Goal: Task Accomplishment & Management: Manage account settings

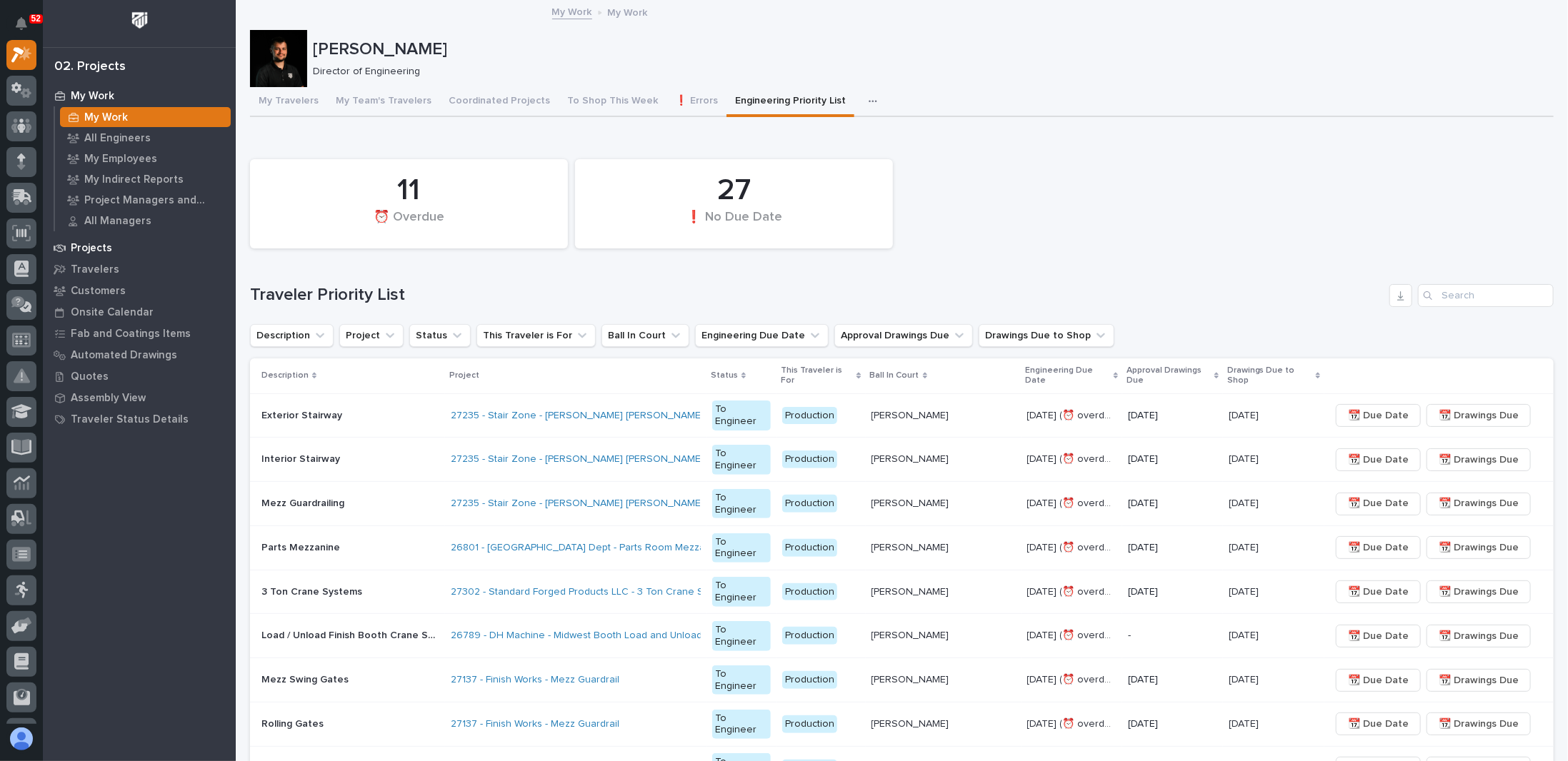
click at [100, 248] on p "Projects" at bounding box center [90, 248] width 41 height 12
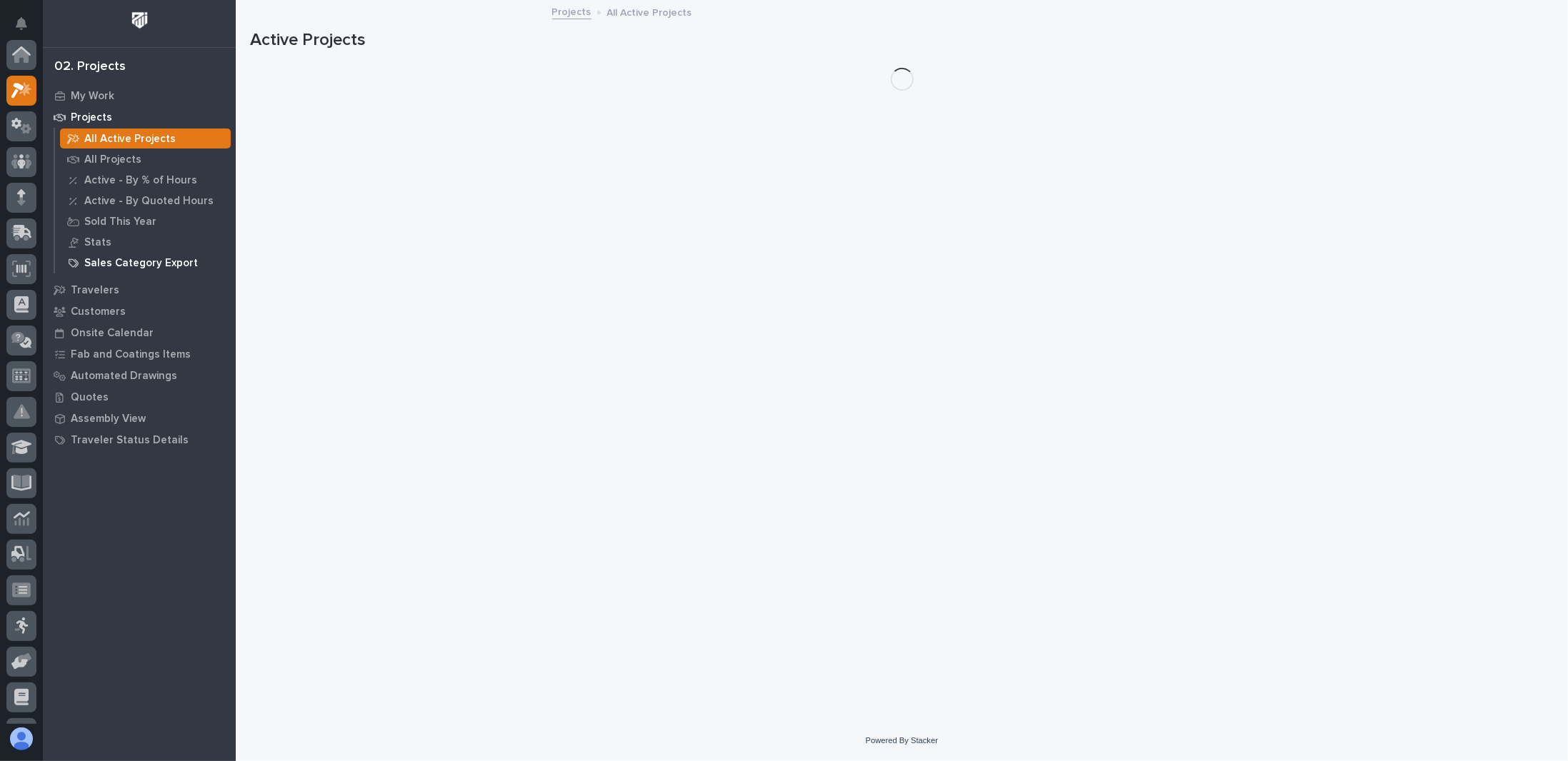
scroll to position [35, 0]
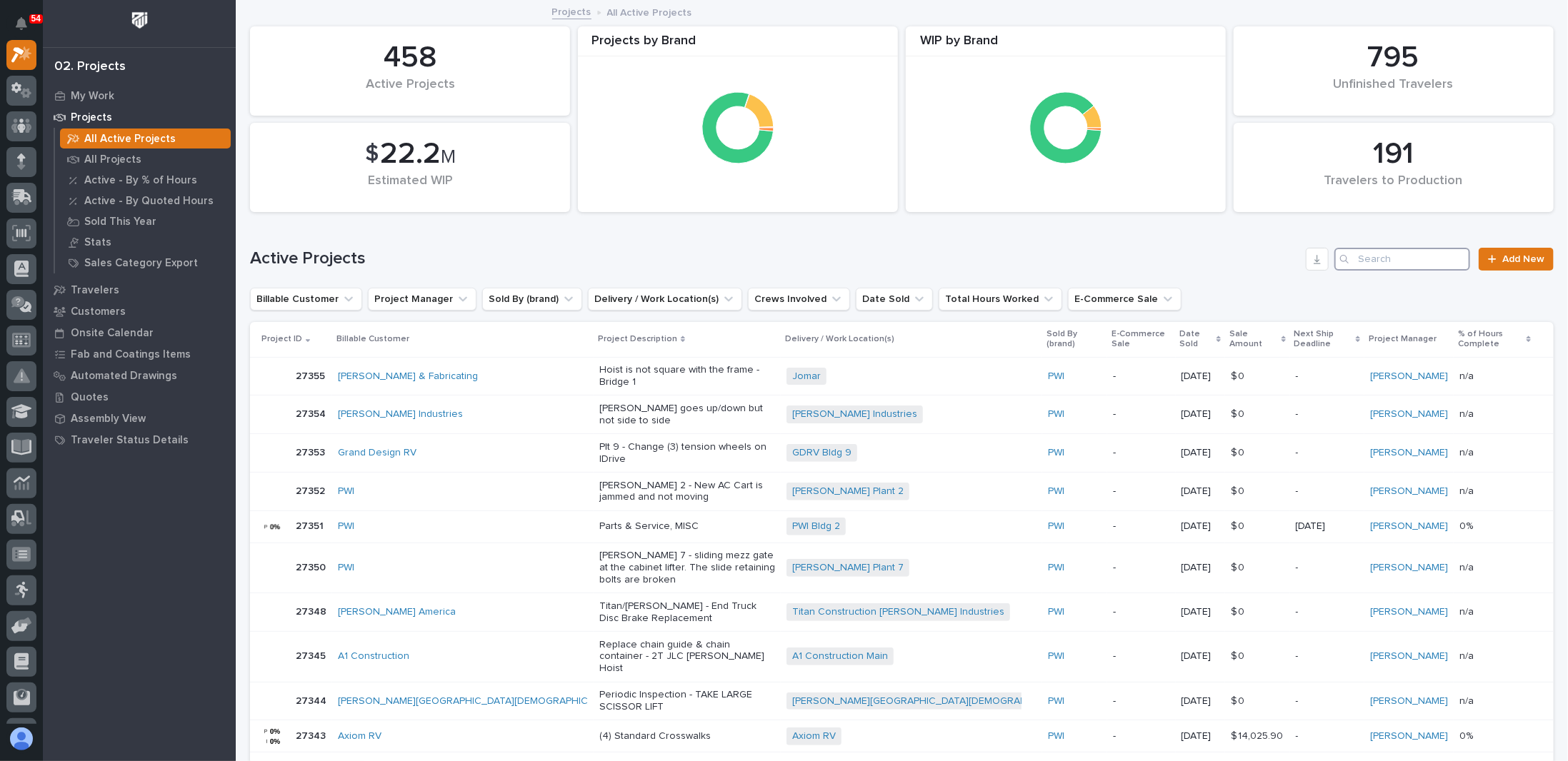
click at [802, 255] on input "Search" at bounding box center [1402, 259] width 135 height 23
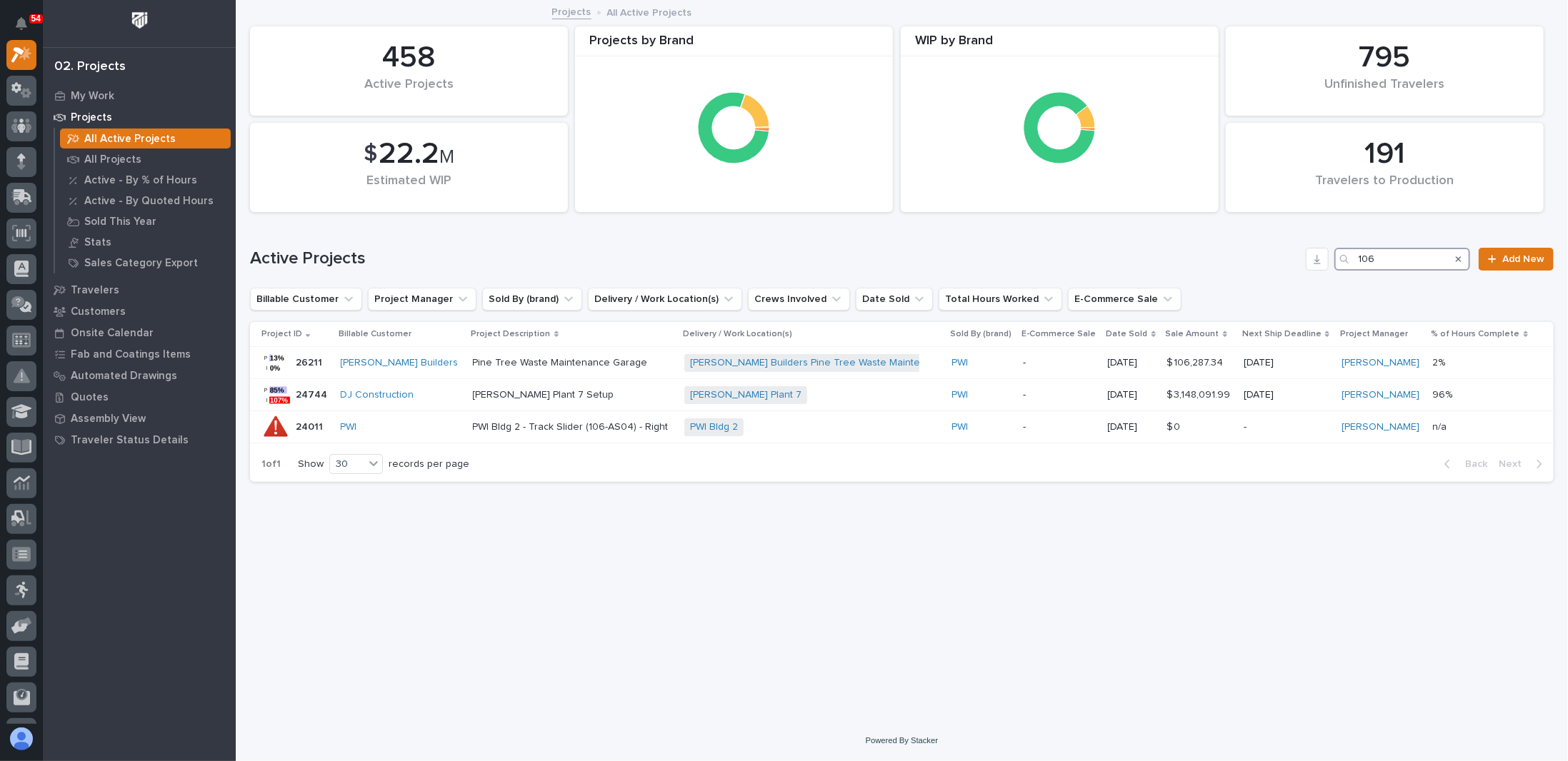
click at [802, 260] on input "106" at bounding box center [1402, 259] width 135 height 23
type input "1"
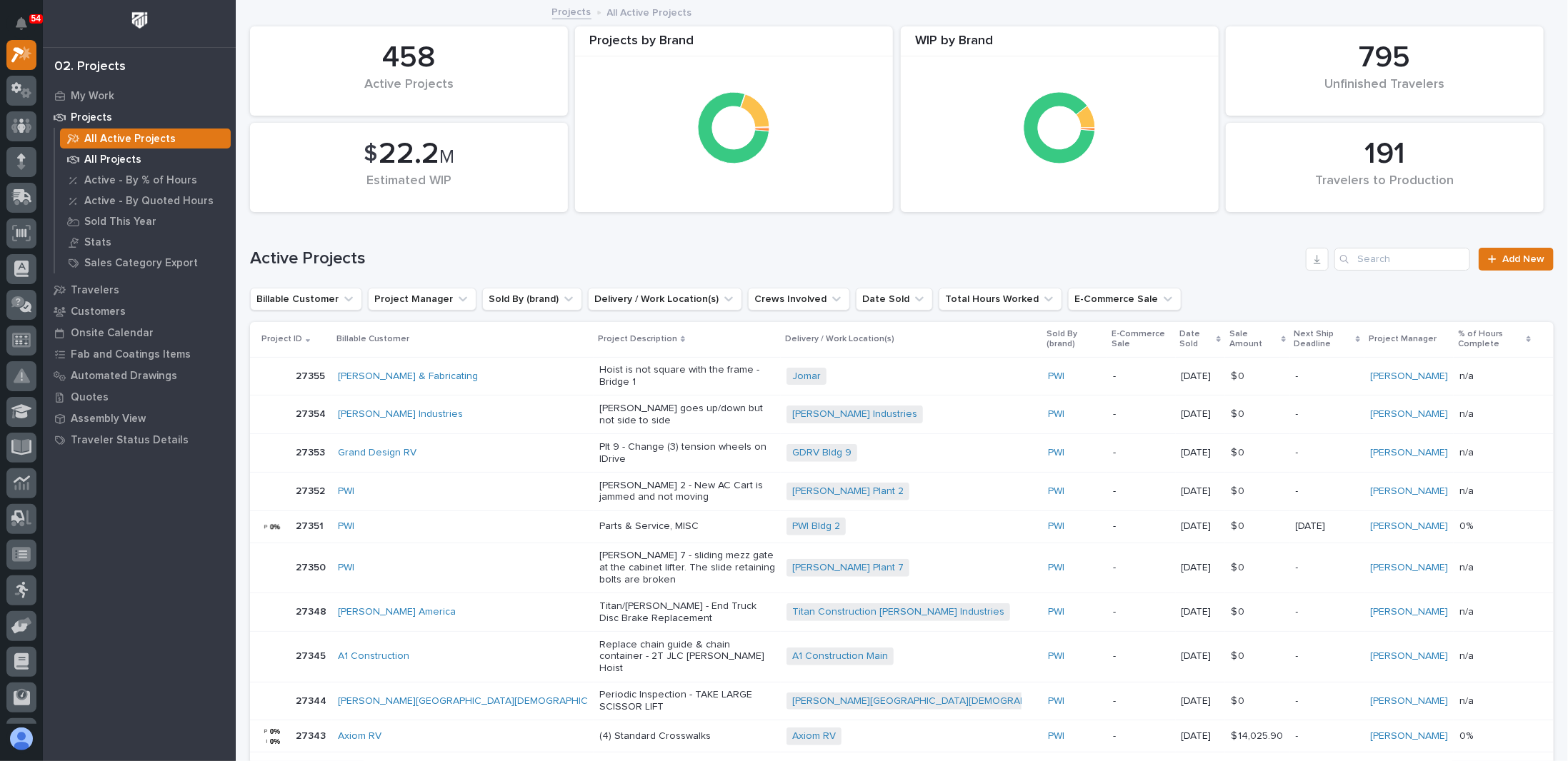
click at [136, 154] on p "All Projects" at bounding box center [112, 159] width 57 height 12
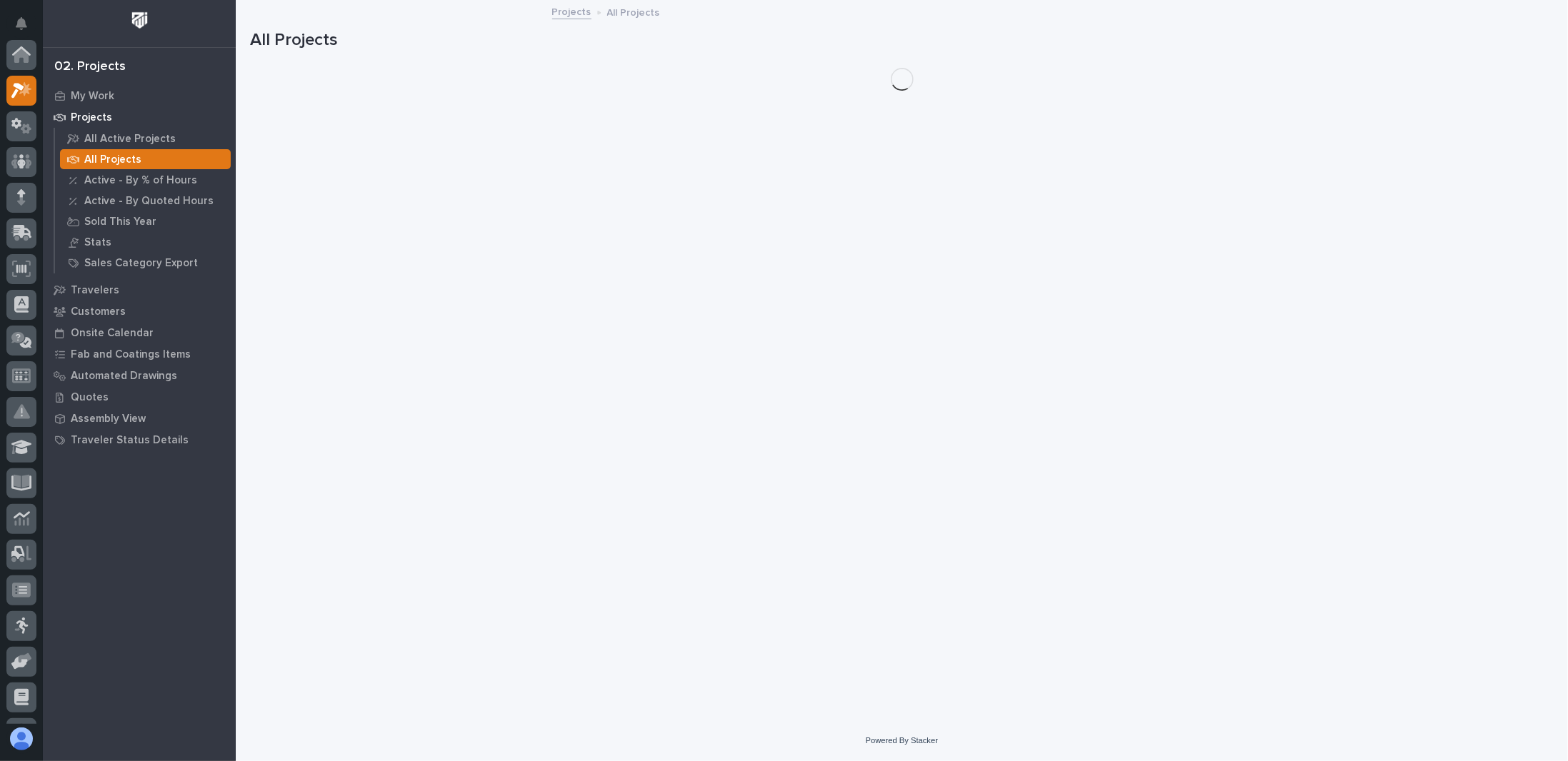
scroll to position [35, 0]
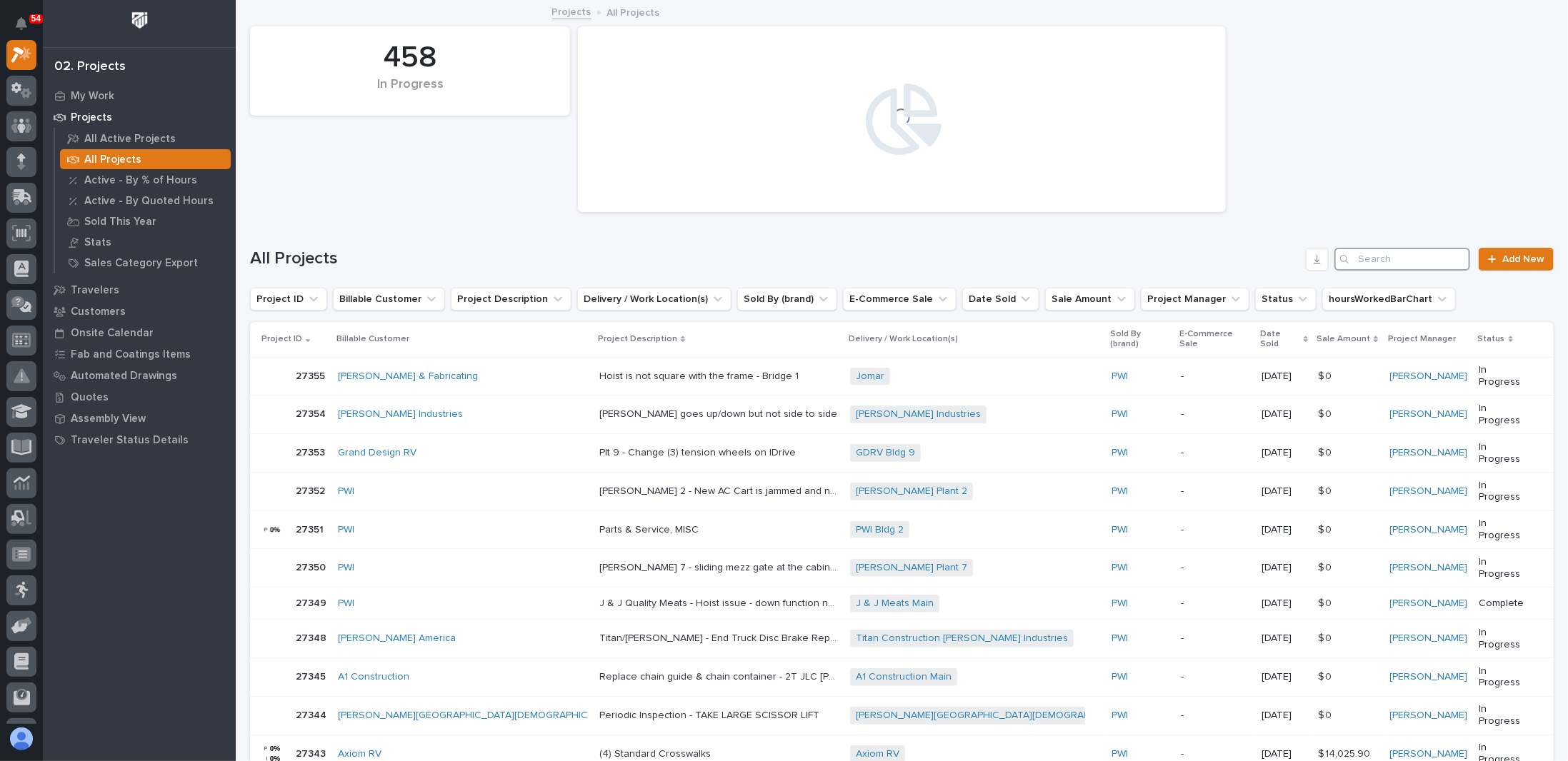
click at [802, 258] on input "Search" at bounding box center [1402, 259] width 135 height 23
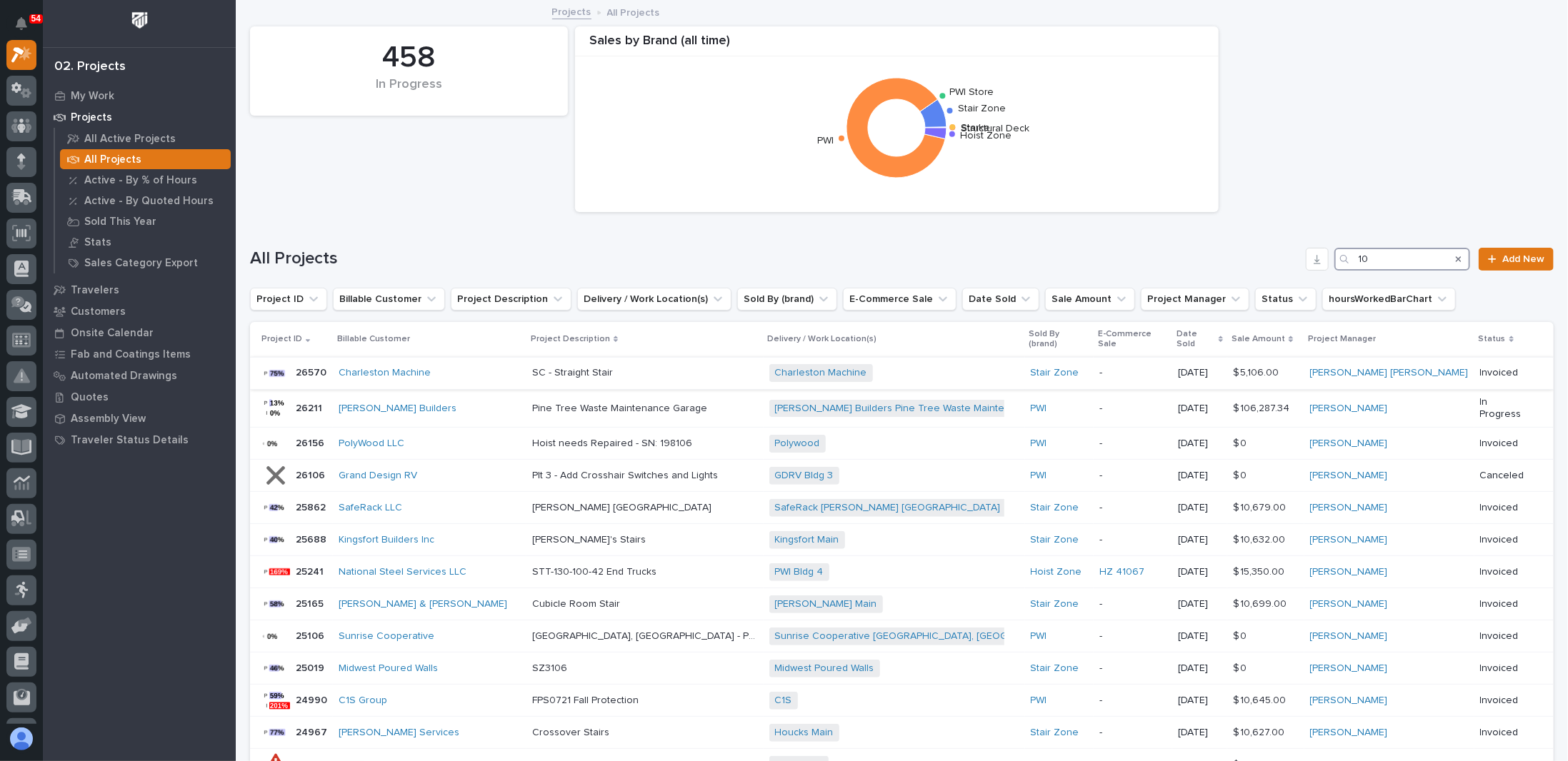
type input "1"
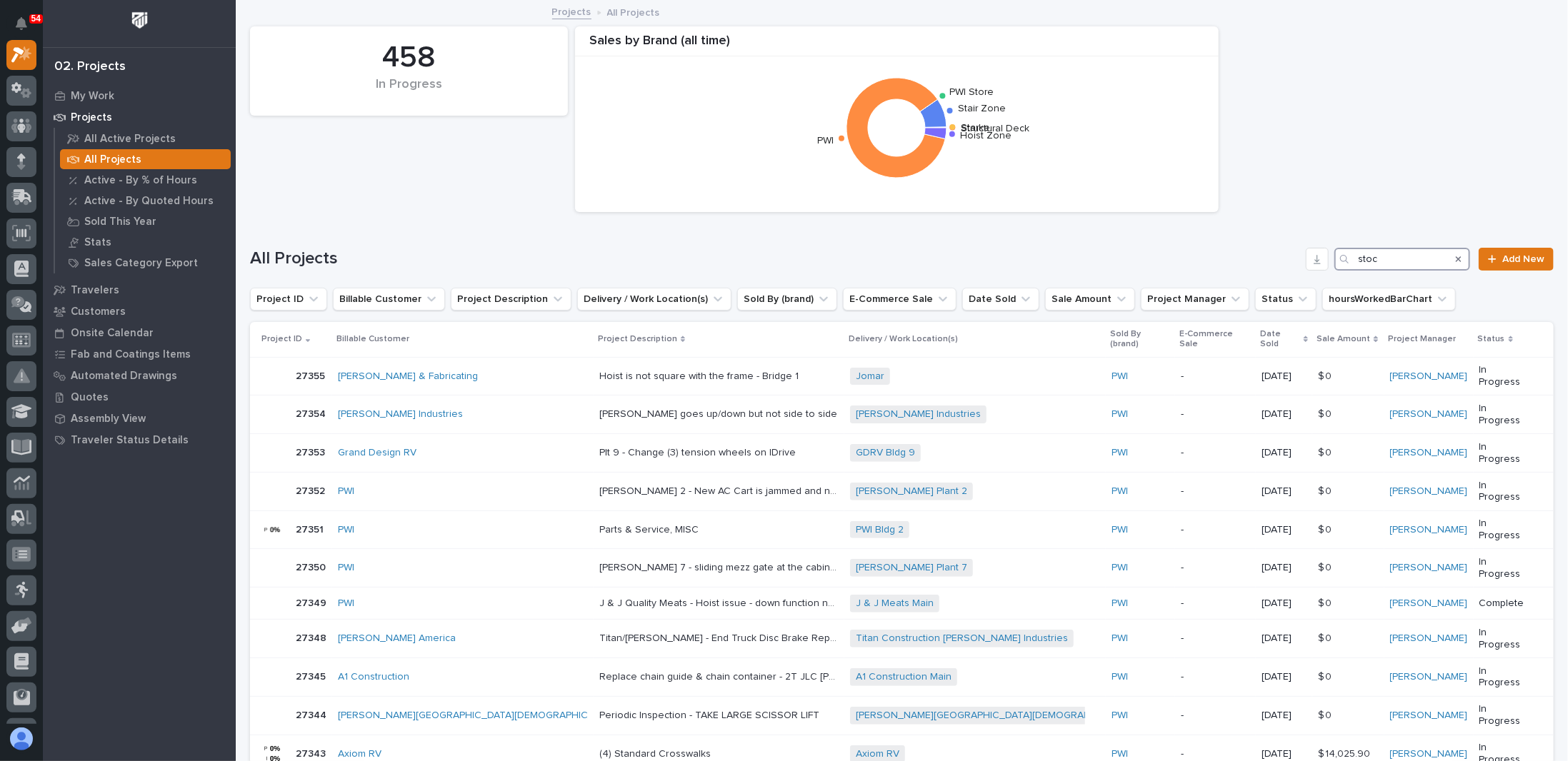
type input "stock"
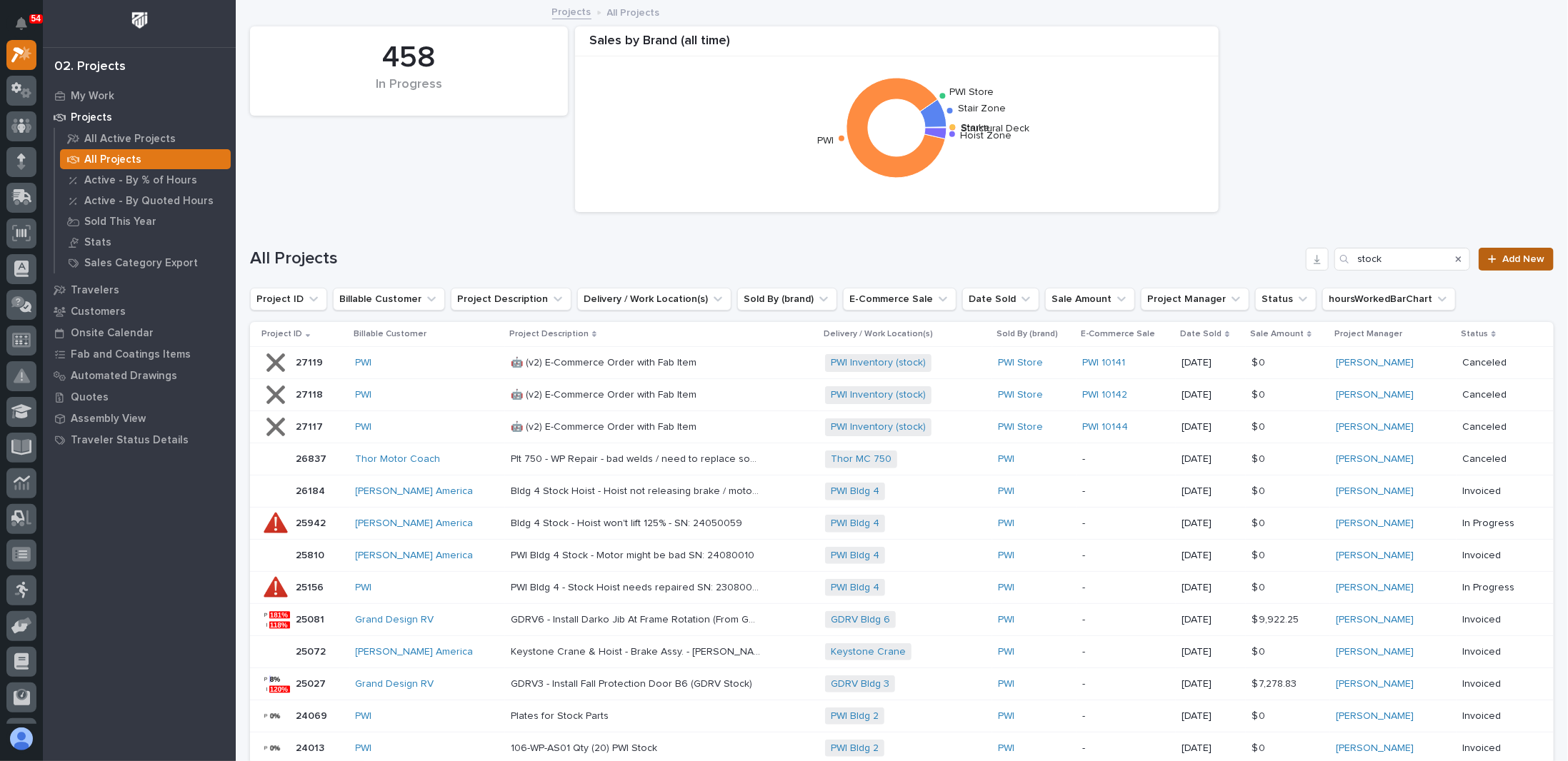
click at [802, 259] on span "Add New" at bounding box center [1523, 259] width 42 height 10
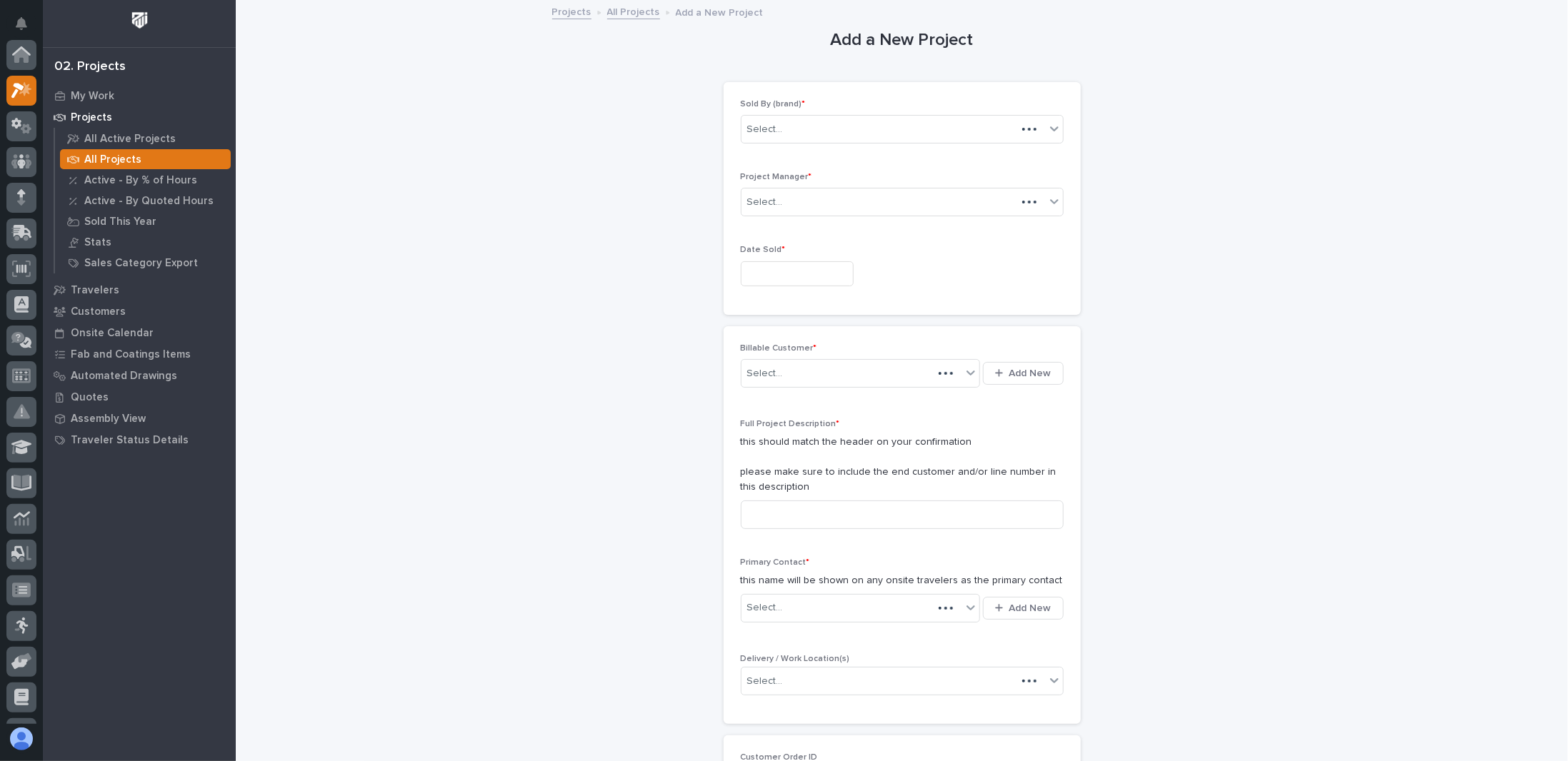
scroll to position [35, 0]
click at [802, 132] on div "Select..." at bounding box center [893, 130] width 304 height 24
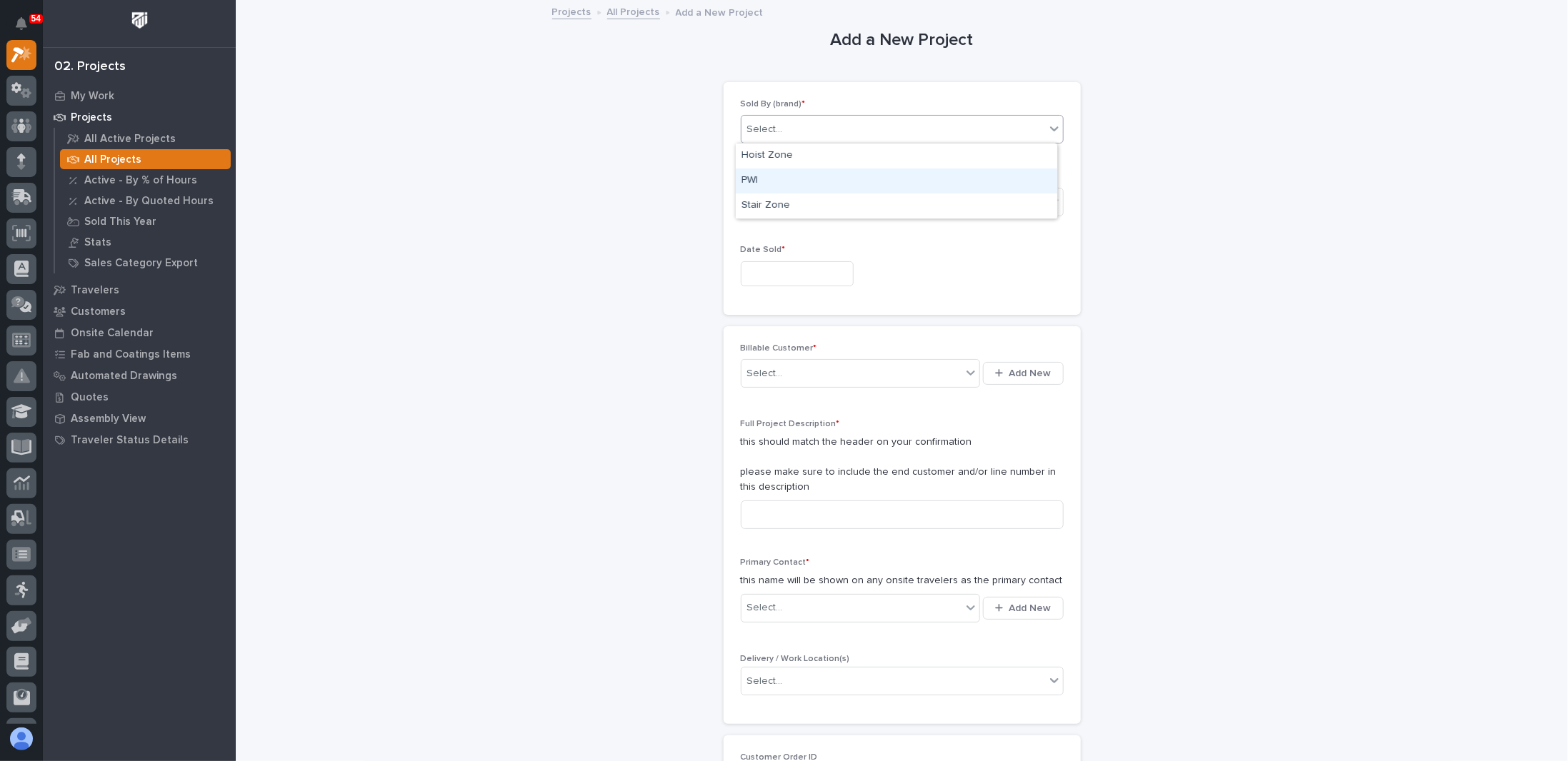
click at [784, 178] on div "PWI" at bounding box center [895, 181] width 321 height 25
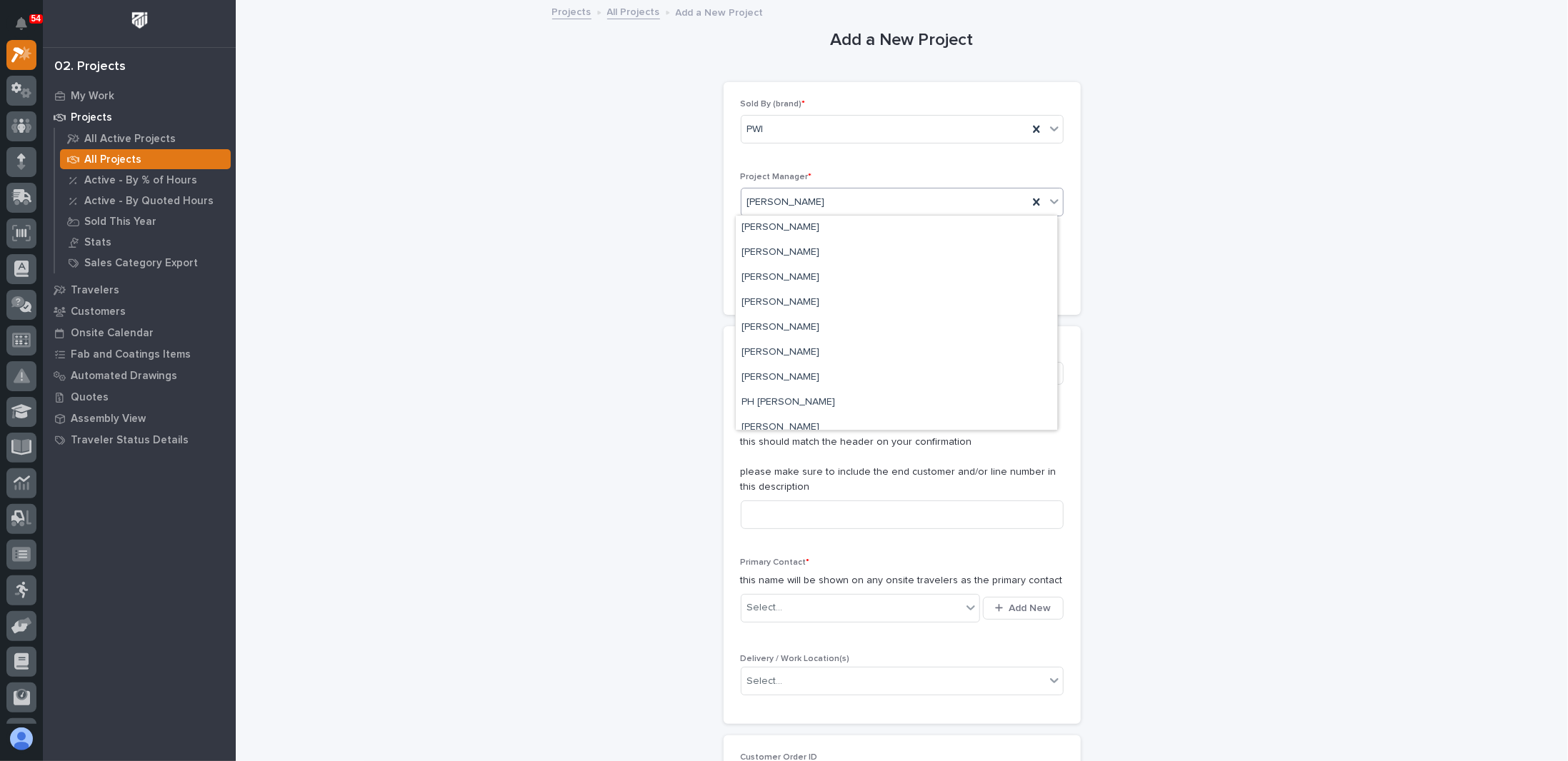
click at [802, 199] on span "[PERSON_NAME]" at bounding box center [786, 203] width 78 height 15
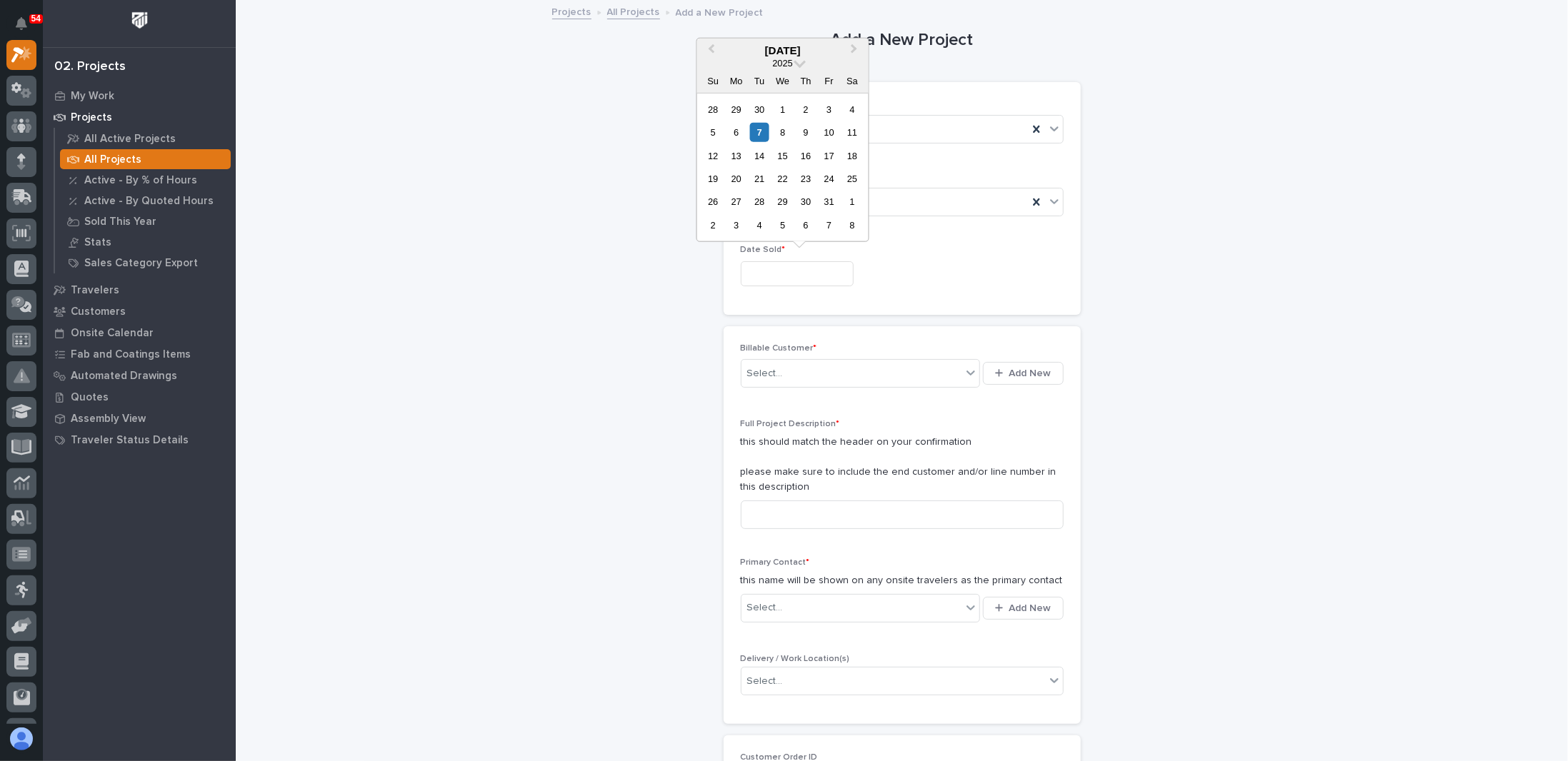
click at [779, 275] on input "text" at bounding box center [797, 273] width 112 height 25
click at [762, 130] on div "7" at bounding box center [759, 132] width 19 height 19
type input "**********"
click at [790, 379] on div "Select..." at bounding box center [852, 373] width 221 height 24
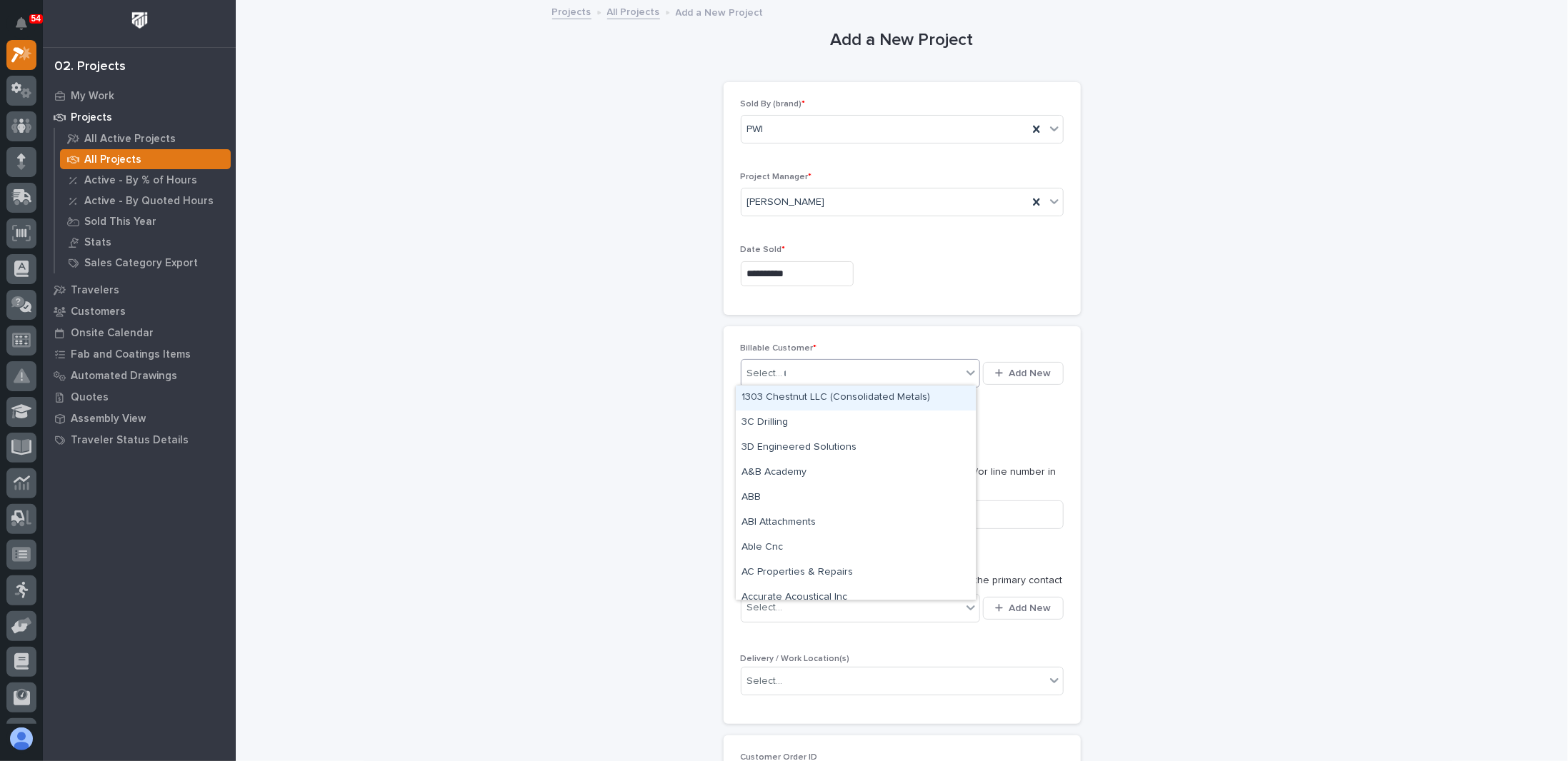
type input "***"
click at [774, 395] on div "PWI" at bounding box center [855, 398] width 240 height 25
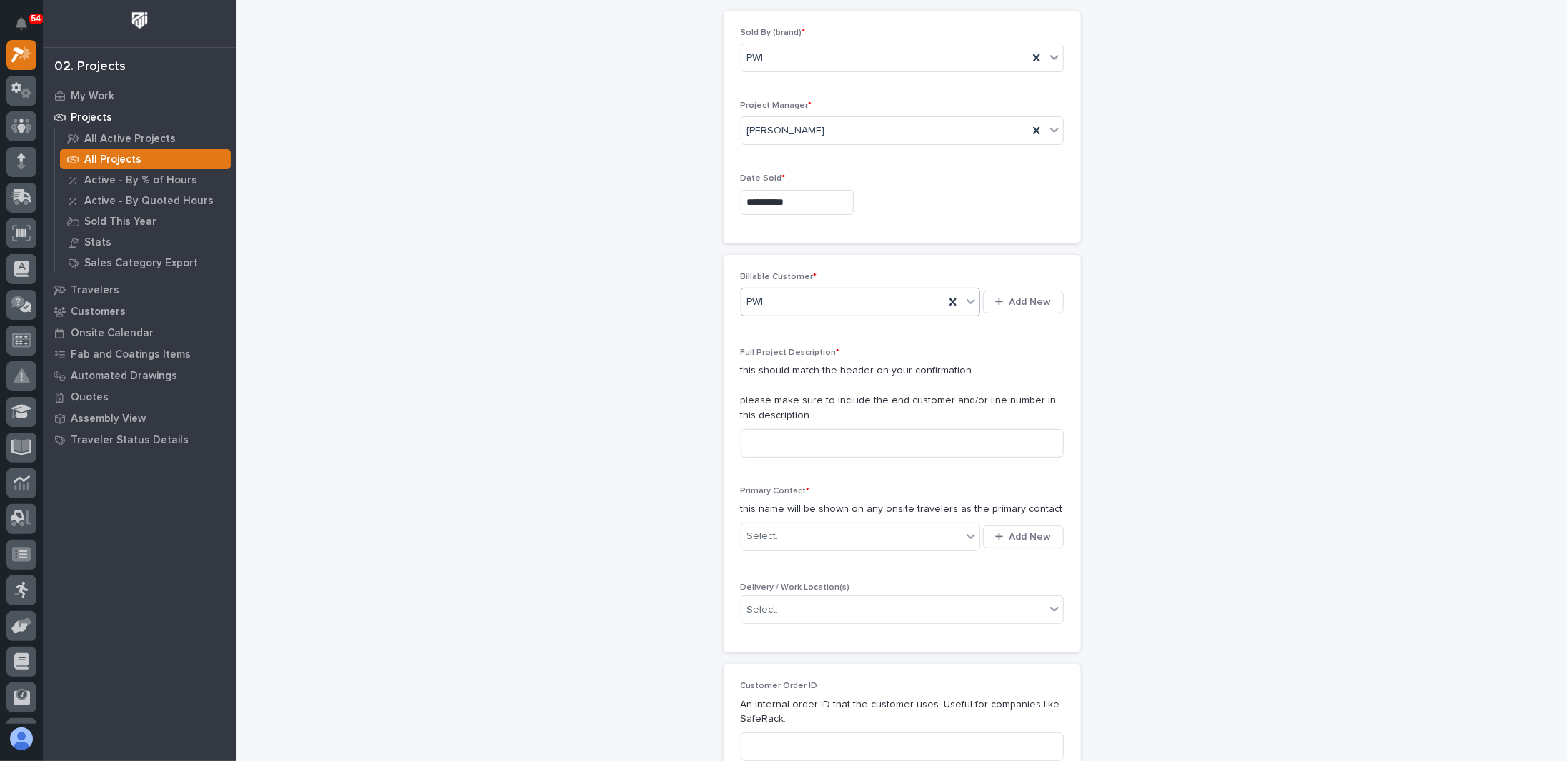
scroll to position [214, 0]
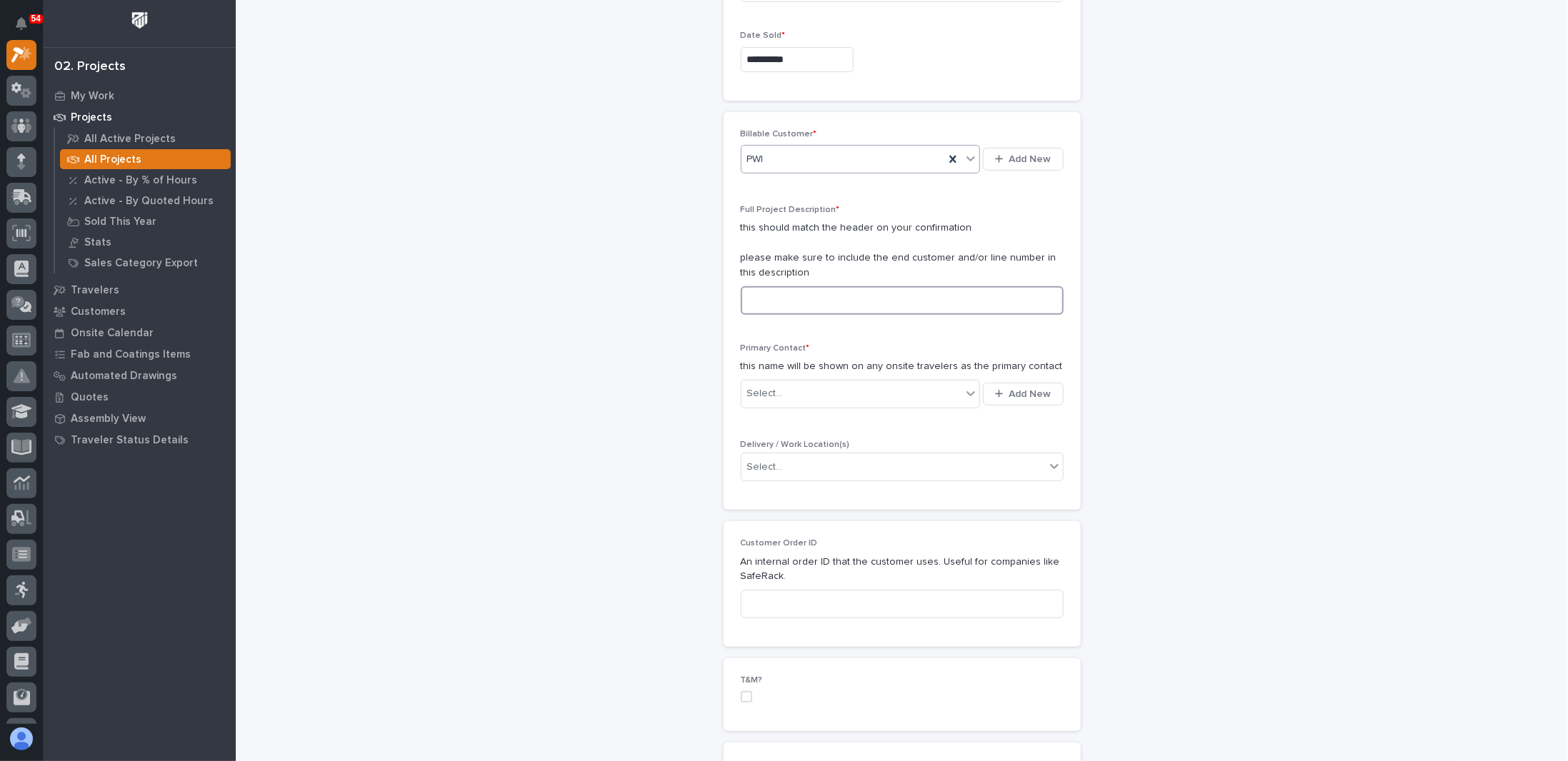
click at [798, 287] on input at bounding box center [902, 301] width 323 height 29
click at [802, 152] on div "PWI" at bounding box center [843, 159] width 204 height 24
type input "******"
click at [802, 183] on div "[PERSON_NAME] America" at bounding box center [855, 184] width 240 height 25
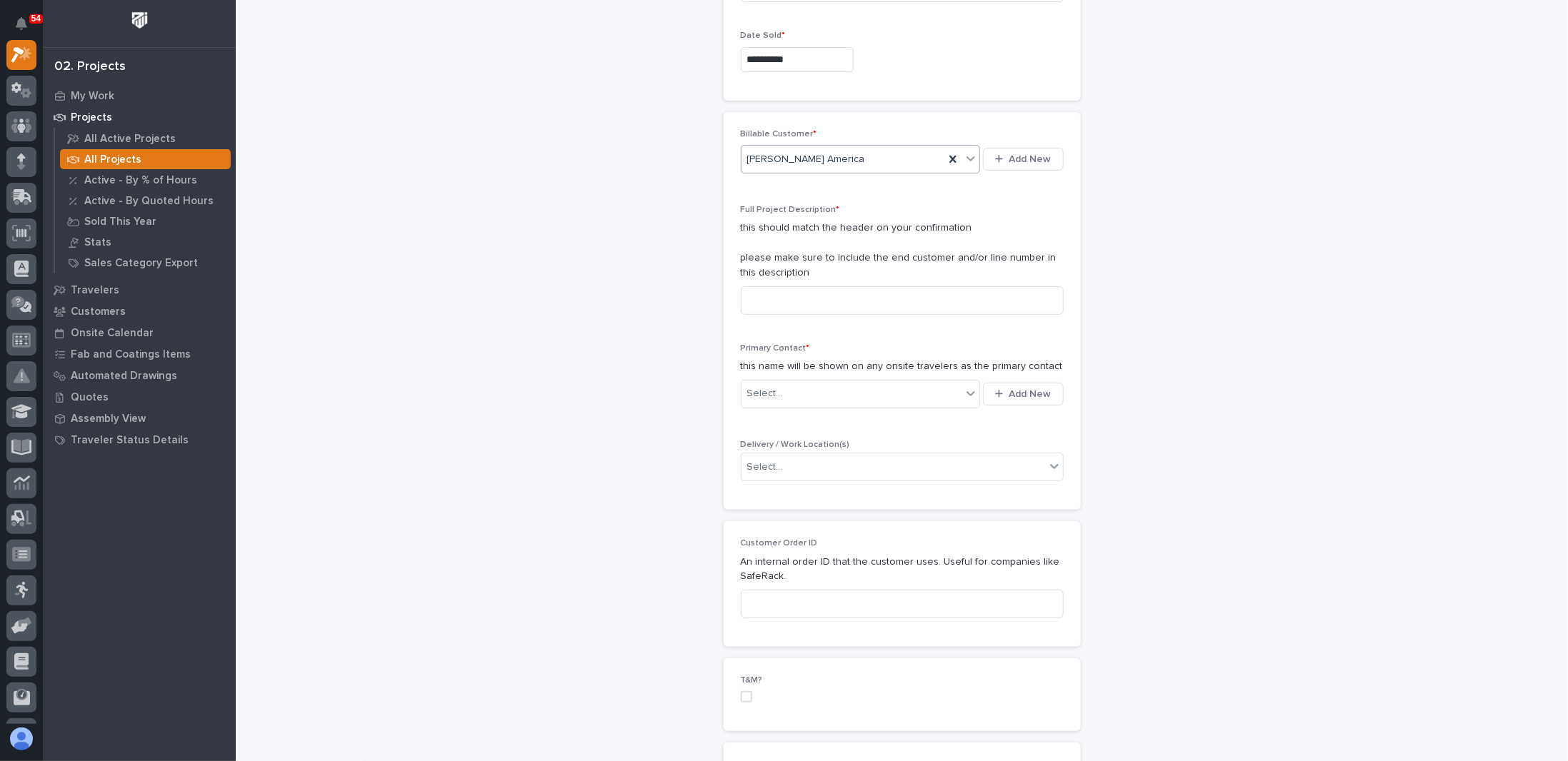
click at [802, 297] on input at bounding box center [902, 301] width 323 height 29
type input "("
type input "SMT Clevis Weldments"
click at [787, 387] on div "Select..." at bounding box center [852, 393] width 221 height 24
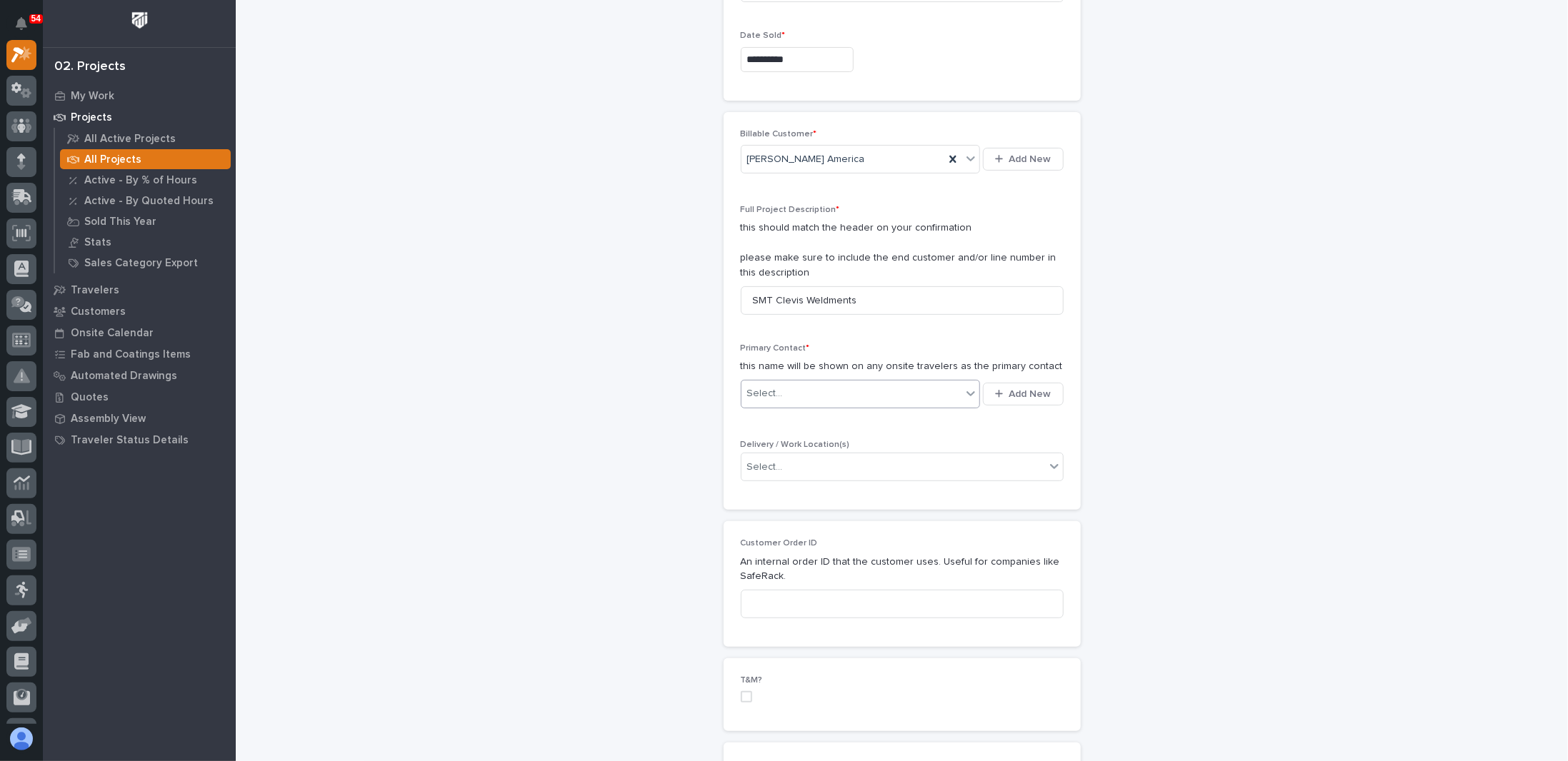
click at [787, 387] on div "Select..." at bounding box center [852, 393] width 221 height 24
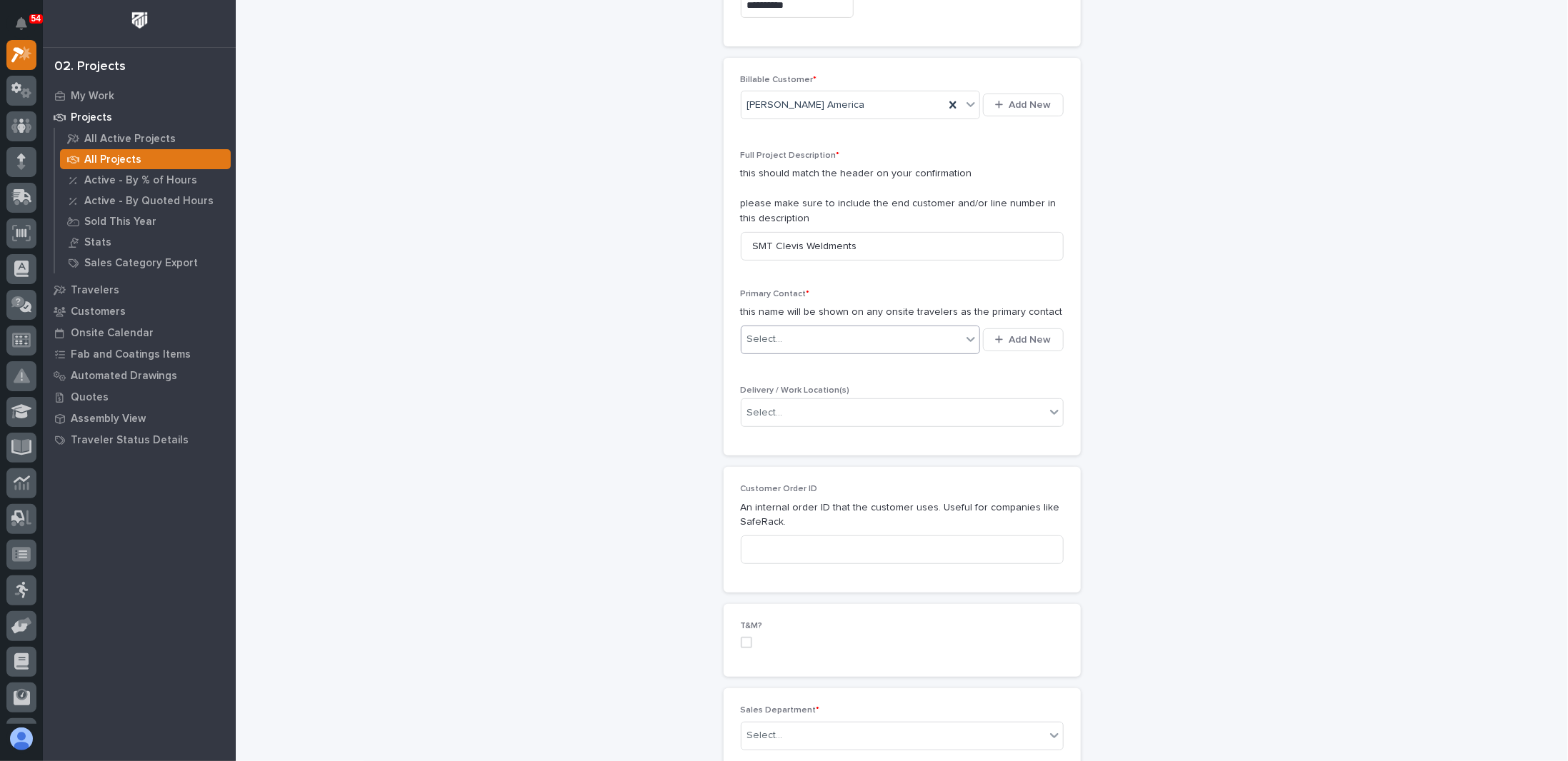
scroll to position [286, 0]
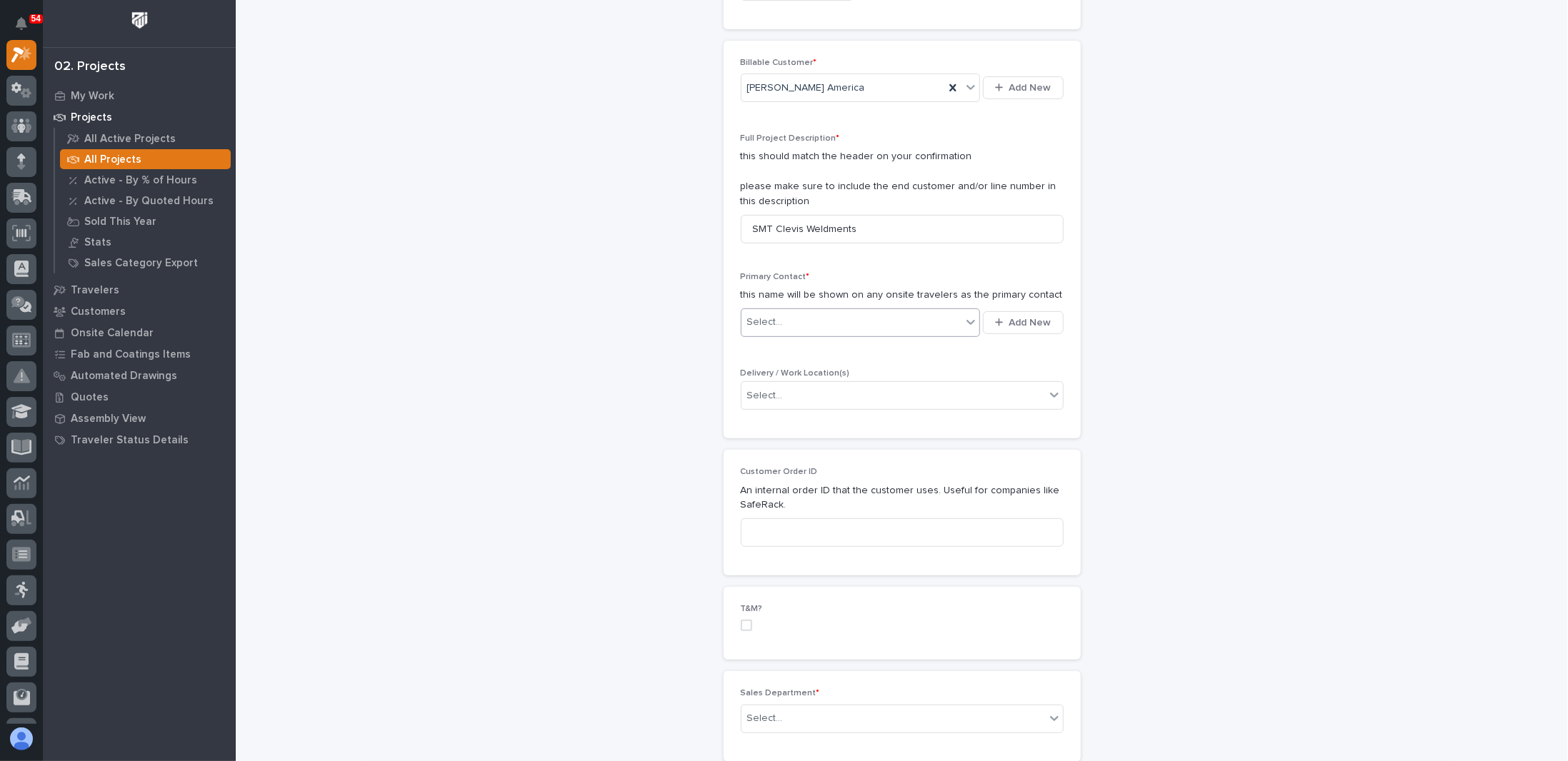
click at [802, 320] on div "Select..." at bounding box center [852, 322] width 221 height 24
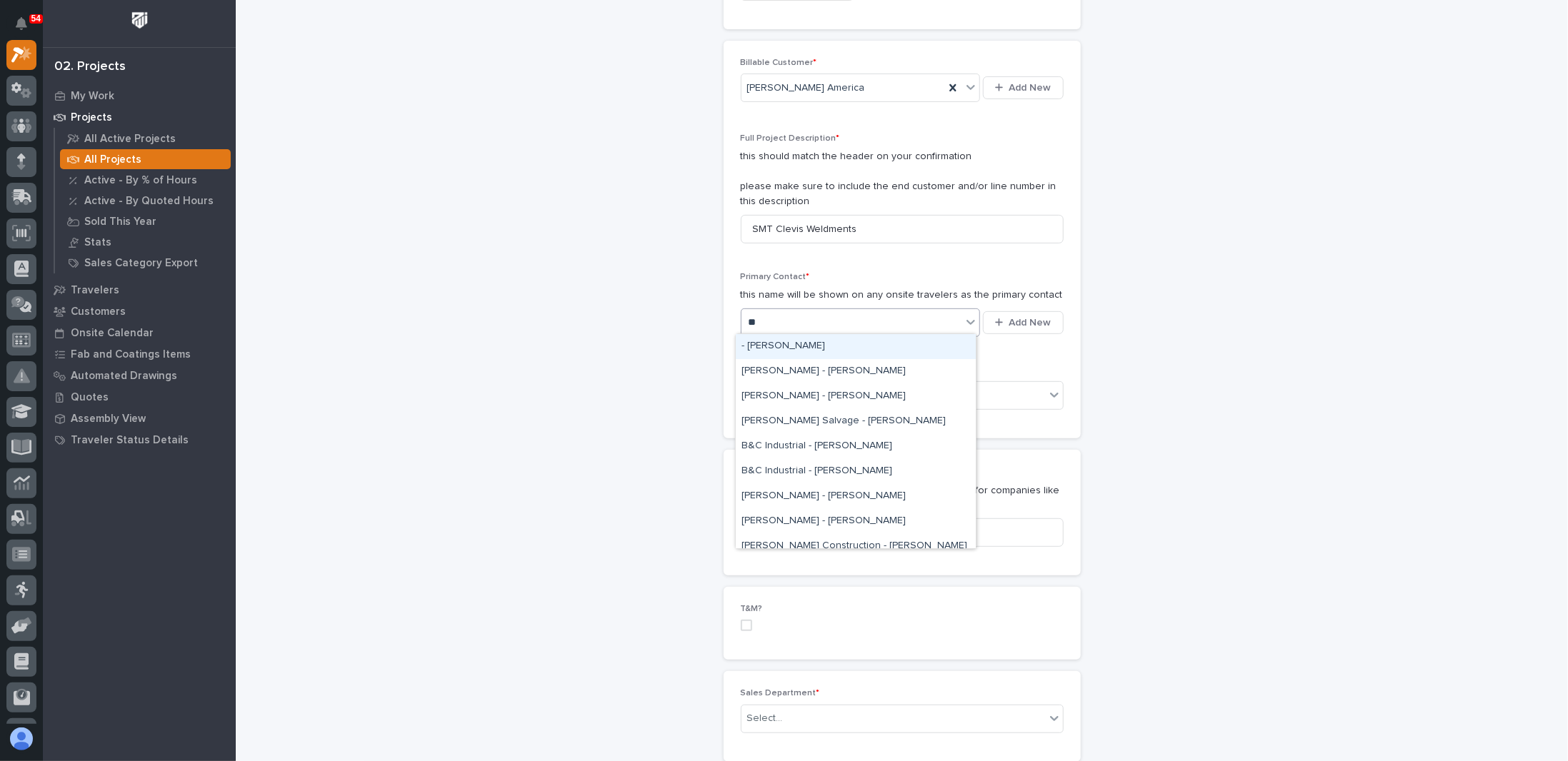
type input "*"
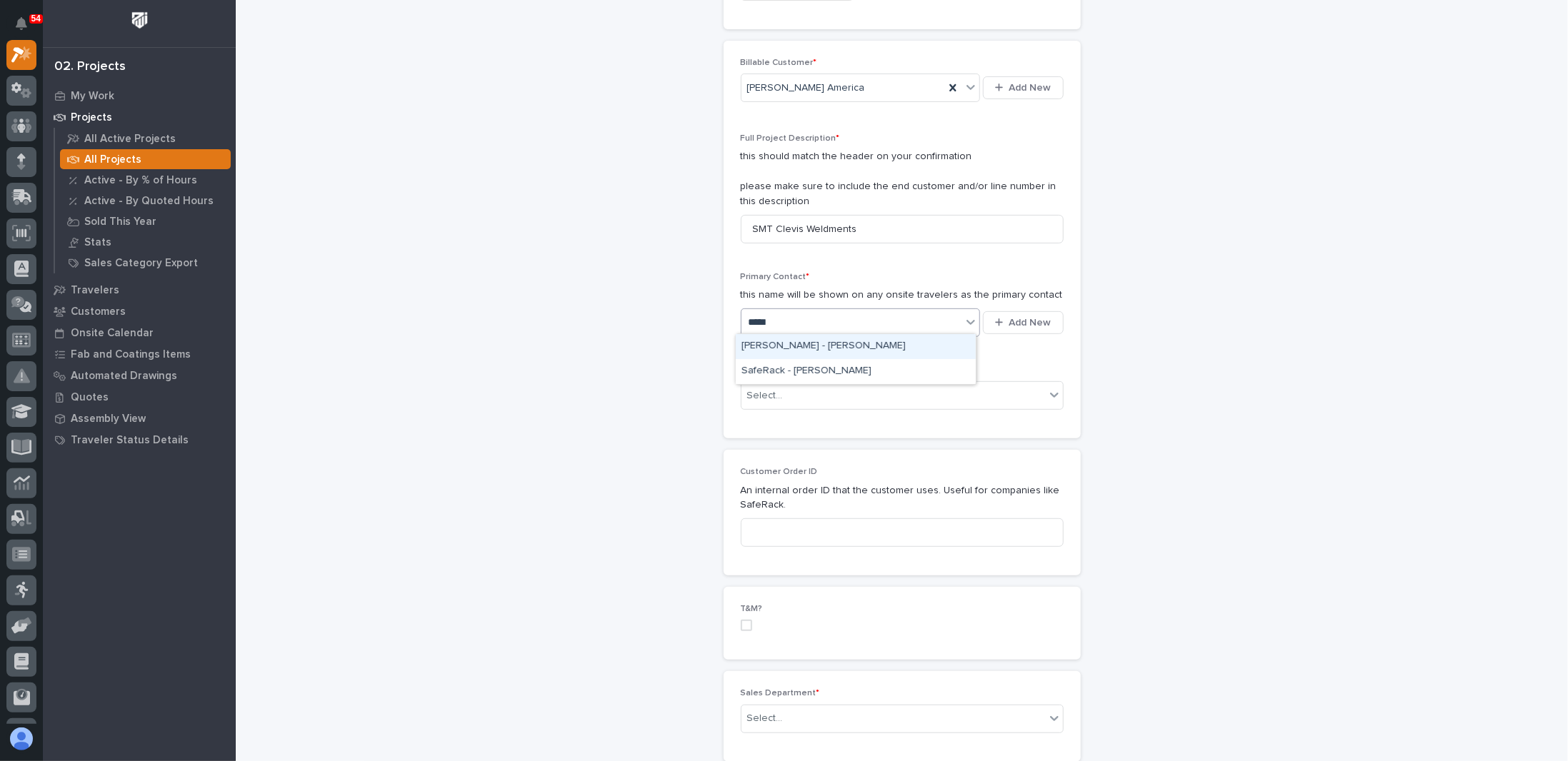
type input "******"
click at [784, 348] on div "[PERSON_NAME] - [PERSON_NAME]" at bounding box center [855, 347] width 240 height 25
click at [784, 393] on input "text" at bounding box center [784, 395] width 1 height 12
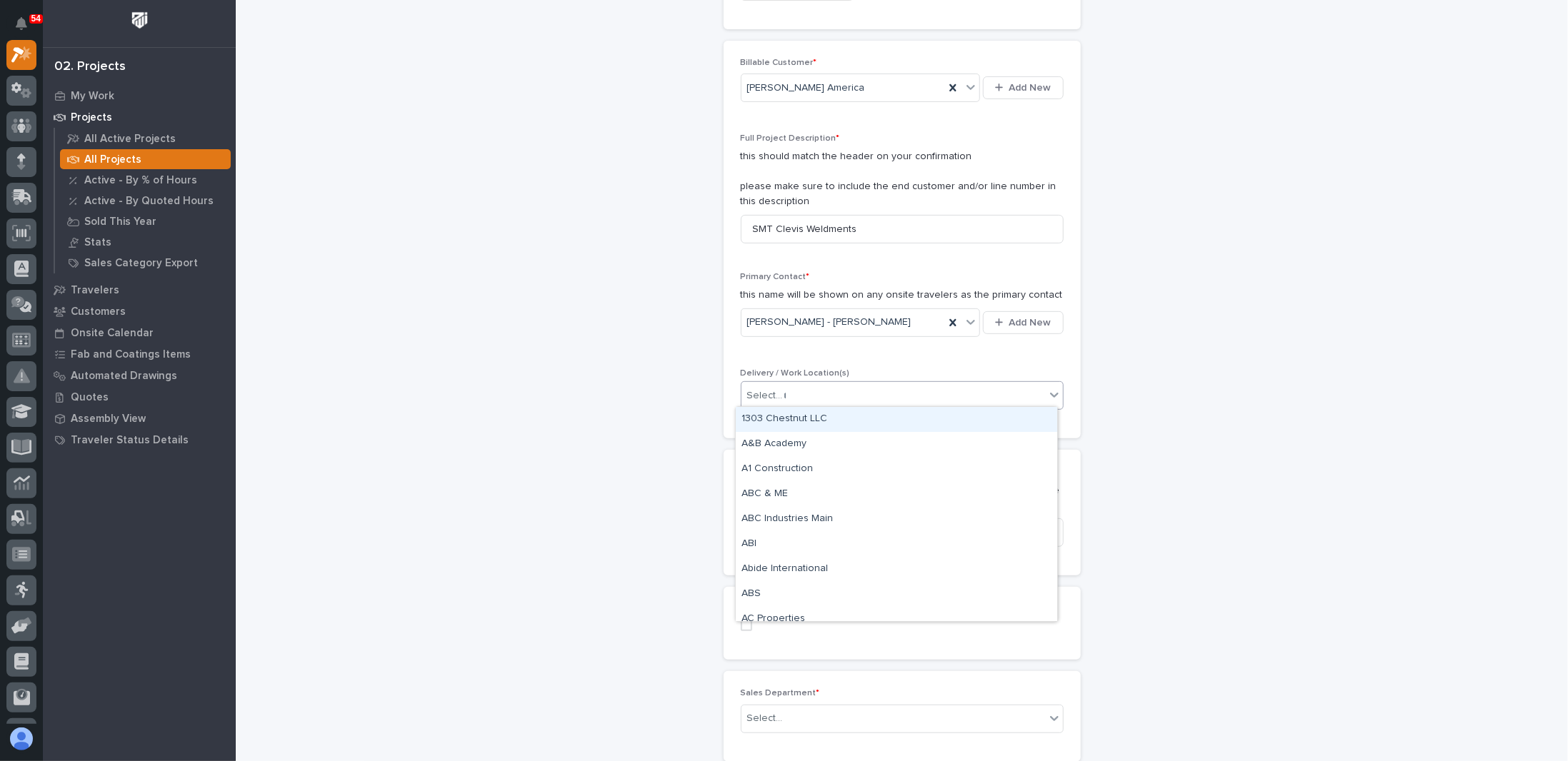
type input "***"
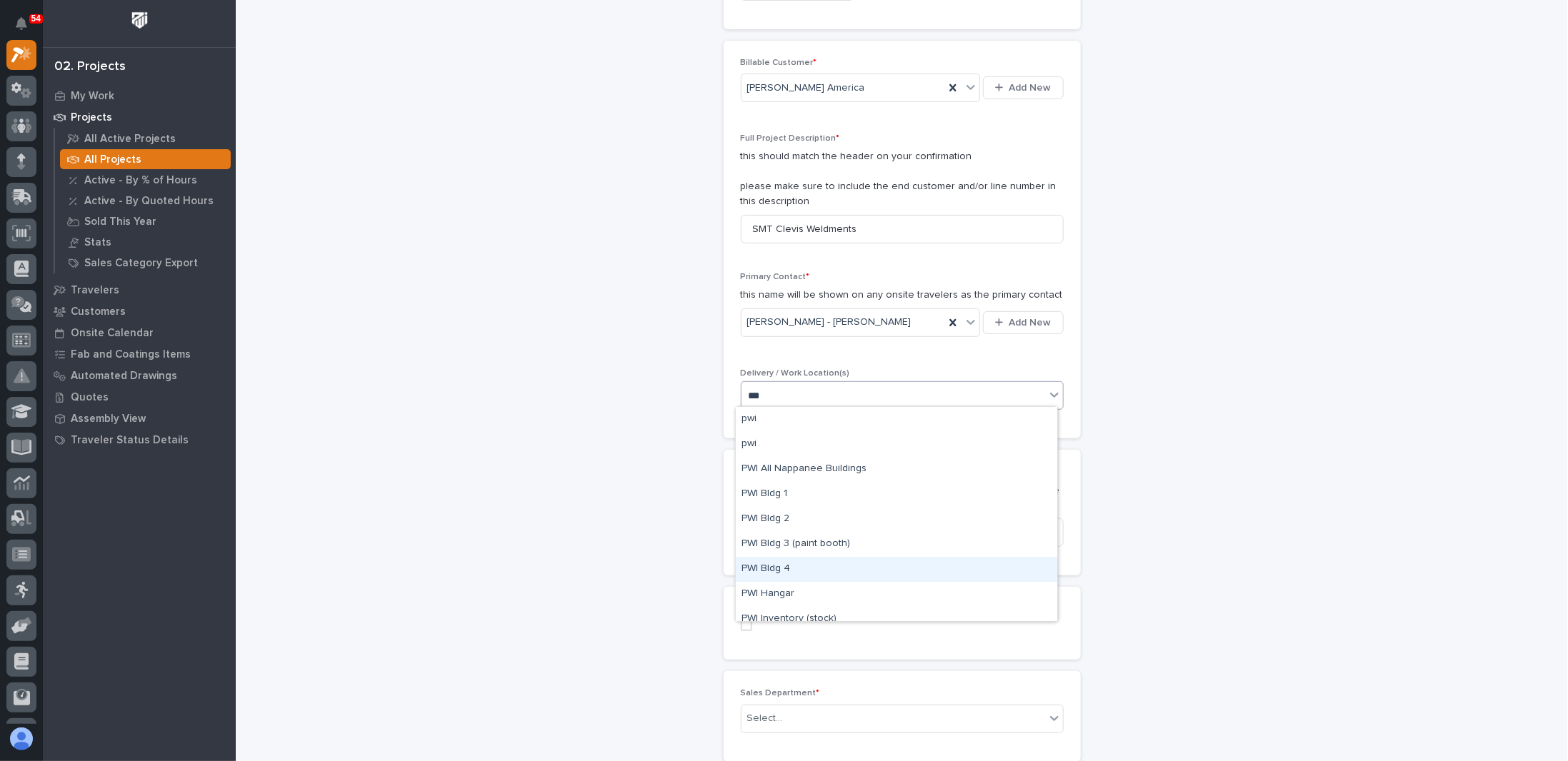
click at [773, 566] on div "PWI Bldg 4" at bounding box center [895, 570] width 321 height 25
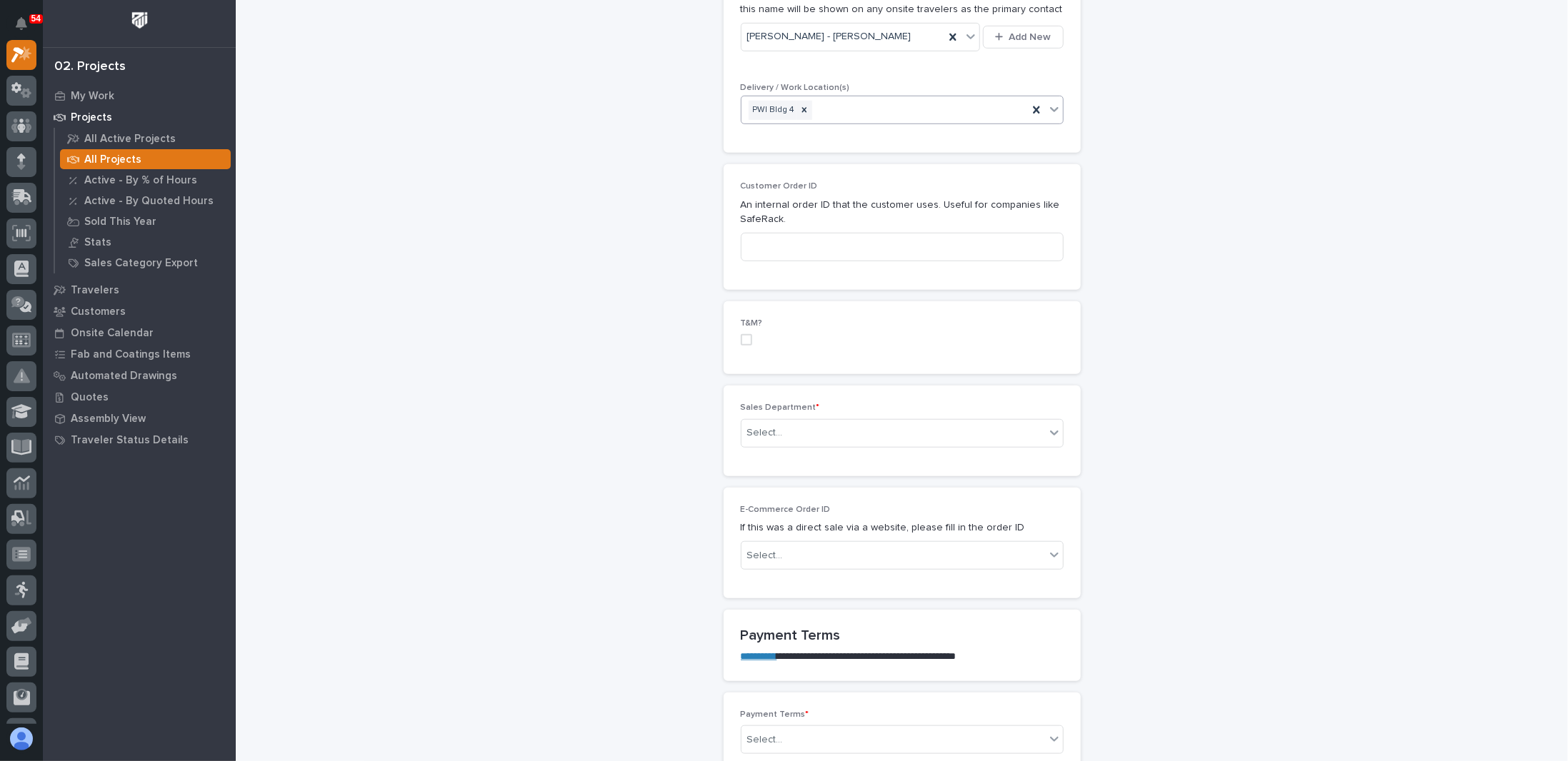
scroll to position [643, 0]
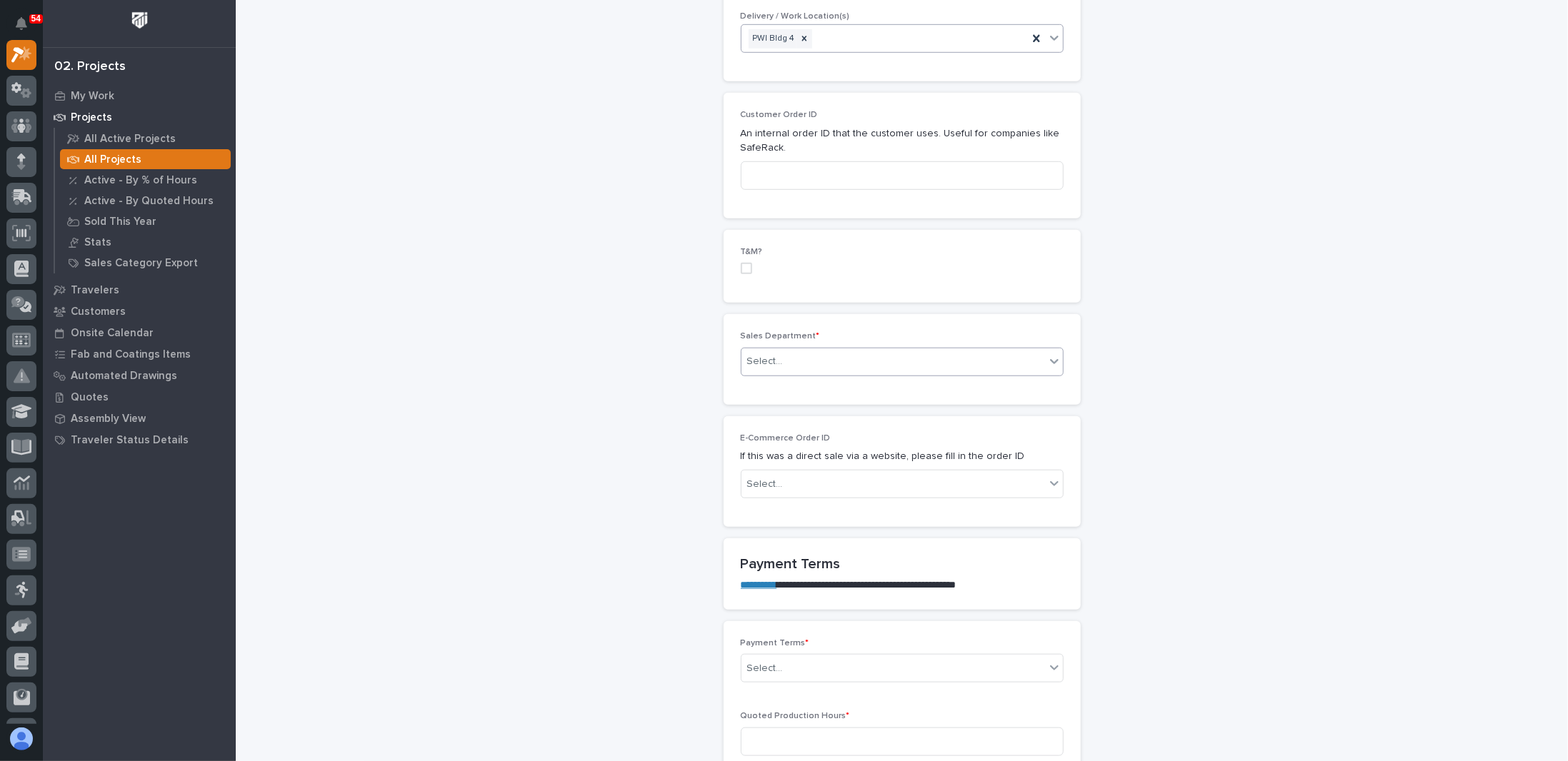
click at [793, 358] on div "Select..." at bounding box center [893, 361] width 304 height 24
click at [776, 462] on div "Other" at bounding box center [895, 460] width 321 height 25
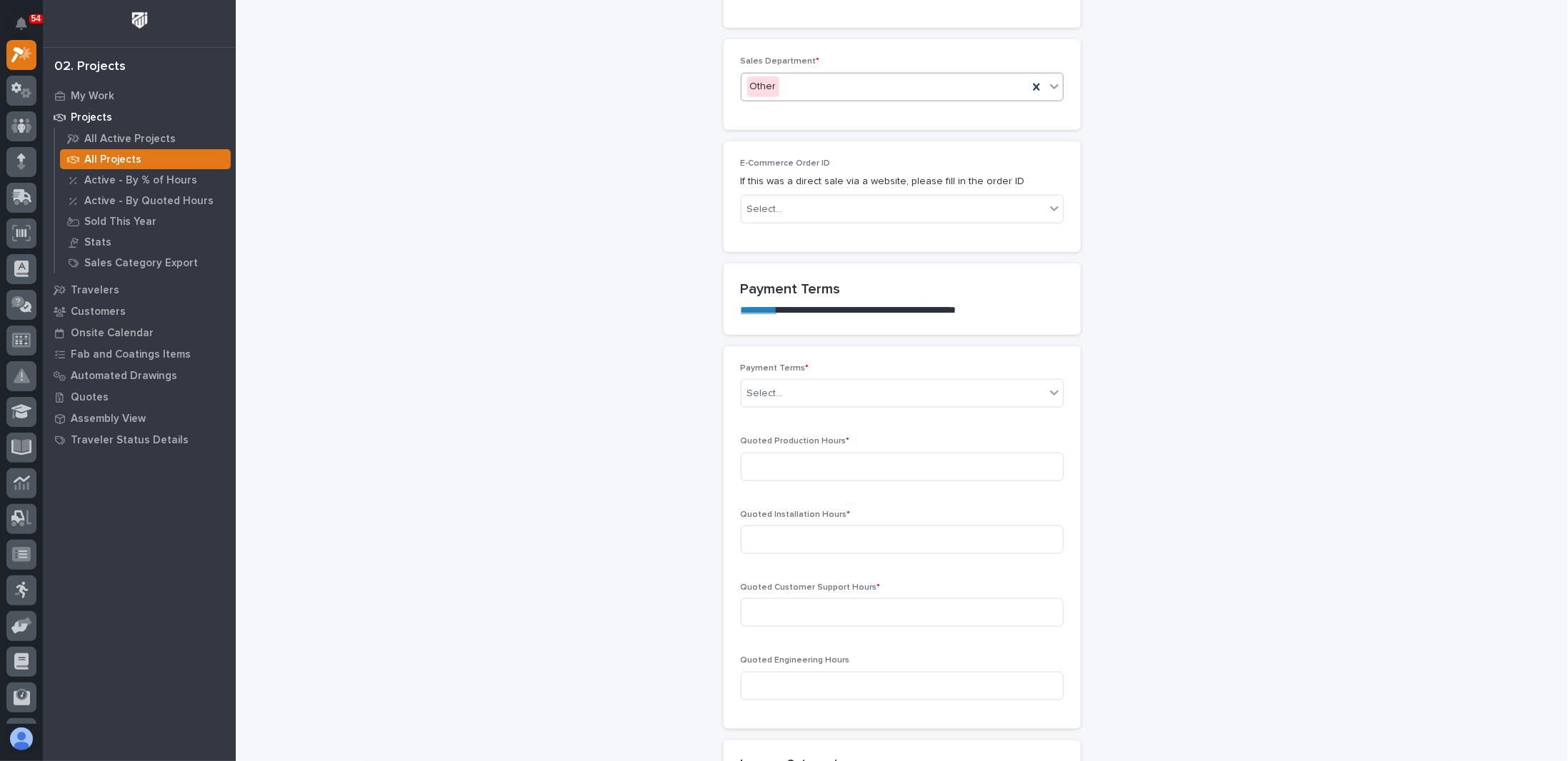
scroll to position [1000, 0]
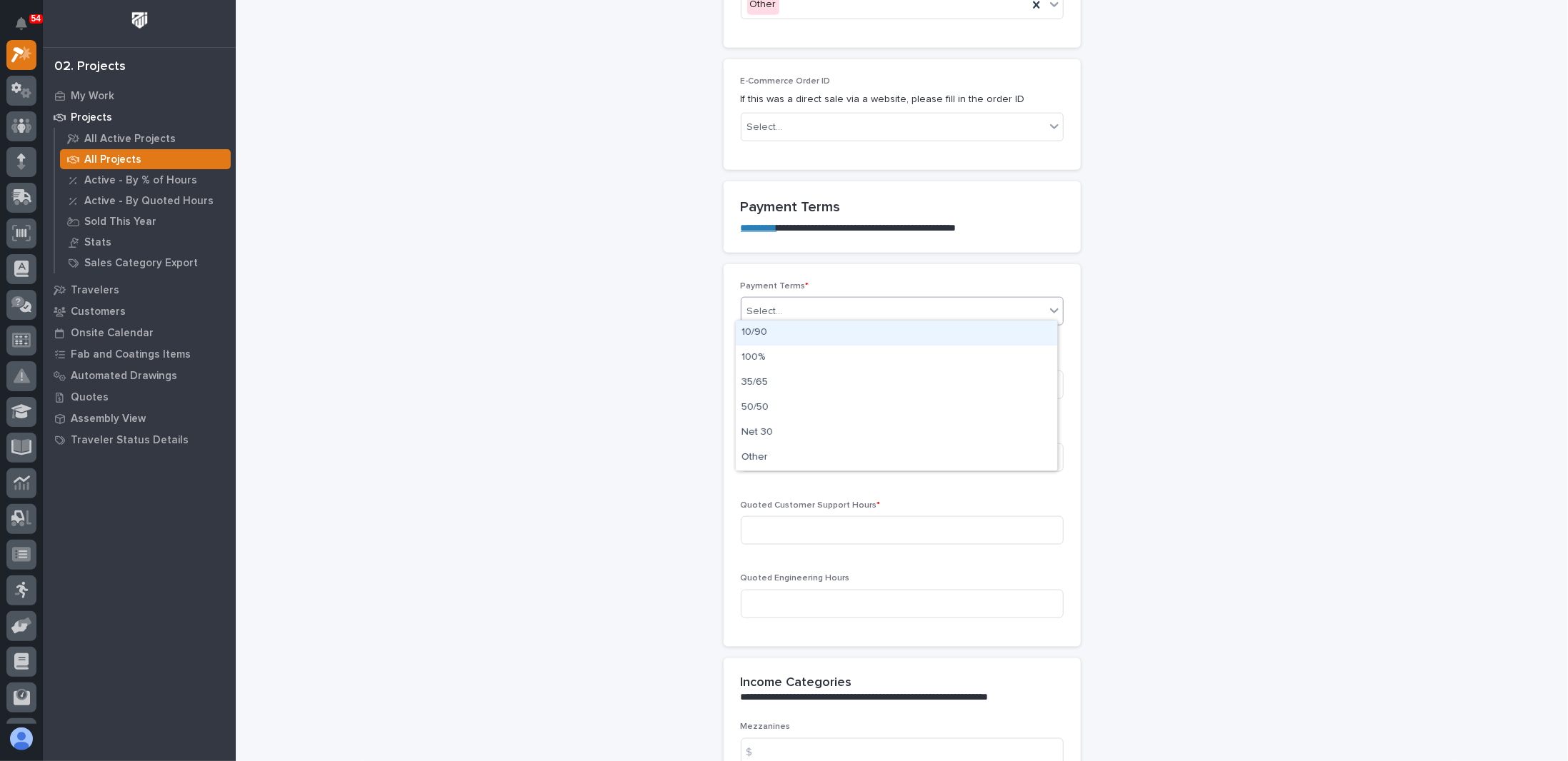
click at [786, 310] on div "Select..." at bounding box center [893, 311] width 304 height 24
click at [755, 458] on div "Other" at bounding box center [895, 458] width 321 height 25
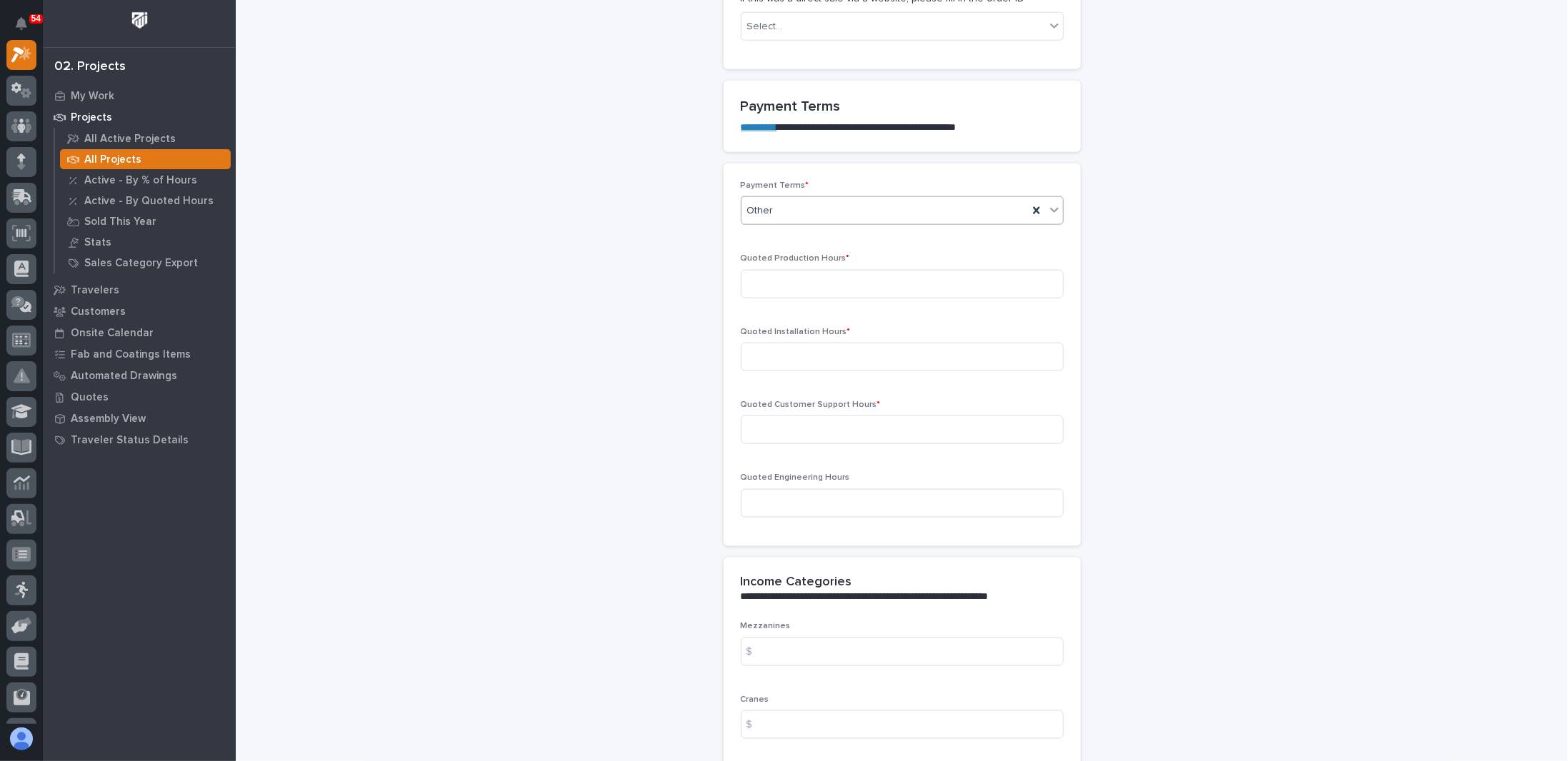
scroll to position [1143, 0]
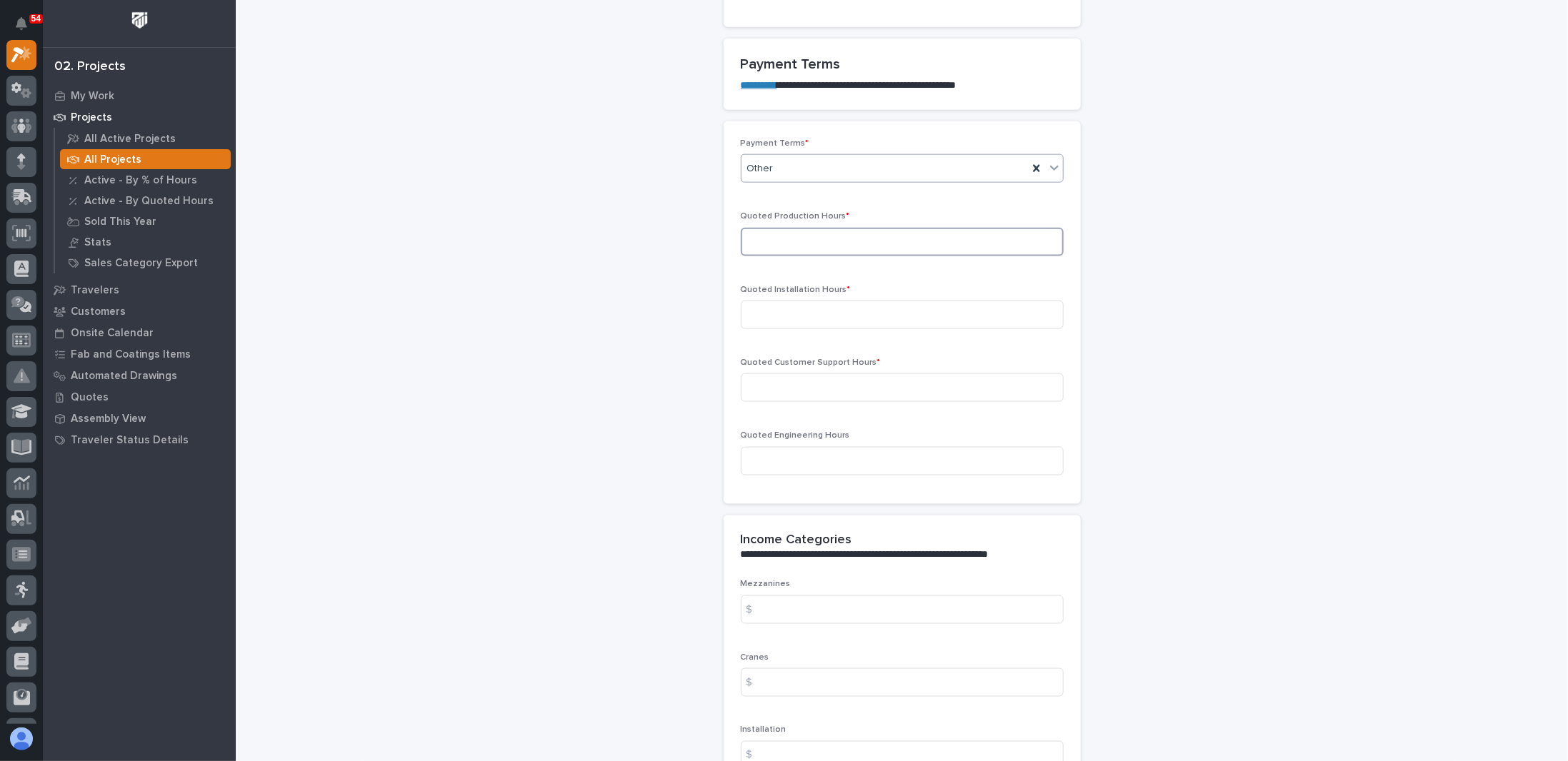
click at [785, 237] on input at bounding box center [902, 242] width 323 height 29
click at [775, 307] on input at bounding box center [902, 315] width 323 height 29
click at [775, 234] on input "20" at bounding box center [902, 242] width 323 height 29
type input "2"
type input "20"
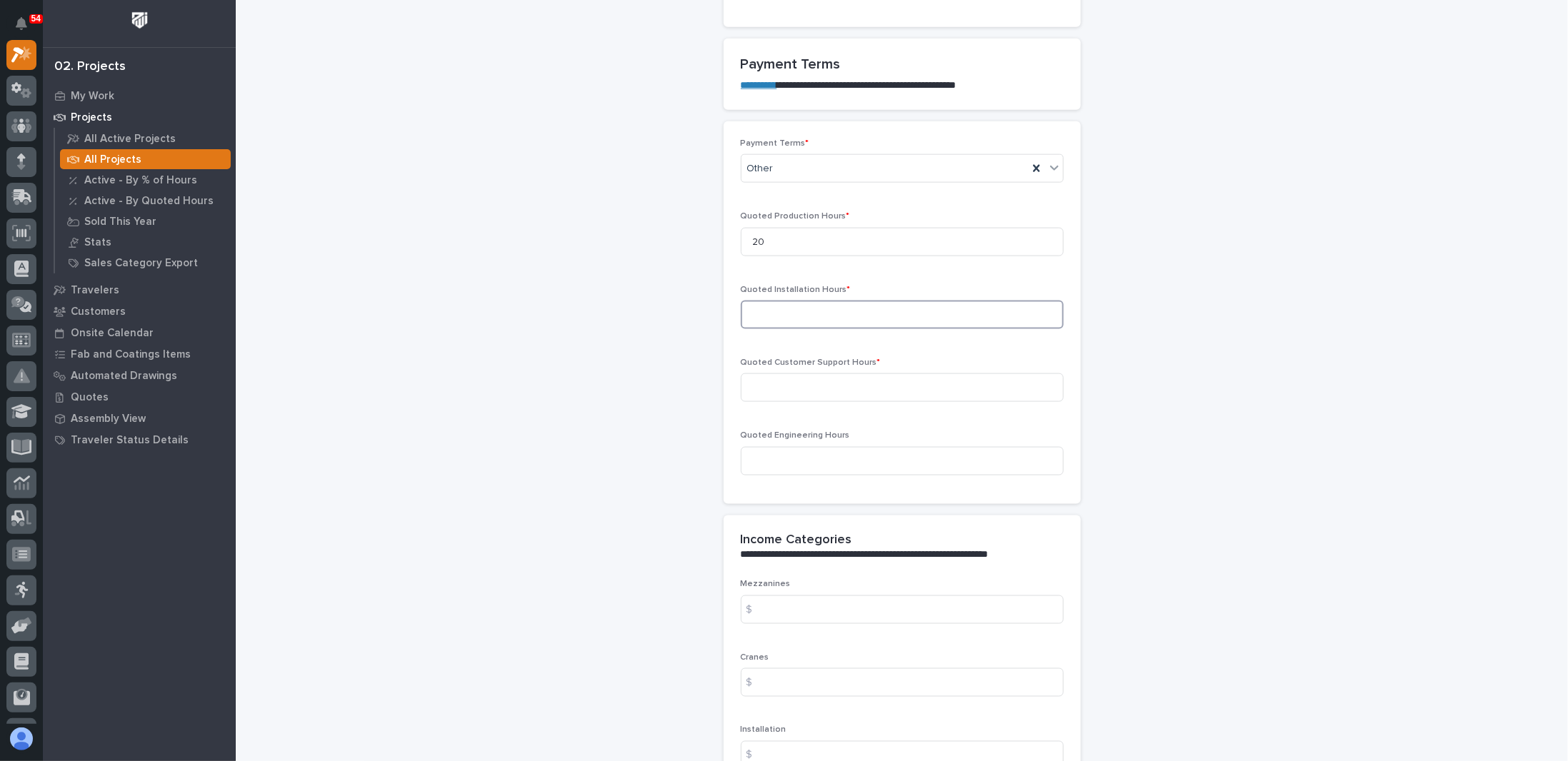
click at [784, 307] on input at bounding box center [902, 315] width 323 height 29
type input "0"
click at [781, 386] on input at bounding box center [902, 388] width 323 height 29
type input "0"
click at [769, 461] on input at bounding box center [902, 461] width 323 height 29
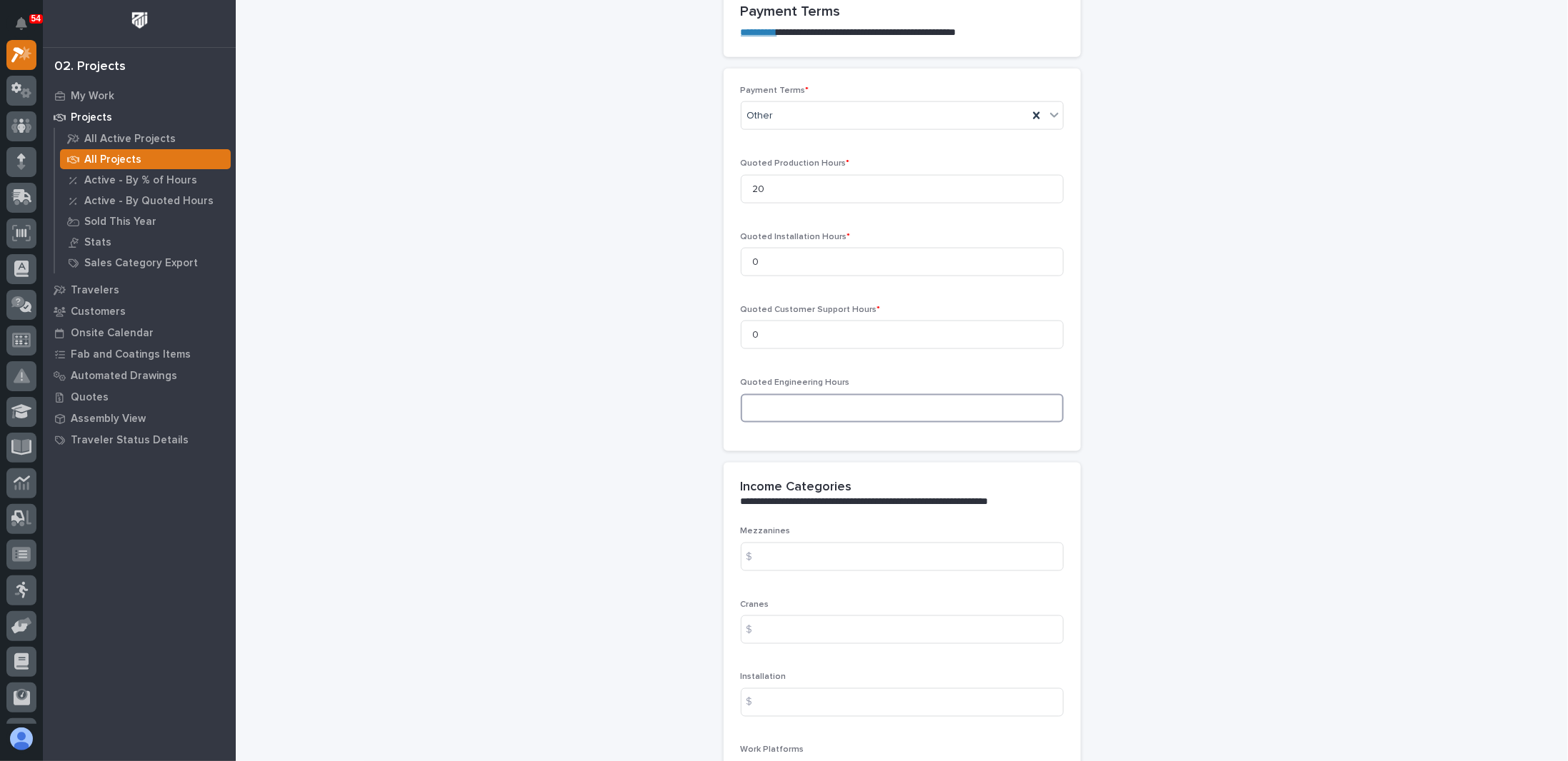
scroll to position [1286, 0]
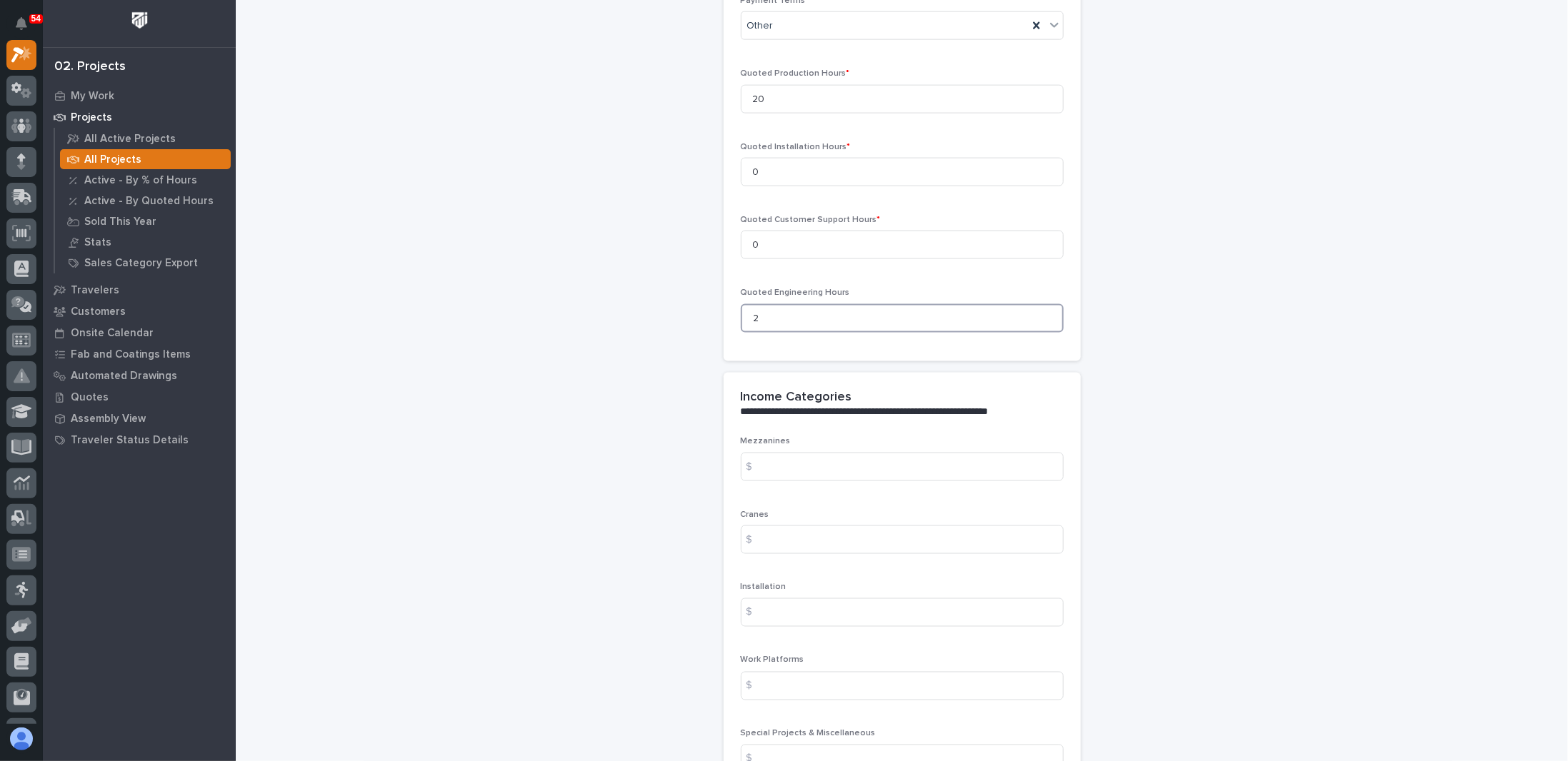
type input "2"
click at [651, 453] on div "**********" at bounding box center [901, 148] width 1303 height 2863
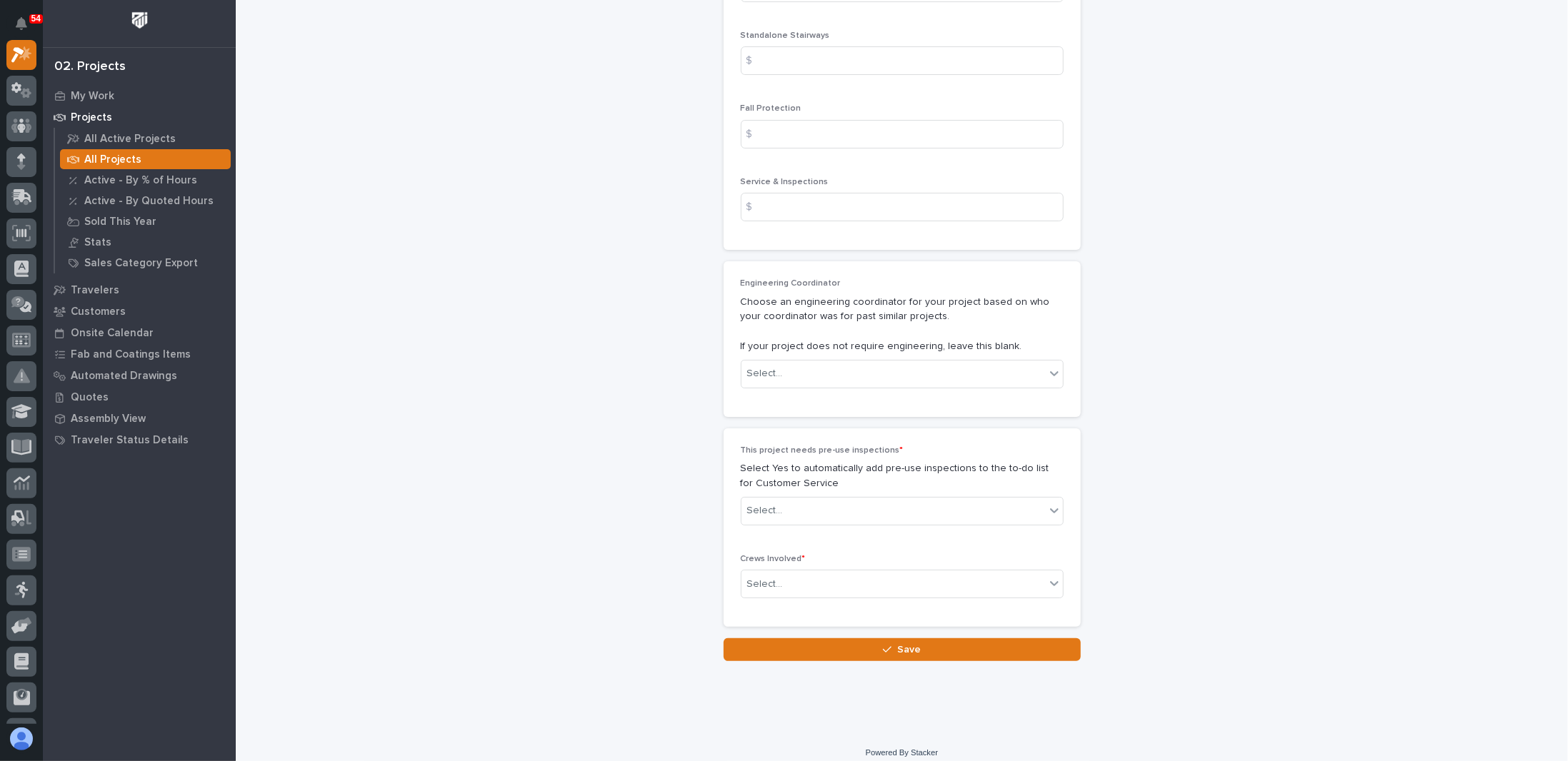
scroll to position [2208, 0]
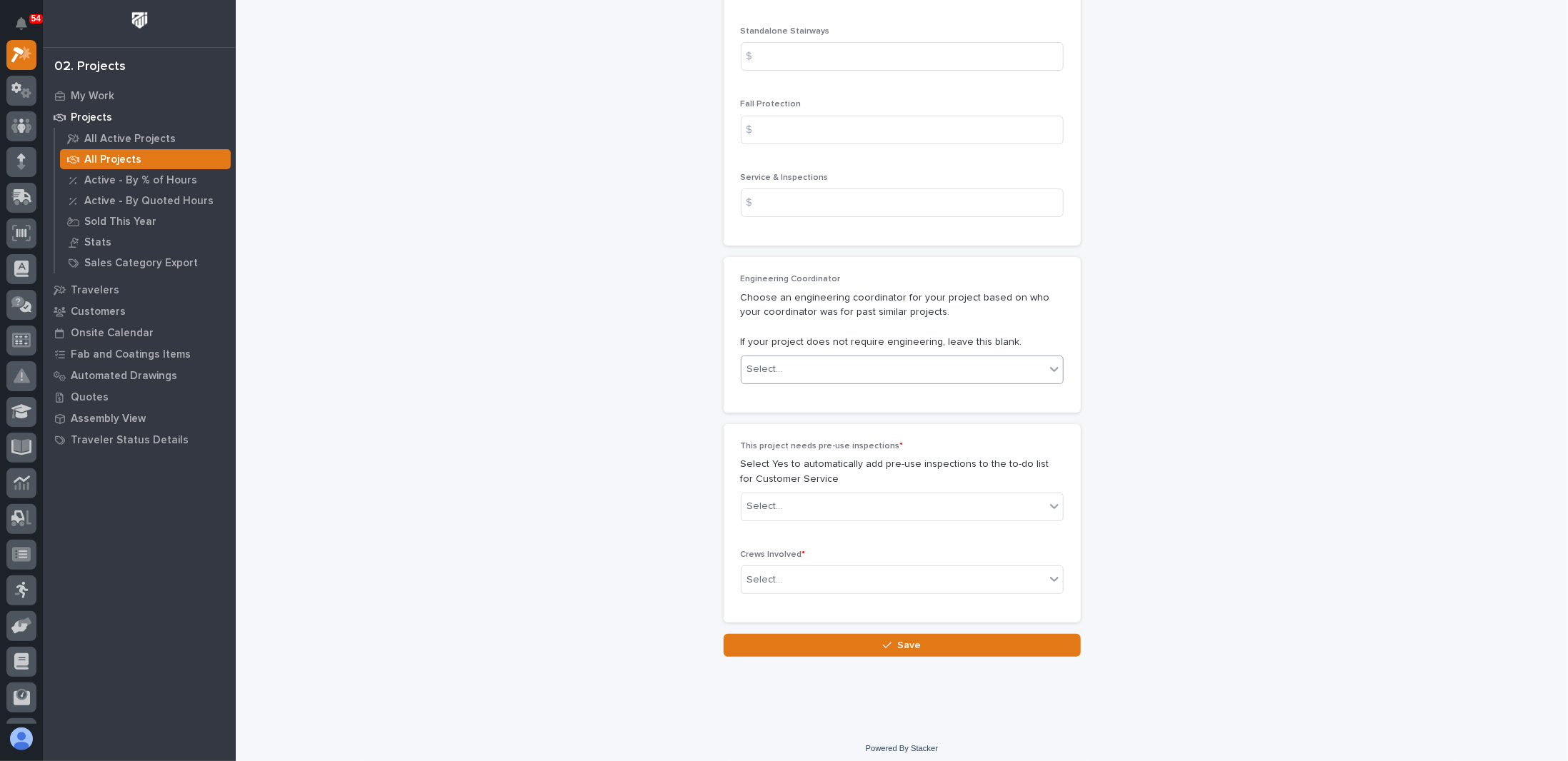
click at [800, 371] on div "Select..." at bounding box center [893, 370] width 304 height 24
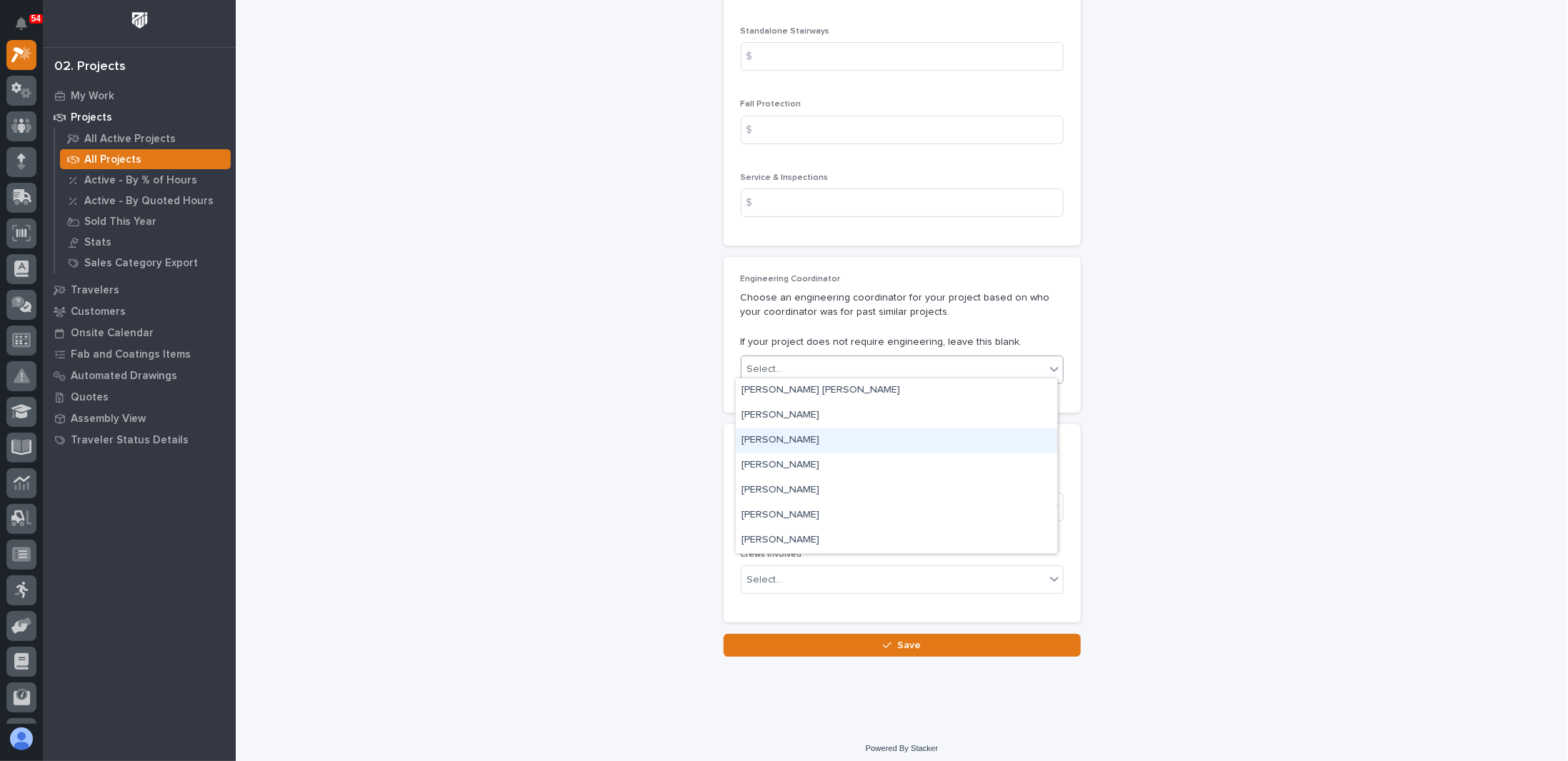
click at [789, 445] on div "[PERSON_NAME]" at bounding box center [895, 441] width 321 height 25
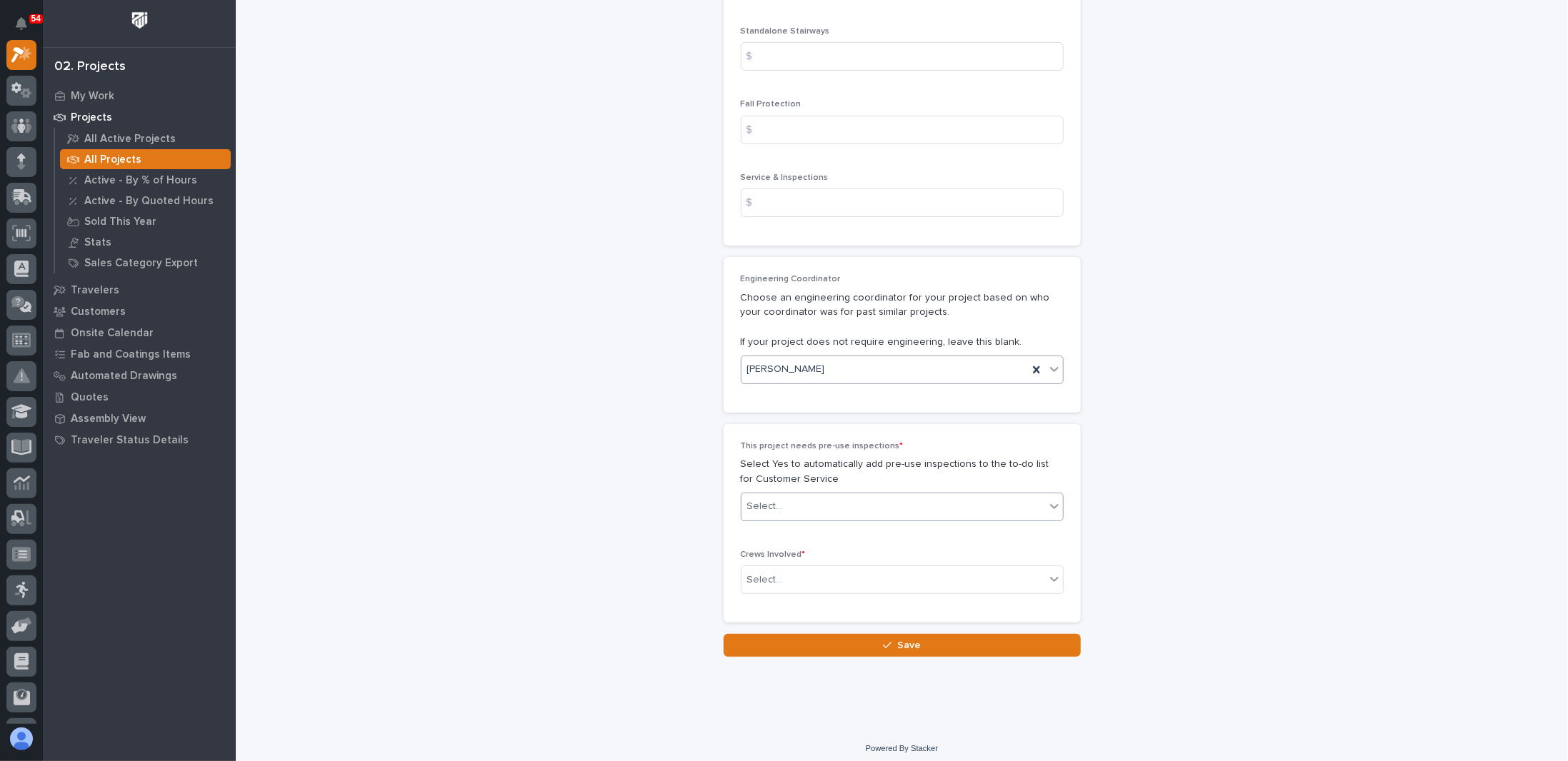
click at [792, 501] on div "Select..." at bounding box center [893, 507] width 304 height 24
click at [764, 552] on div "No" at bounding box center [895, 552] width 321 height 25
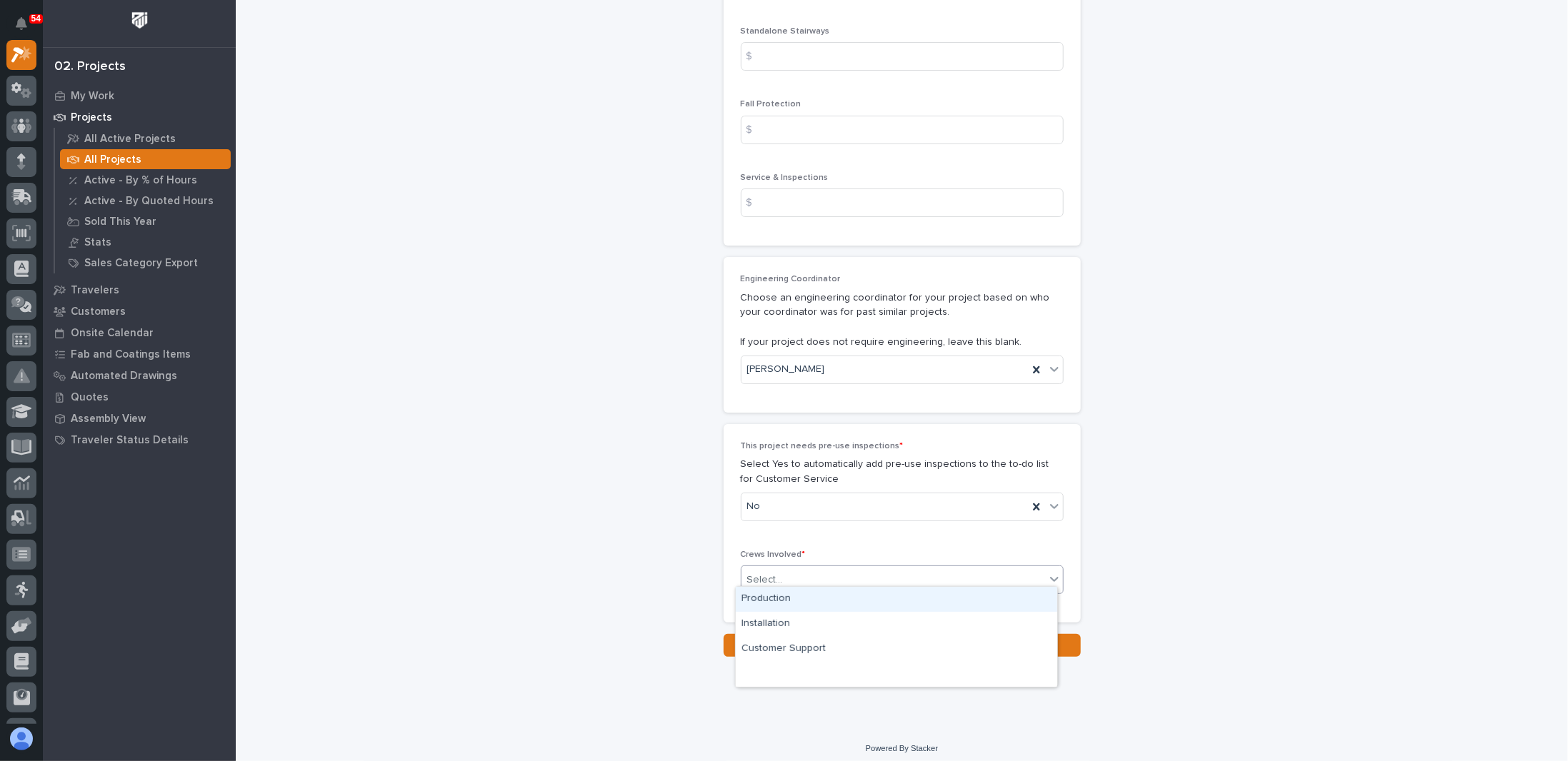
click at [793, 572] on div "Select..." at bounding box center [893, 580] width 304 height 24
click at [790, 604] on div "Production" at bounding box center [895, 599] width 321 height 25
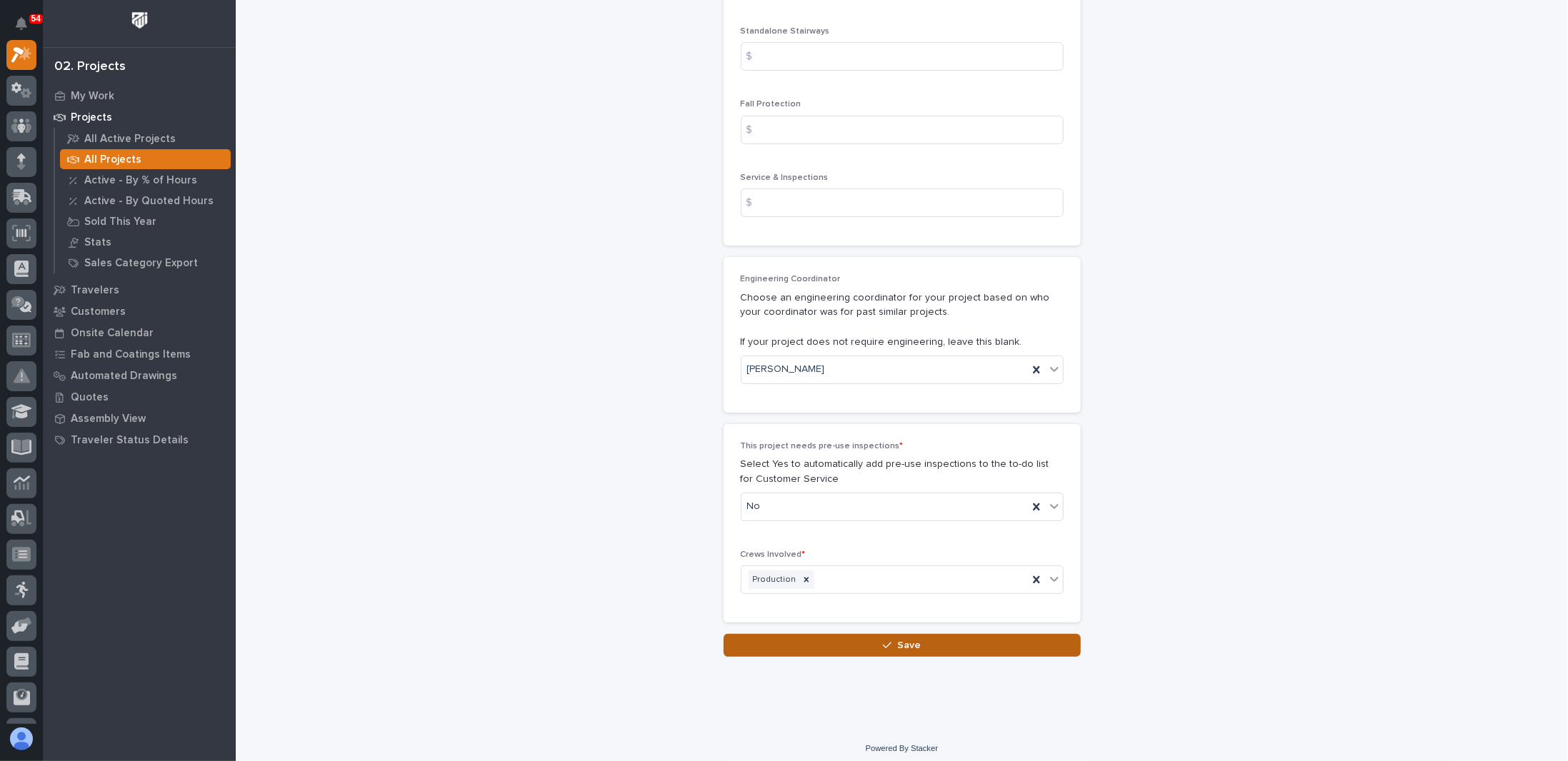
click at [802, 637] on button "Save" at bounding box center [902, 646] width 357 height 23
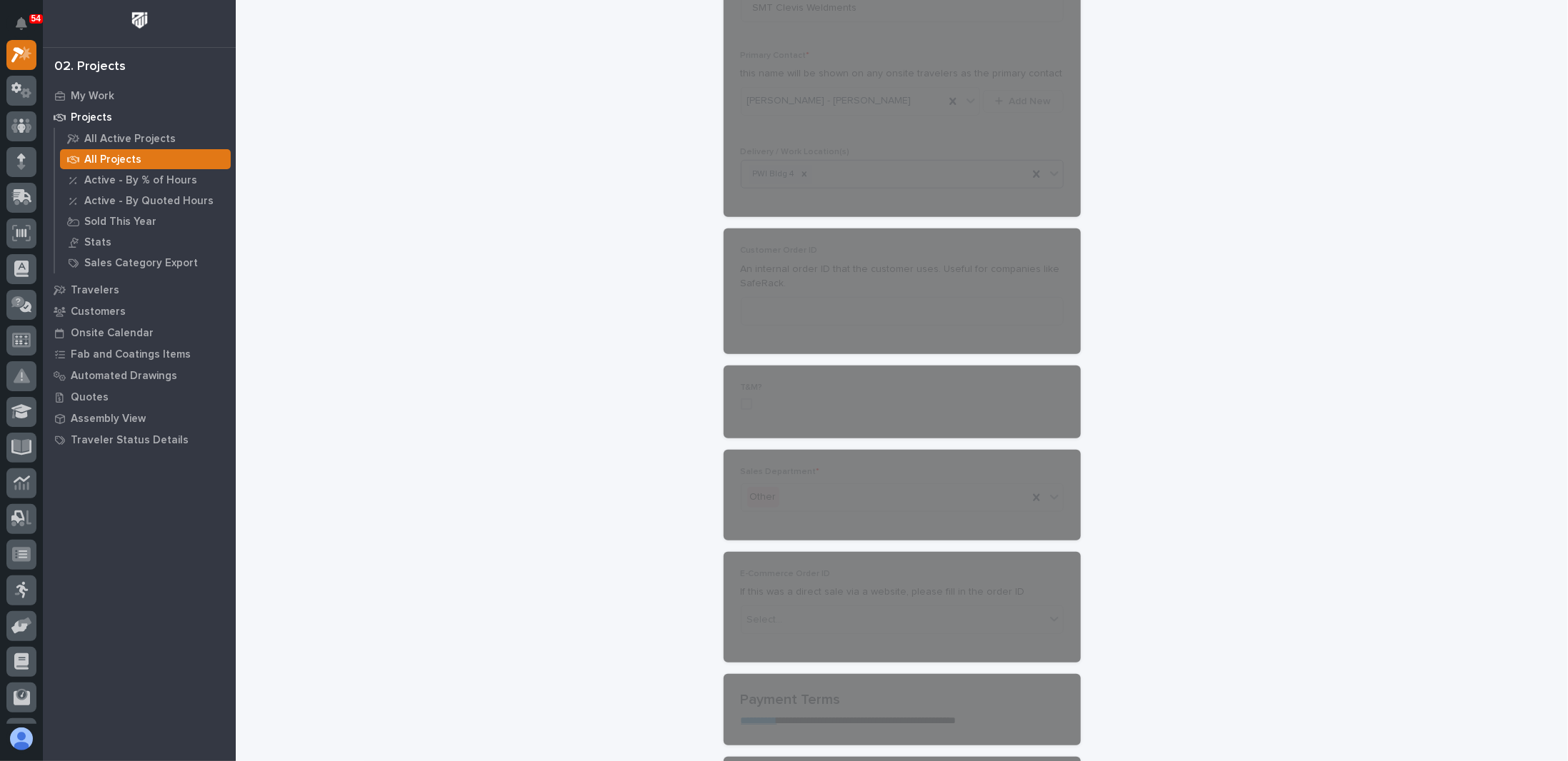
scroll to position [0, 0]
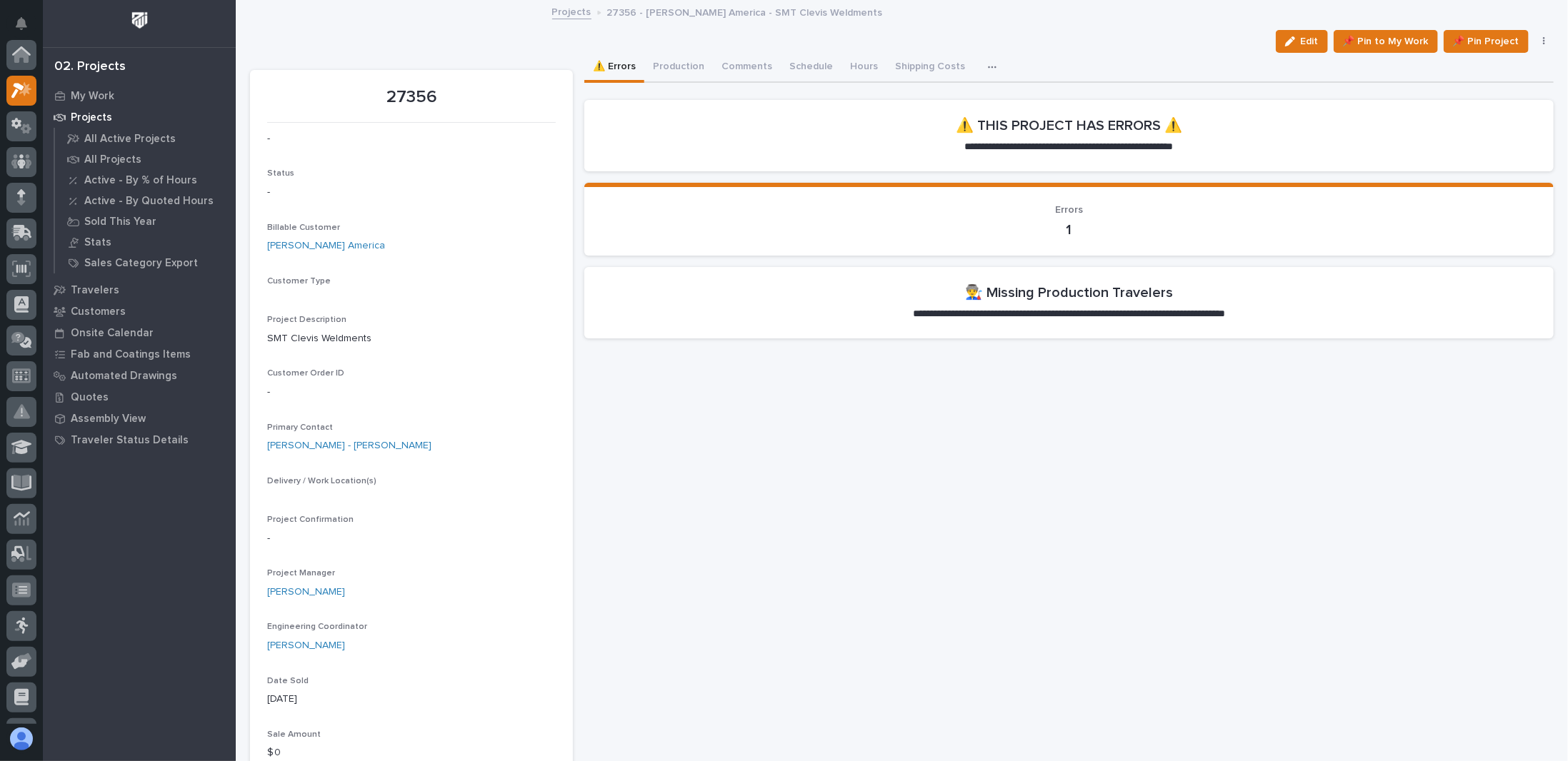
scroll to position [35, 0]
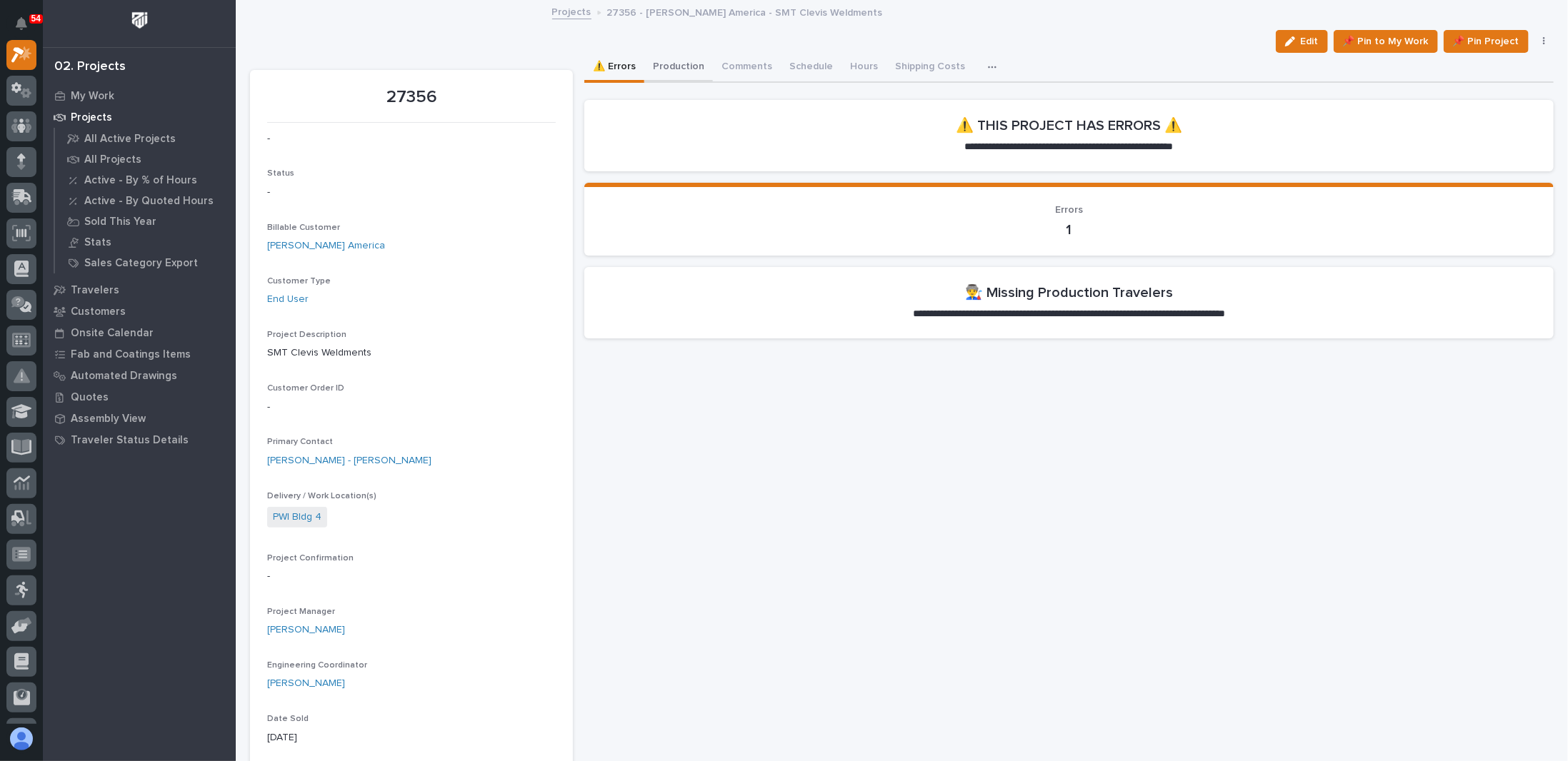
click at [675, 71] on button "Production" at bounding box center [678, 67] width 69 height 30
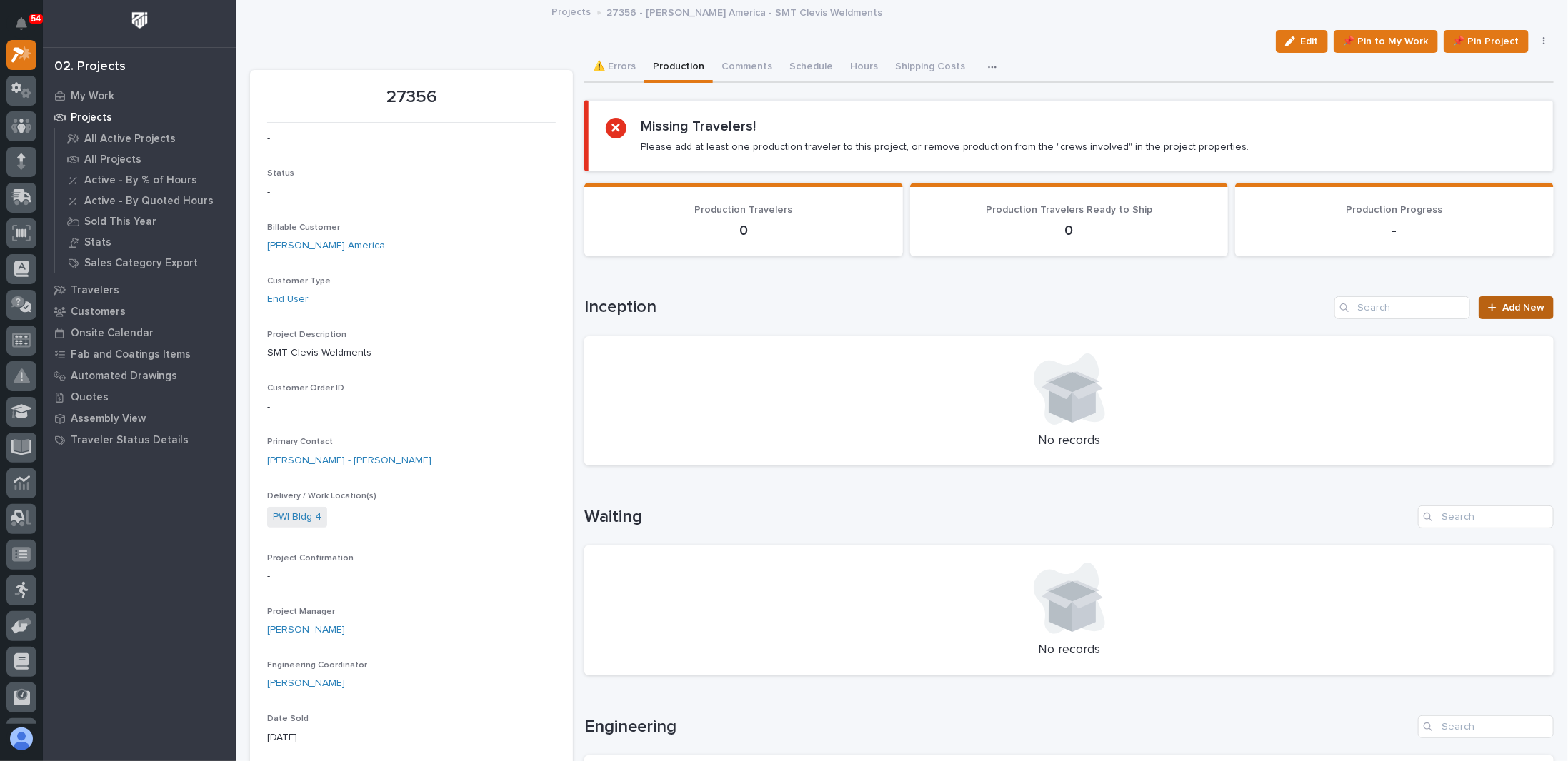
click at [802, 304] on span "Add New" at bounding box center [1523, 308] width 42 height 10
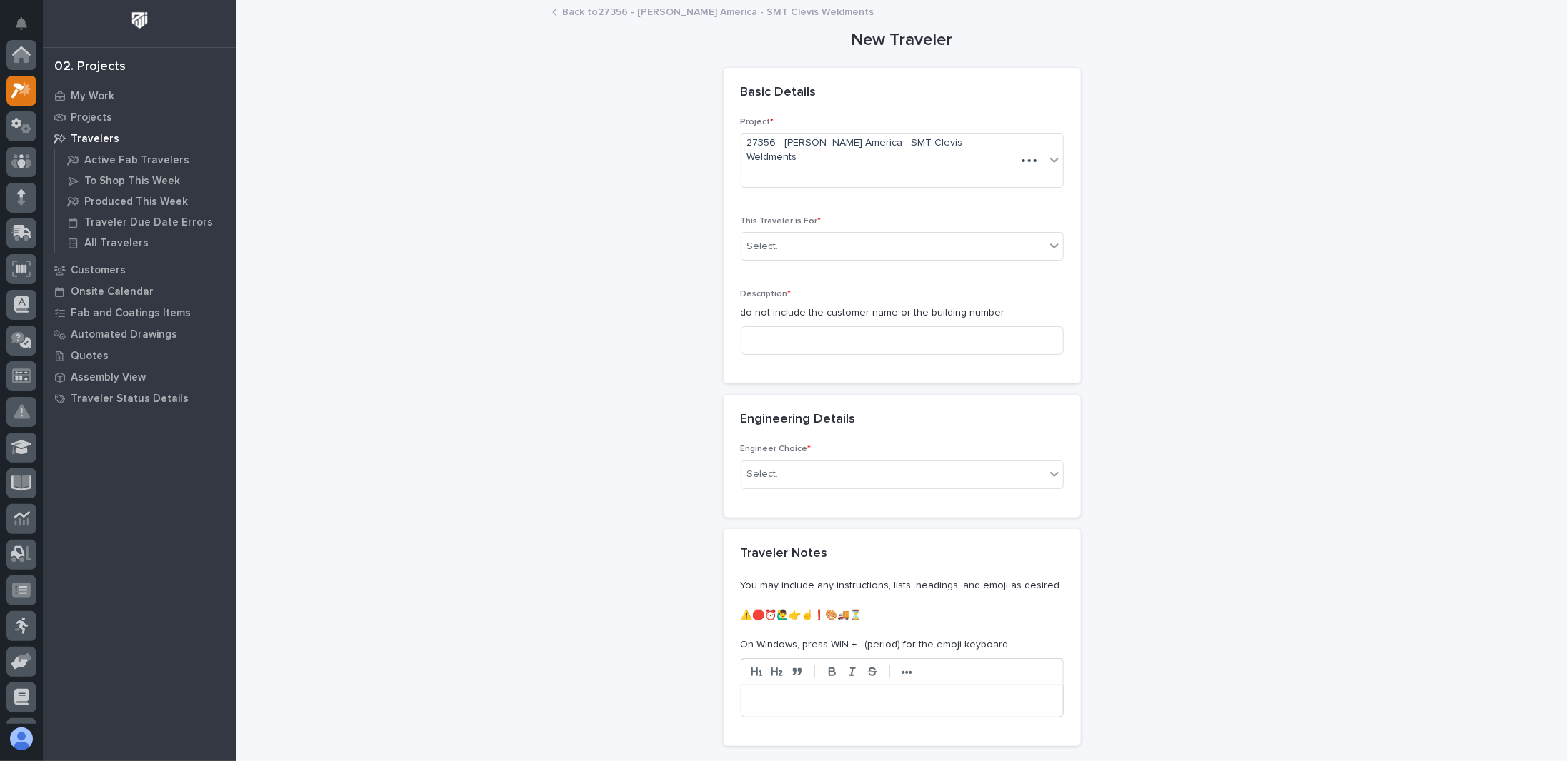
scroll to position [35, 0]
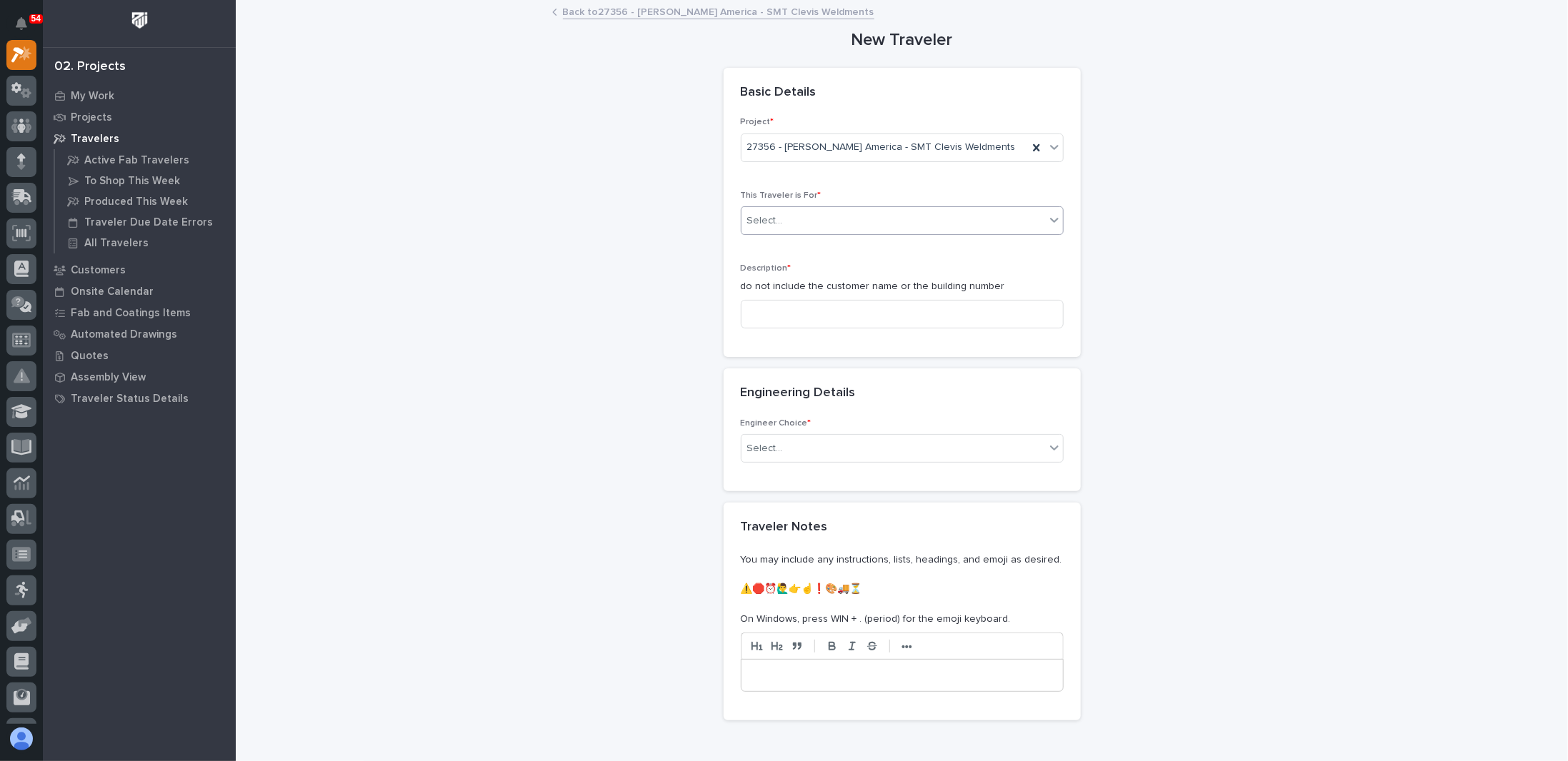
click at [795, 214] on div "Select..." at bounding box center [893, 221] width 304 height 24
click at [784, 249] on span "Production" at bounding box center [769, 246] width 55 height 15
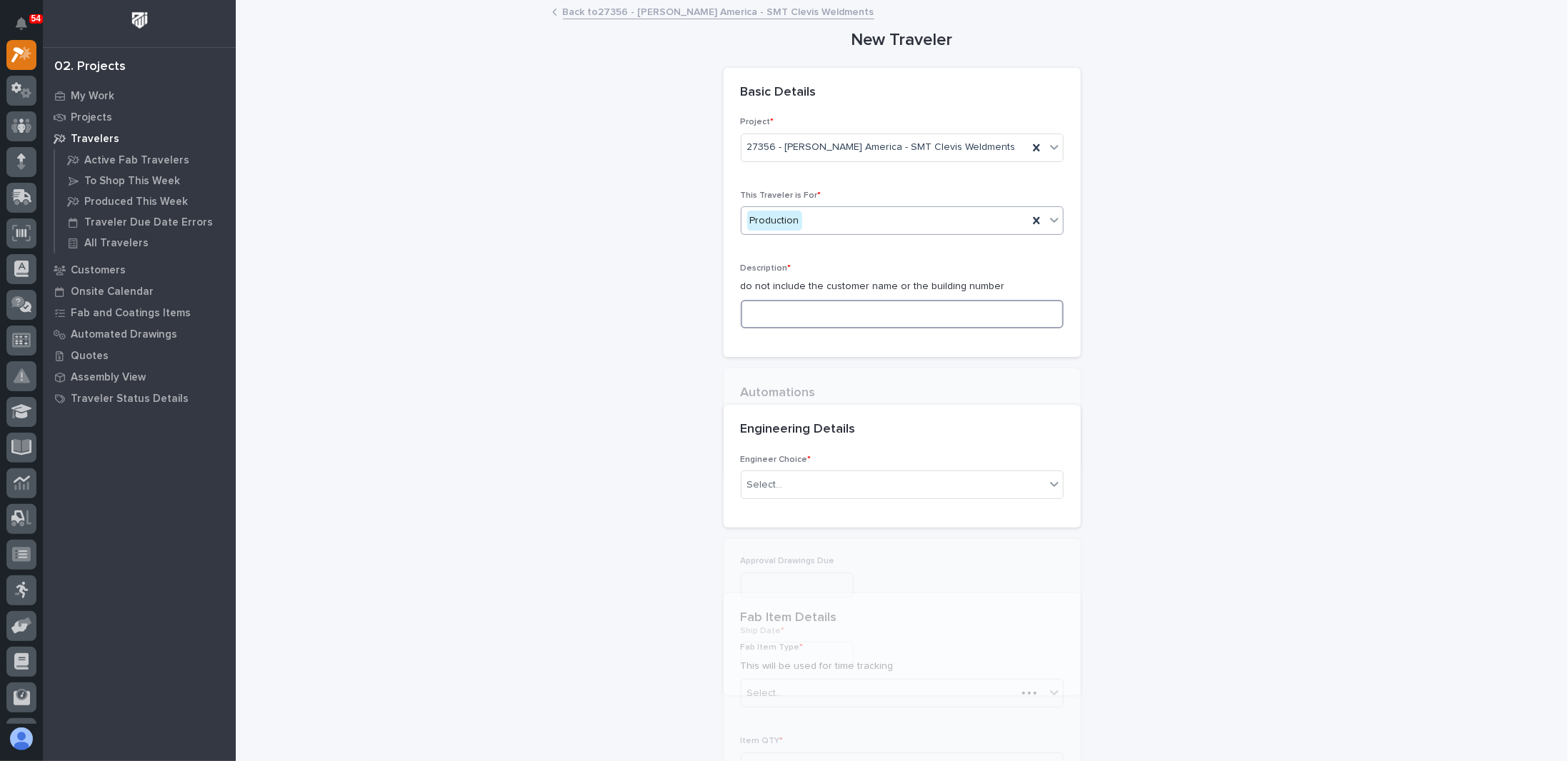
click at [775, 311] on input at bounding box center [902, 314] width 323 height 29
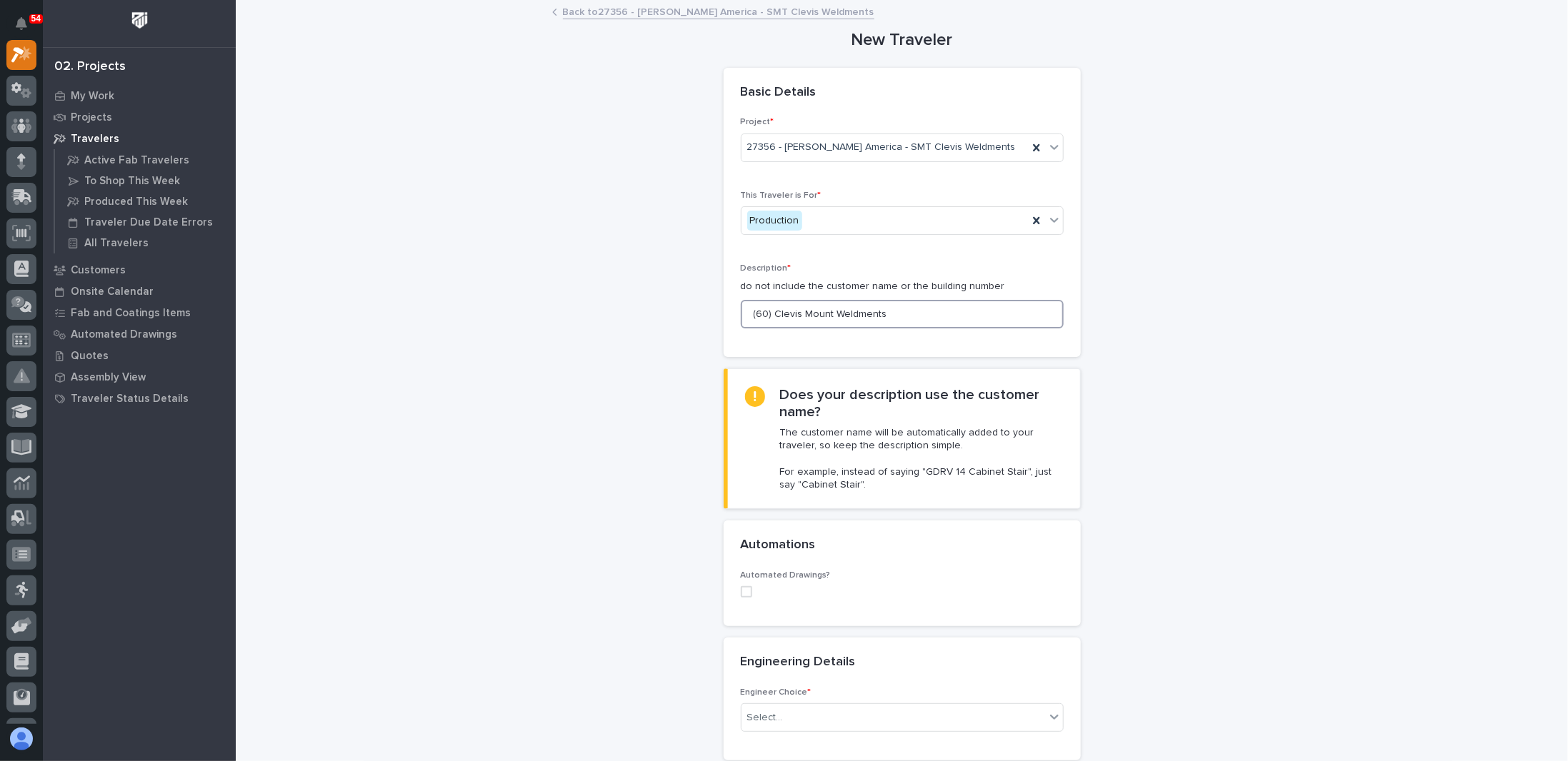
type input "(60) Clevis Mount Weldments"
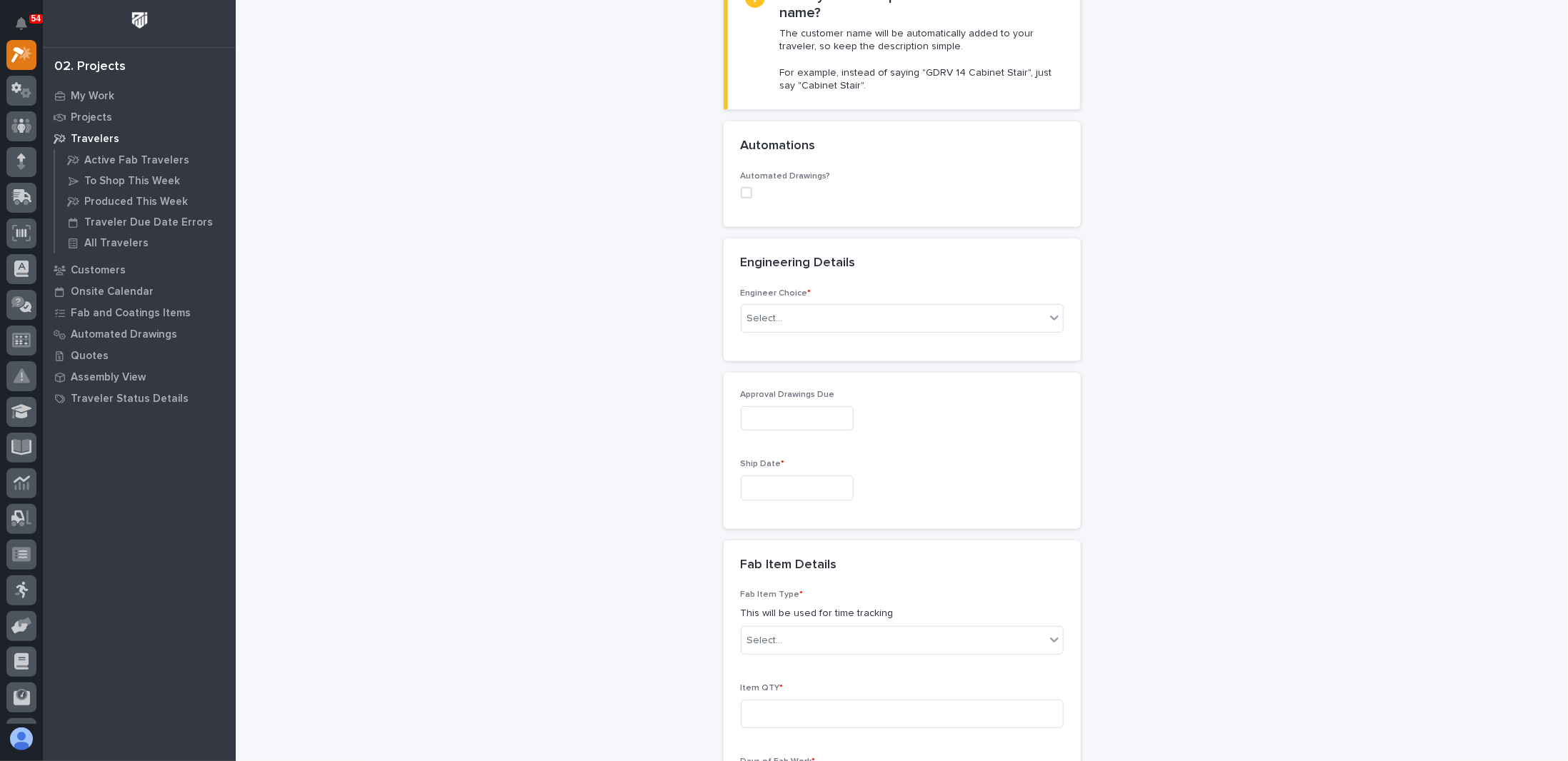
scroll to position [429, 0]
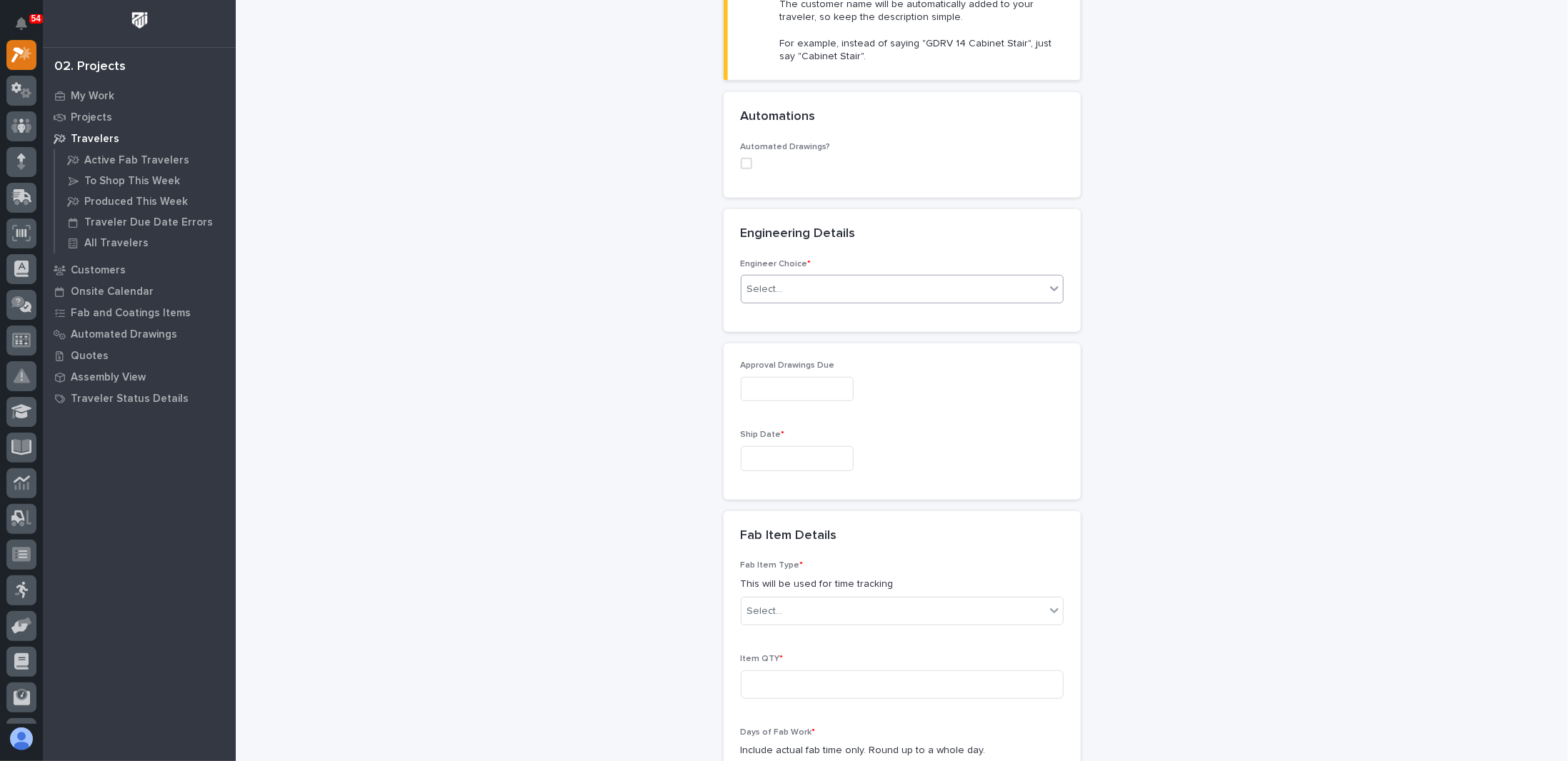
click at [787, 284] on div "Select..." at bounding box center [893, 290] width 304 height 24
click at [775, 365] on div "I know who will draw this" at bounding box center [895, 364] width 321 height 25
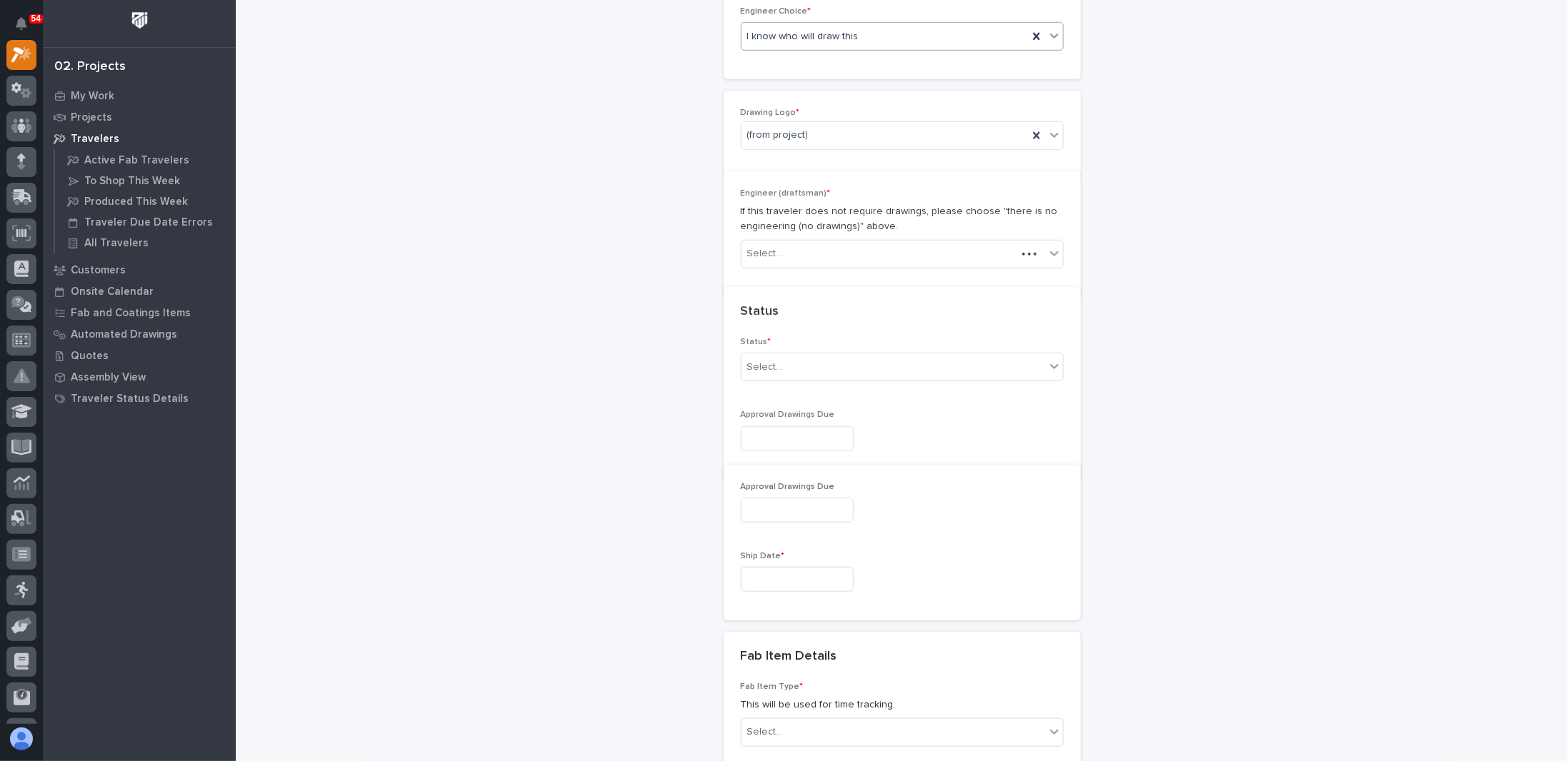
scroll to position [718, 0]
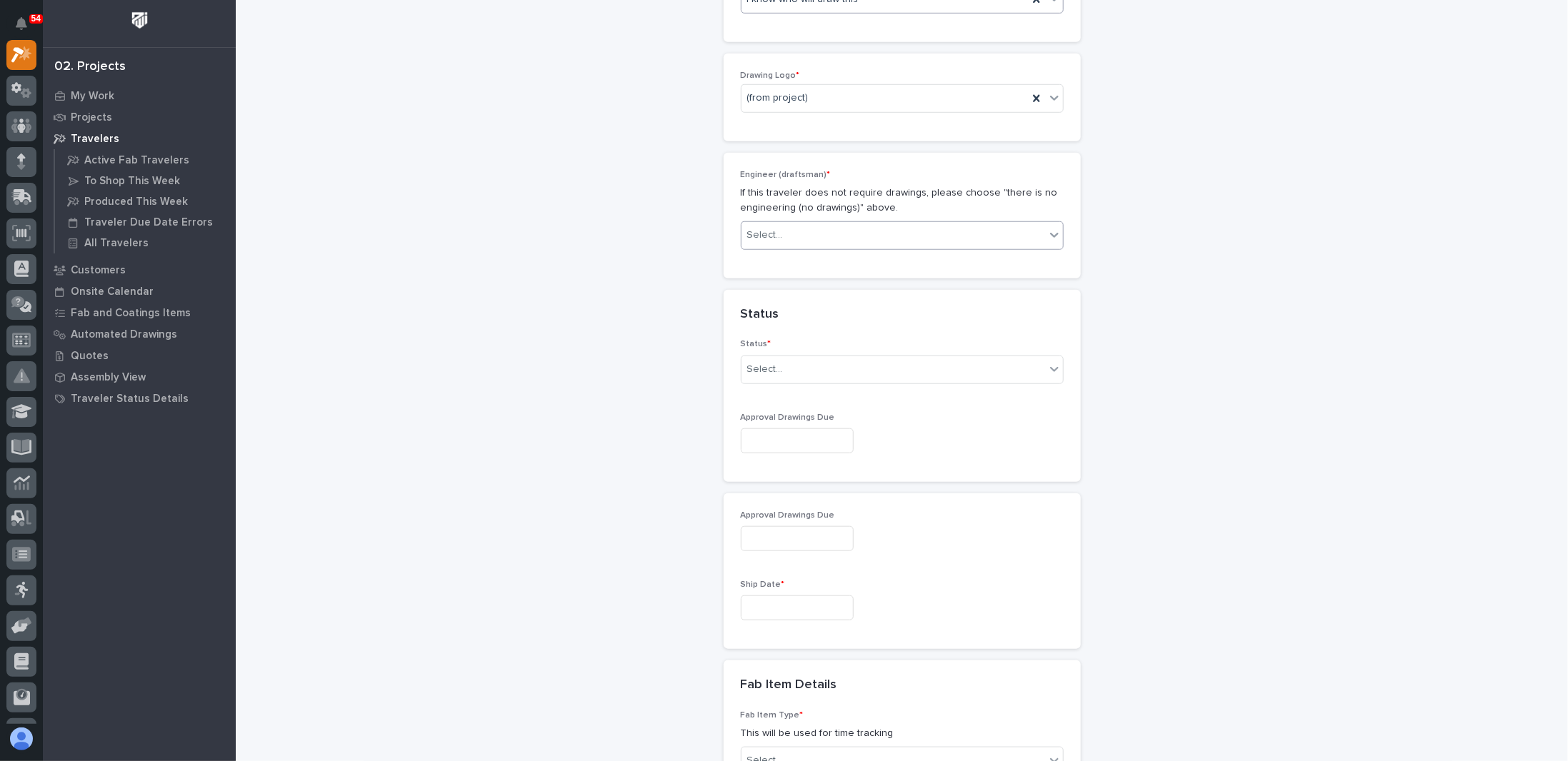
click at [784, 230] on input "text" at bounding box center [784, 235] width 1 height 12
type input "****"
click at [779, 369] on div "Select..." at bounding box center [893, 370] width 304 height 24
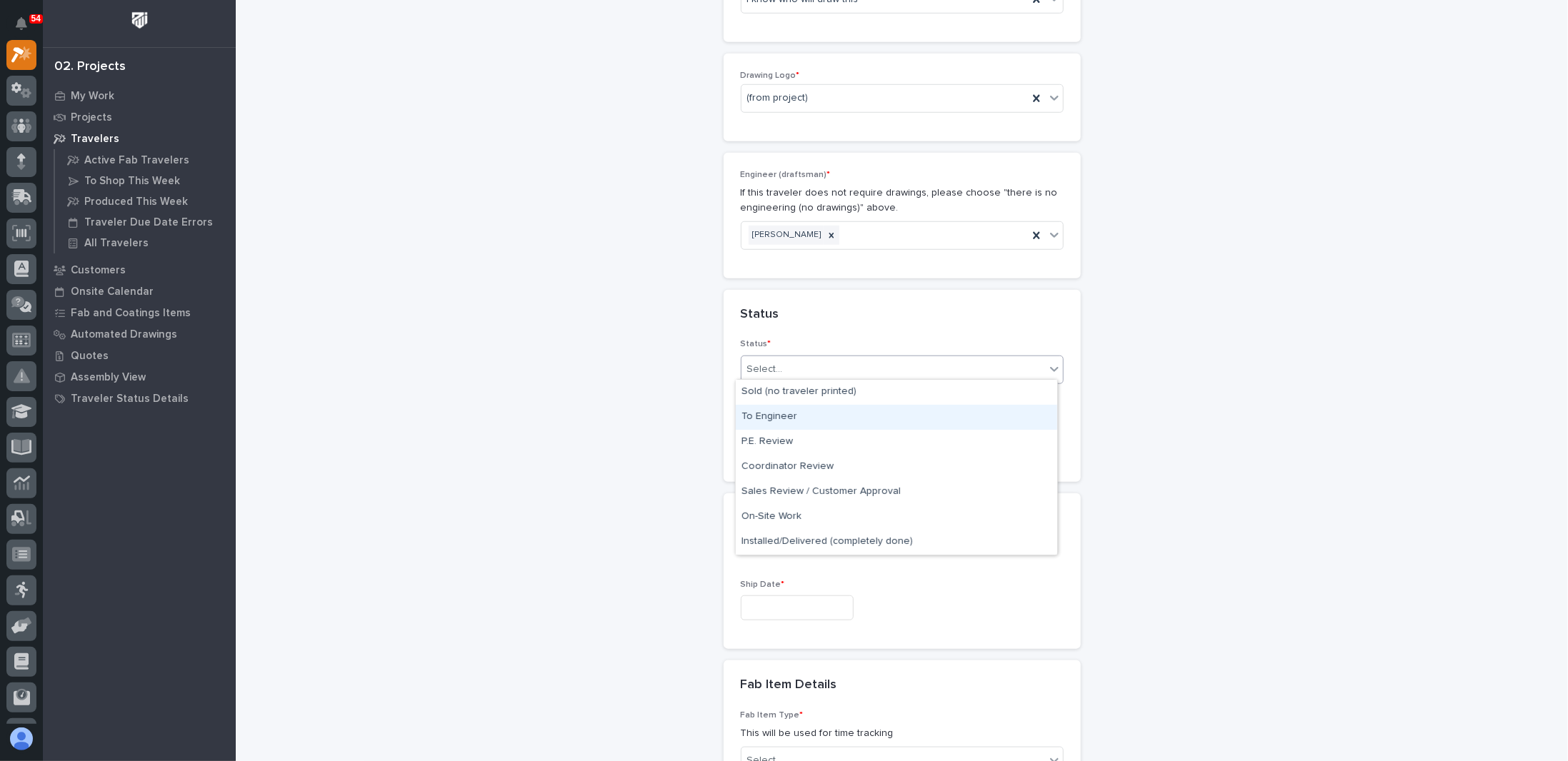
click at [770, 413] on div "To Engineer" at bounding box center [895, 417] width 321 height 25
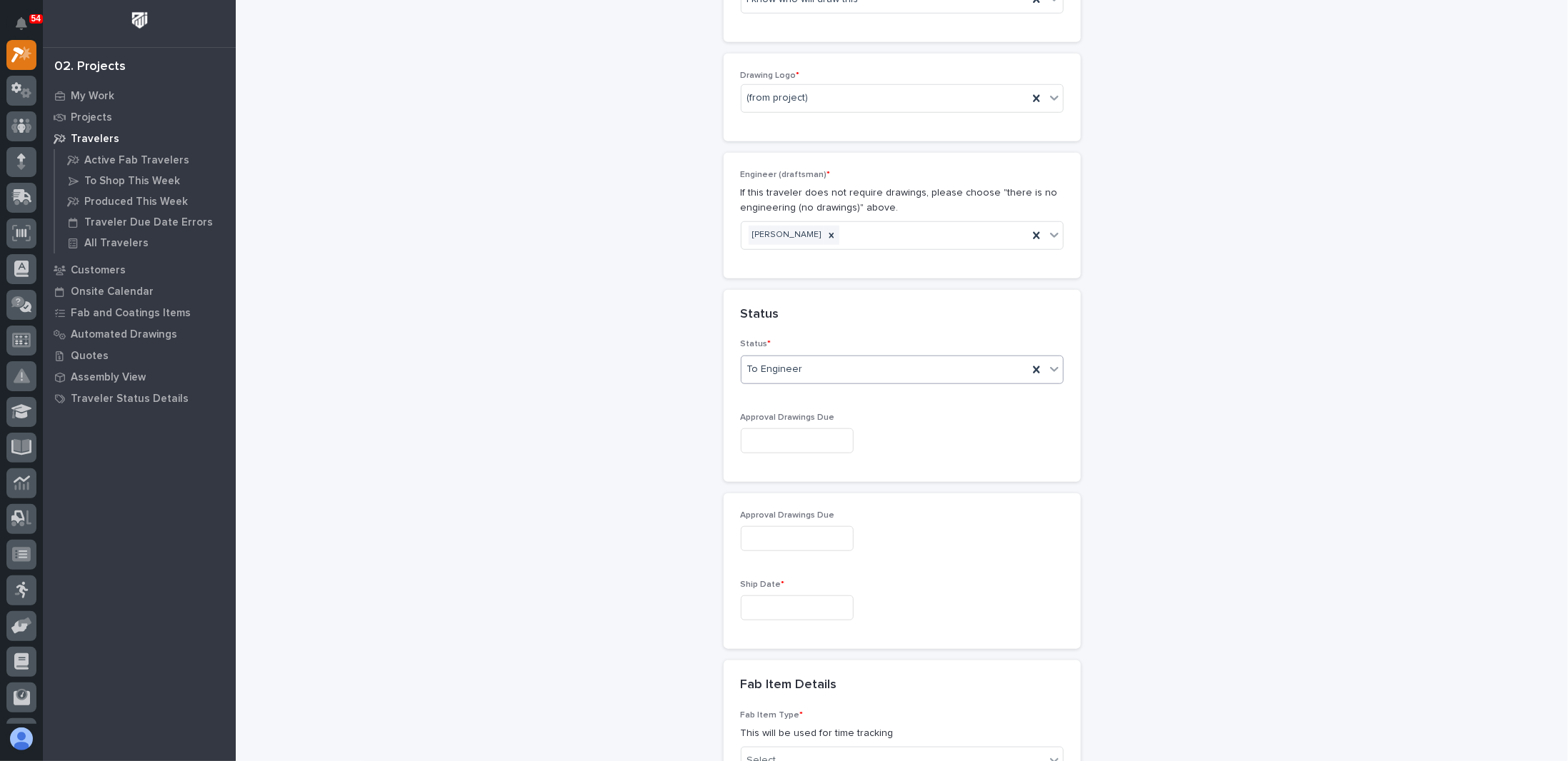
scroll to position [790, 0]
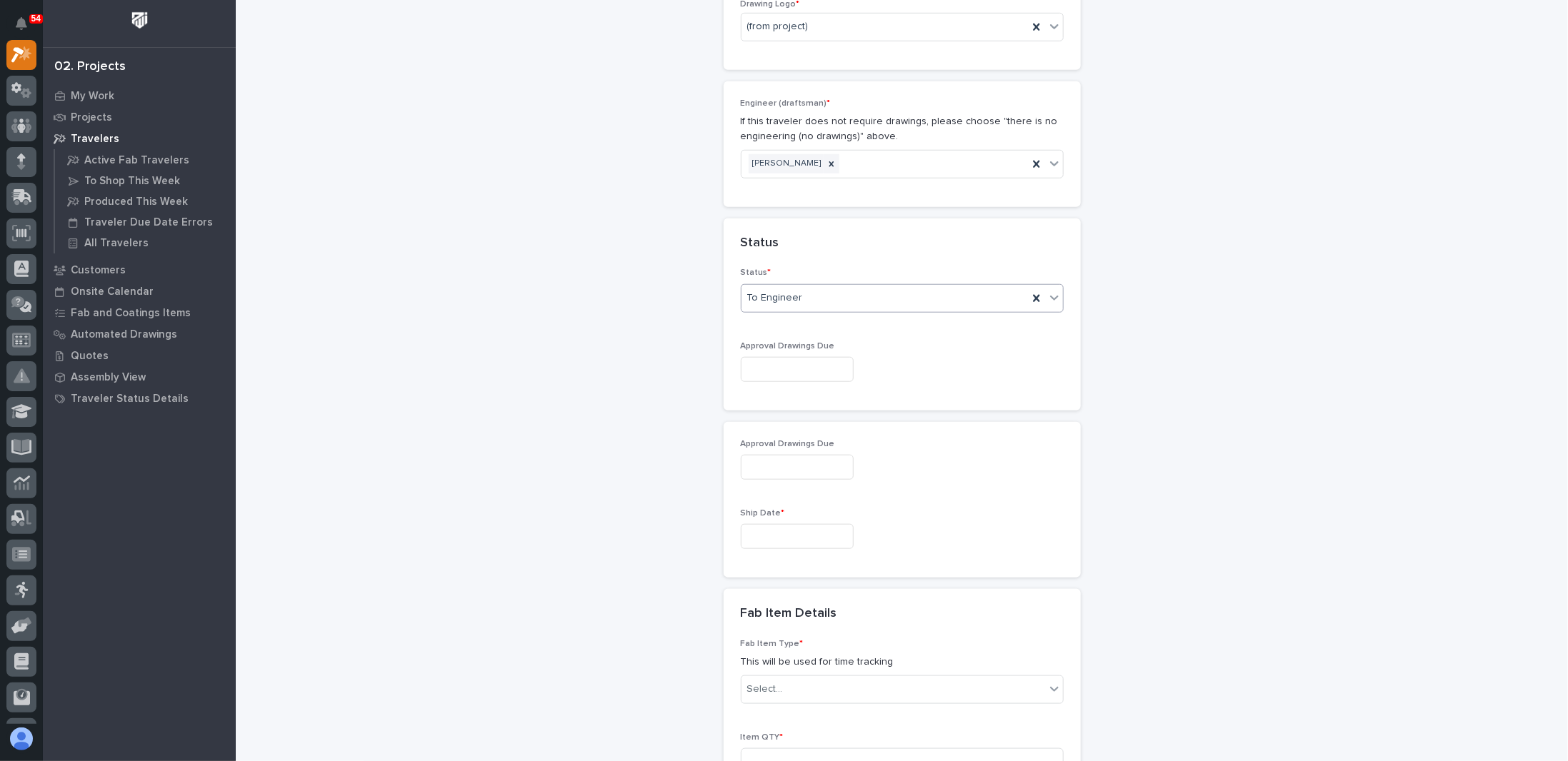
click at [784, 368] on input "text" at bounding box center [797, 370] width 112 height 25
click at [784, 224] on div "8" at bounding box center [782, 225] width 19 height 19
type input "**********"
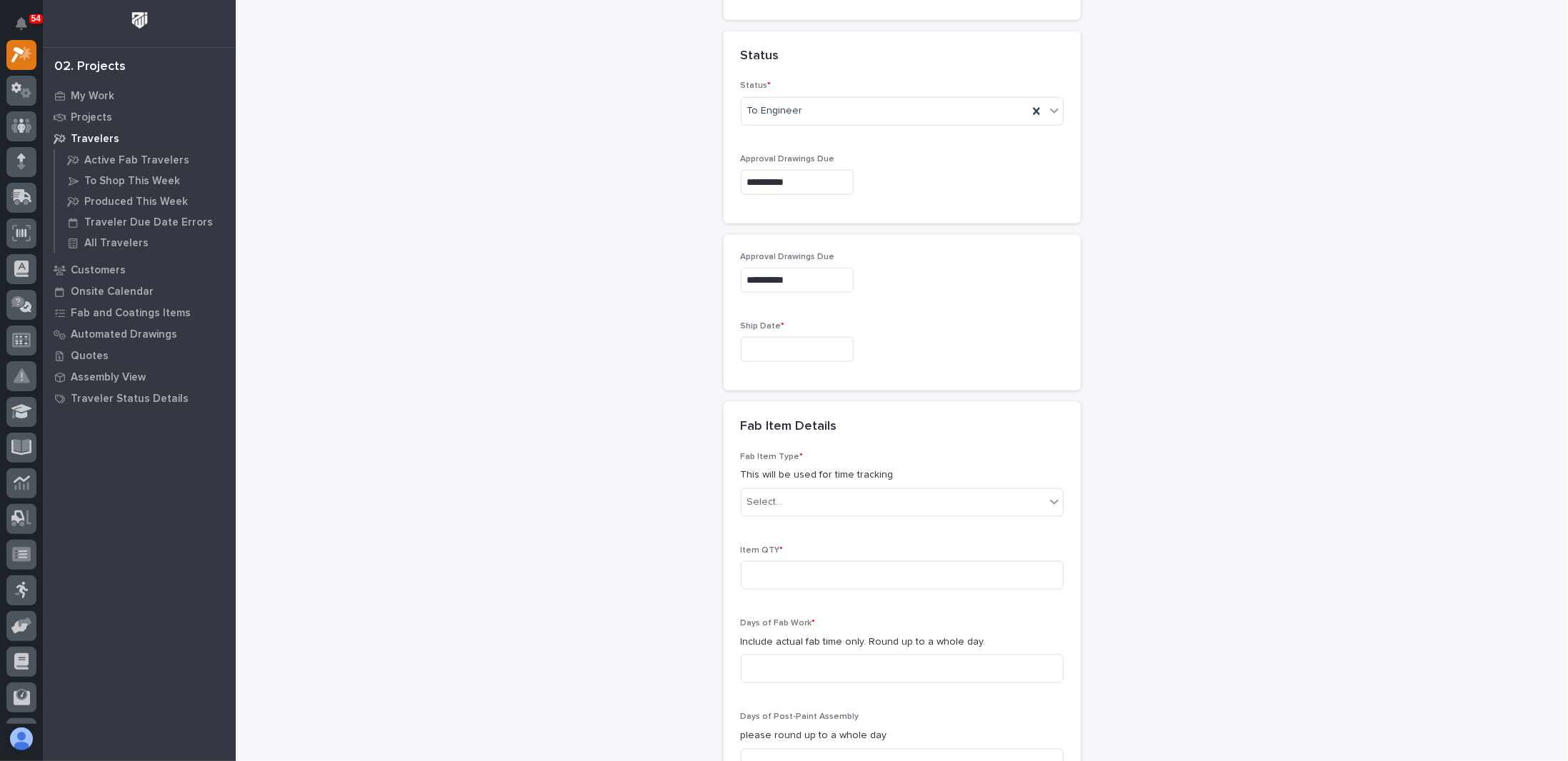
scroll to position [1004, 0]
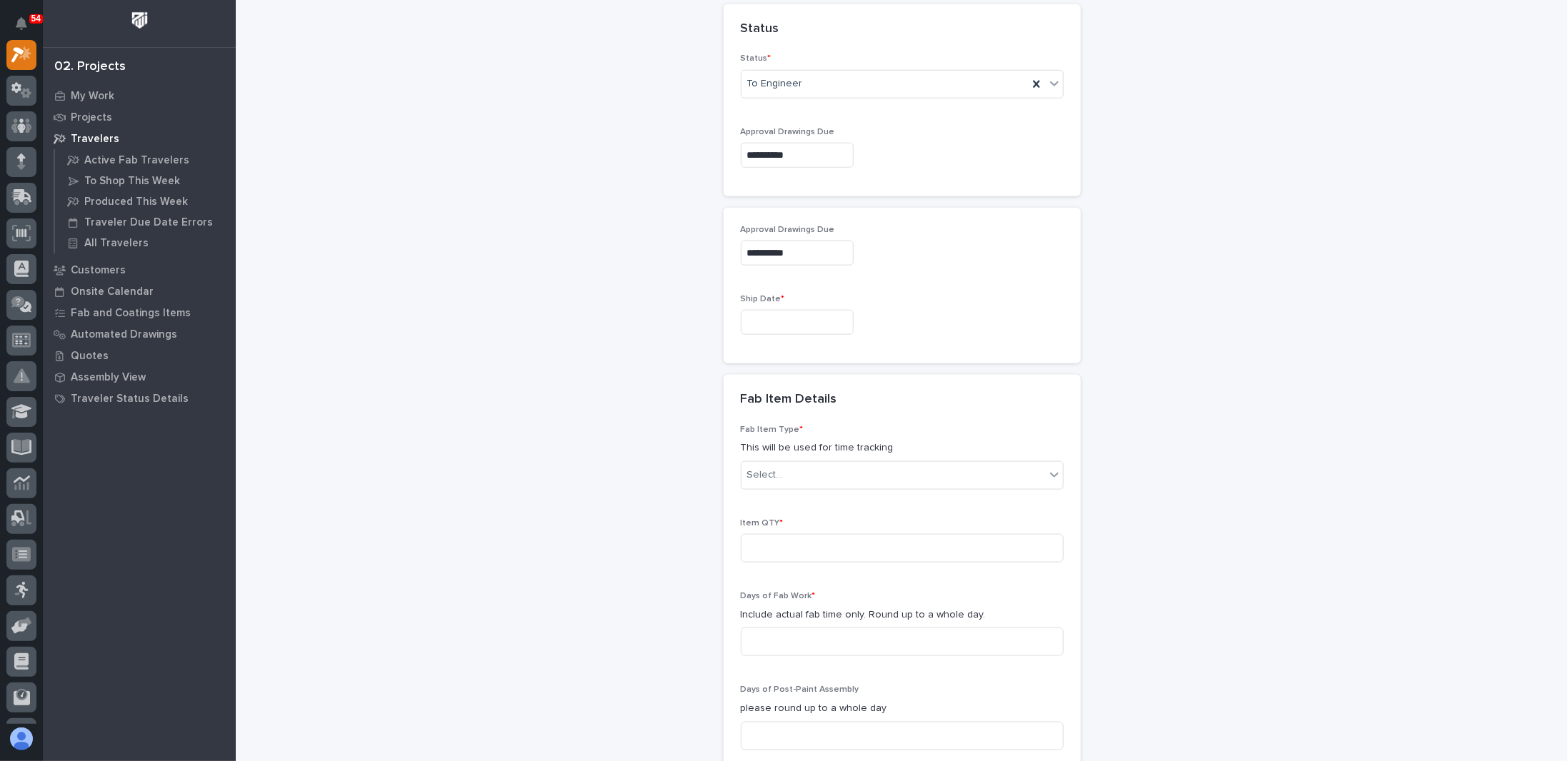
click at [779, 312] on input "text" at bounding box center [797, 322] width 112 height 25
click at [802, 201] on div "17" at bounding box center [829, 200] width 19 height 19
type input "**********"
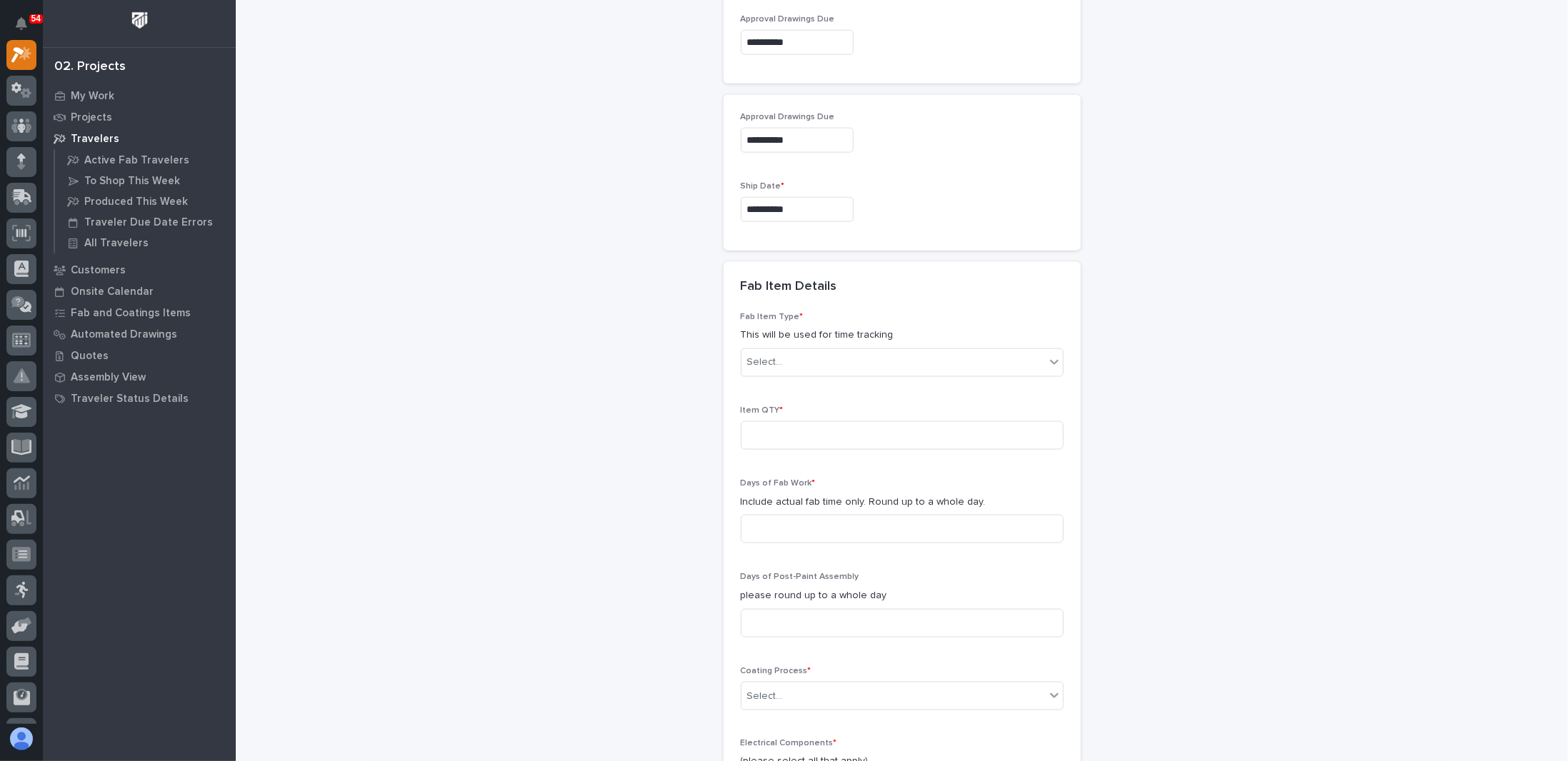
scroll to position [1147, 0]
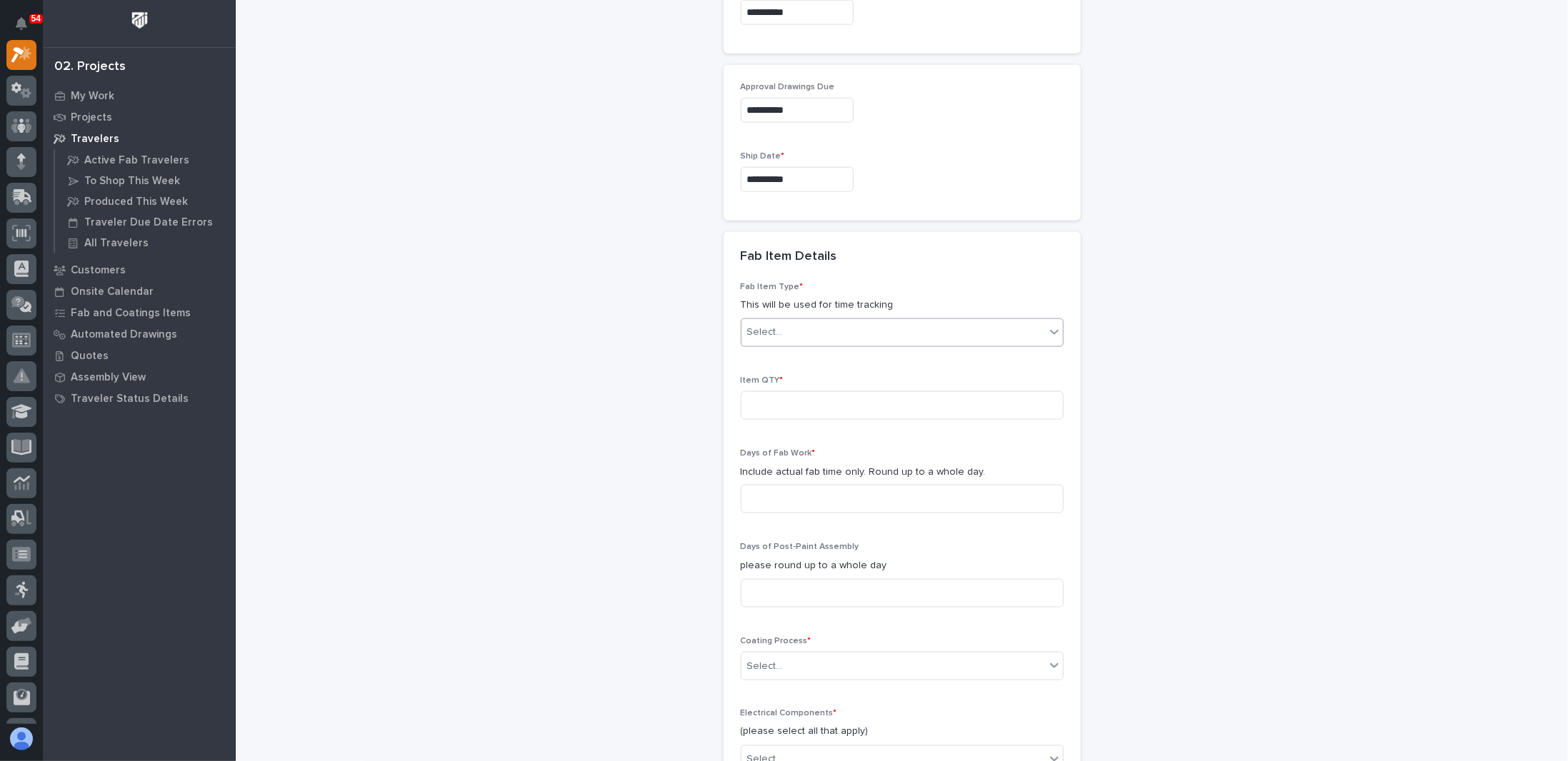
click at [774, 333] on div "Select..." at bounding box center [893, 332] width 304 height 24
type input "*"
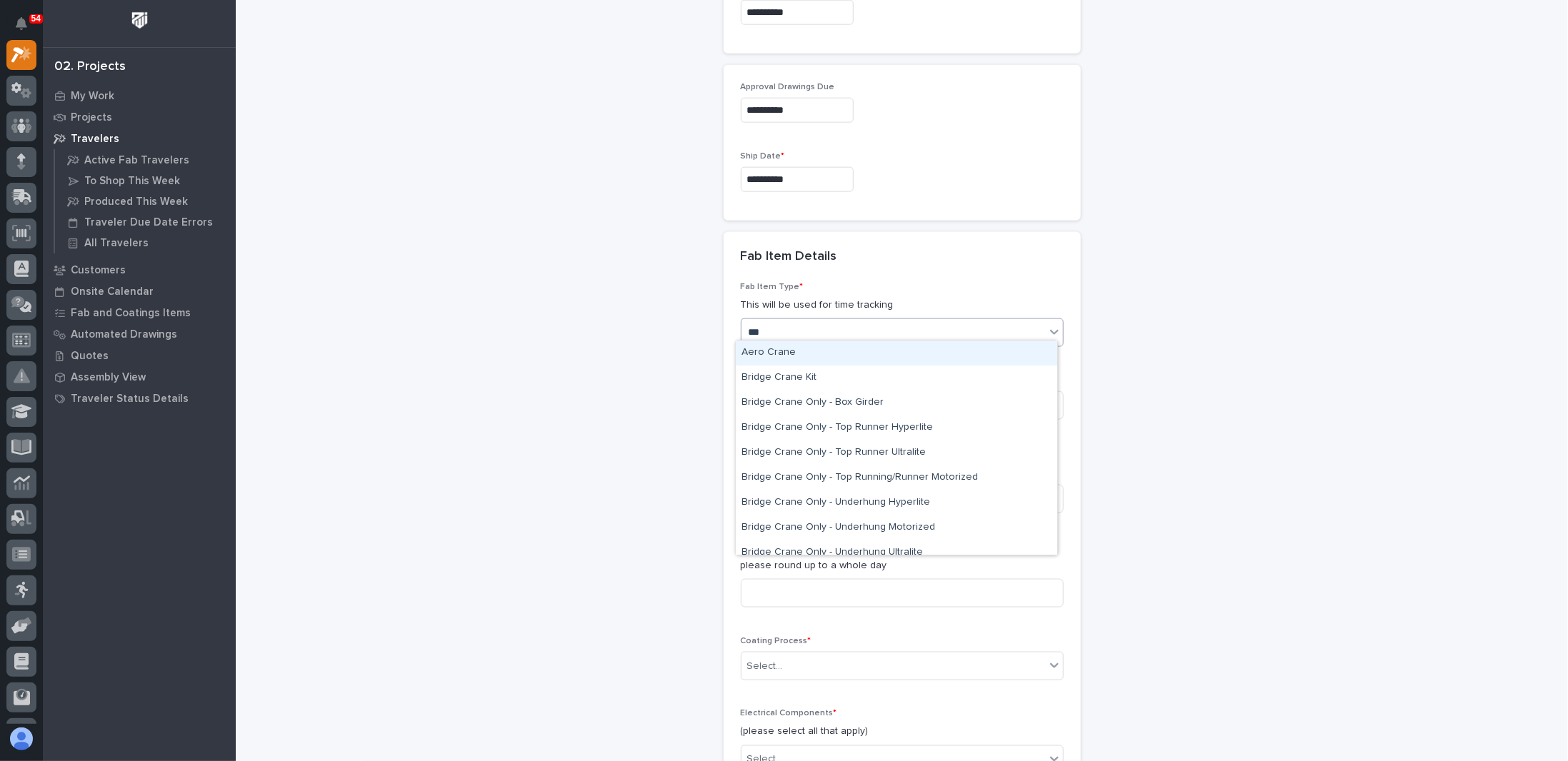
type input "****"
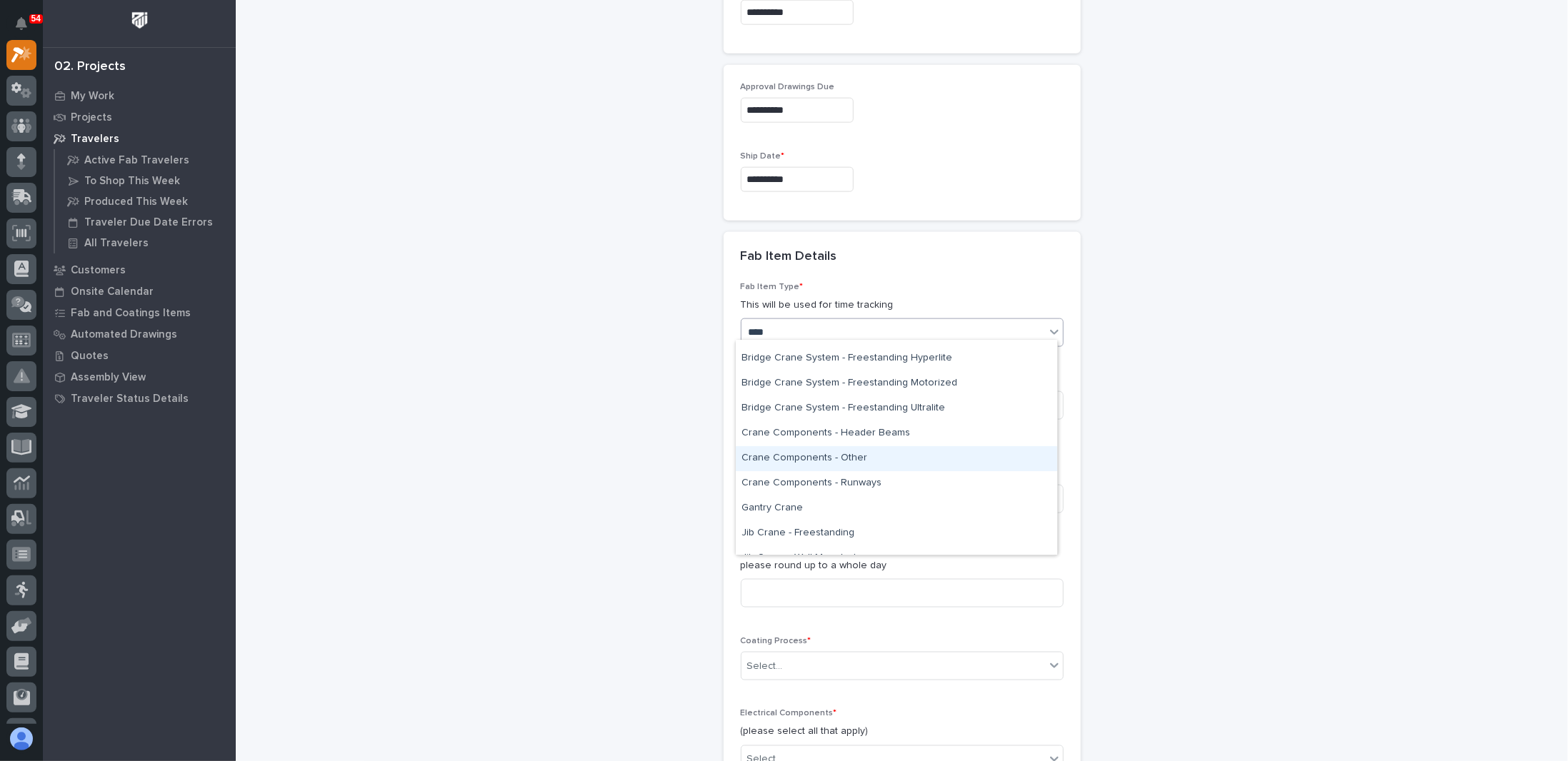
scroll to position [261, 0]
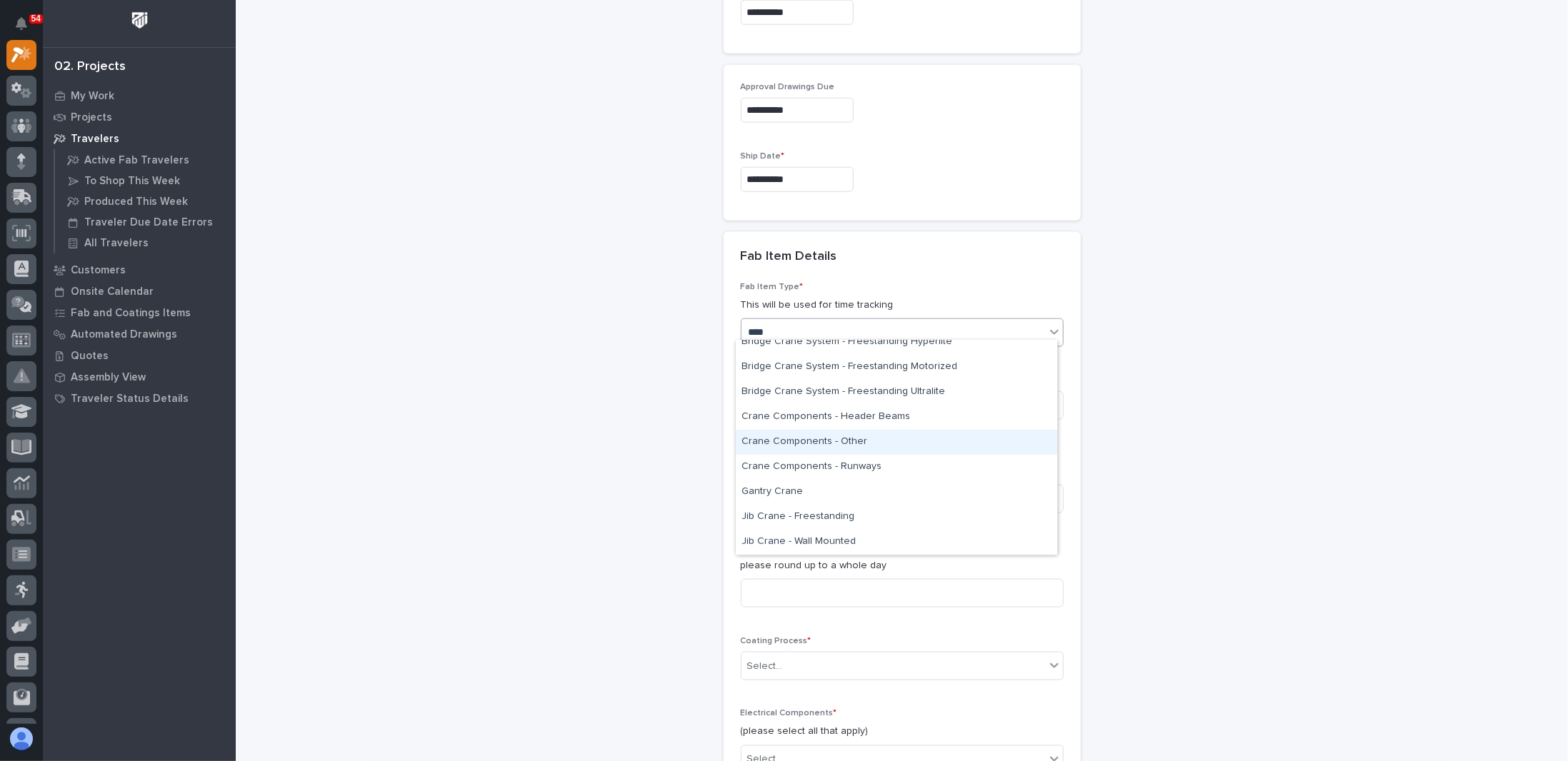
click at [802, 439] on div "Crane Components - Other" at bounding box center [895, 442] width 321 height 25
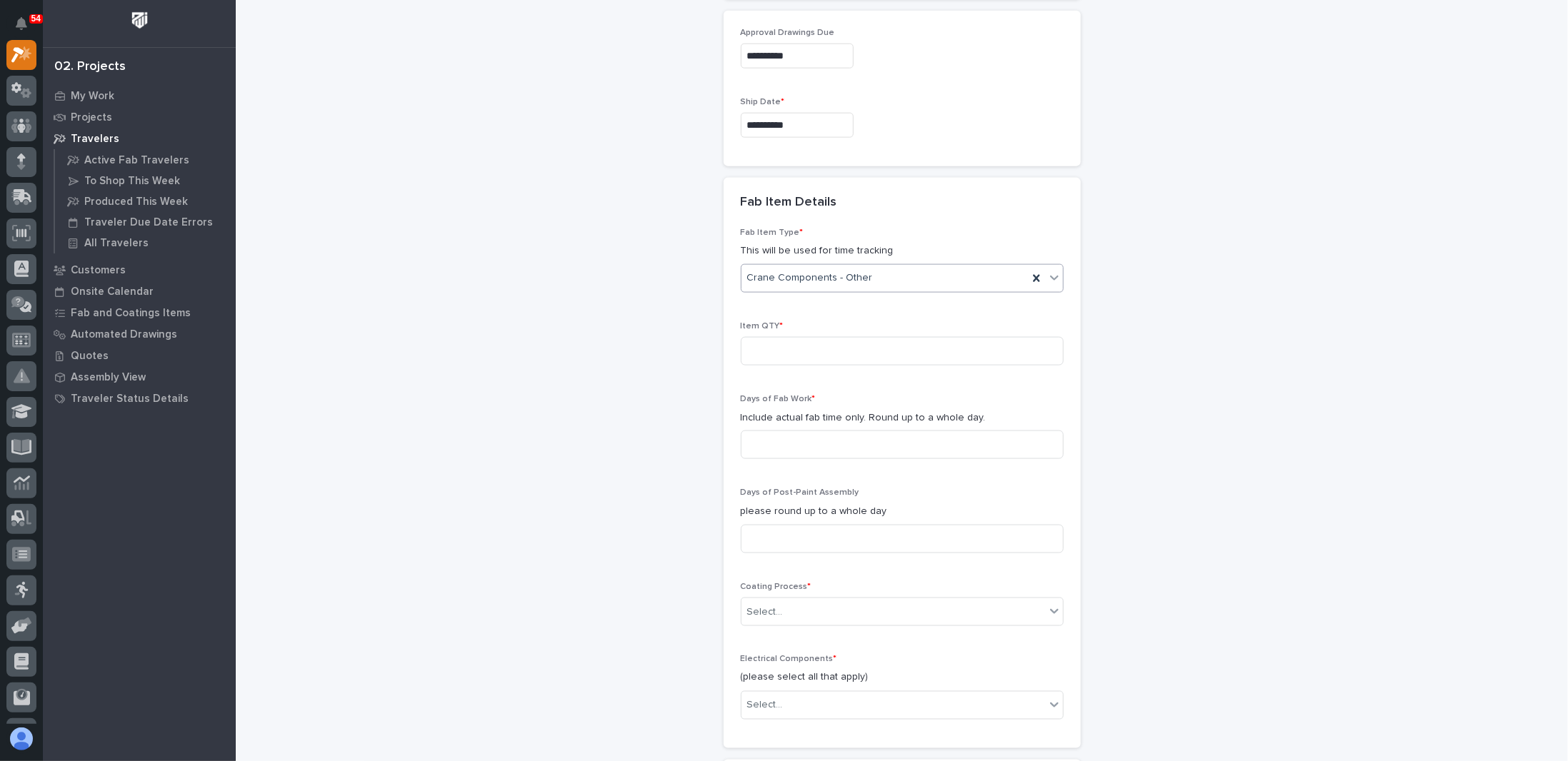
scroll to position [1218, 0]
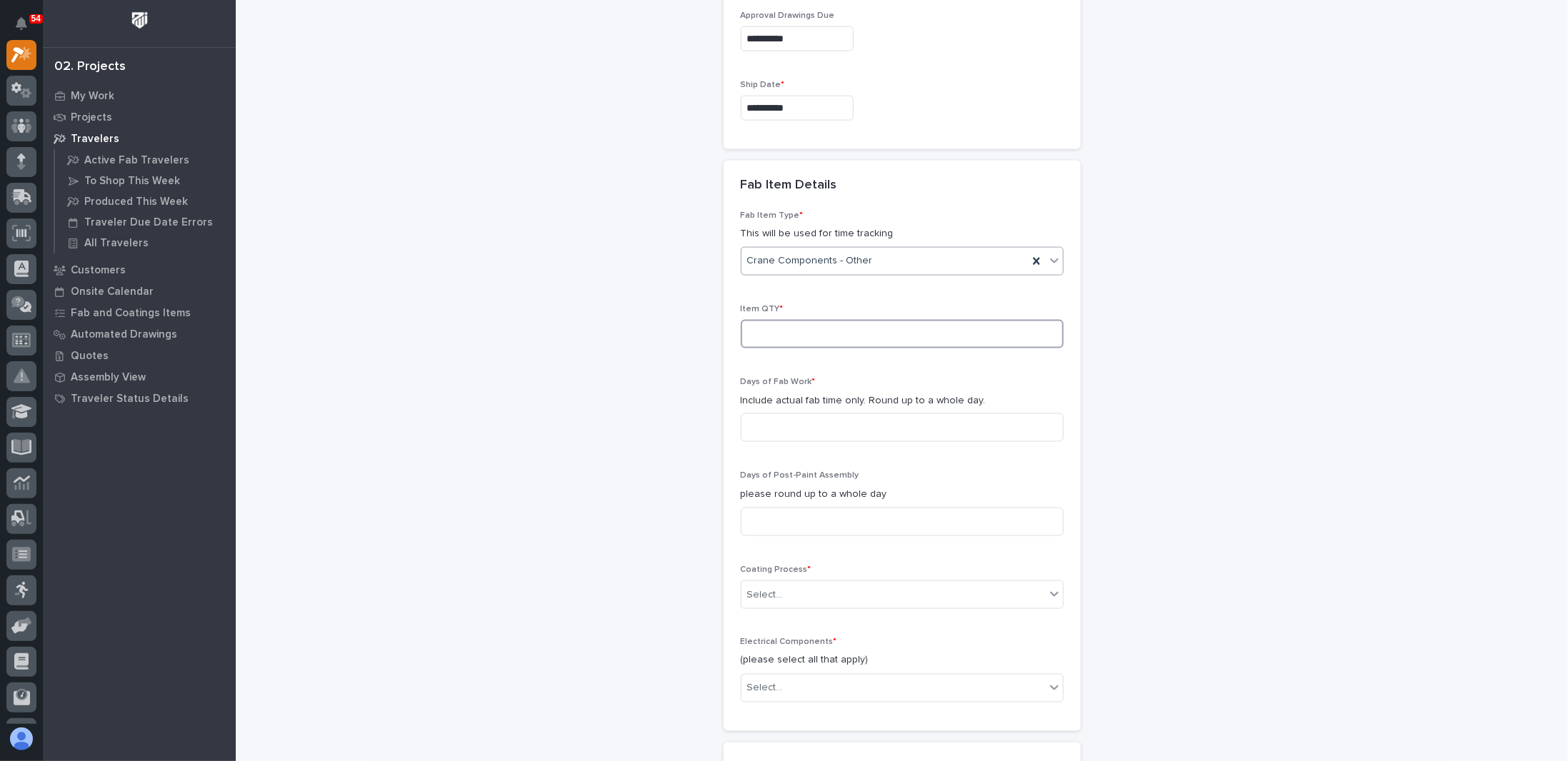
click at [777, 324] on input at bounding box center [902, 334] width 323 height 29
type input "60"
drag, startPoint x: 589, startPoint y: 404, endPoint x: 821, endPoint y: 423, distance: 232.8
click at [802, 415] on input at bounding box center [902, 428] width 323 height 29
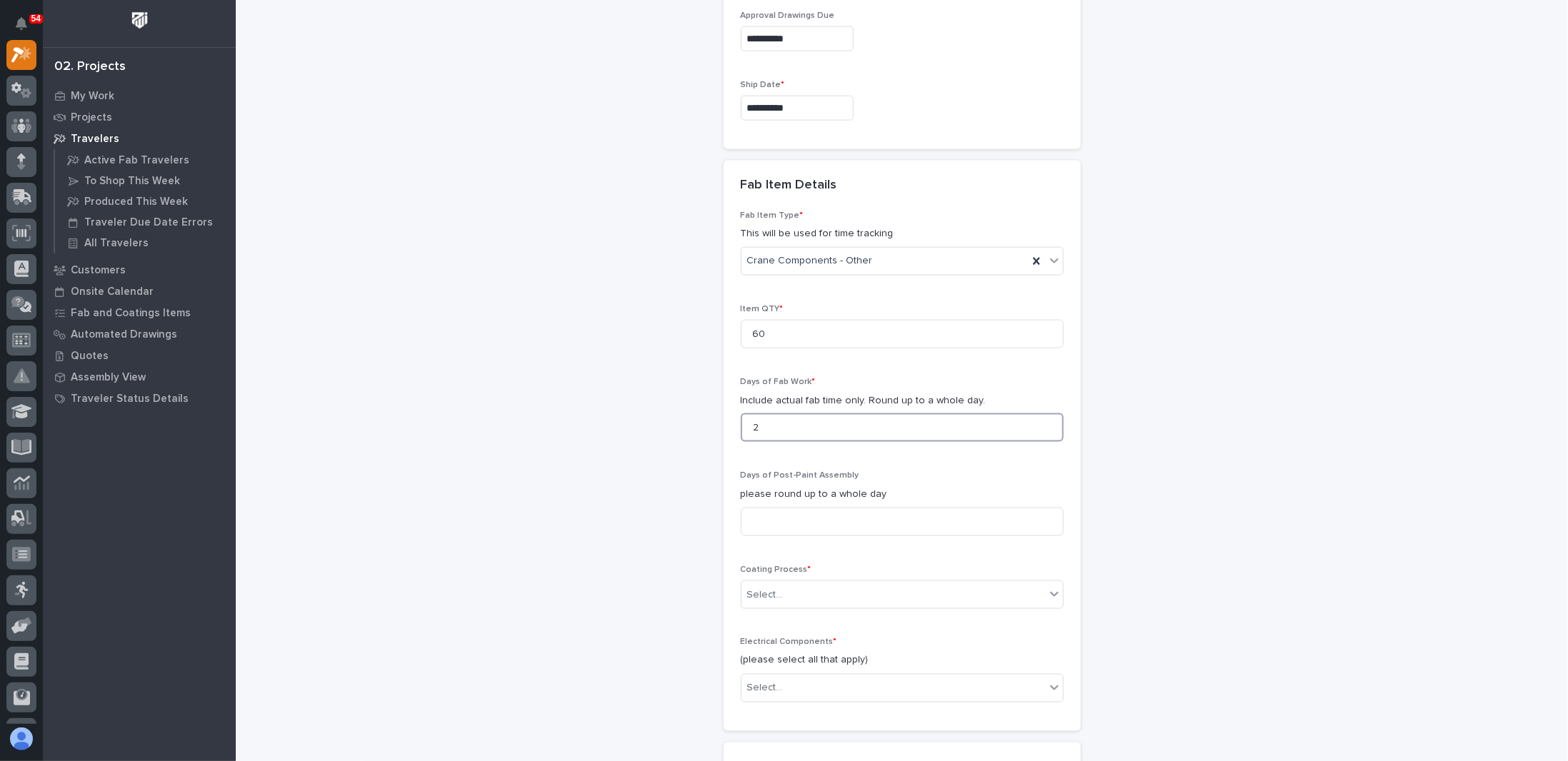
type input "2"
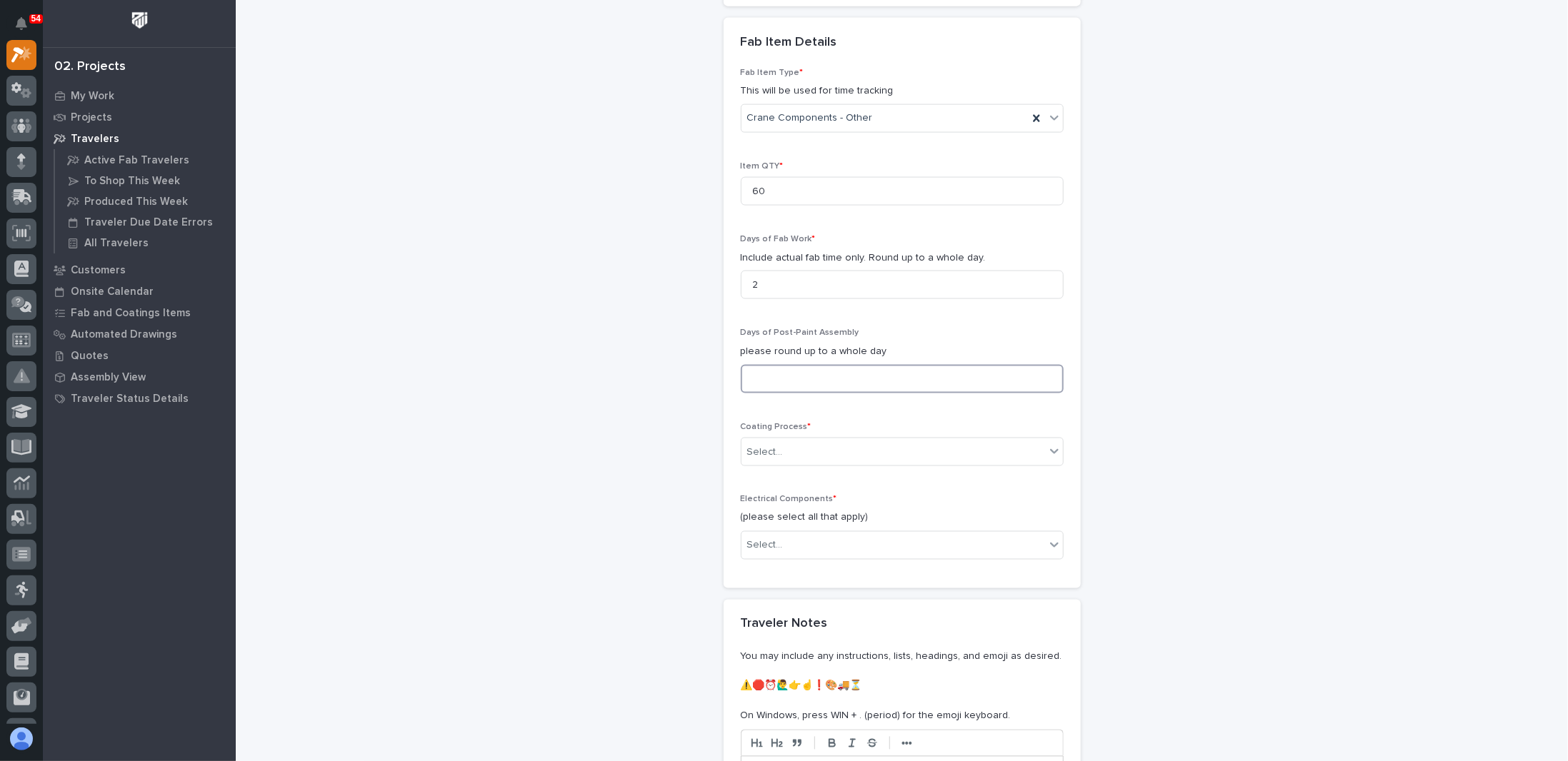
click at [786, 369] on input at bounding box center [902, 379] width 323 height 29
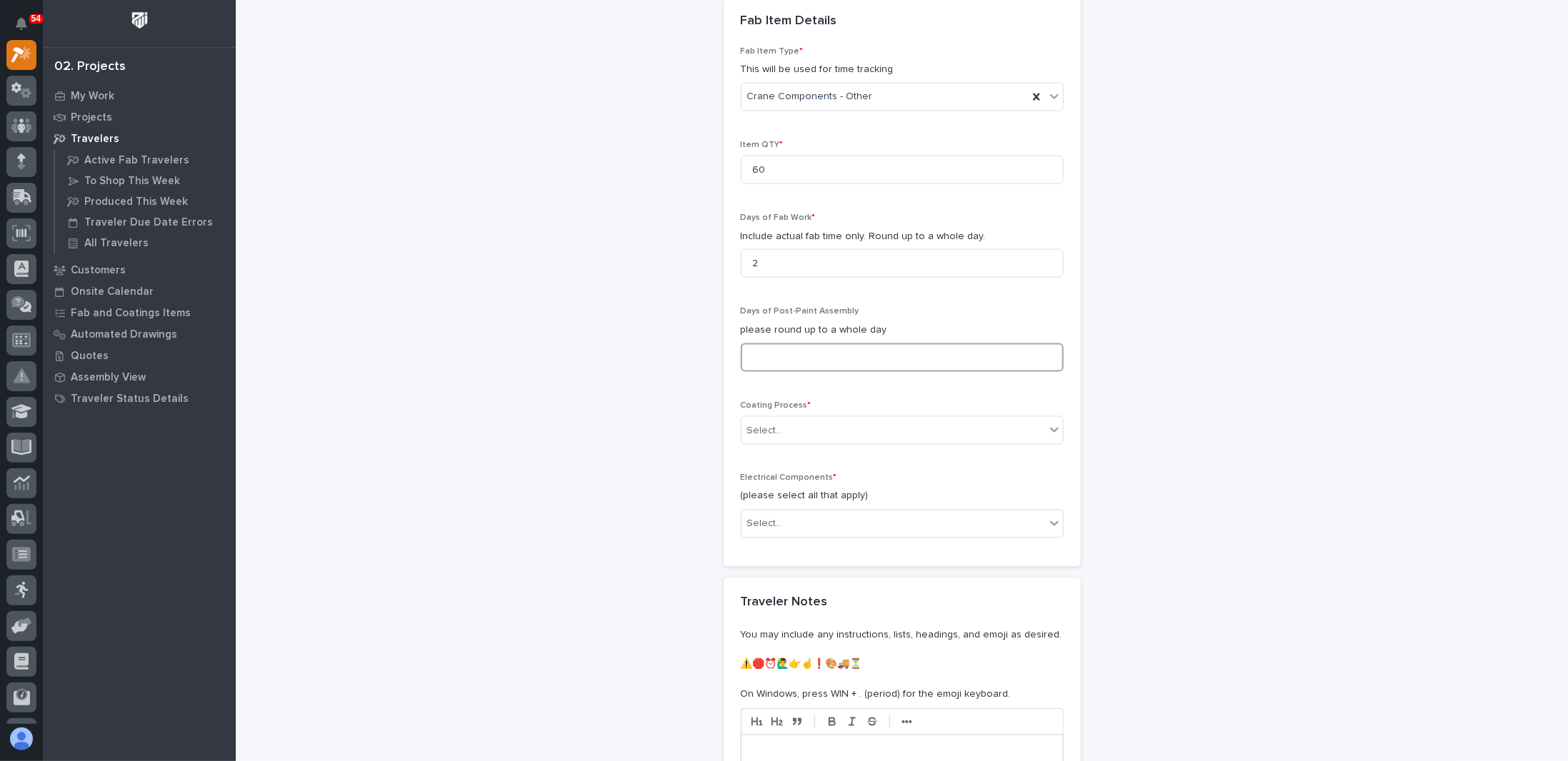
scroll to position [1432, 0]
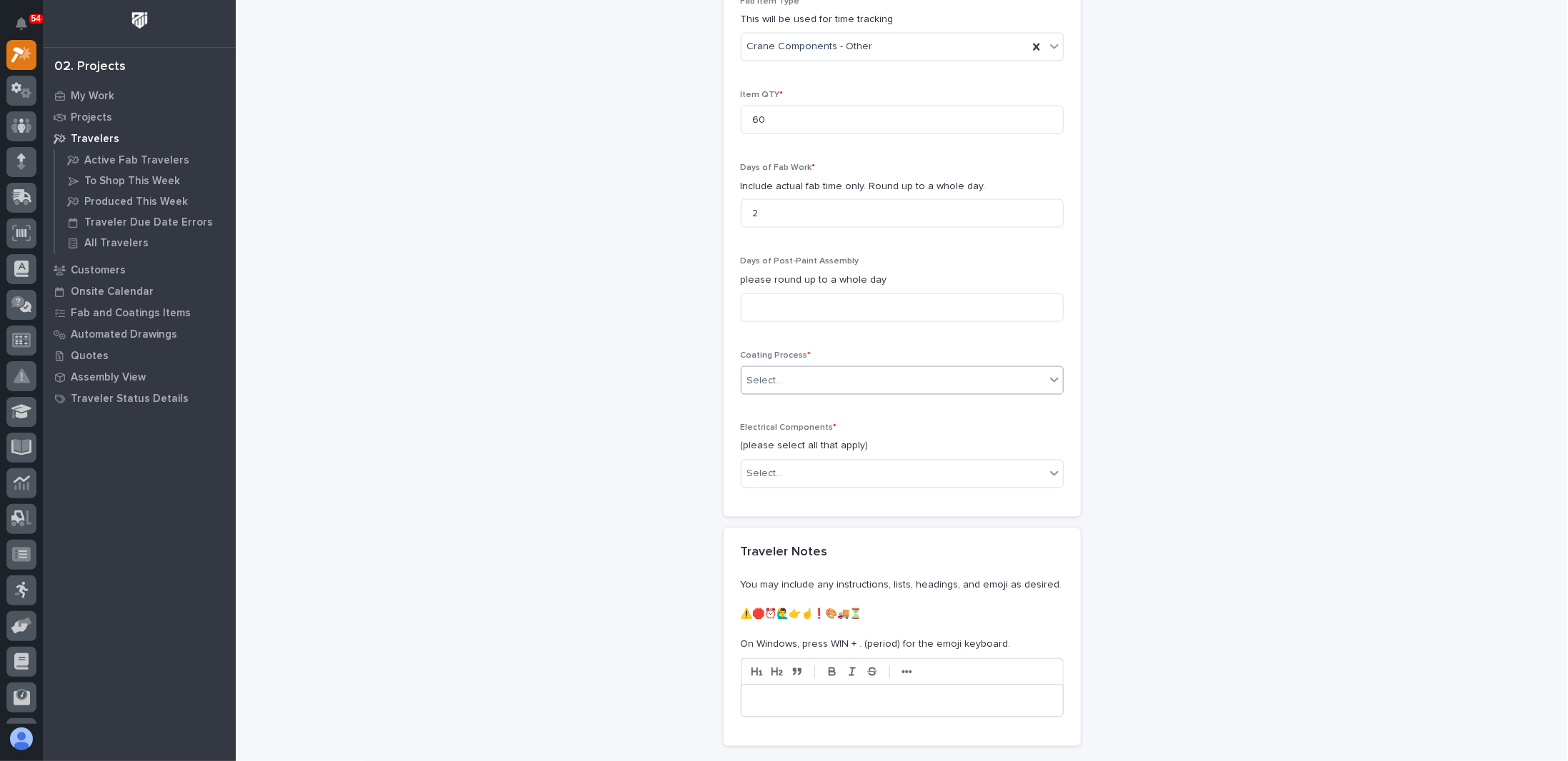
click at [773, 373] on div "Select..." at bounding box center [764, 381] width 35 height 15
click at [789, 431] on div "In-House Paint/Powder" at bounding box center [895, 425] width 321 height 25
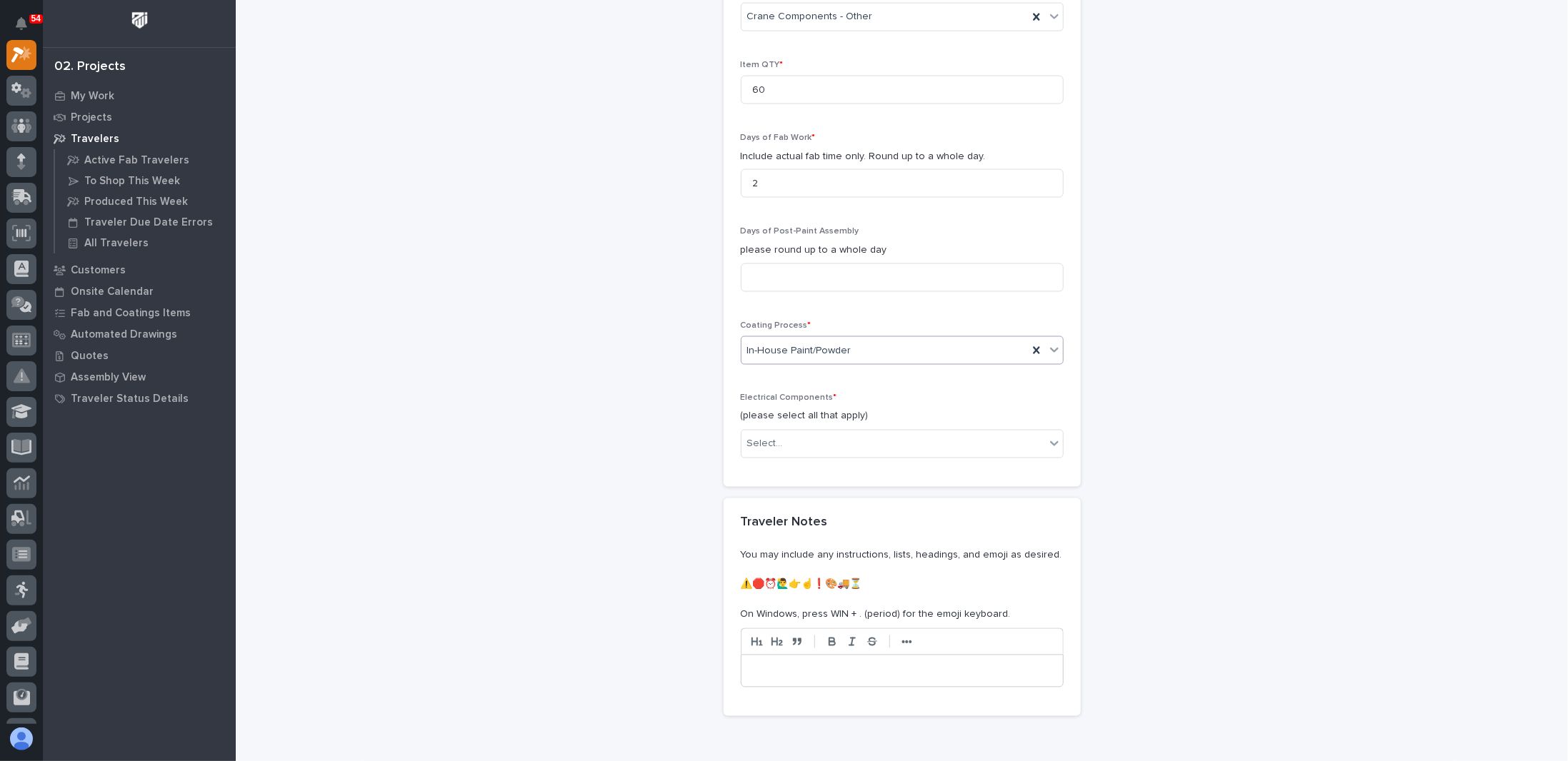
scroll to position [1504, 0]
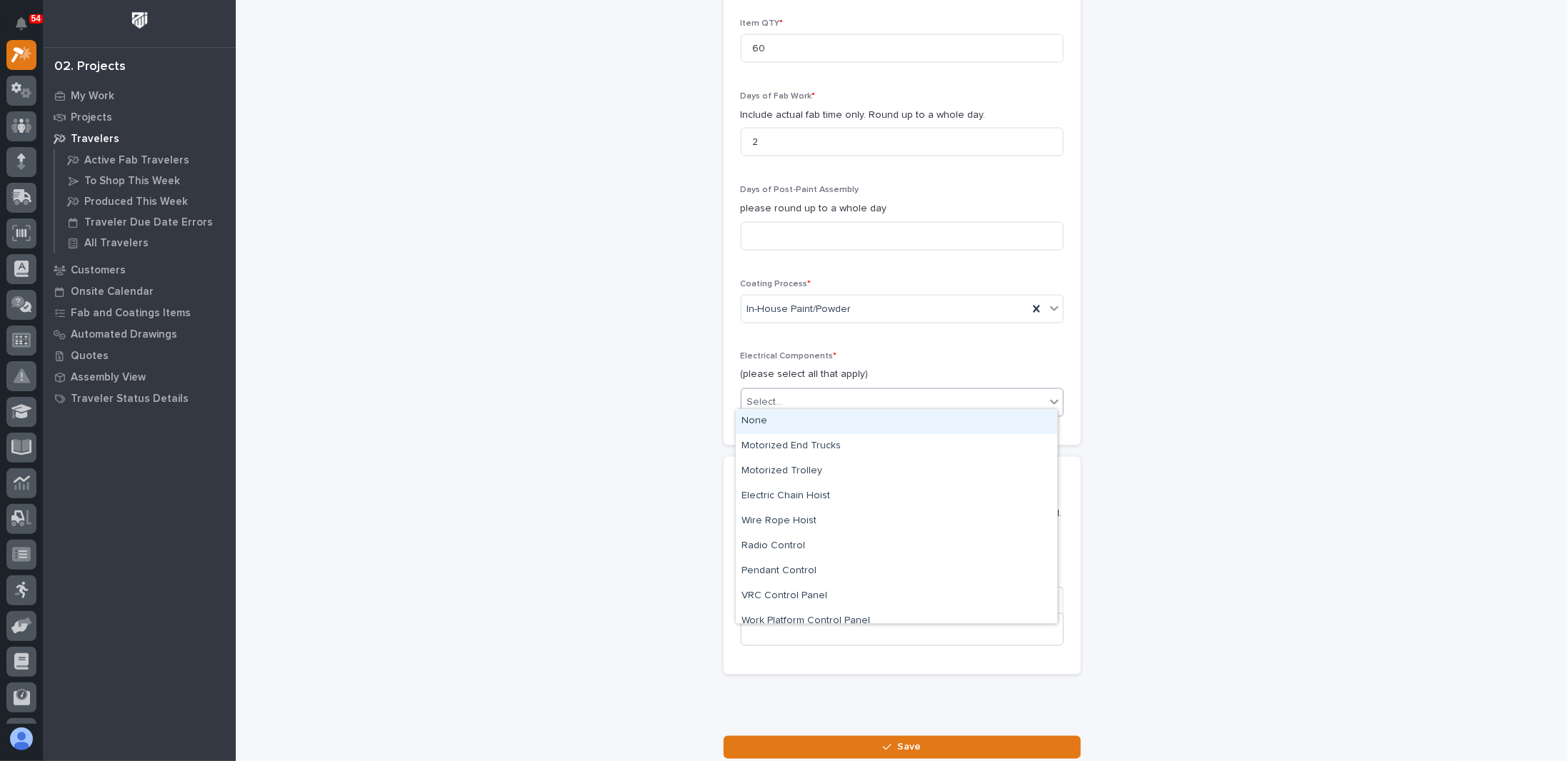
click at [784, 397] on input "text" at bounding box center [784, 403] width 1 height 12
click at [763, 429] on div "None" at bounding box center [895, 422] width 321 height 25
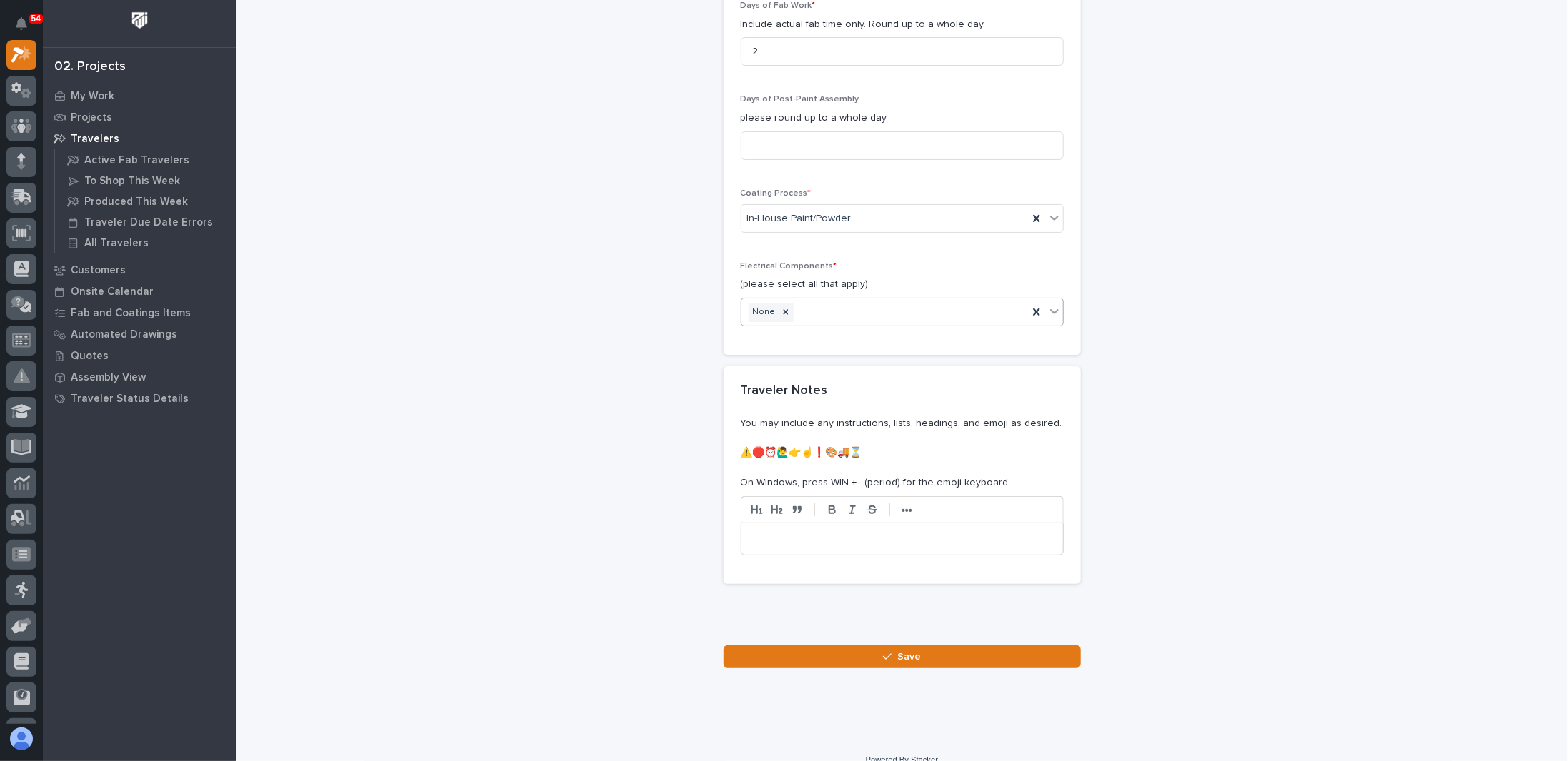
scroll to position [1604, 0]
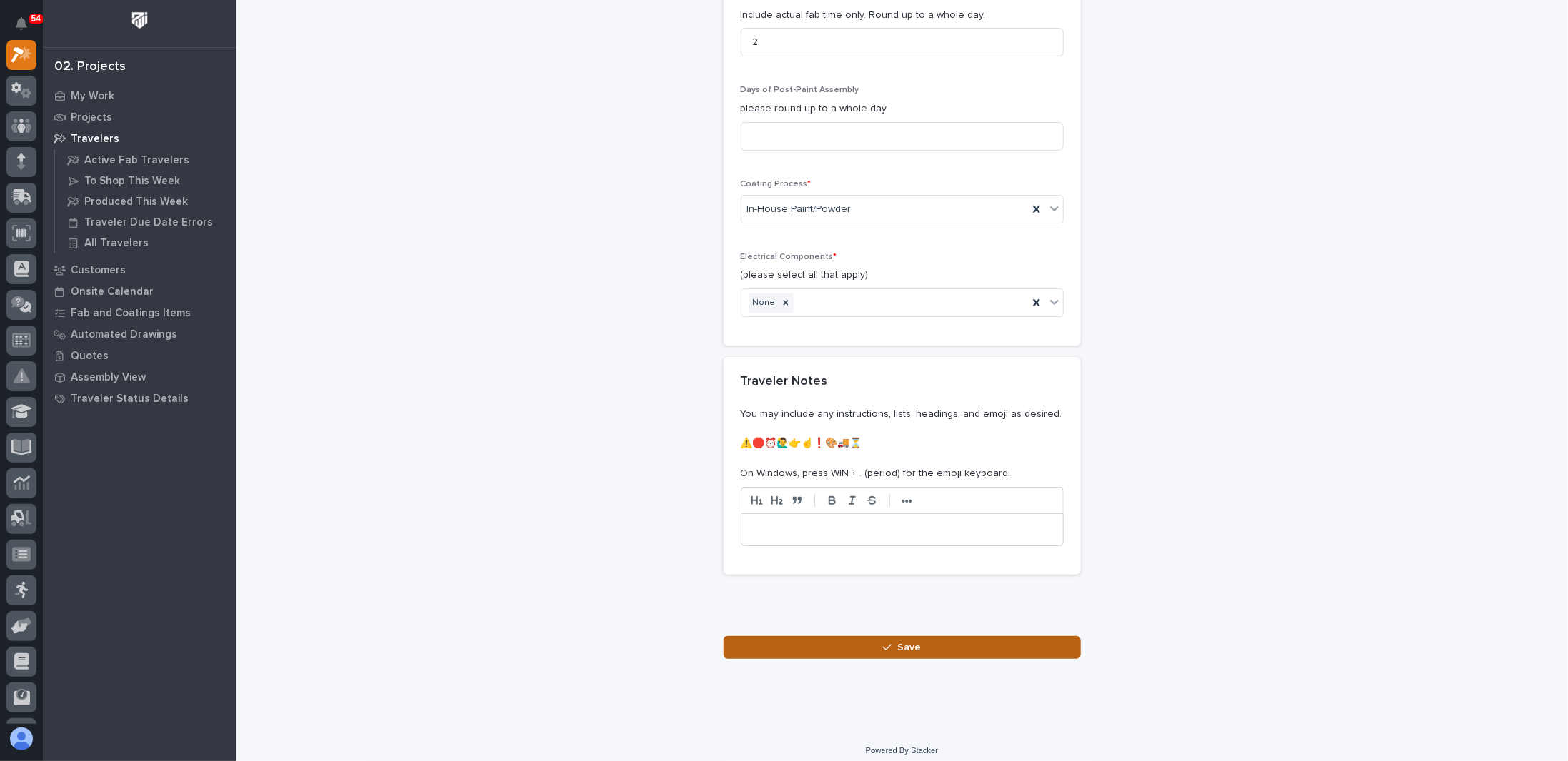
click at [802, 643] on div "button" at bounding box center [890, 648] width 14 height 10
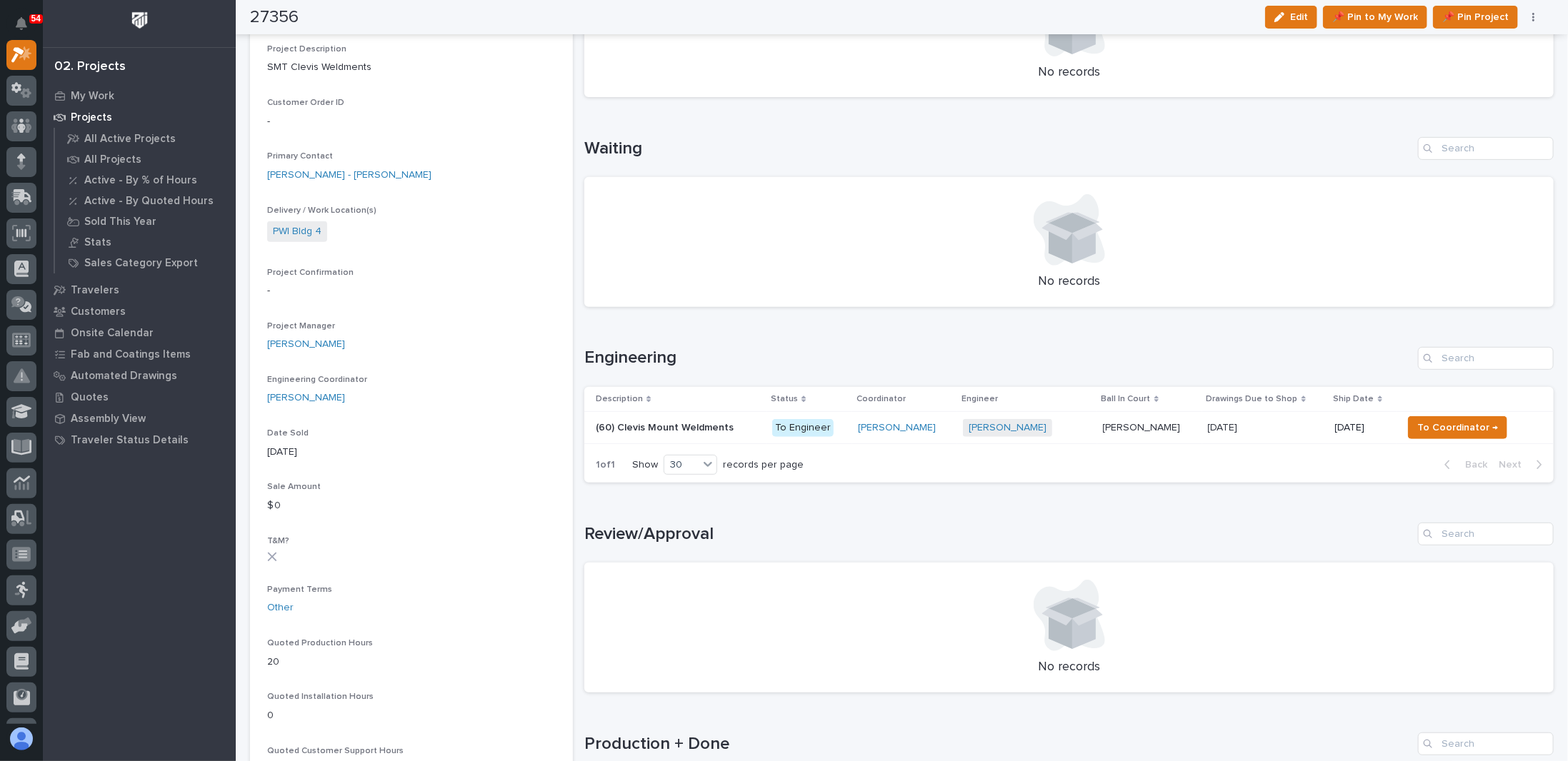
scroll to position [357, 0]
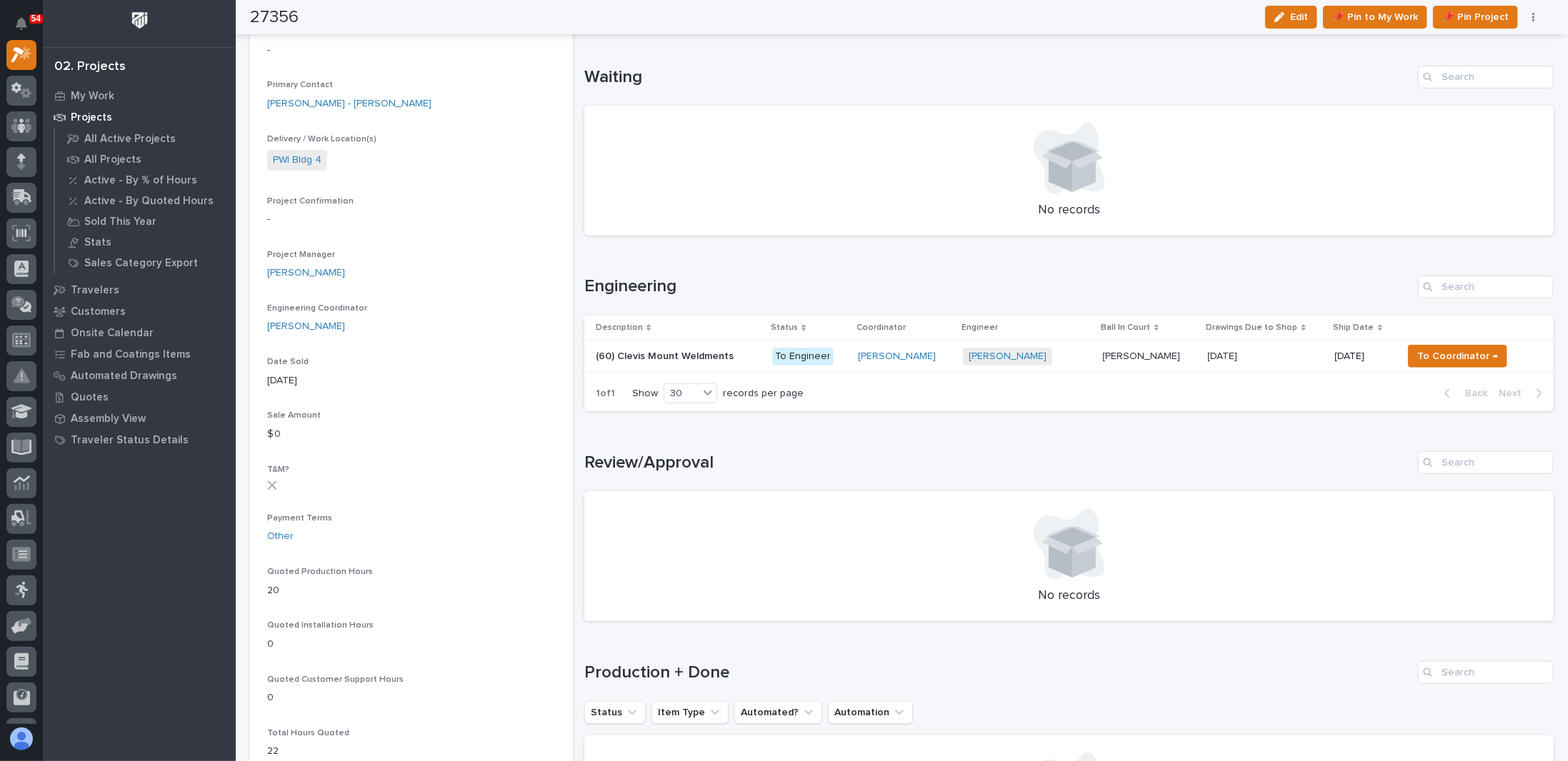
click at [802, 363] on div "[DATE] [DATE]" at bounding box center [1265, 356] width 115 height 24
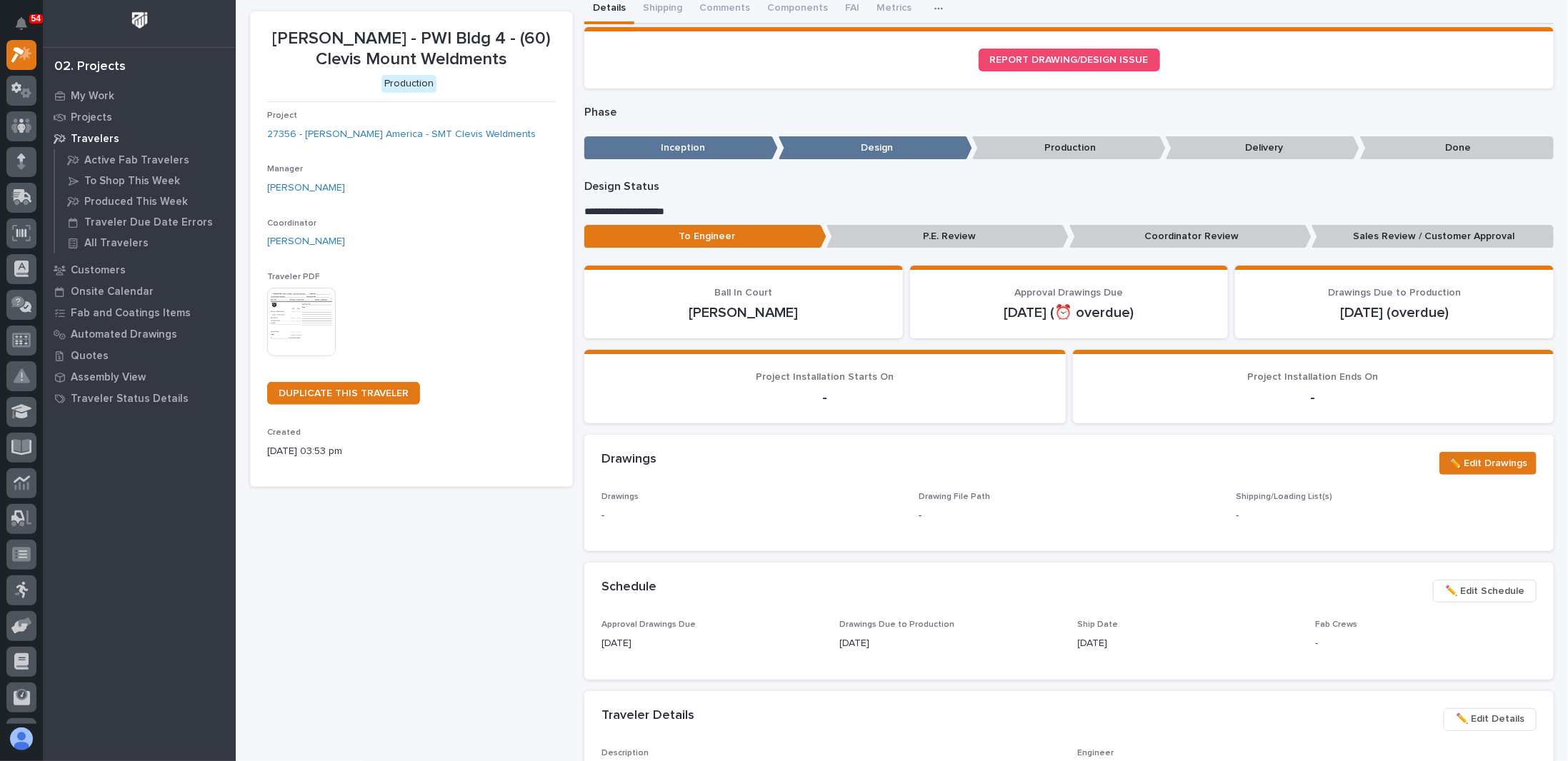
scroll to position [286, 0]
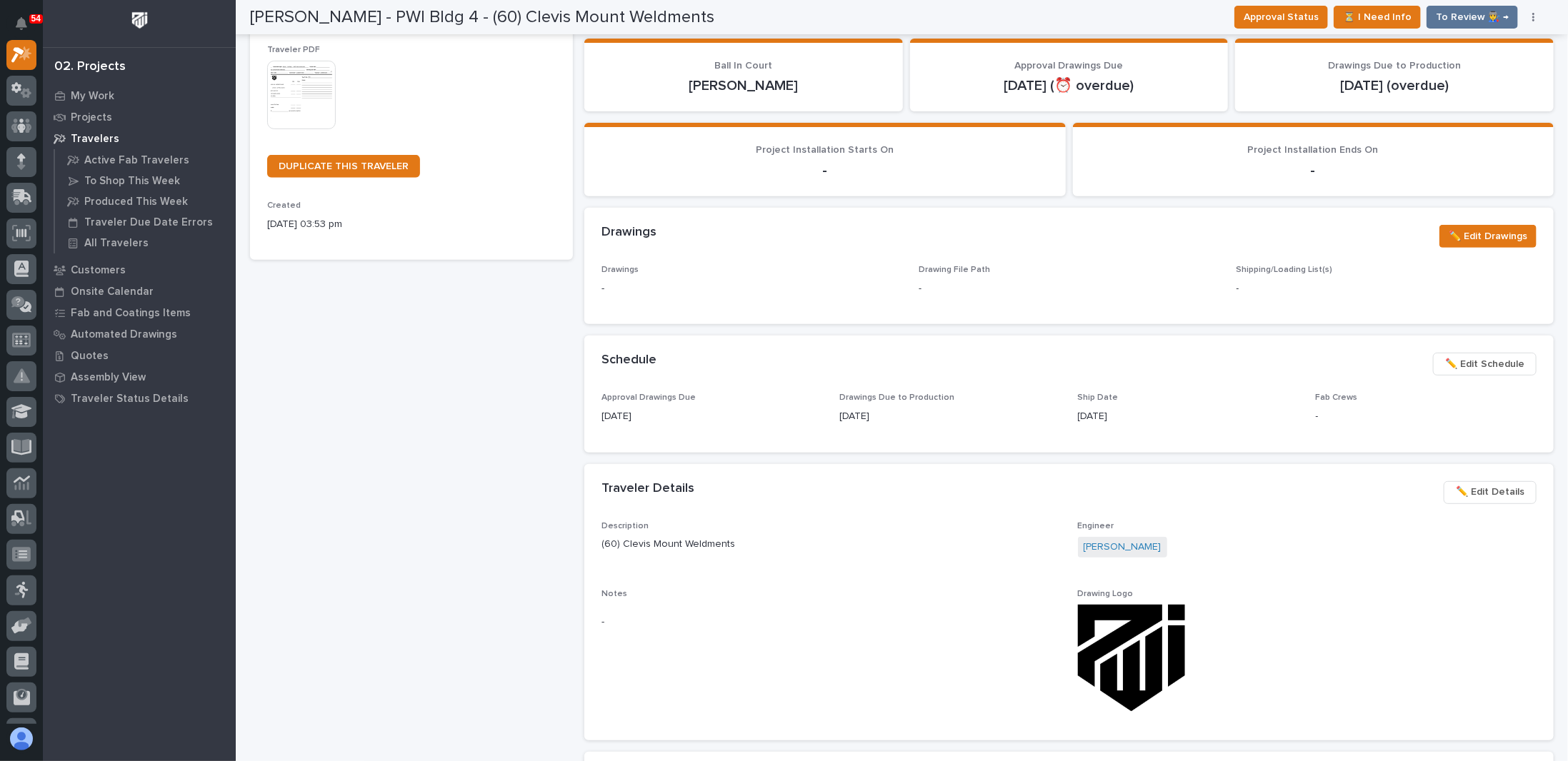
click at [802, 369] on span "✏️ Edit Schedule" at bounding box center [1484, 364] width 79 height 17
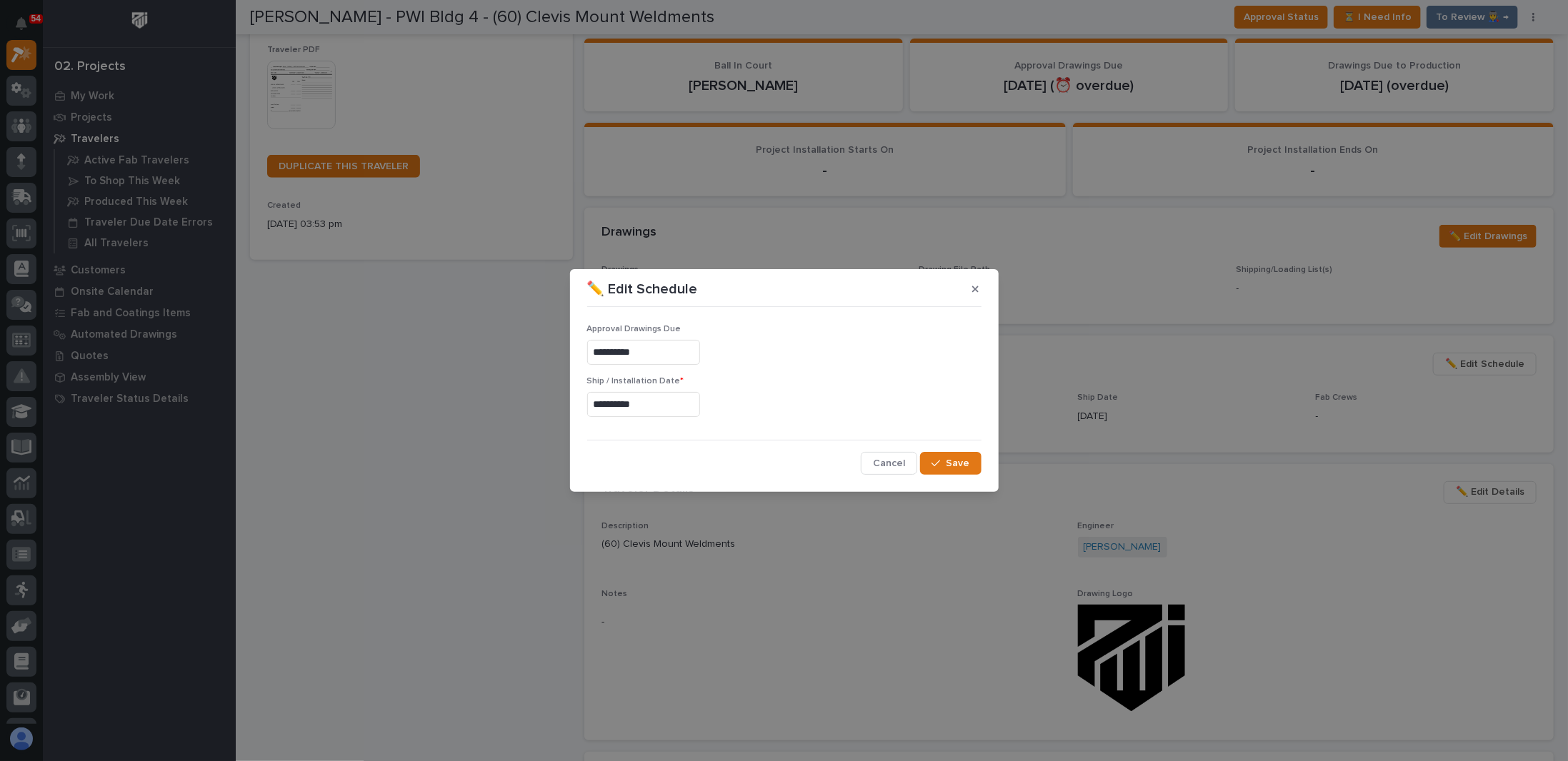
click at [617, 404] on input "**********" at bounding box center [643, 405] width 112 height 25
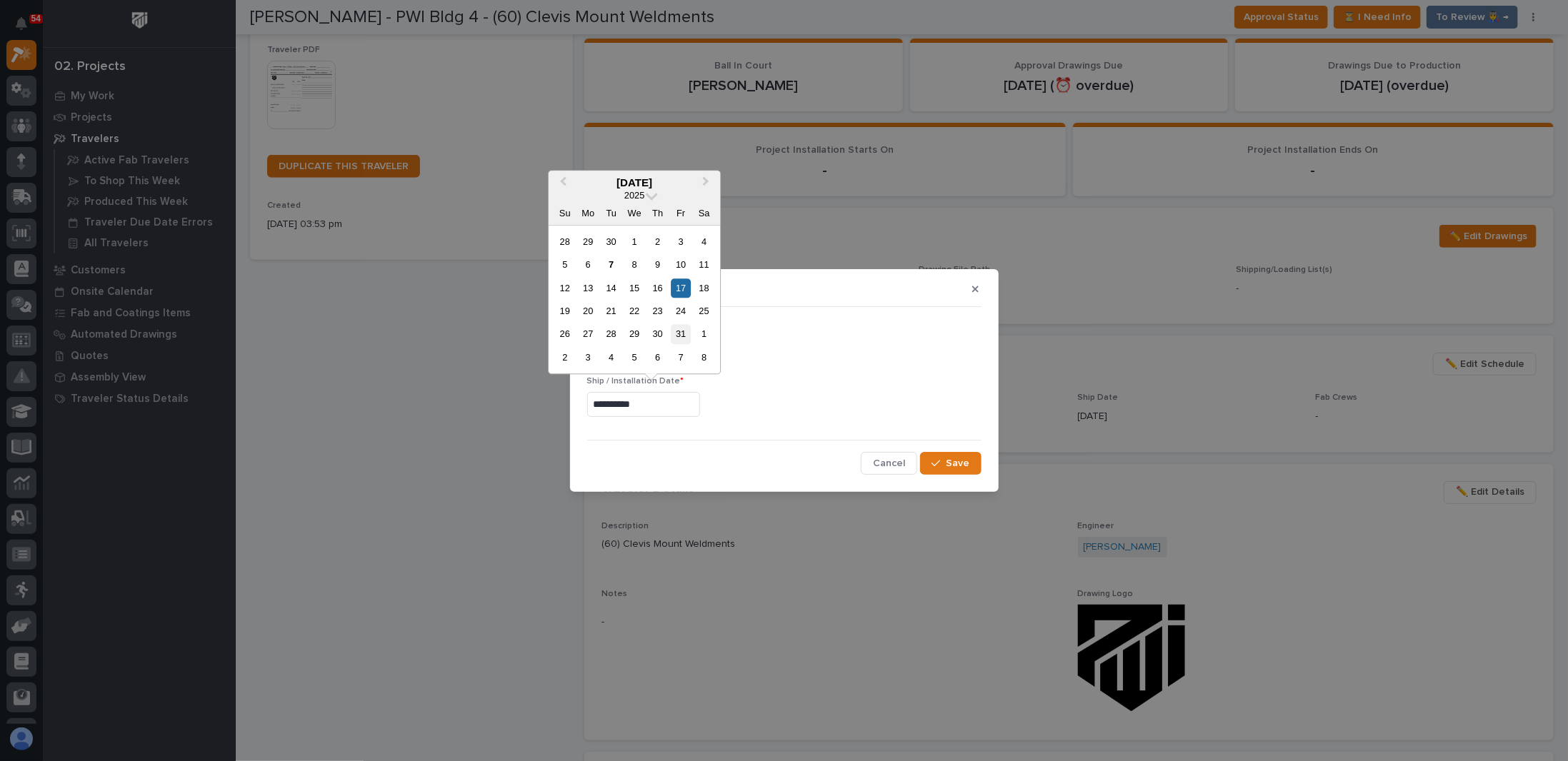
click at [681, 340] on div "31" at bounding box center [681, 334] width 19 height 19
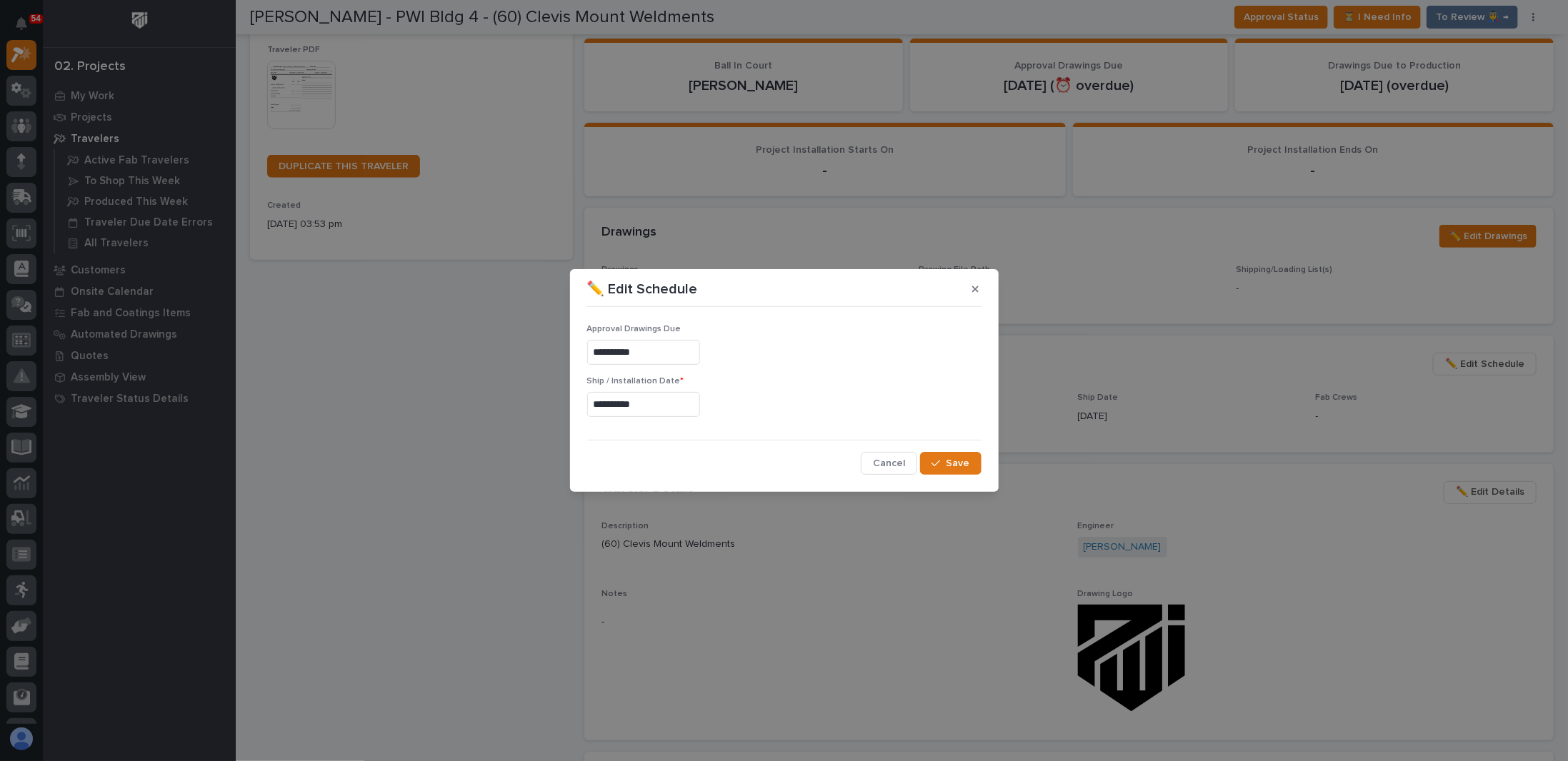
type input "**********"
click at [802, 455] on button "Save" at bounding box center [951, 464] width 61 height 23
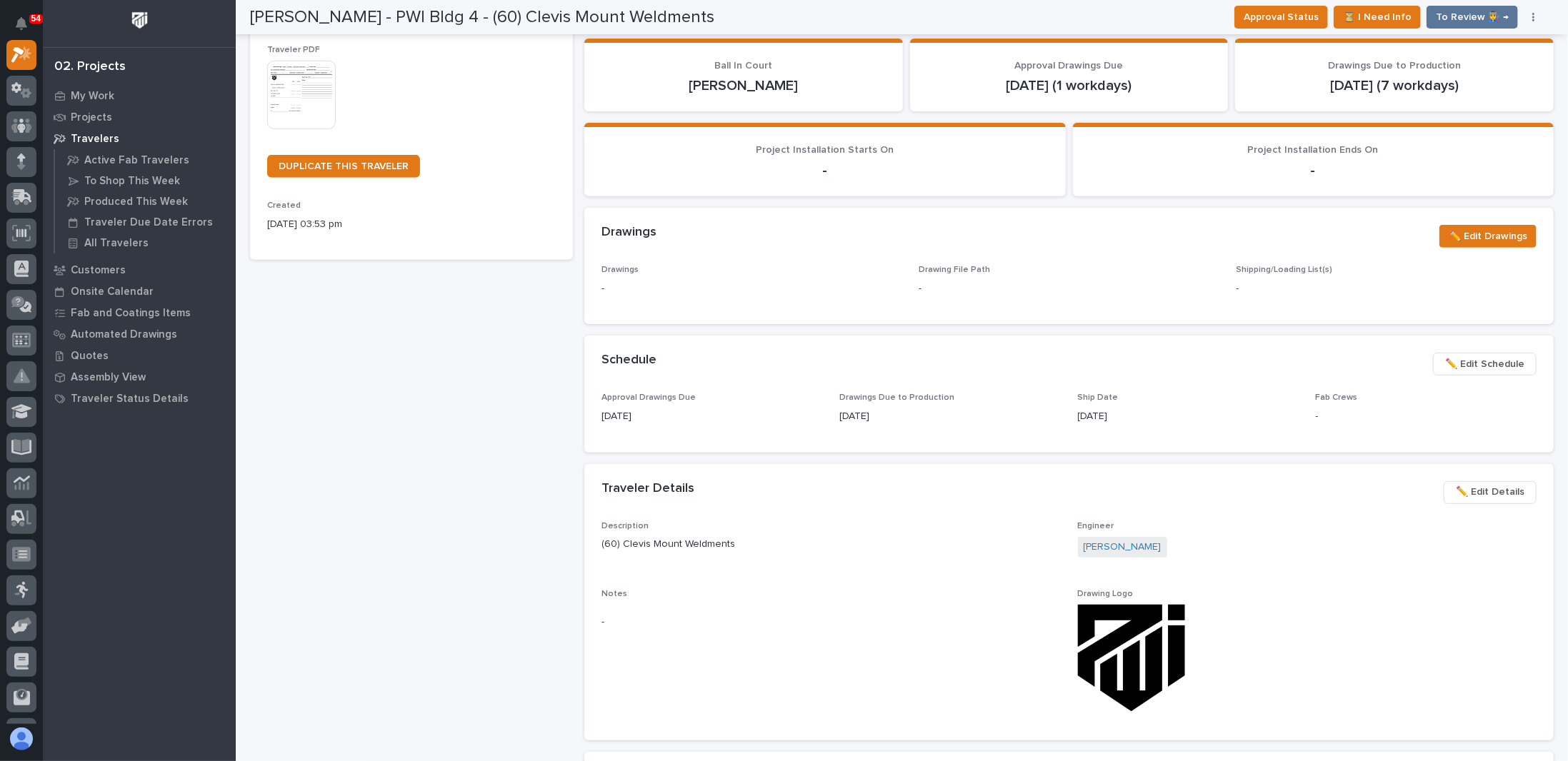
click at [802, 433] on div "Drawings Due to Production [DATE]" at bounding box center [950, 413] width 221 height 42
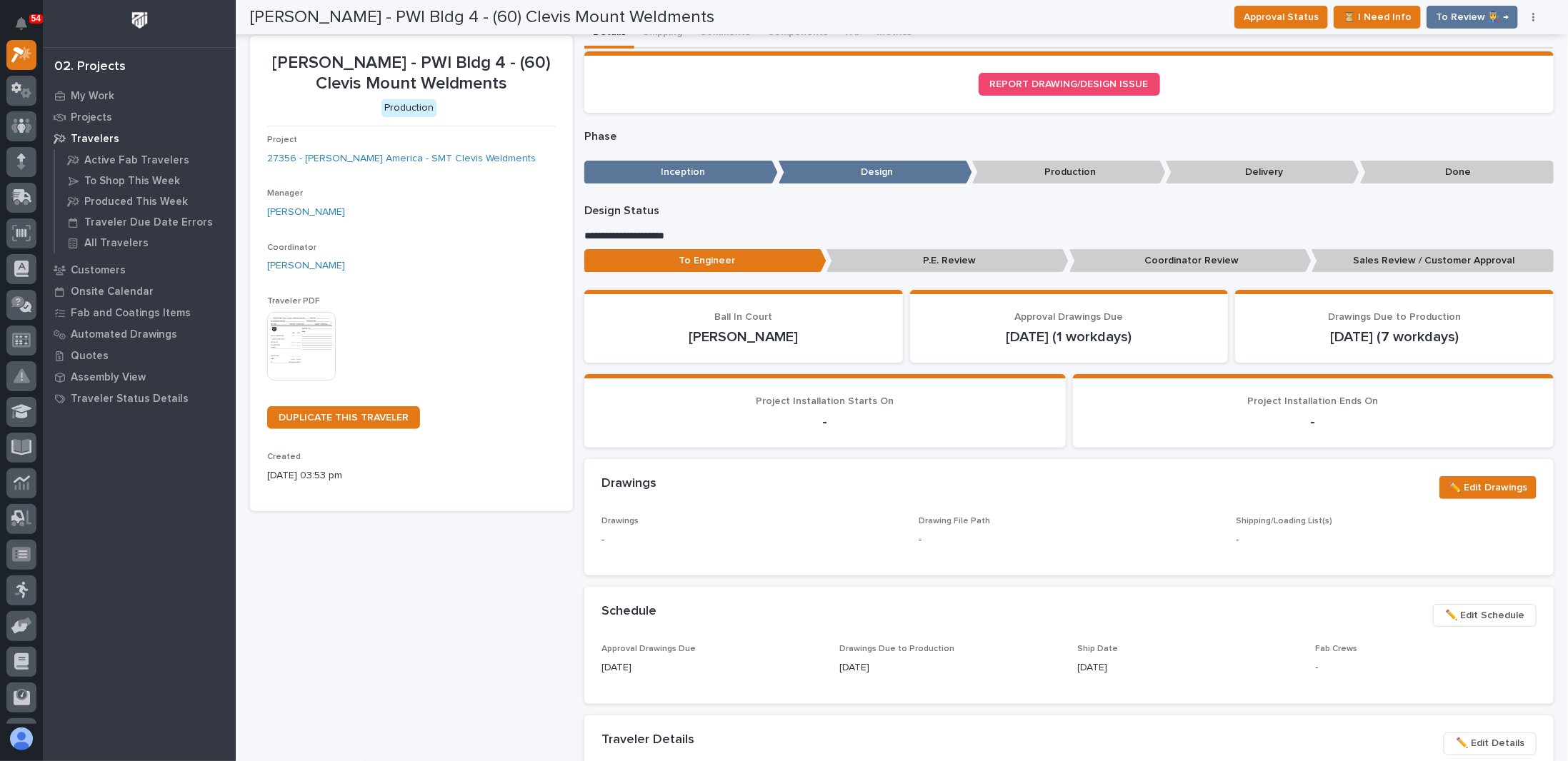
scroll to position [0, 0]
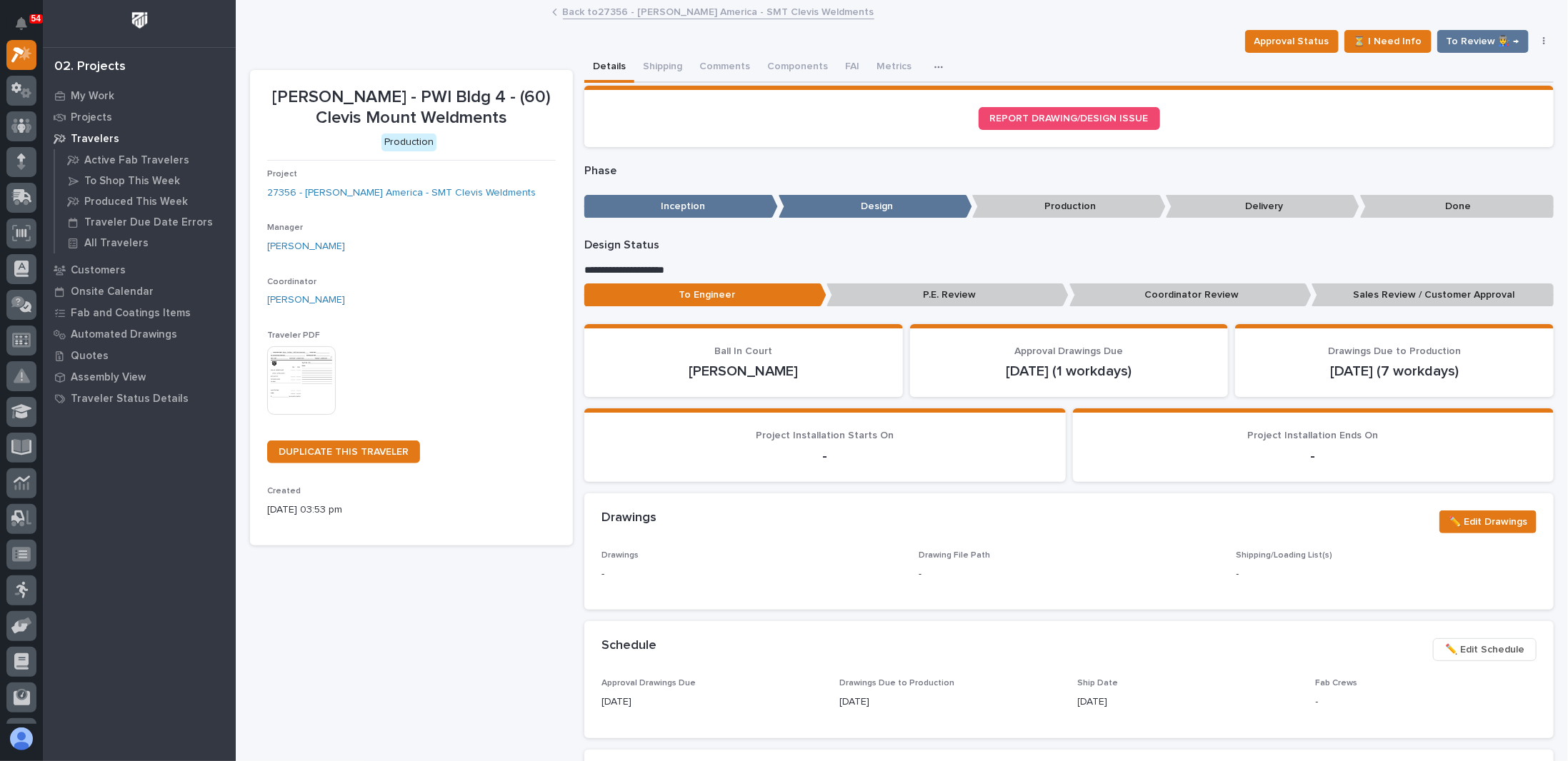
click at [802, 38] on button "button" at bounding box center [1544, 41] width 20 height 10
click at [802, 90] on button "Cancel" at bounding box center [1486, 92] width 121 height 23
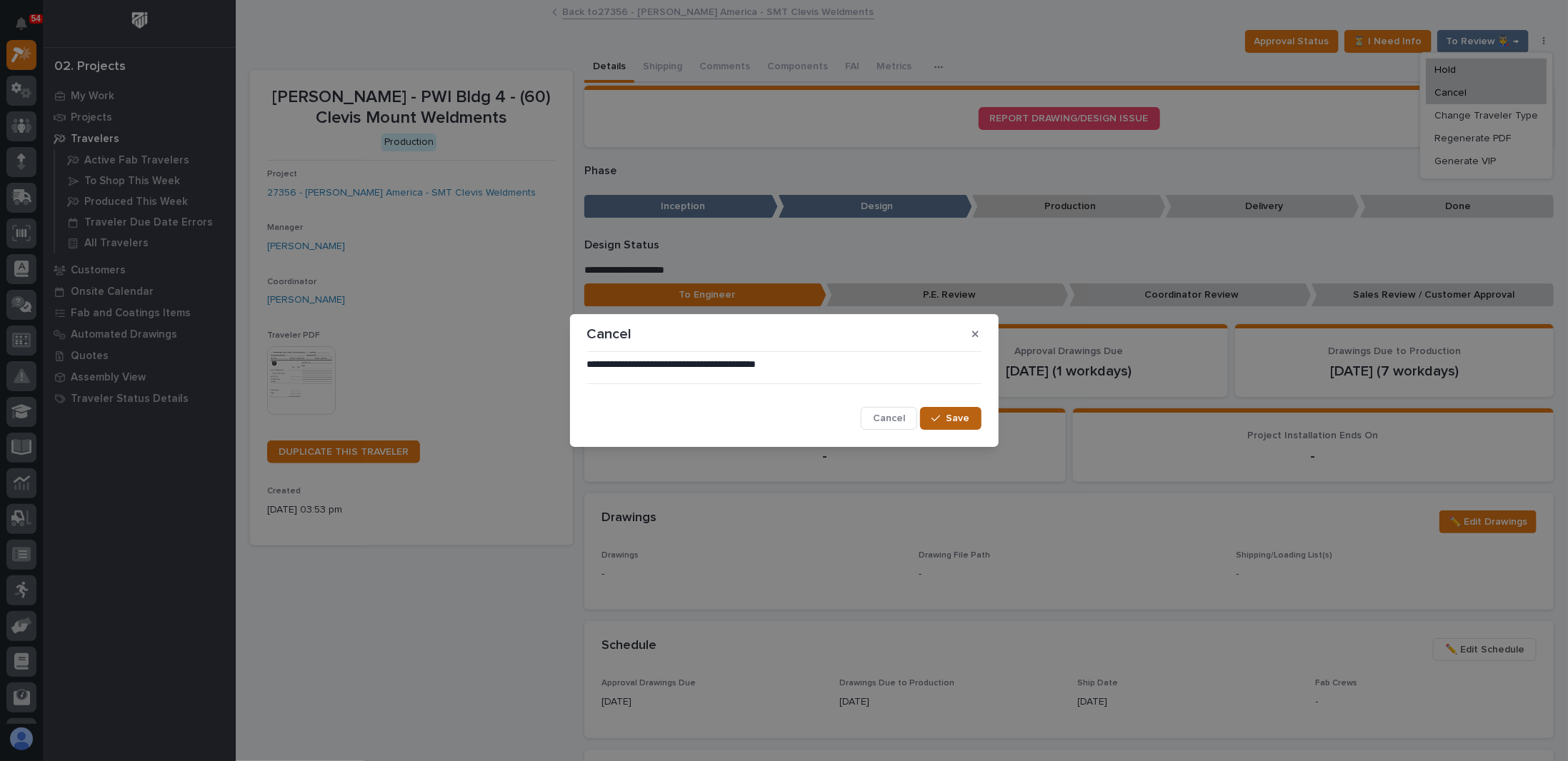
click at [802, 417] on span "Save" at bounding box center [958, 418] width 24 height 12
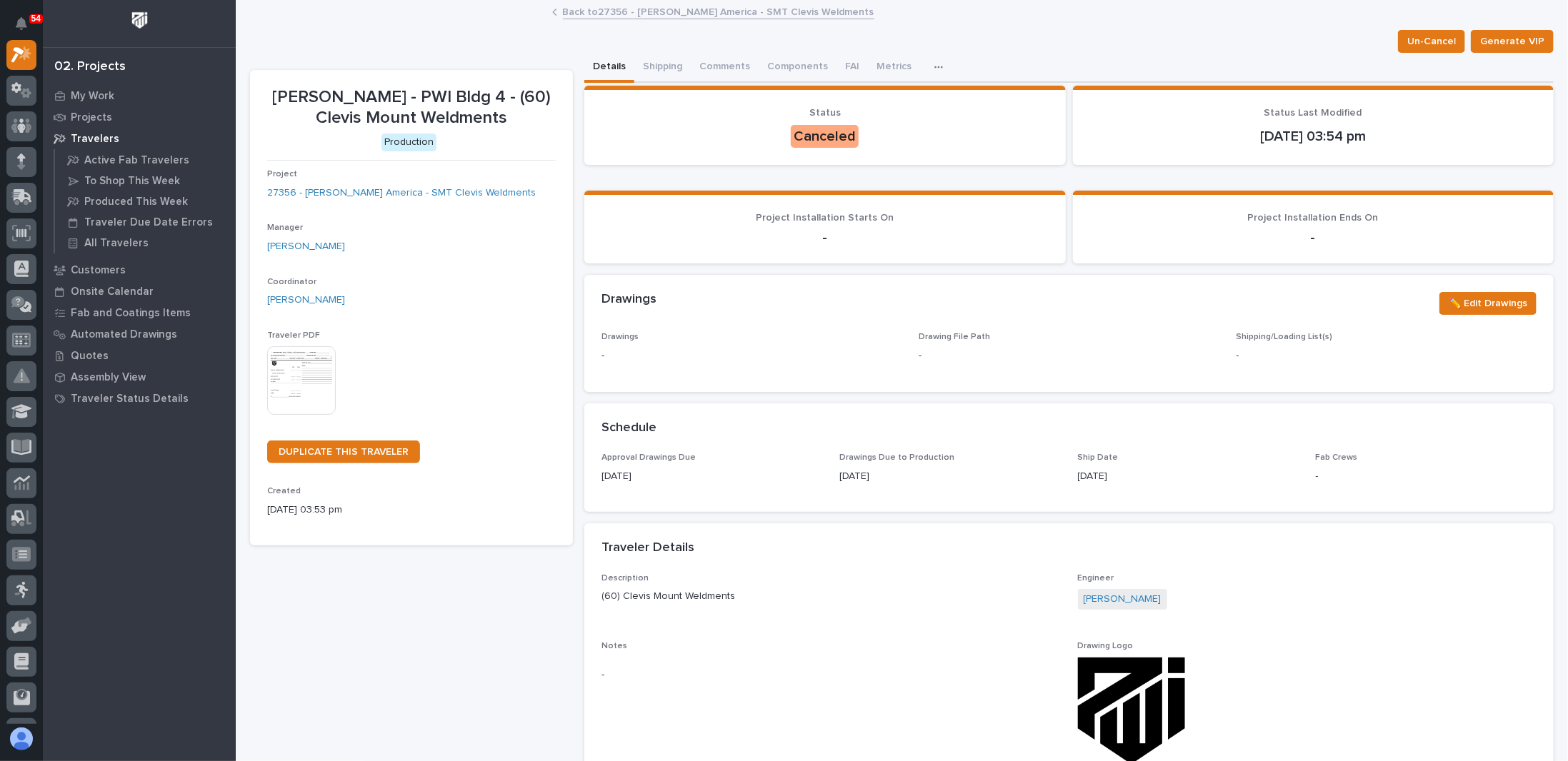
click at [652, 10] on link "Back to 27356 - [PERSON_NAME] America - SMT Clevis Weldments" at bounding box center [718, 10] width 312 height 16
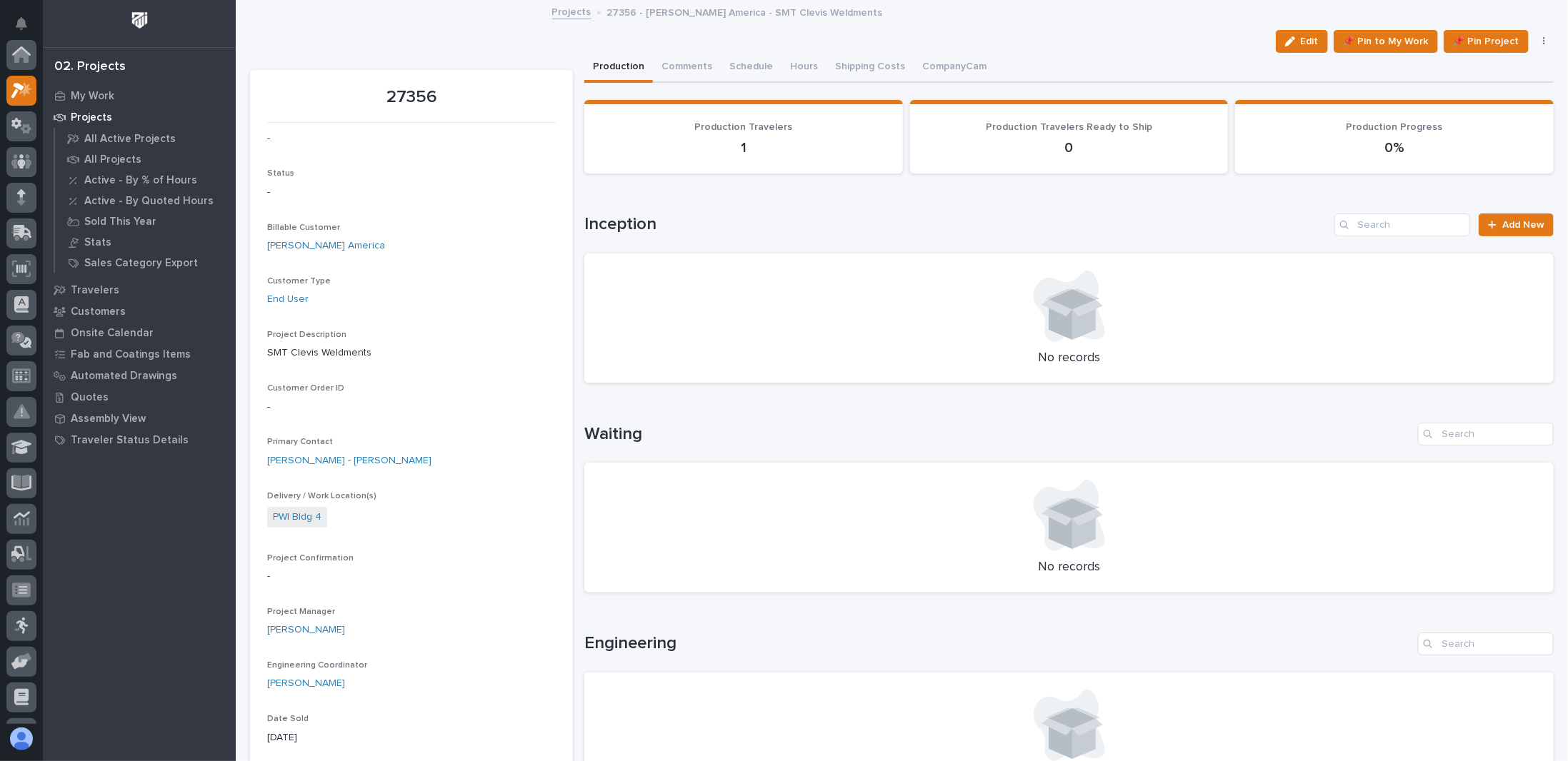
scroll to position [35, 0]
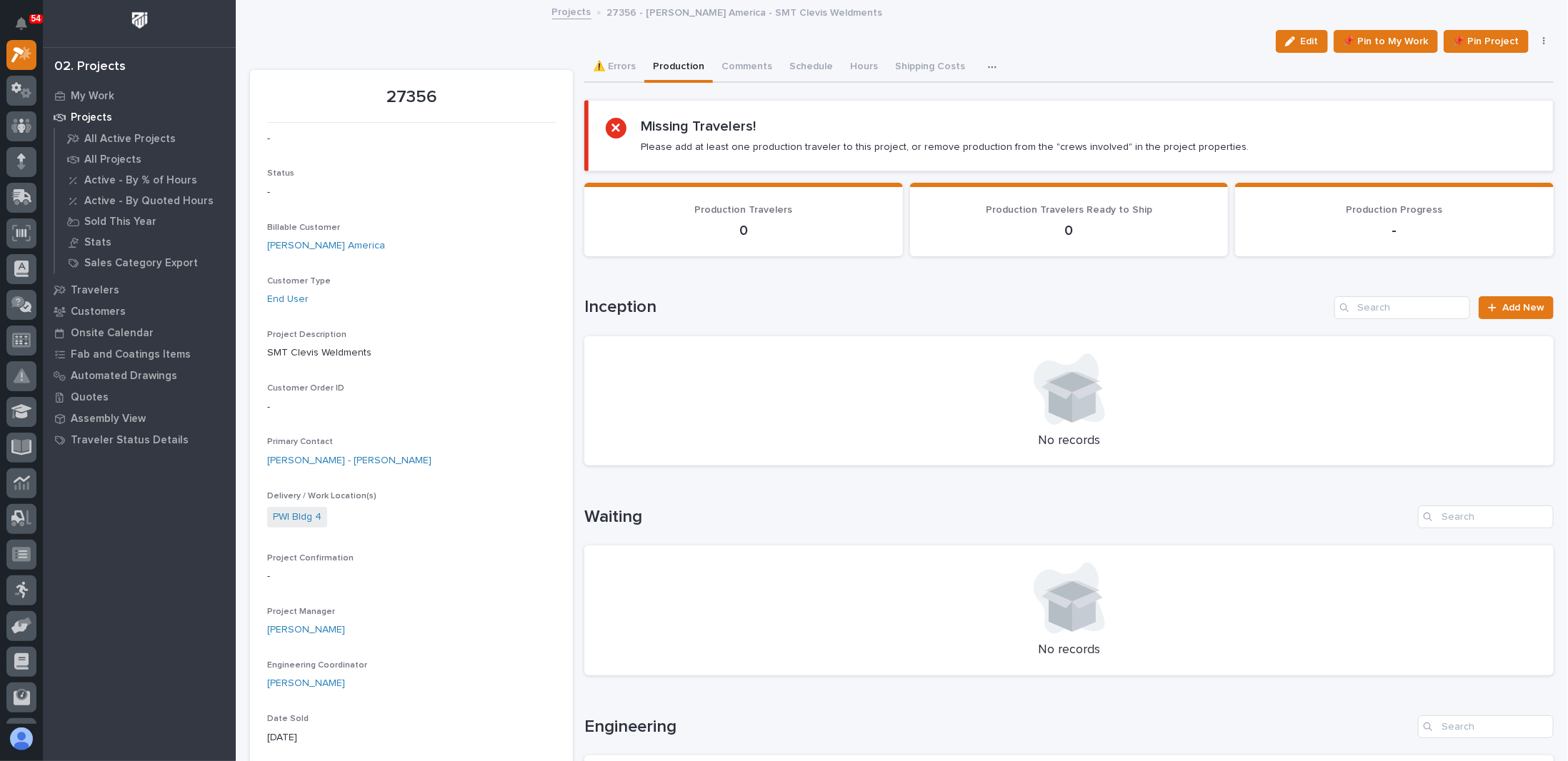
click at [802, 39] on icon "button" at bounding box center [1544, 41] width 3 height 10
click at [802, 112] on span "🗑️ Delete" at bounding box center [1483, 115] width 47 height 17
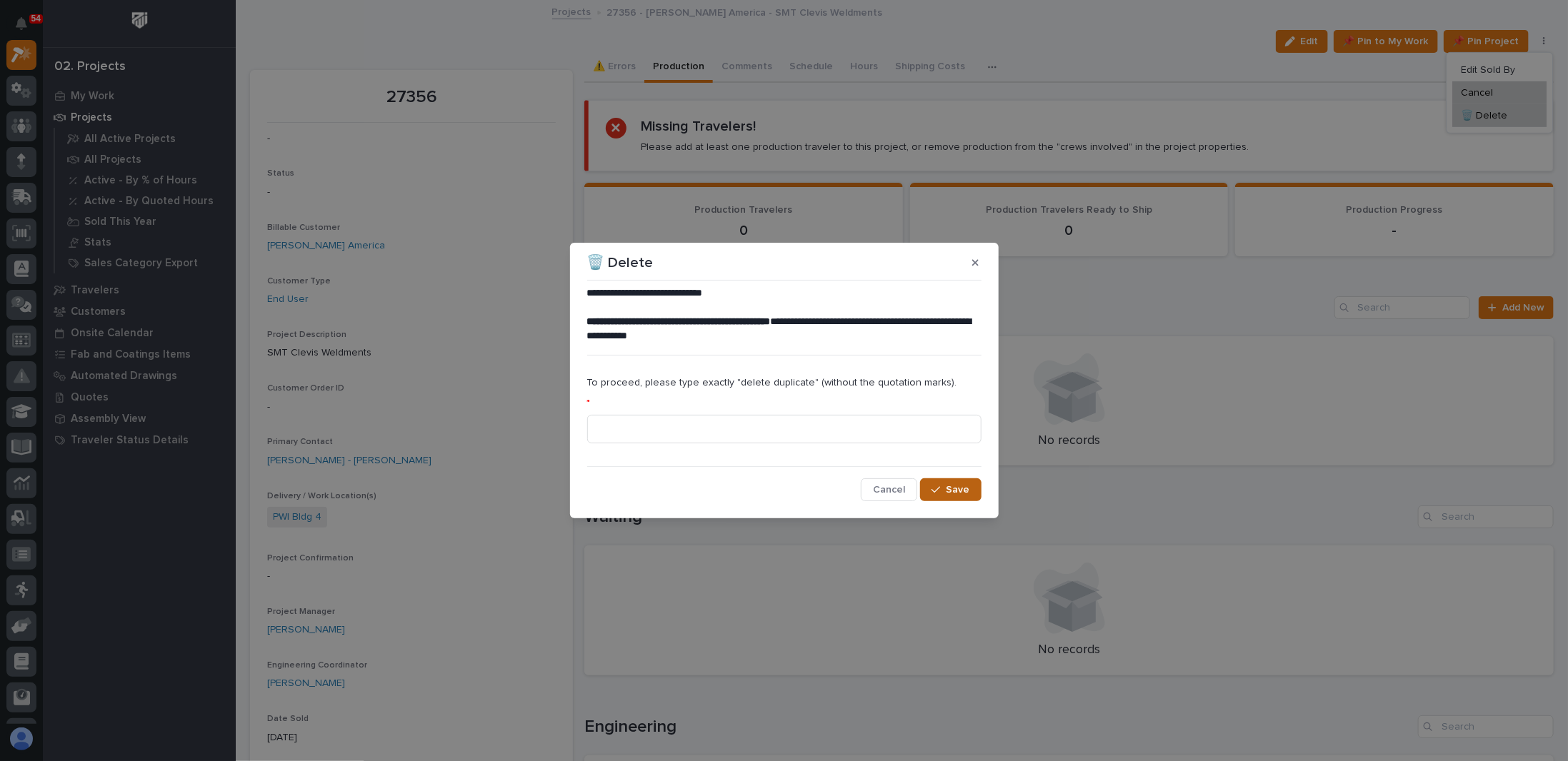
click at [802, 484] on span "Save" at bounding box center [958, 490] width 24 height 12
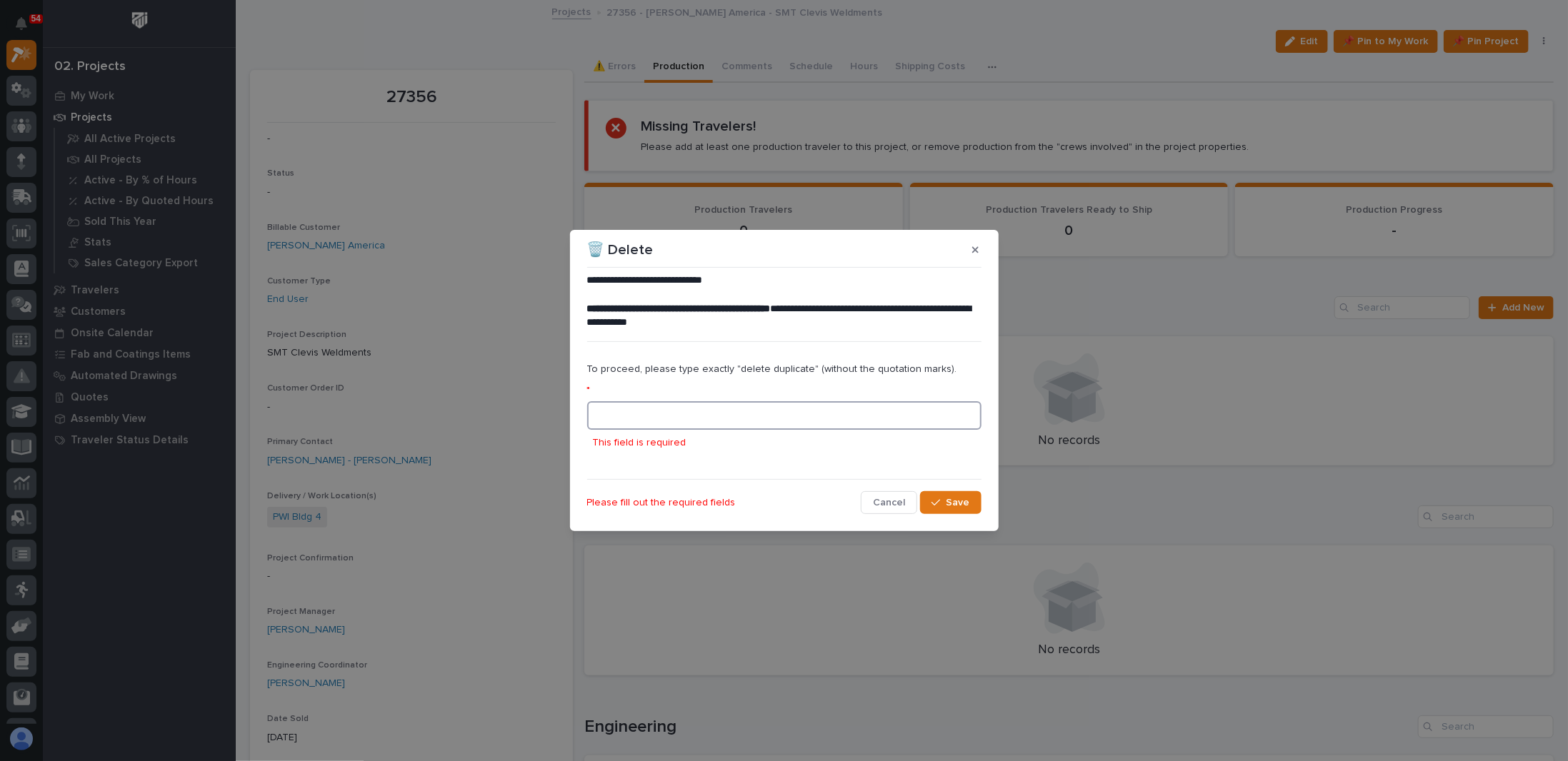
click at [646, 415] on input at bounding box center [784, 415] width 394 height 29
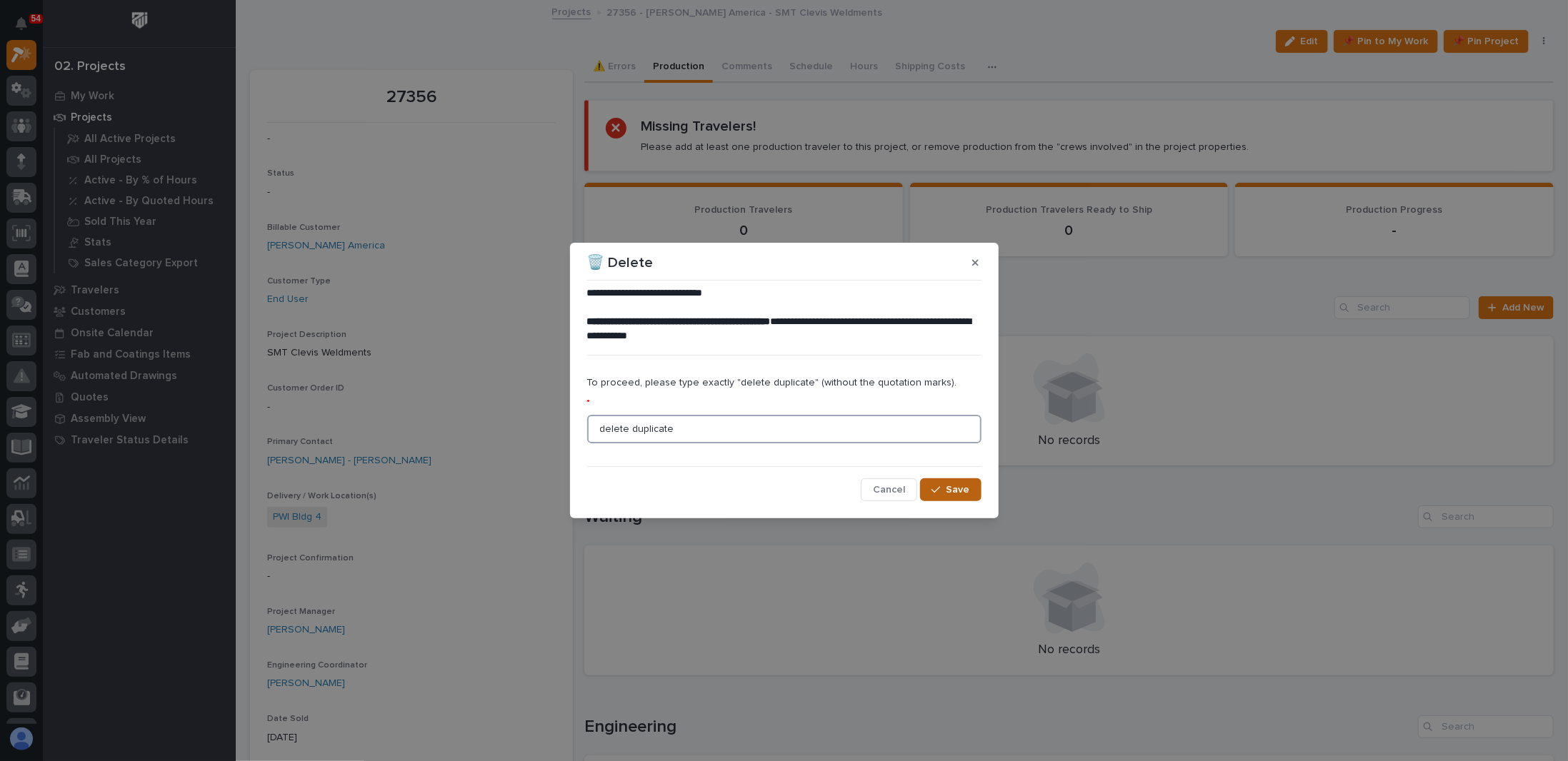
type input "delete duplicate"
click at [802, 492] on div "button" at bounding box center [938, 490] width 14 height 10
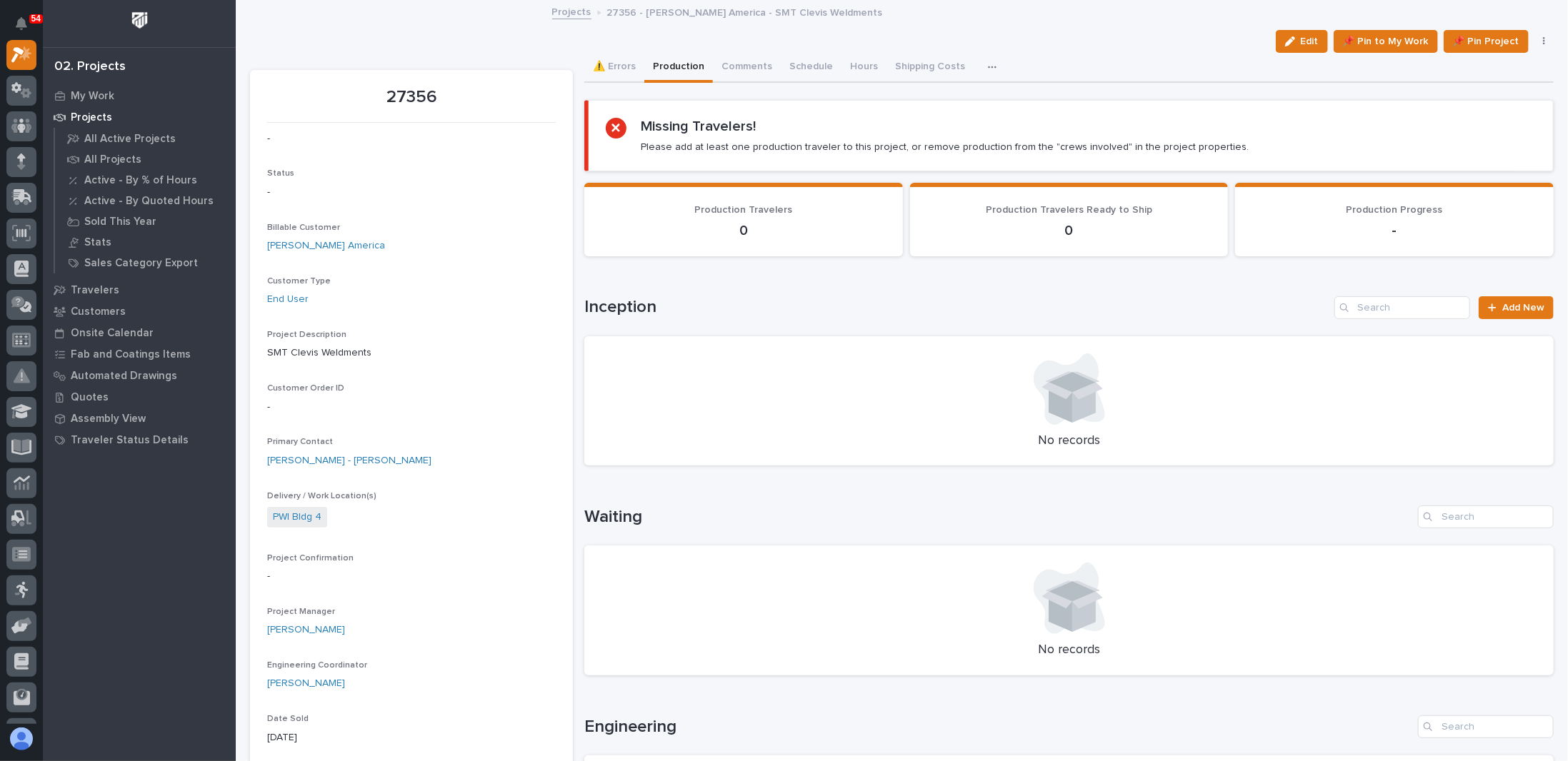
click at [802, 40] on icon "button" at bounding box center [1544, 41] width 3 height 10
click at [802, 112] on span "Delete" at bounding box center [1491, 115] width 31 height 12
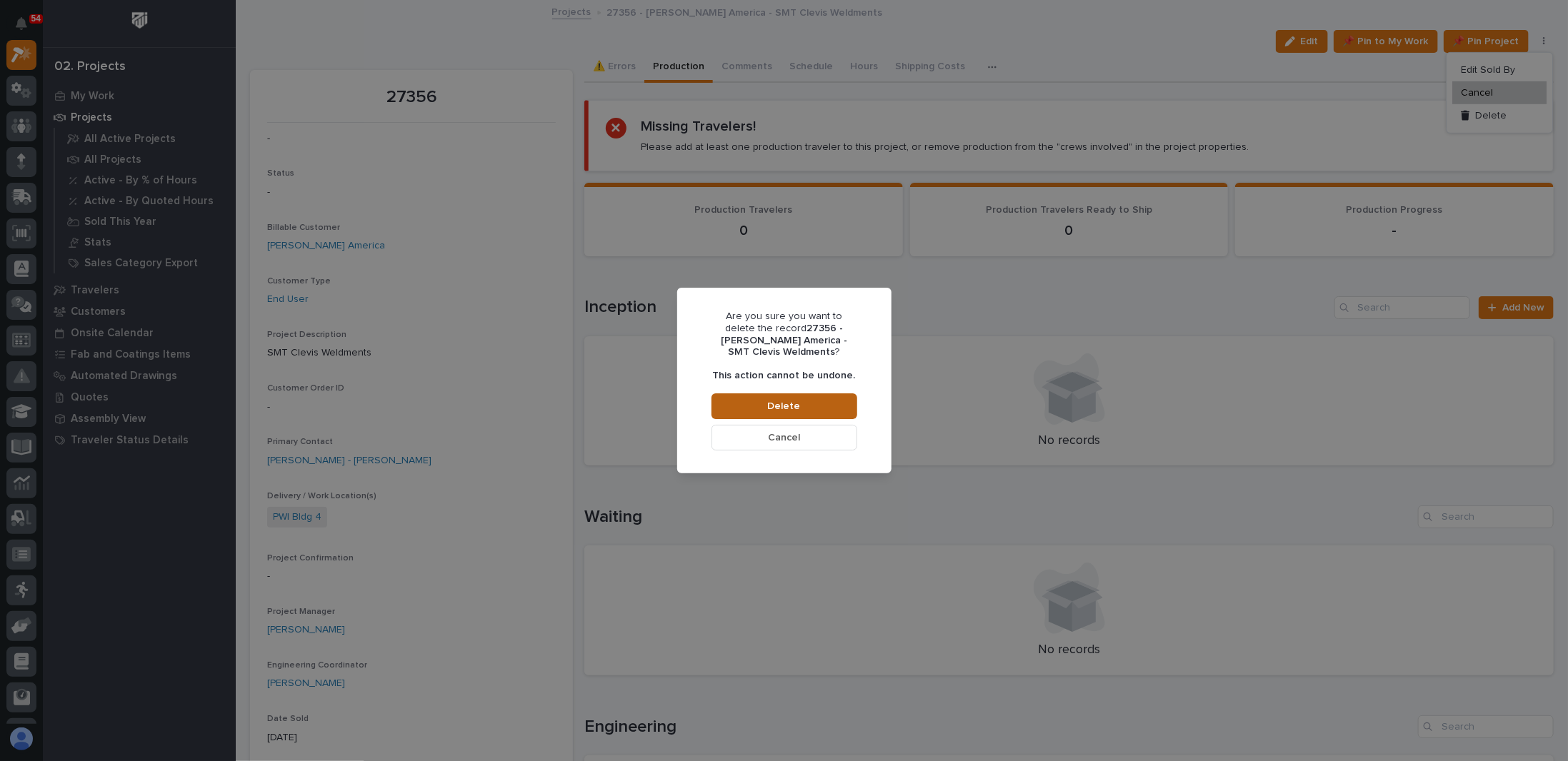
click at [787, 403] on span "Delete" at bounding box center [784, 406] width 32 height 12
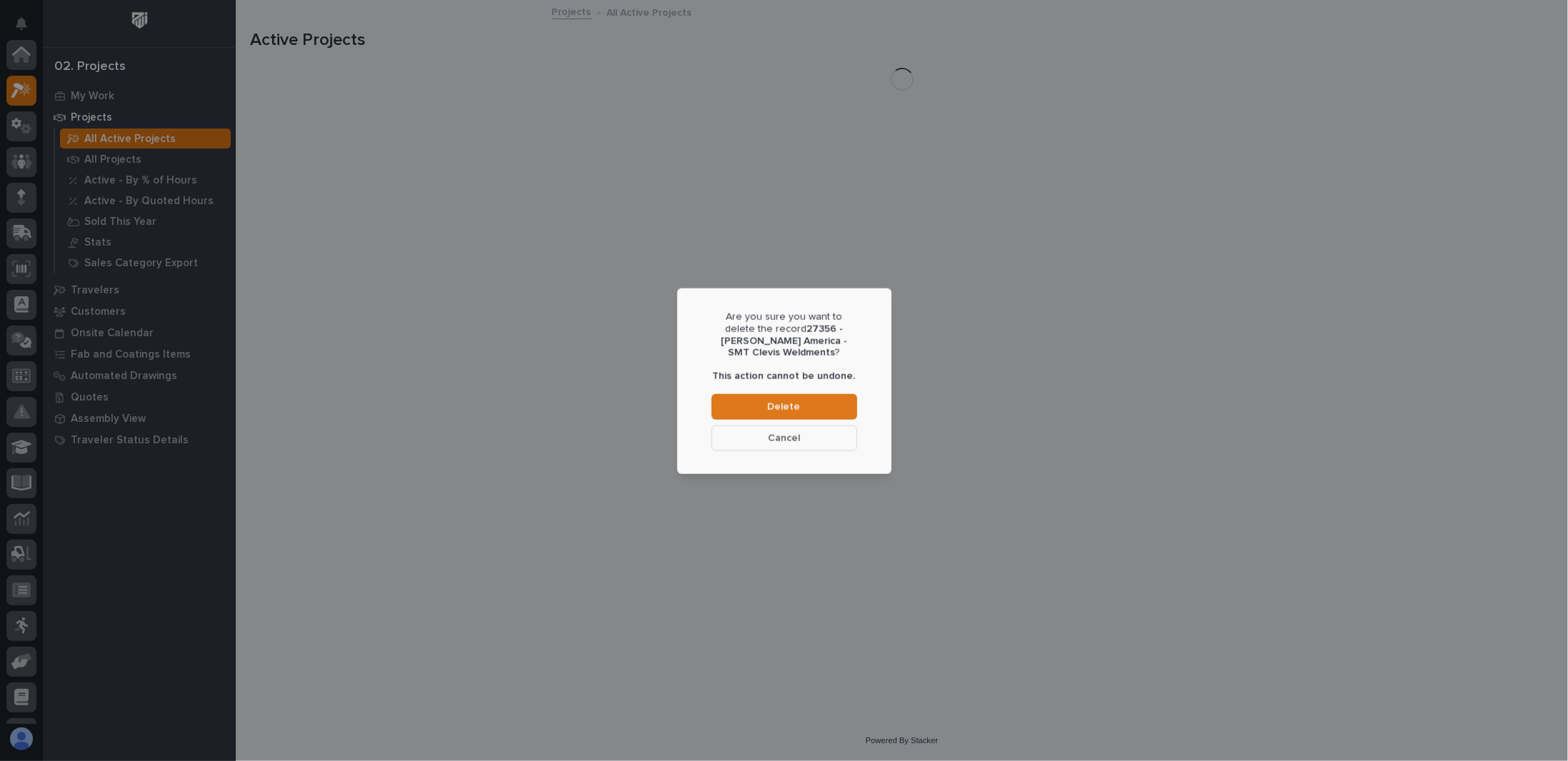
scroll to position [35, 0]
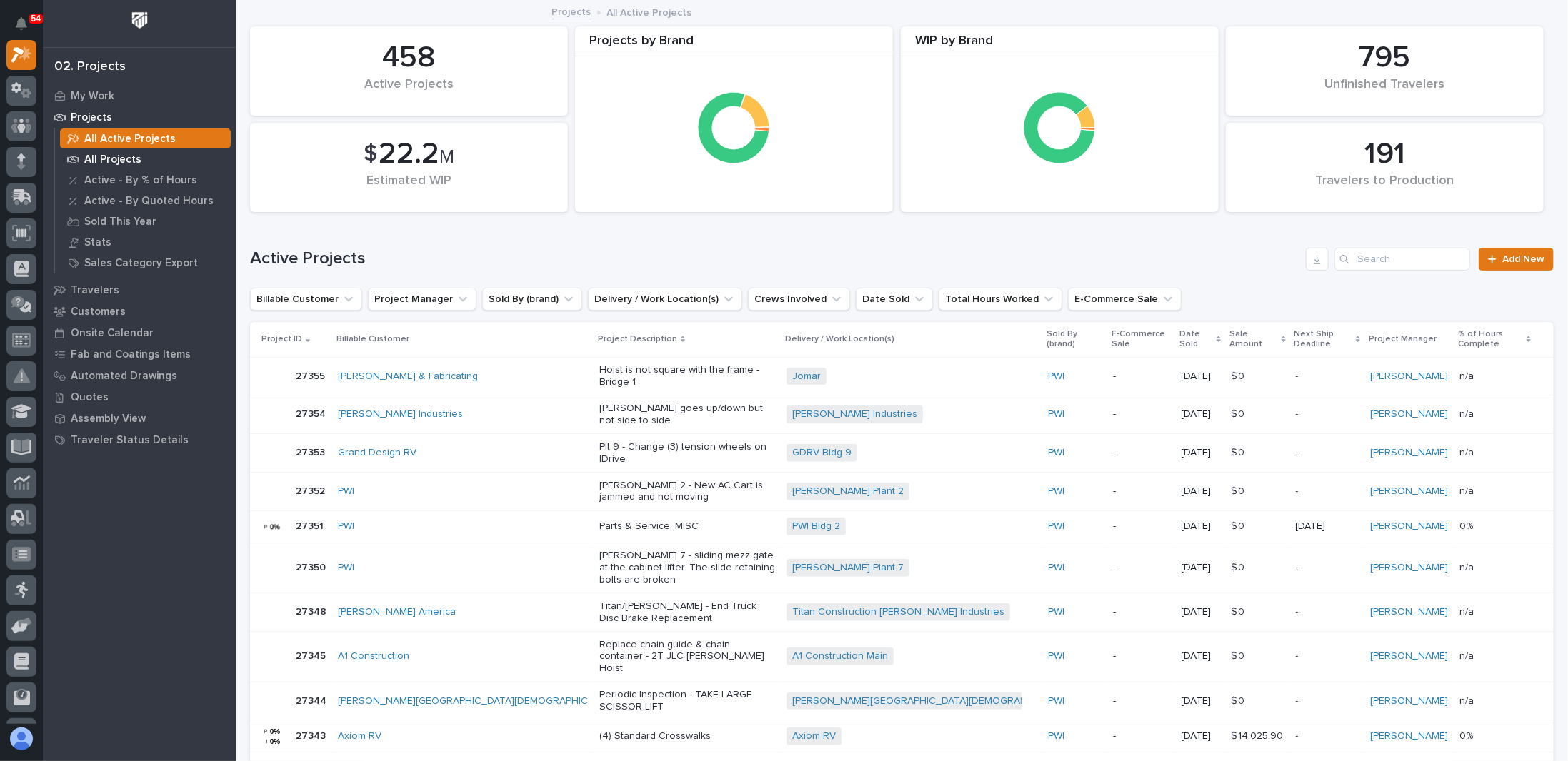
click at [115, 162] on p "All Projects" at bounding box center [112, 159] width 57 height 12
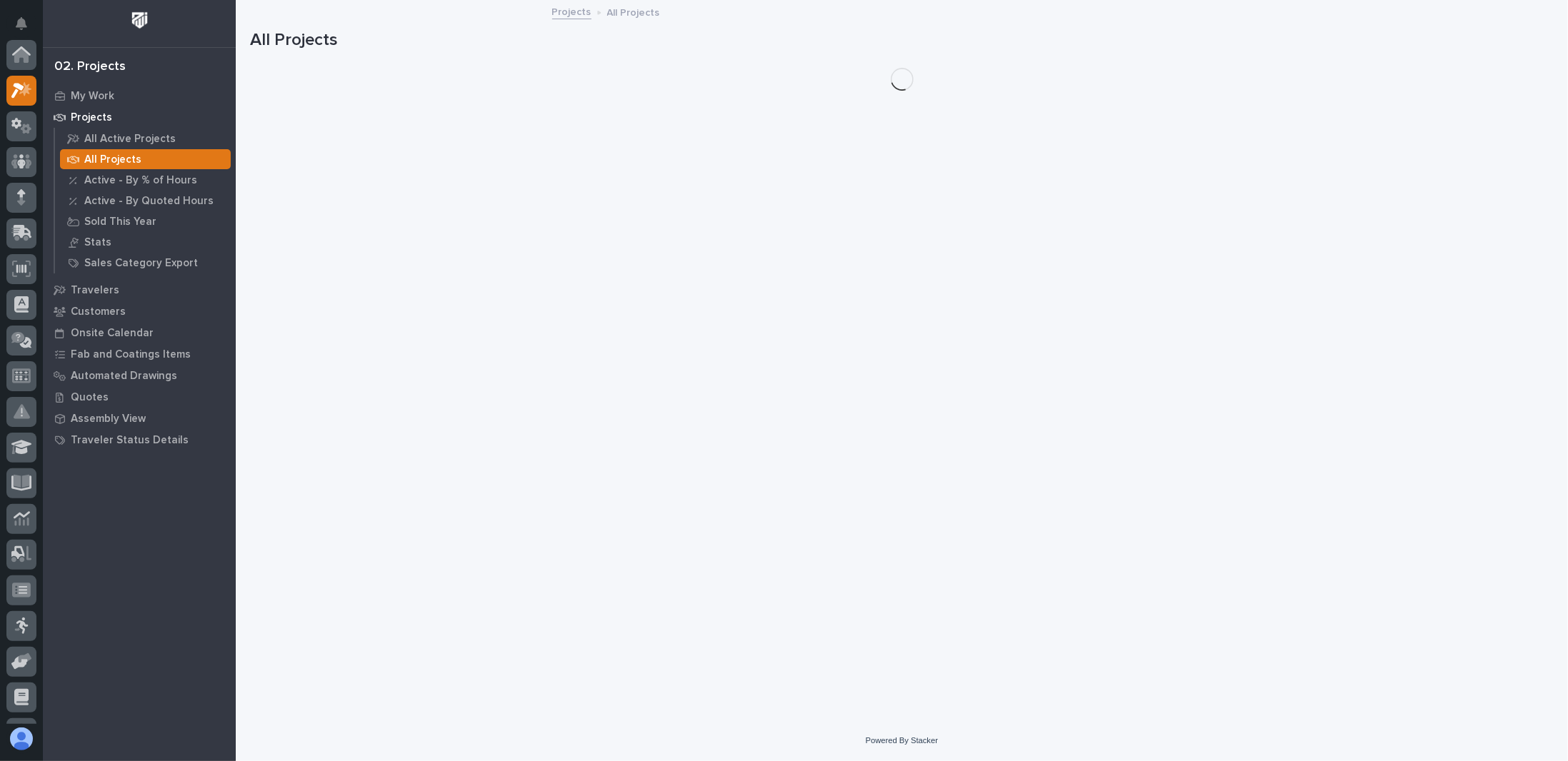
scroll to position [35, 0]
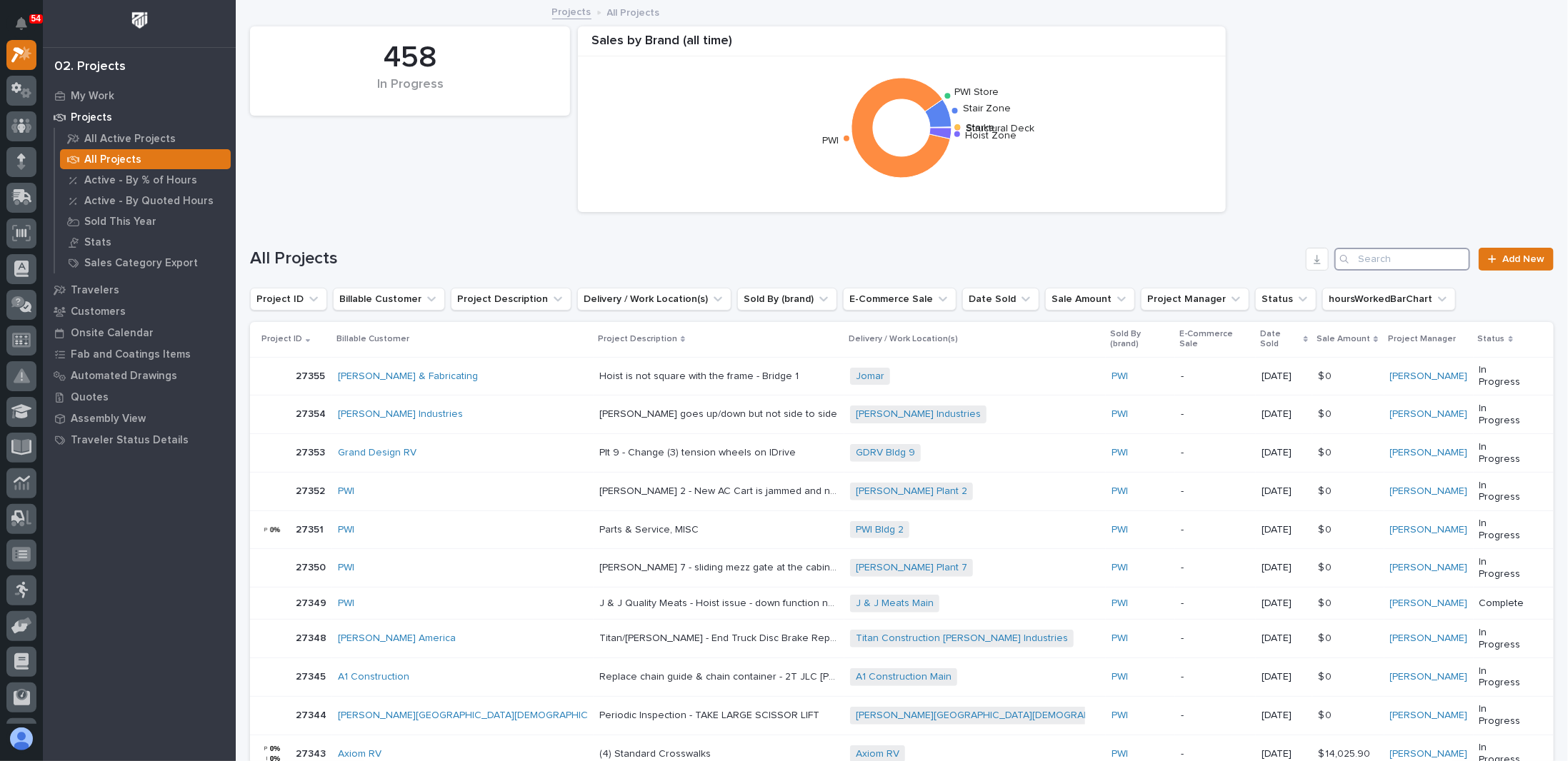
click at [802, 261] on input "Search" at bounding box center [1402, 259] width 135 height 23
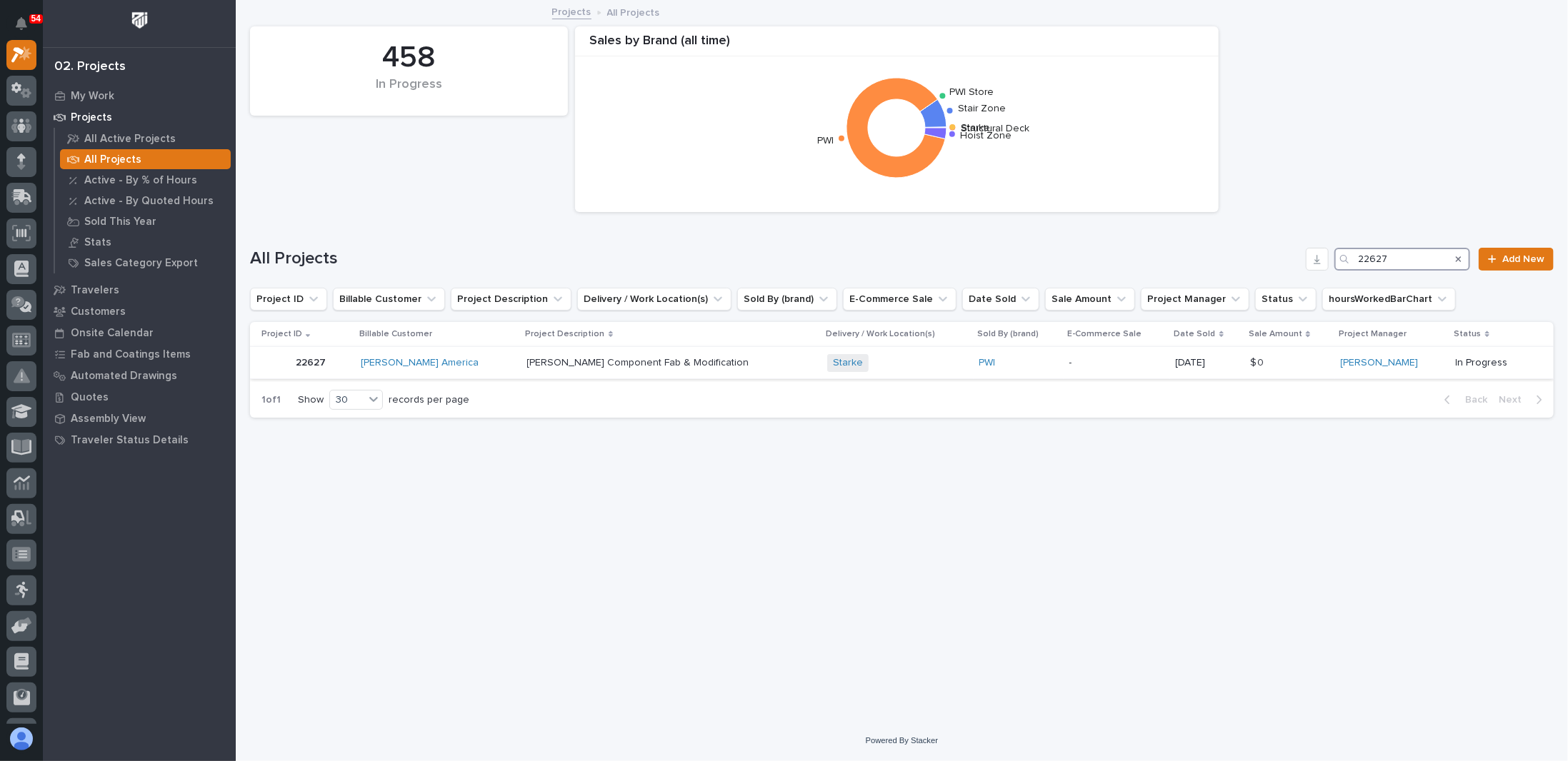
type input "22627"
click at [615, 360] on p "[PERSON_NAME] Component Fab & Modification" at bounding box center [639, 362] width 225 height 15
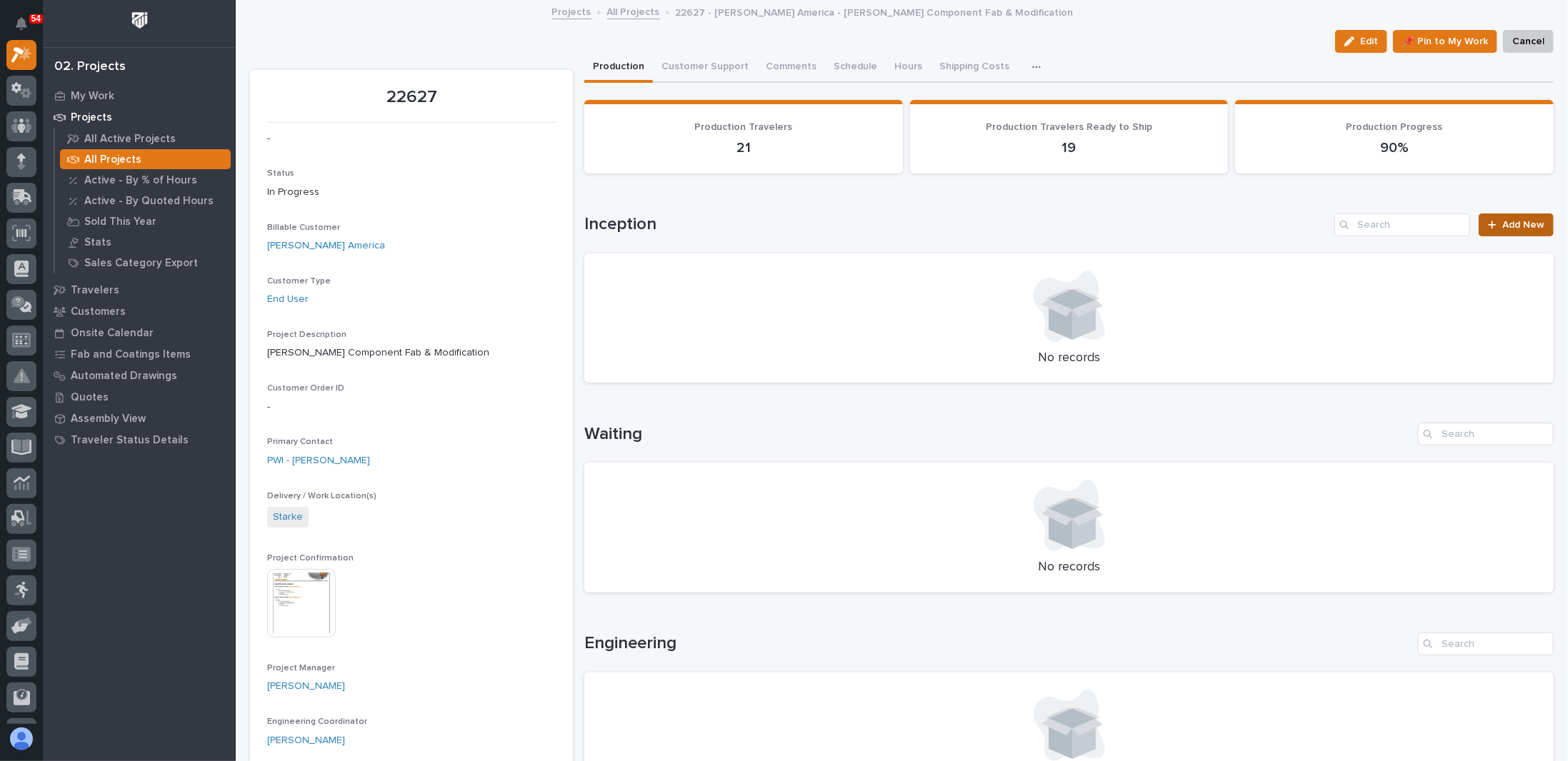
click at [802, 221] on span "Add New" at bounding box center [1523, 225] width 42 height 10
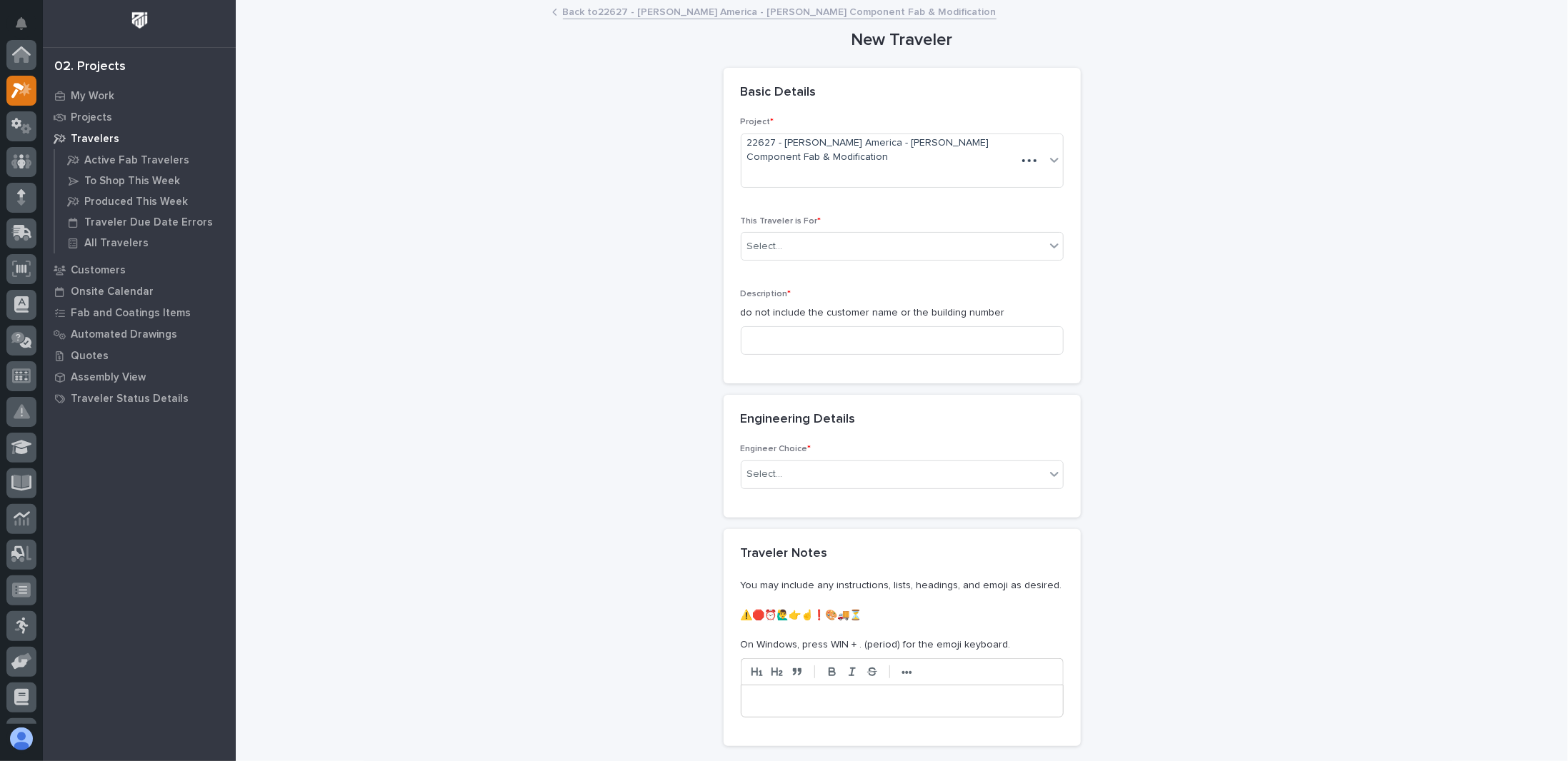
scroll to position [35, 0]
click at [802, 250] on div "Select..." at bounding box center [893, 247] width 304 height 24
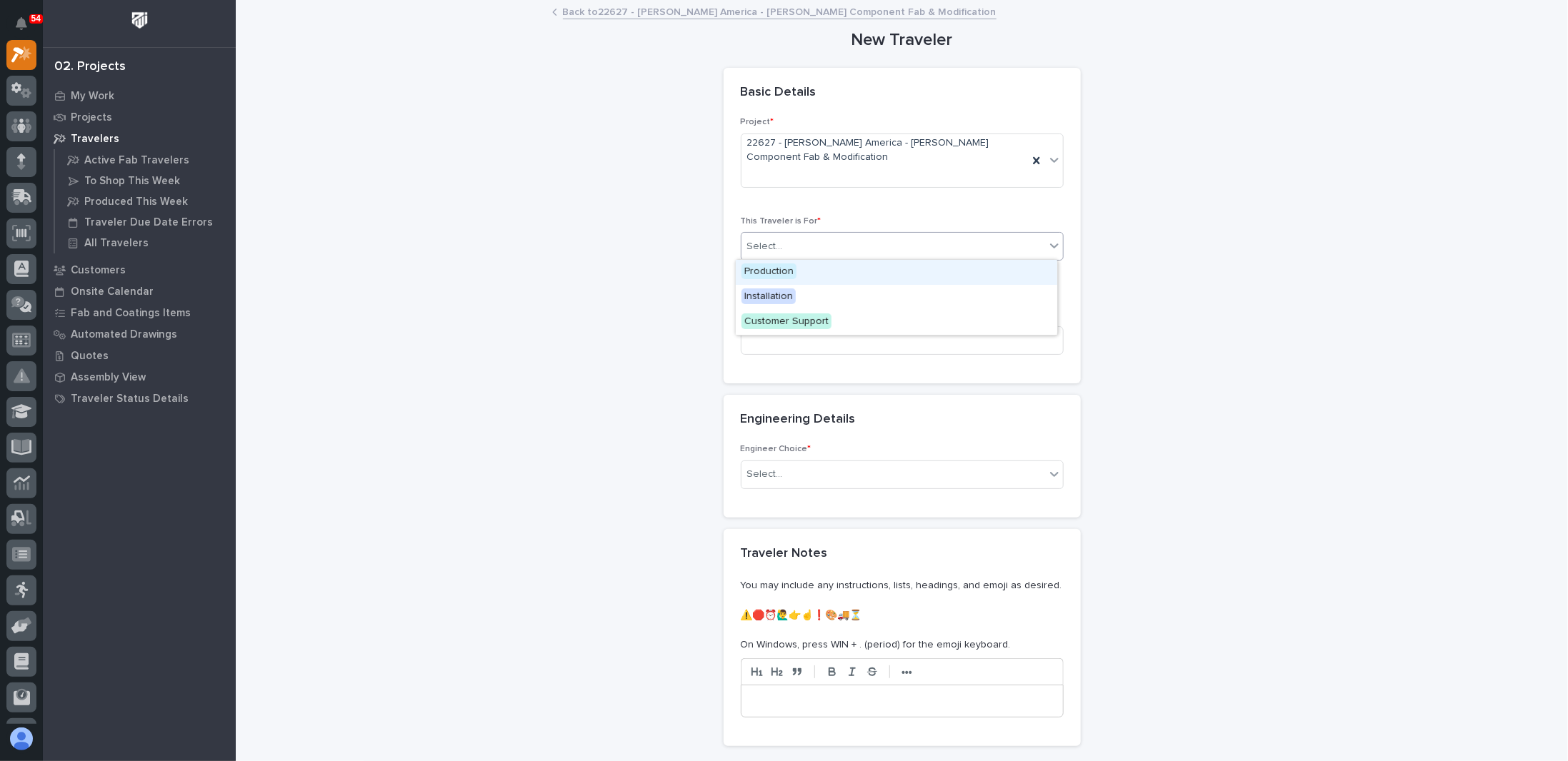
click at [774, 270] on span "Production" at bounding box center [769, 271] width 55 height 15
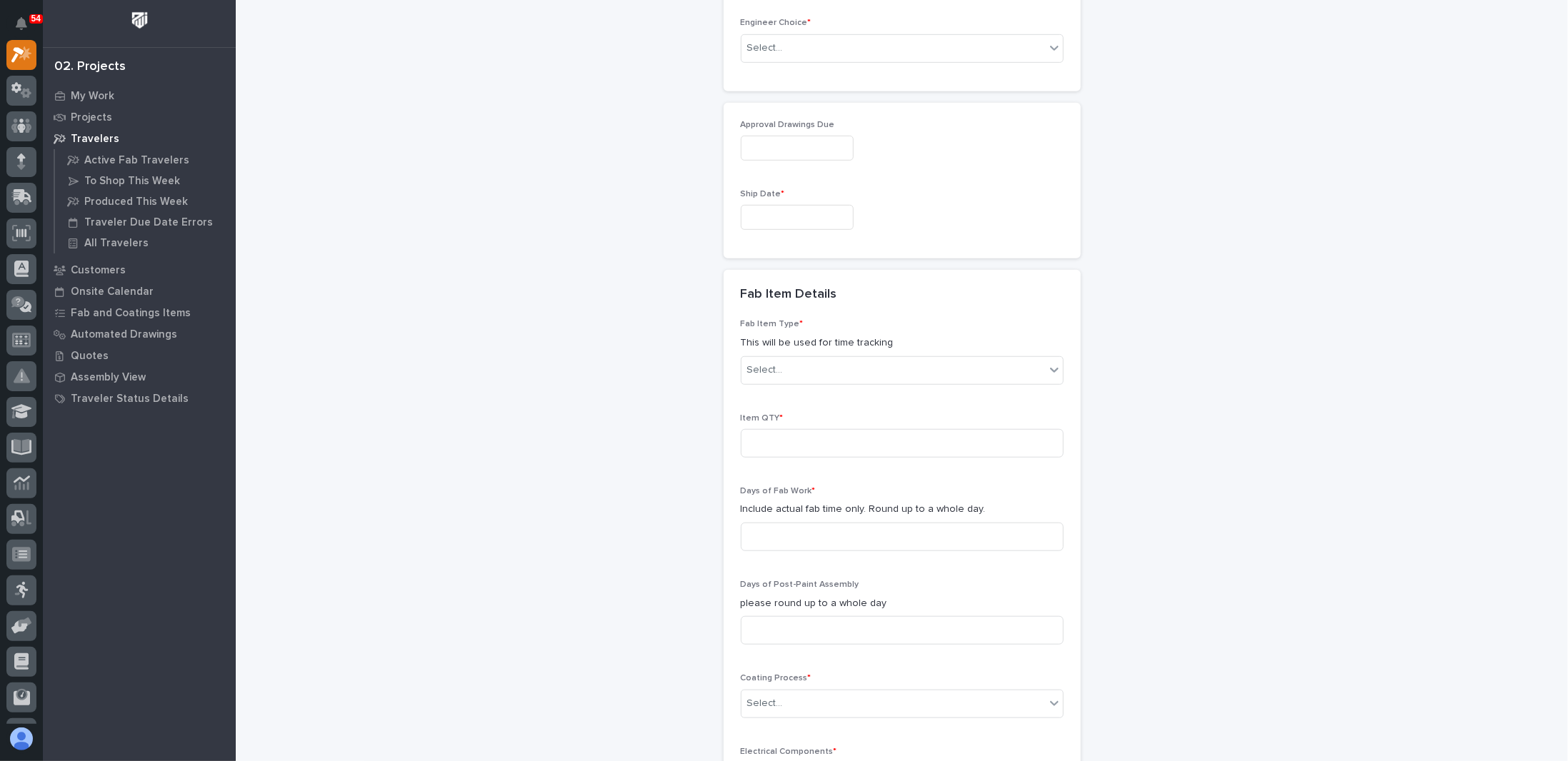
scroll to position [572, 0]
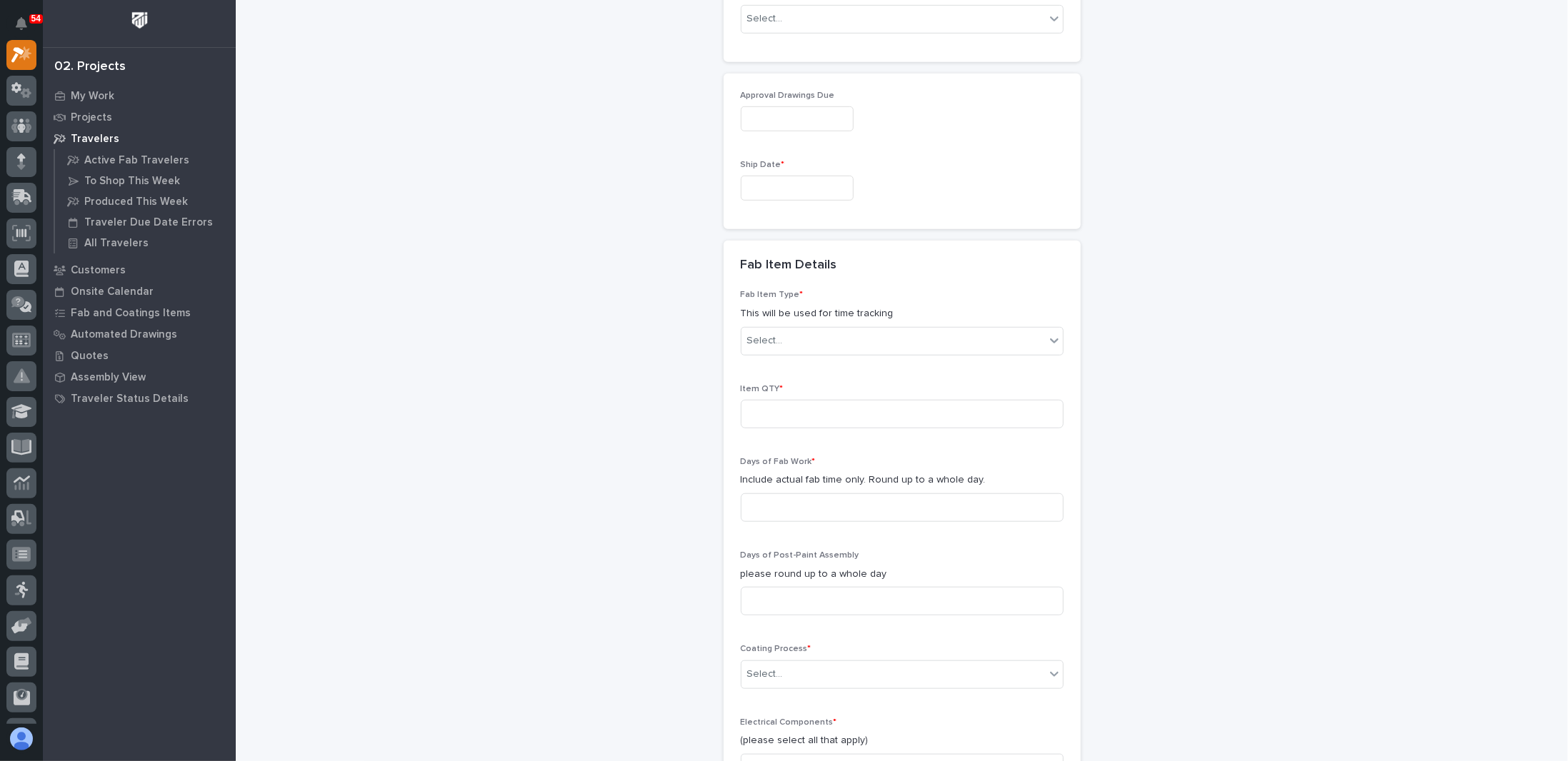
click at [790, 189] on input "text" at bounding box center [797, 188] width 112 height 25
click at [802, 374] on div "31" at bounding box center [829, 375] width 19 height 19
type input "**********"
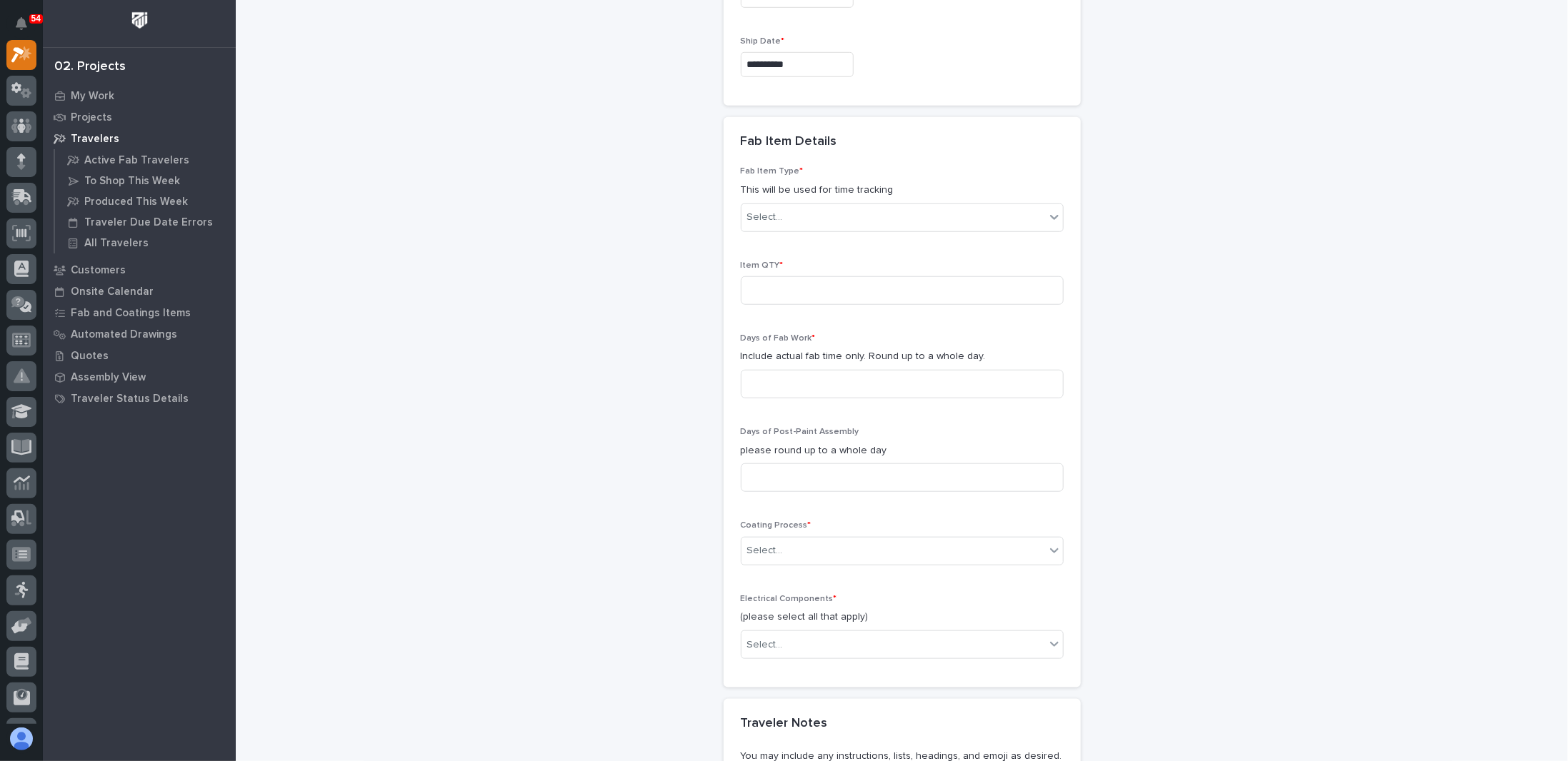
scroll to position [715, 0]
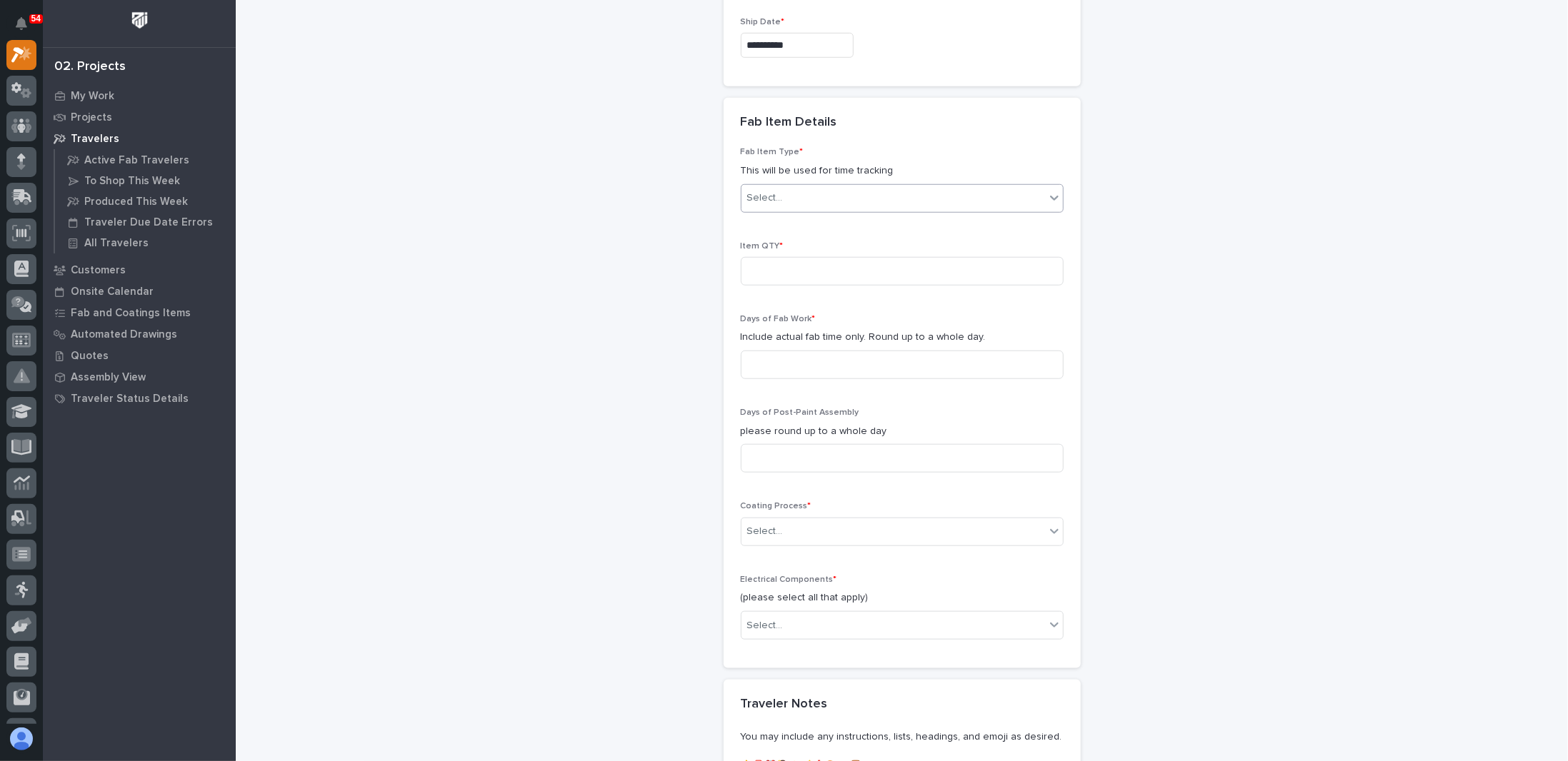
click at [767, 205] on div "Select..." at bounding box center [893, 198] width 304 height 24
type input "*"
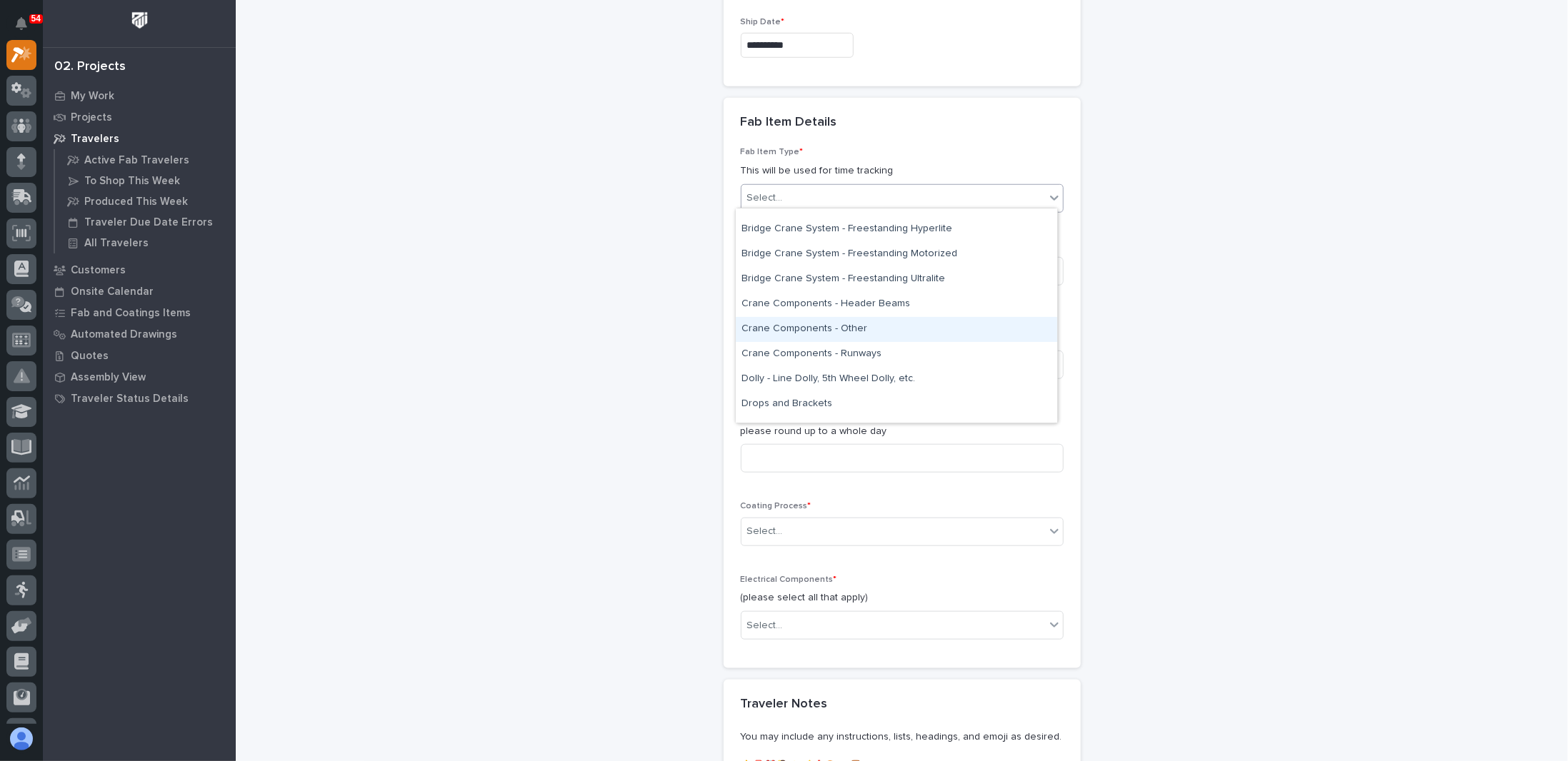
scroll to position [286, 0]
click at [802, 309] on div "Crane Components - Other" at bounding box center [895, 310] width 321 height 25
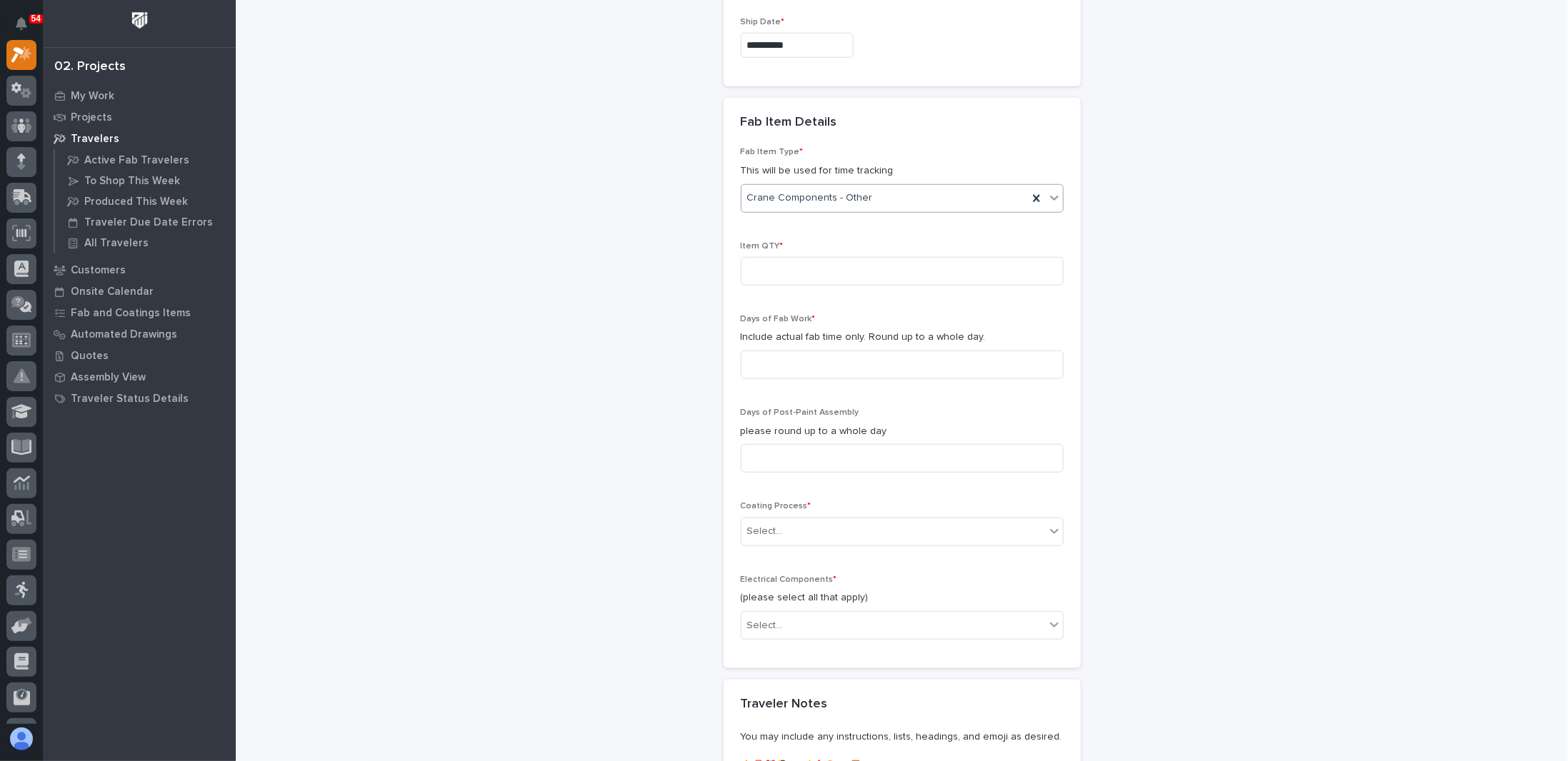
click at [680, 346] on div "**********" at bounding box center [901, 133] width 1303 height 1696
click at [789, 257] on input at bounding box center [902, 271] width 323 height 29
type input "60"
drag, startPoint x: 778, startPoint y: 379, endPoint x: 779, endPoint y: 372, distance: 7.1
click at [778, 377] on div "Days of Fab Work * Include actual fab time only. Round up to a whole day." at bounding box center [902, 352] width 323 height 76
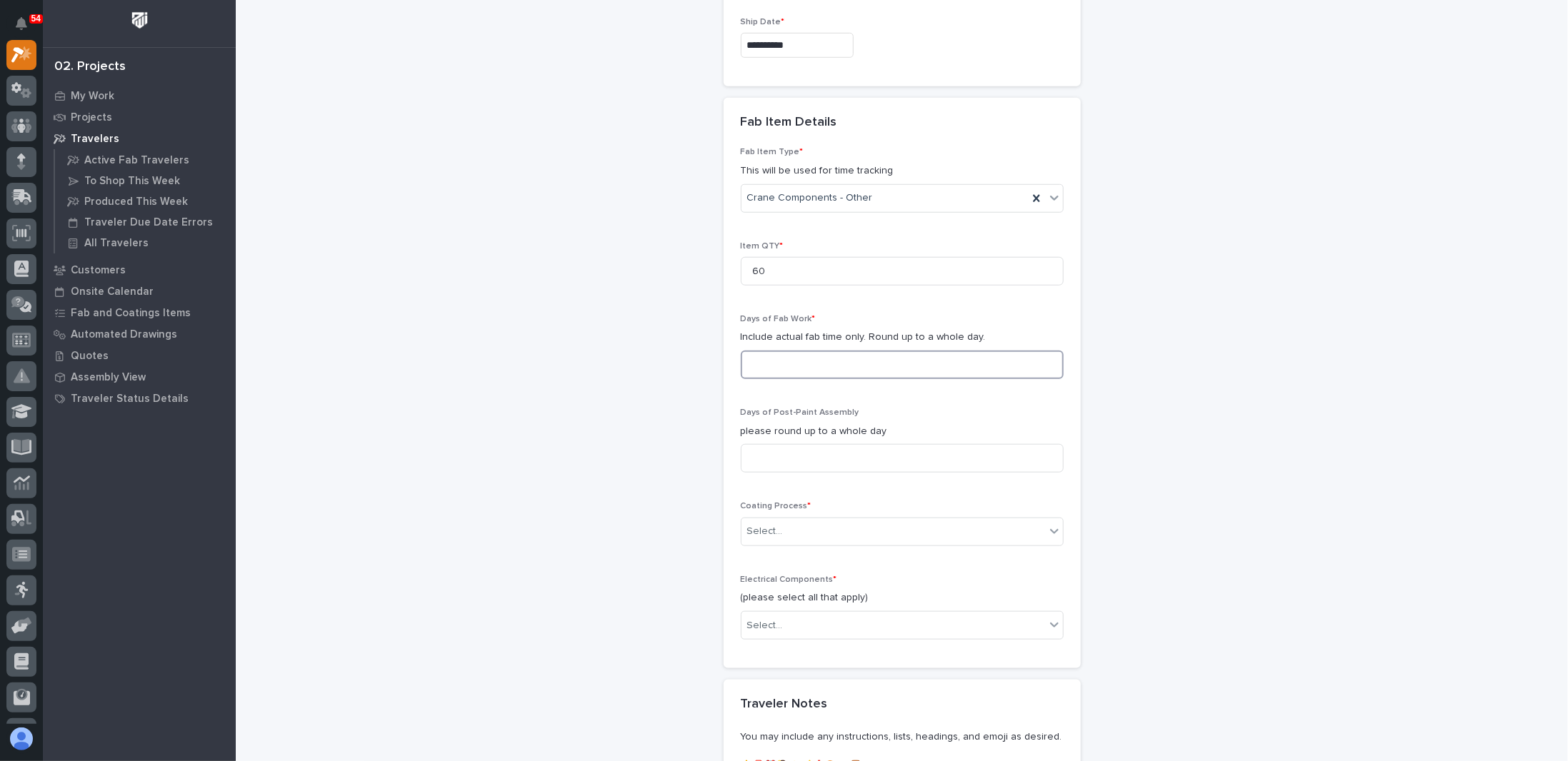
click at [784, 362] on input at bounding box center [902, 365] width 323 height 29
type input "2"
click at [475, 463] on div "**********" at bounding box center [901, 133] width 1303 height 1696
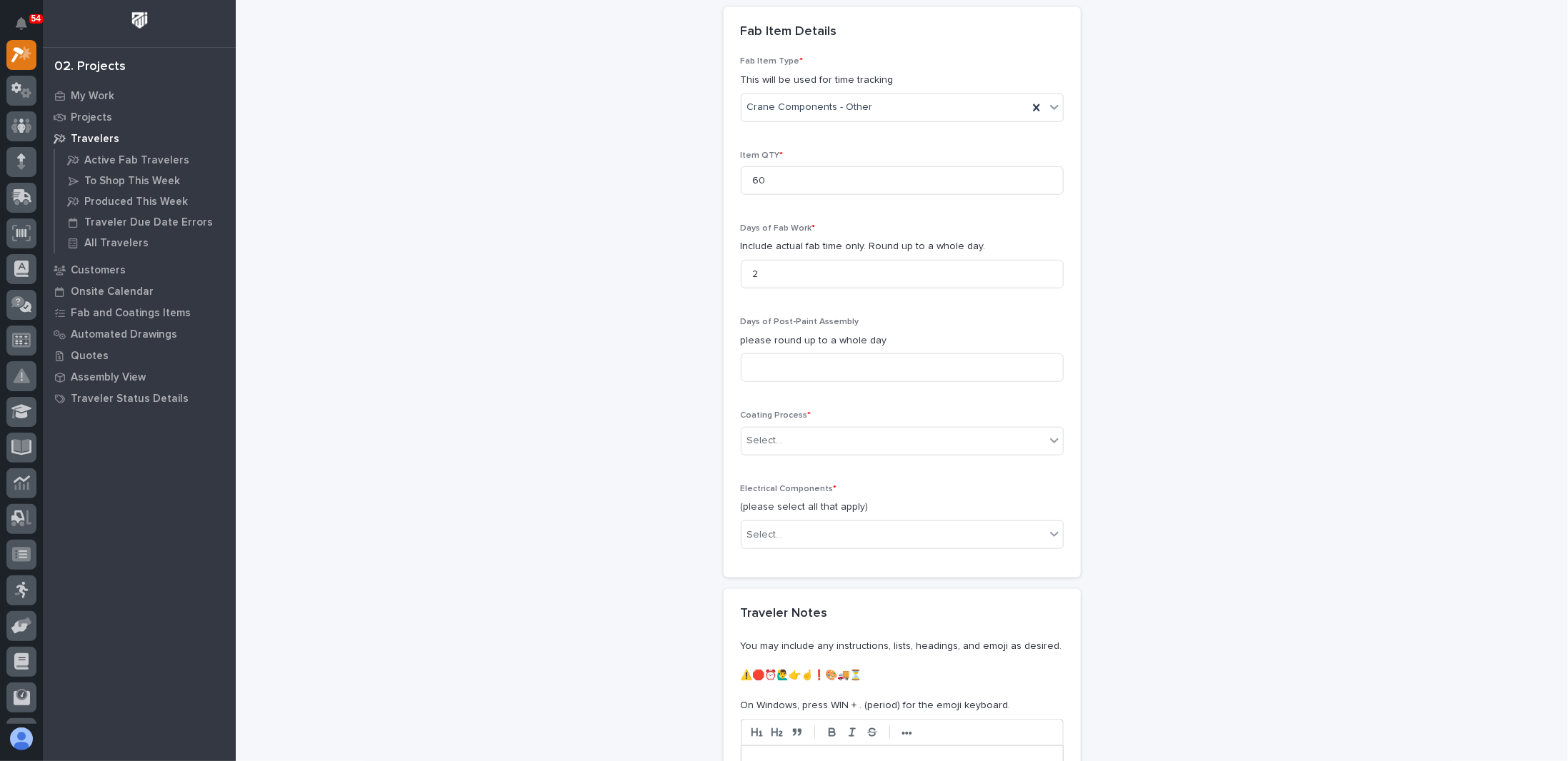
scroll to position [930, 0]
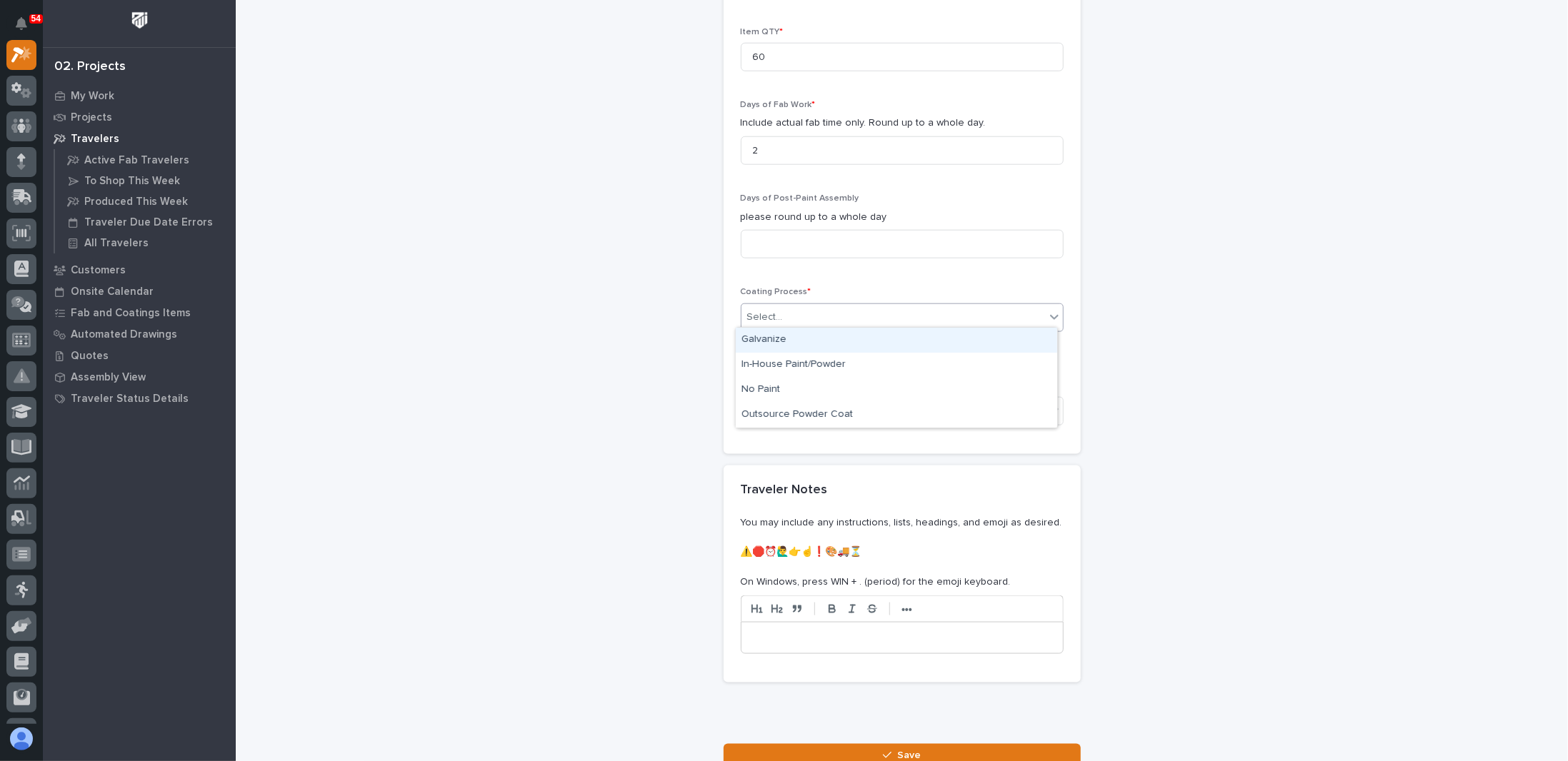
click at [784, 318] on div "Select..." at bounding box center [893, 317] width 304 height 24
click at [790, 361] on div "In-House Paint/Powder" at bounding box center [895, 365] width 321 height 25
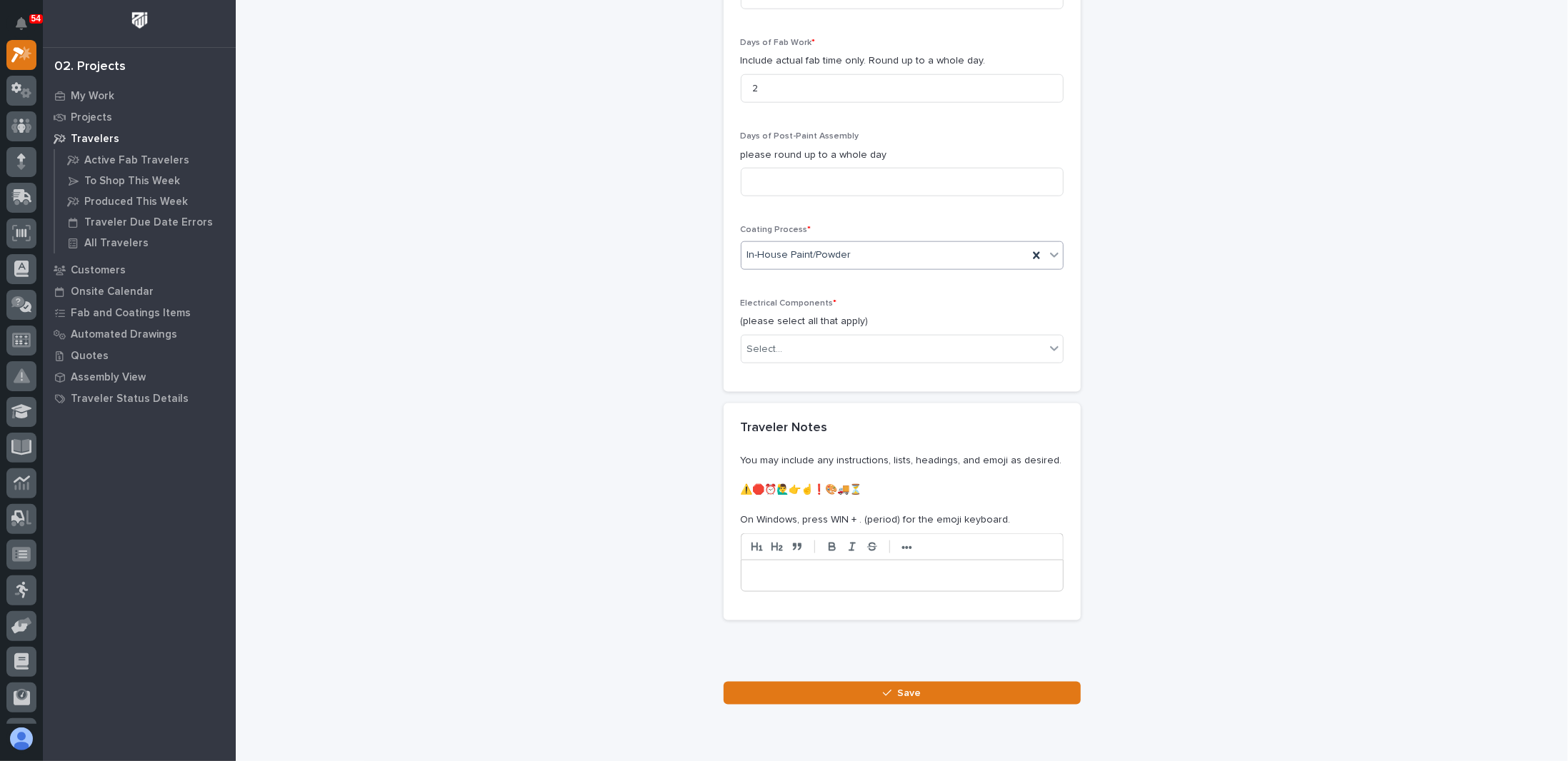
scroll to position [1041, 0]
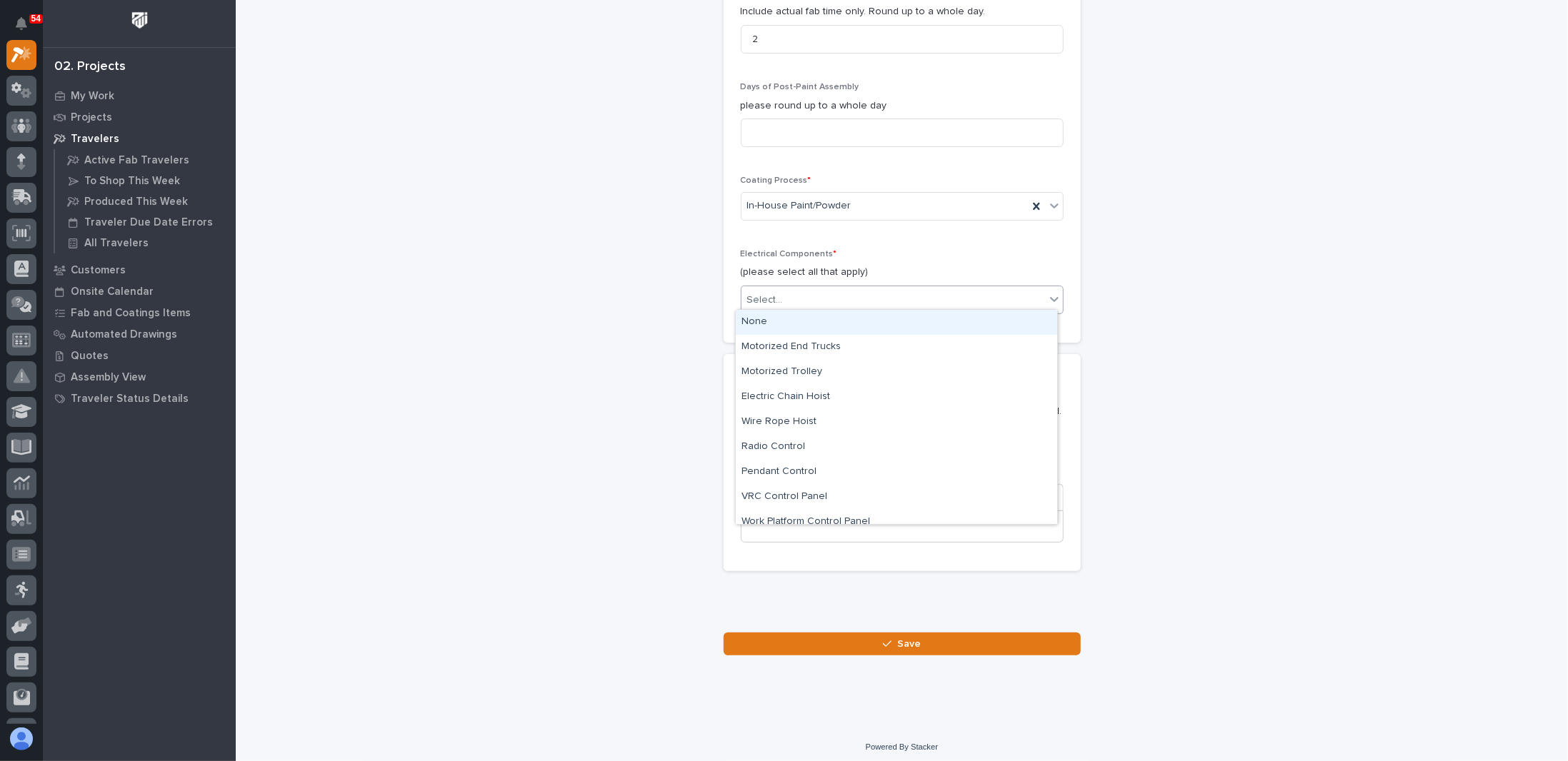
click at [798, 291] on div "Select..." at bounding box center [893, 300] width 304 height 24
click at [783, 322] on div "None" at bounding box center [895, 322] width 321 height 25
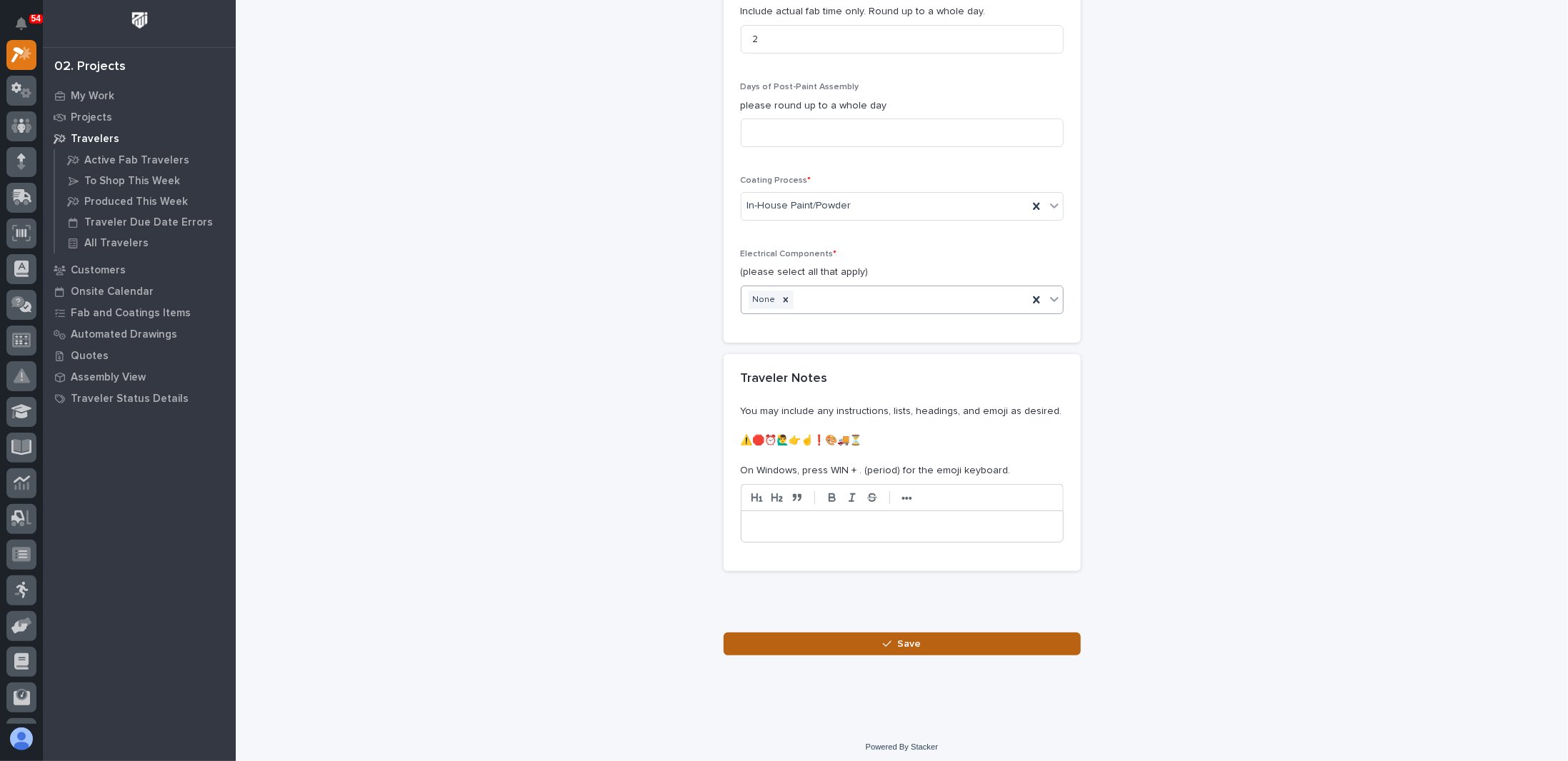
click at [802, 635] on button "Save" at bounding box center [902, 644] width 357 height 23
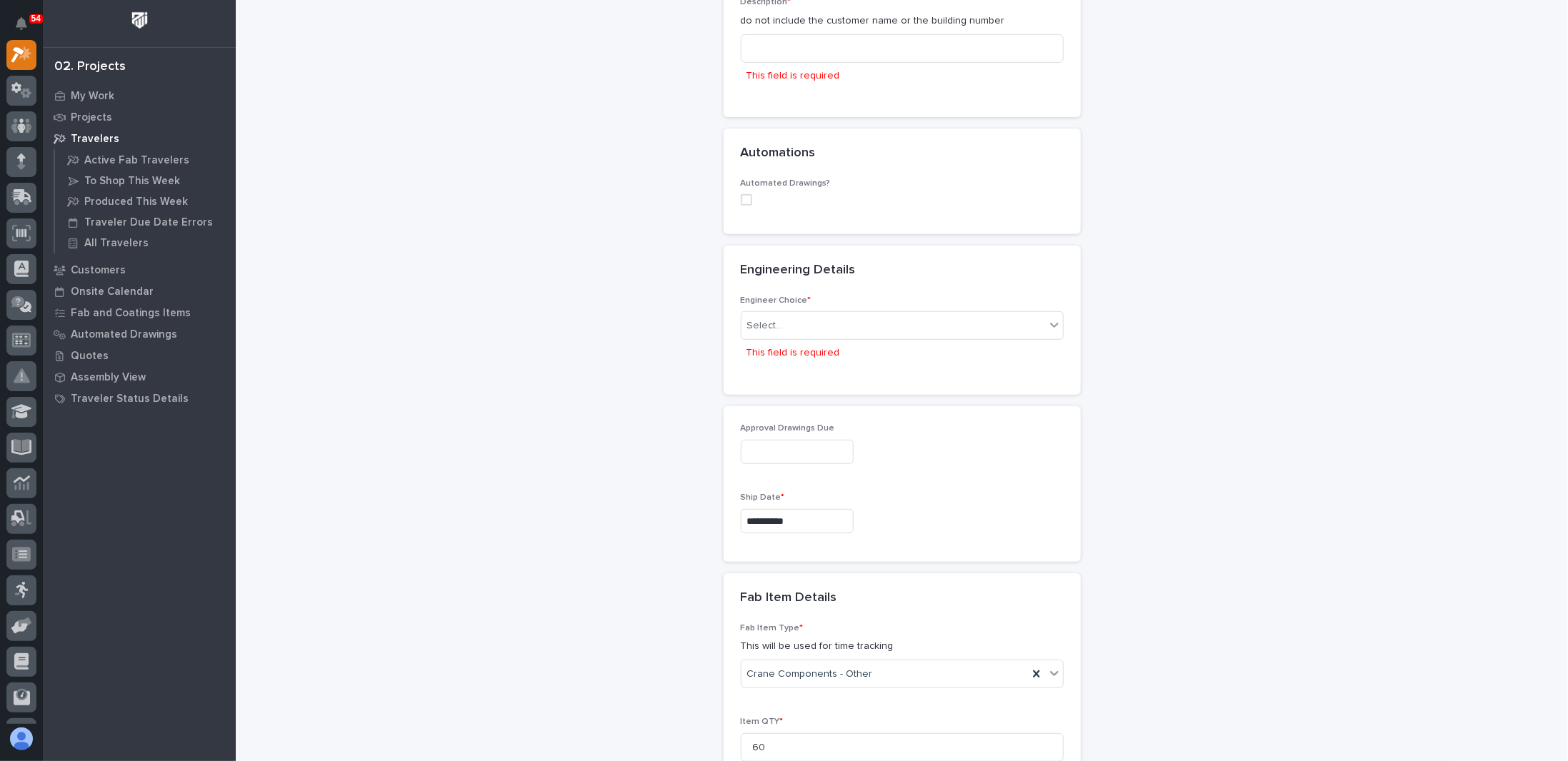
scroll to position [298, 0]
click at [802, 306] on div "Select..." at bounding box center [902, 320] width 323 height 29
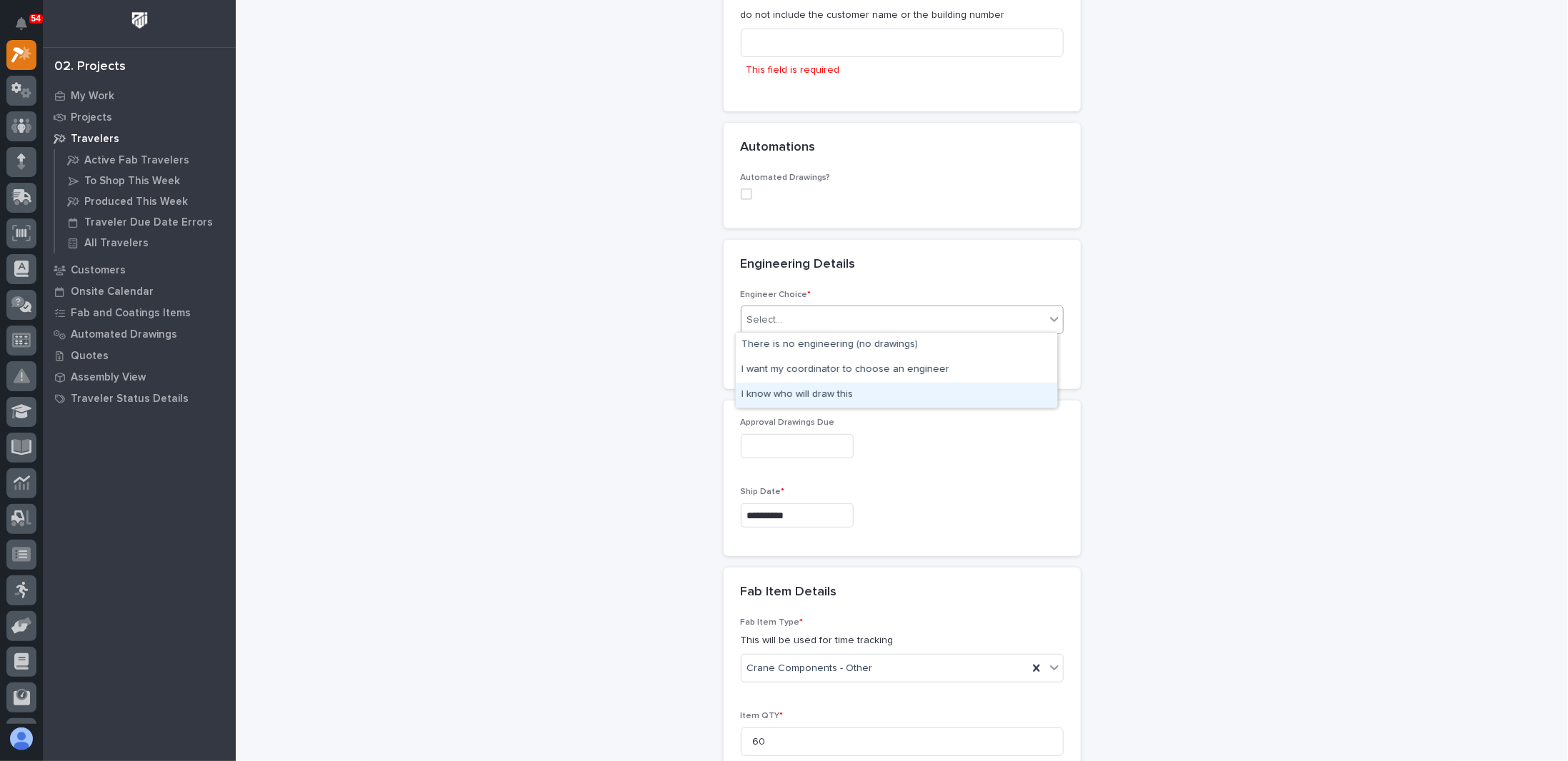
drag, startPoint x: 797, startPoint y: 376, endPoint x: 790, endPoint y: 393, distance: 18.4
click at [790, 393] on div "I know who will draw this" at bounding box center [895, 395] width 321 height 25
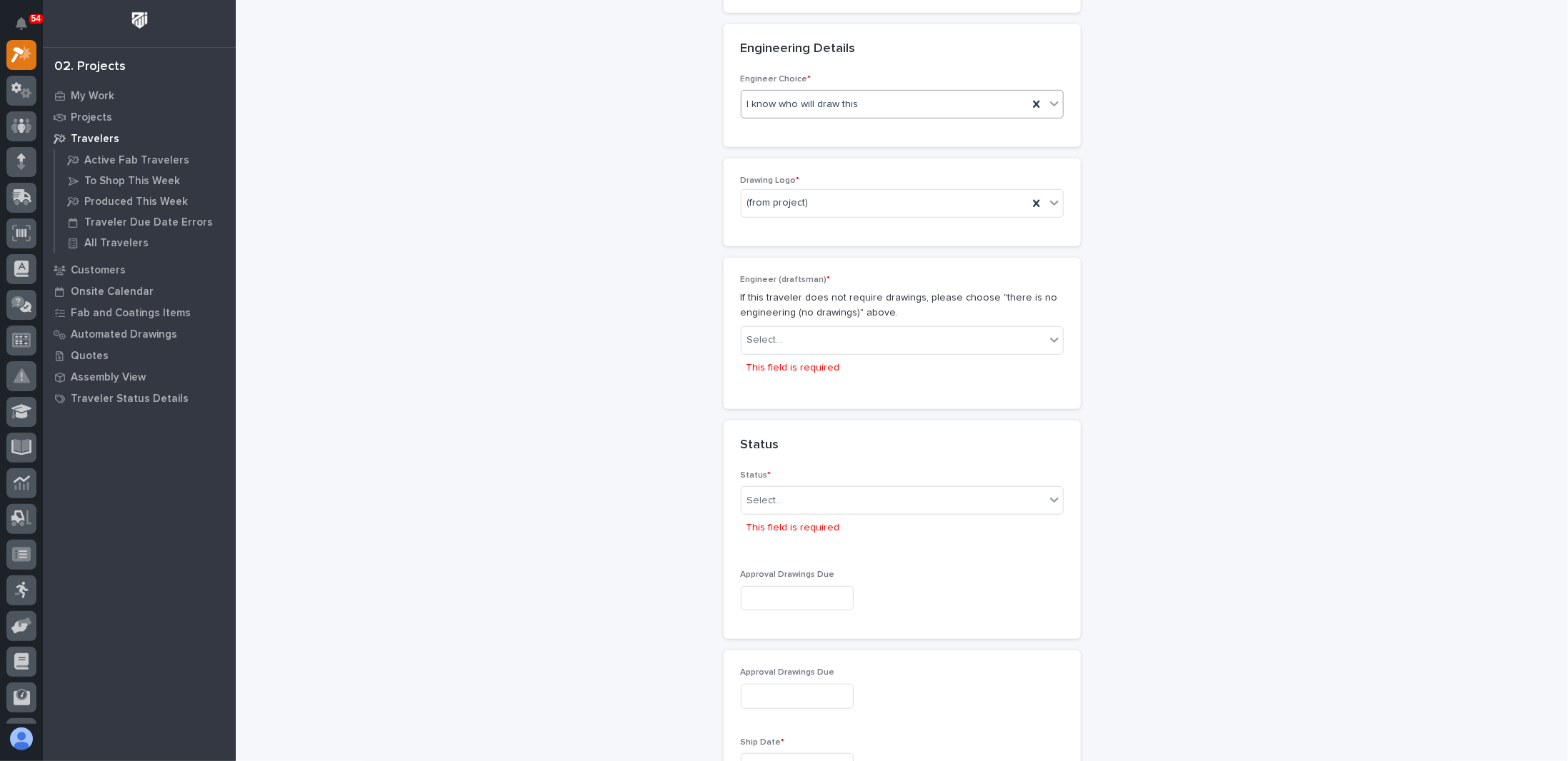
scroll to position [520, 0]
click at [784, 331] on div "Select..." at bounding box center [893, 333] width 304 height 24
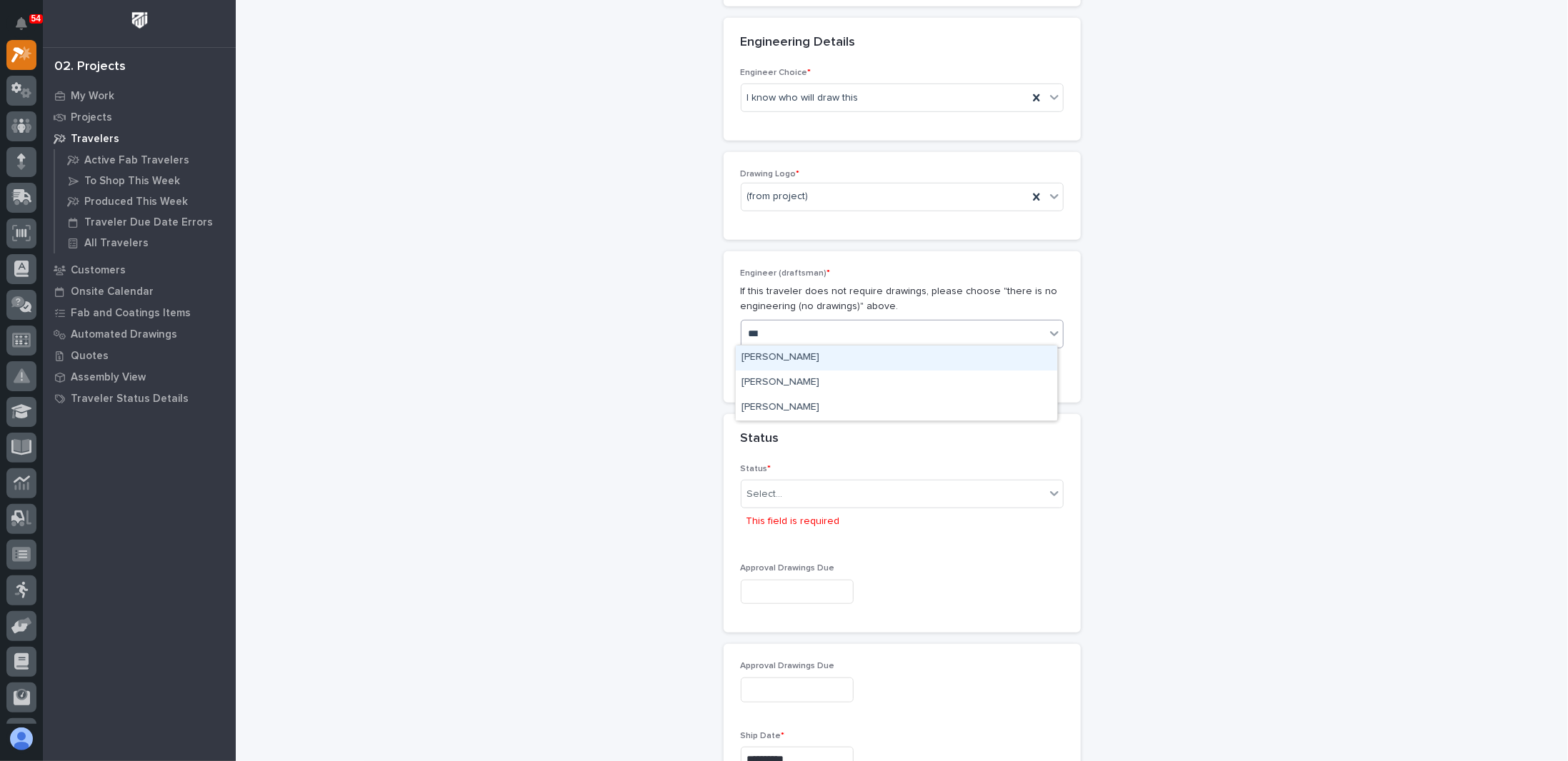
type input "****"
click at [772, 365] on div "[PERSON_NAME]" at bounding box center [895, 358] width 321 height 25
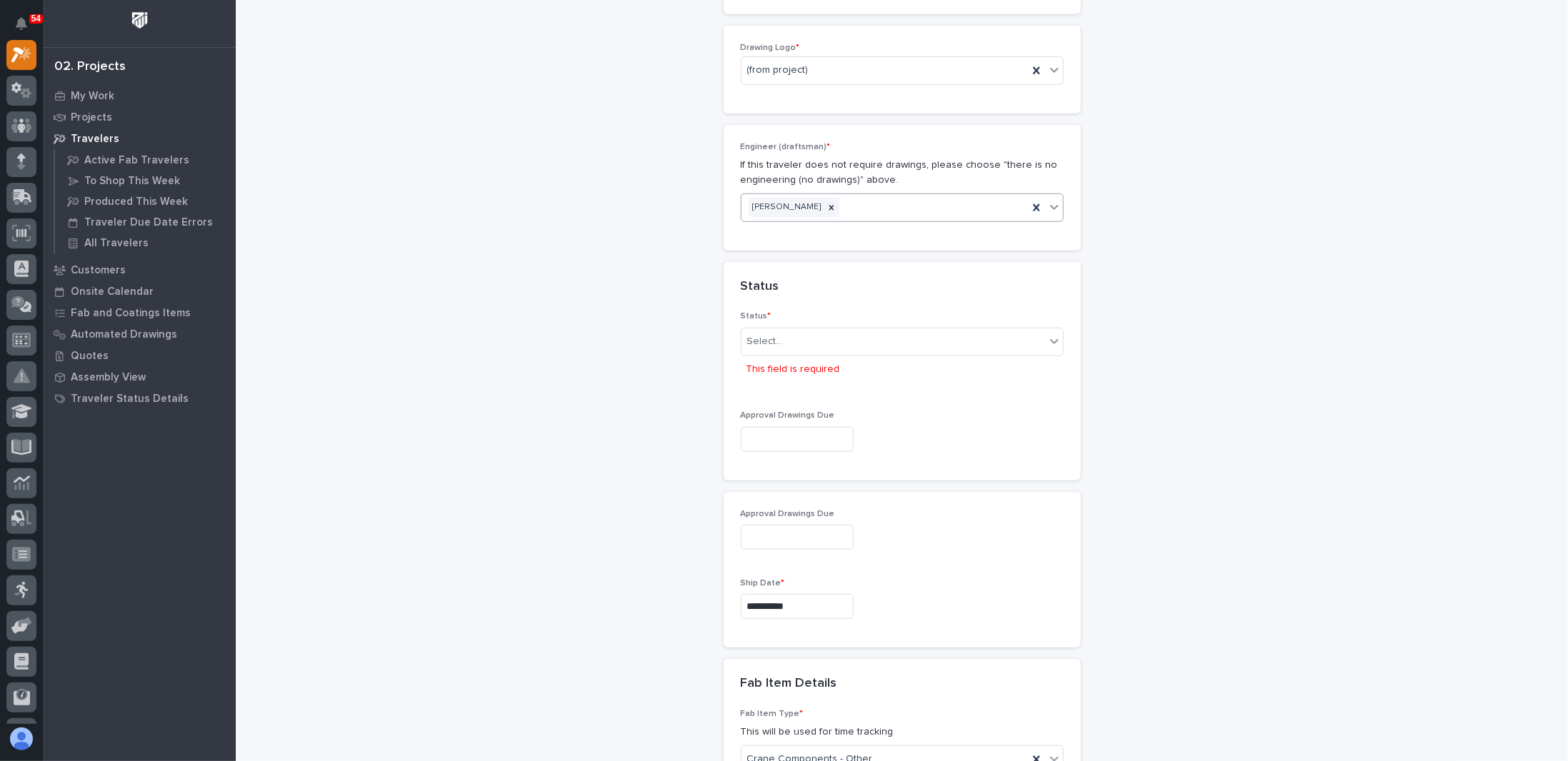
scroll to position [650, 0]
click at [793, 330] on div "Select..." at bounding box center [893, 338] width 304 height 24
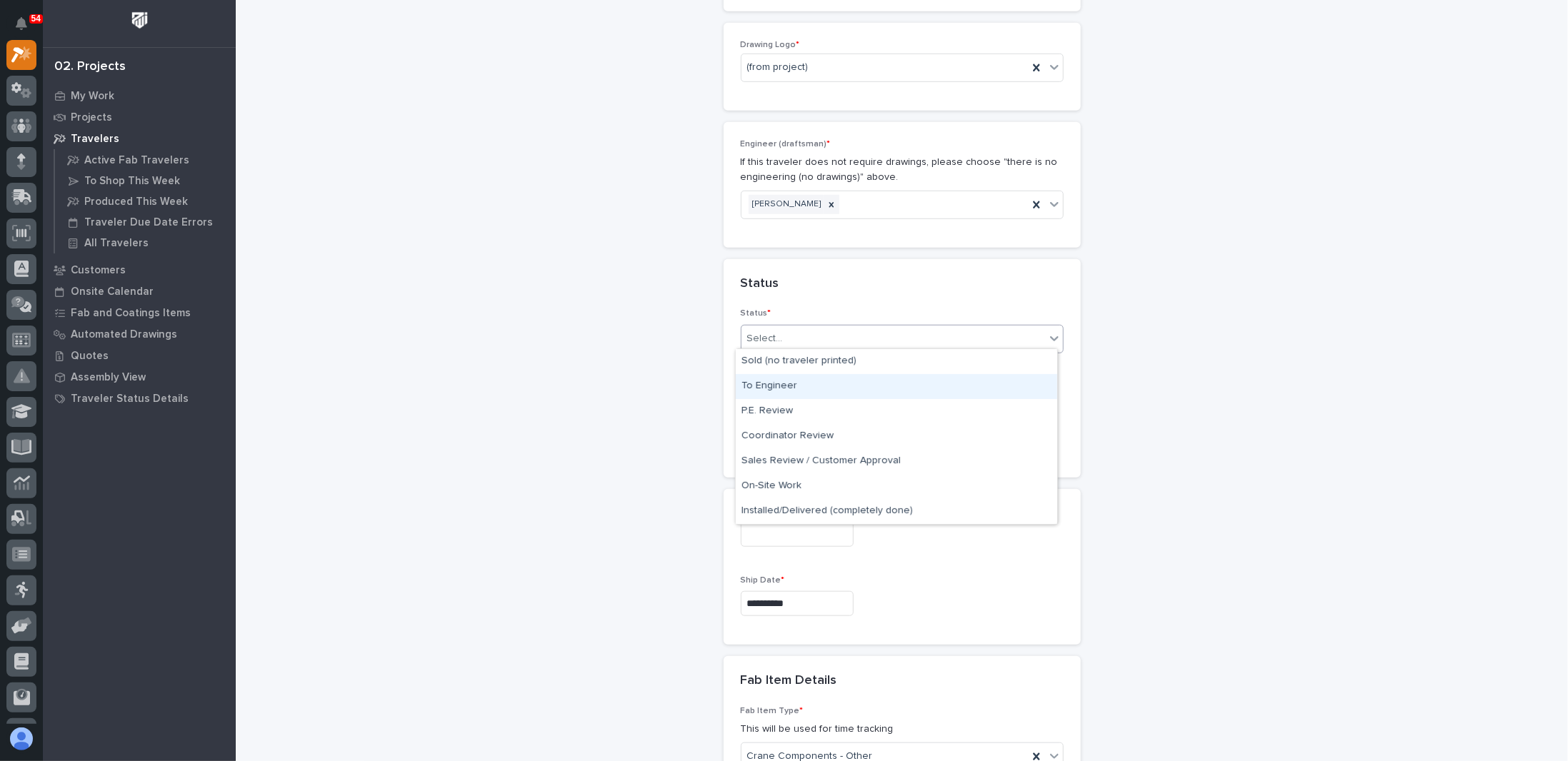
click at [780, 384] on div "To Engineer" at bounding box center [895, 387] width 321 height 25
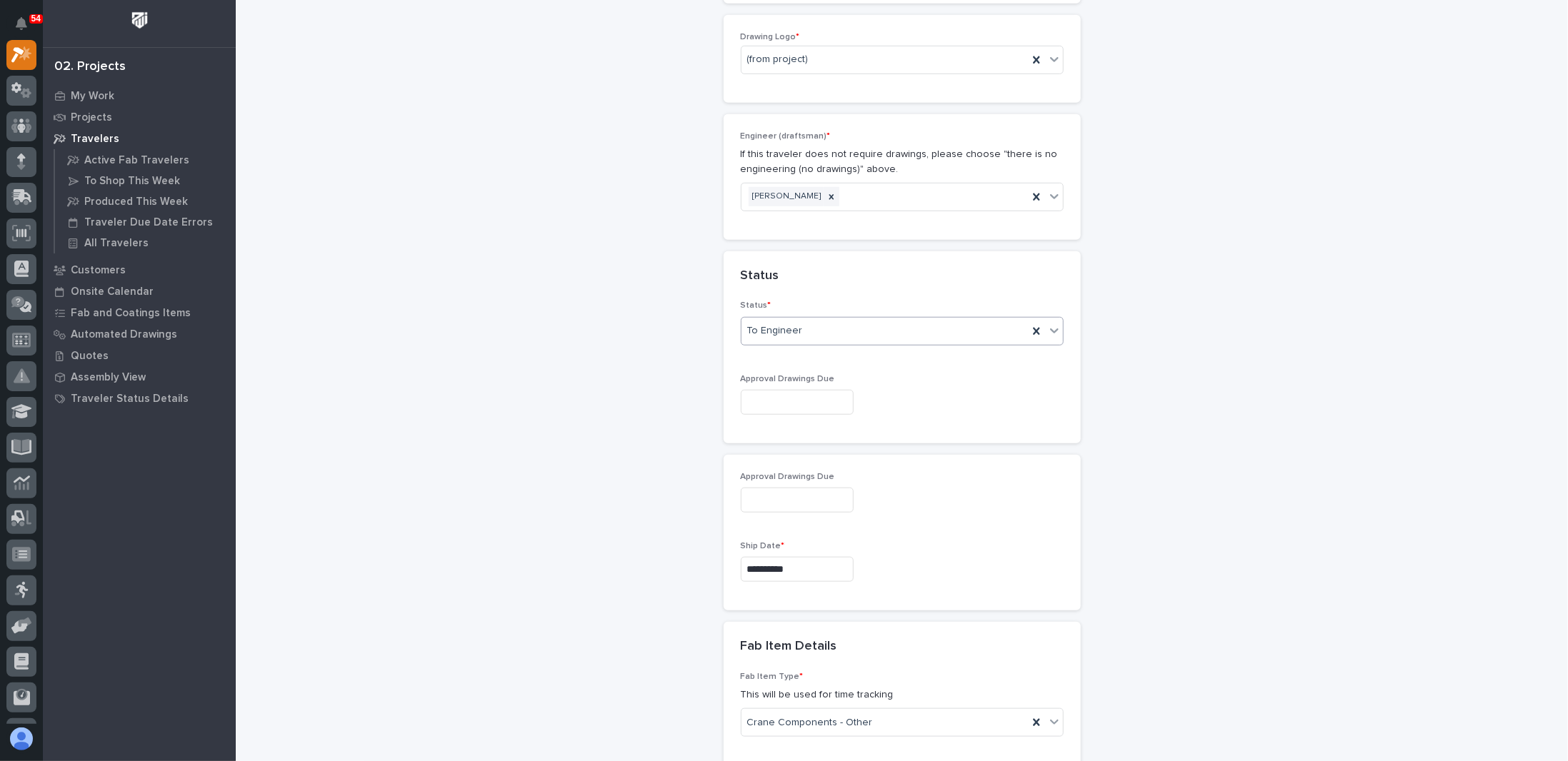
scroll to position [709, 0]
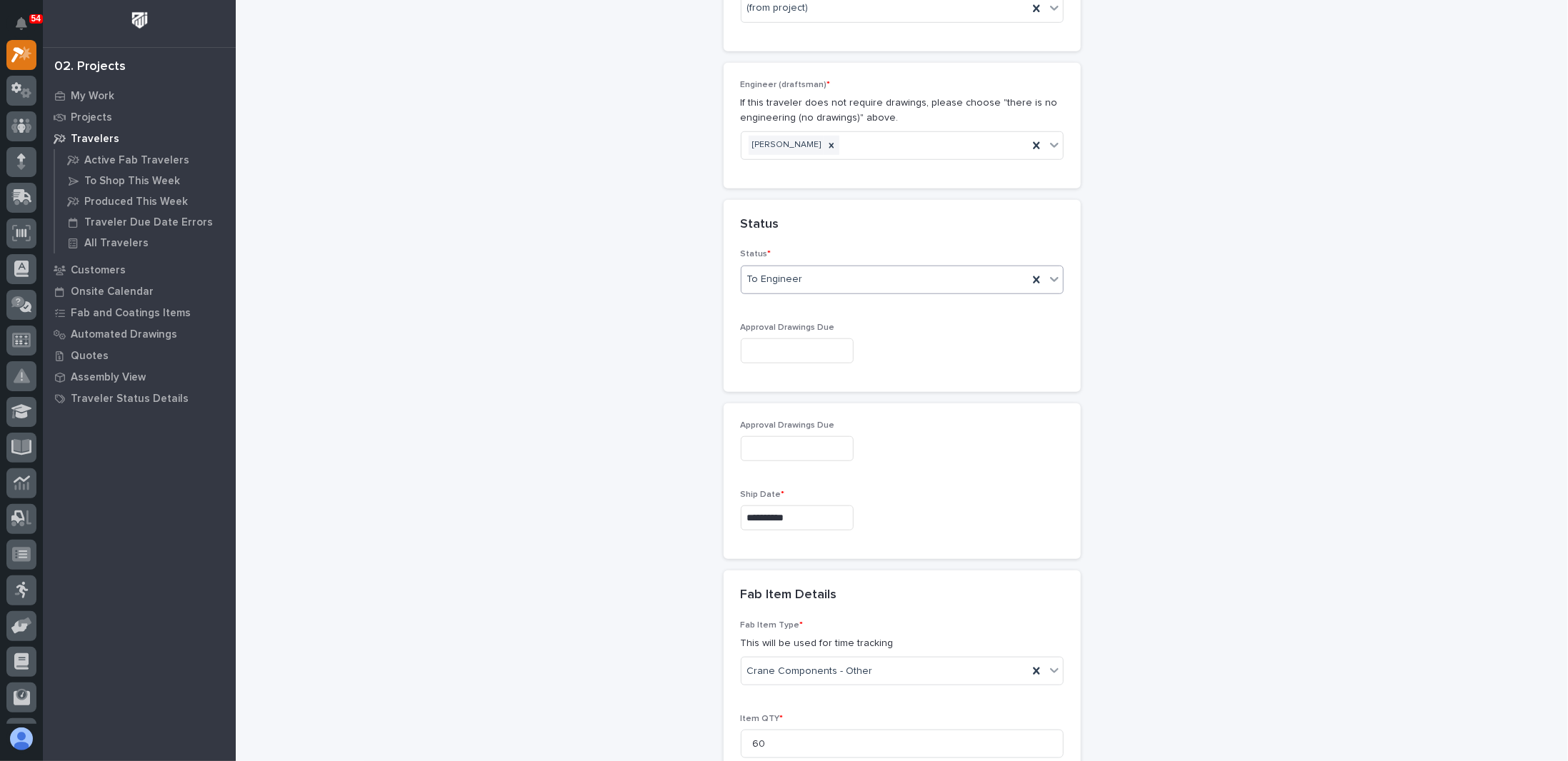
click at [790, 341] on input "text" at bounding box center [797, 350] width 112 height 25
click at [788, 343] on input "text" at bounding box center [797, 350] width 112 height 25
click at [623, 399] on div "**********" at bounding box center [901, 374] width 1303 height 2162
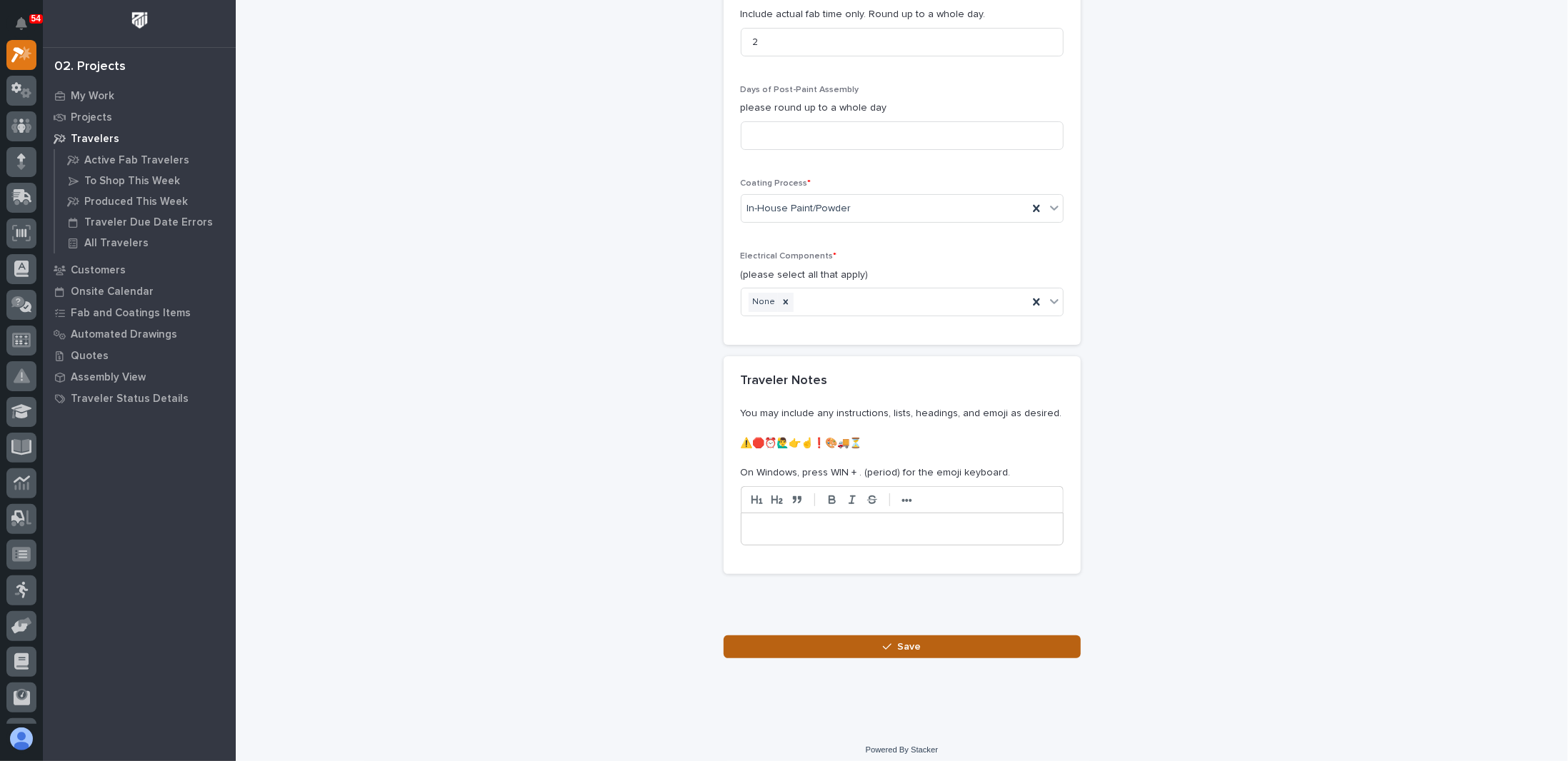
click at [802, 642] on icon "button" at bounding box center [887, 647] width 9 height 10
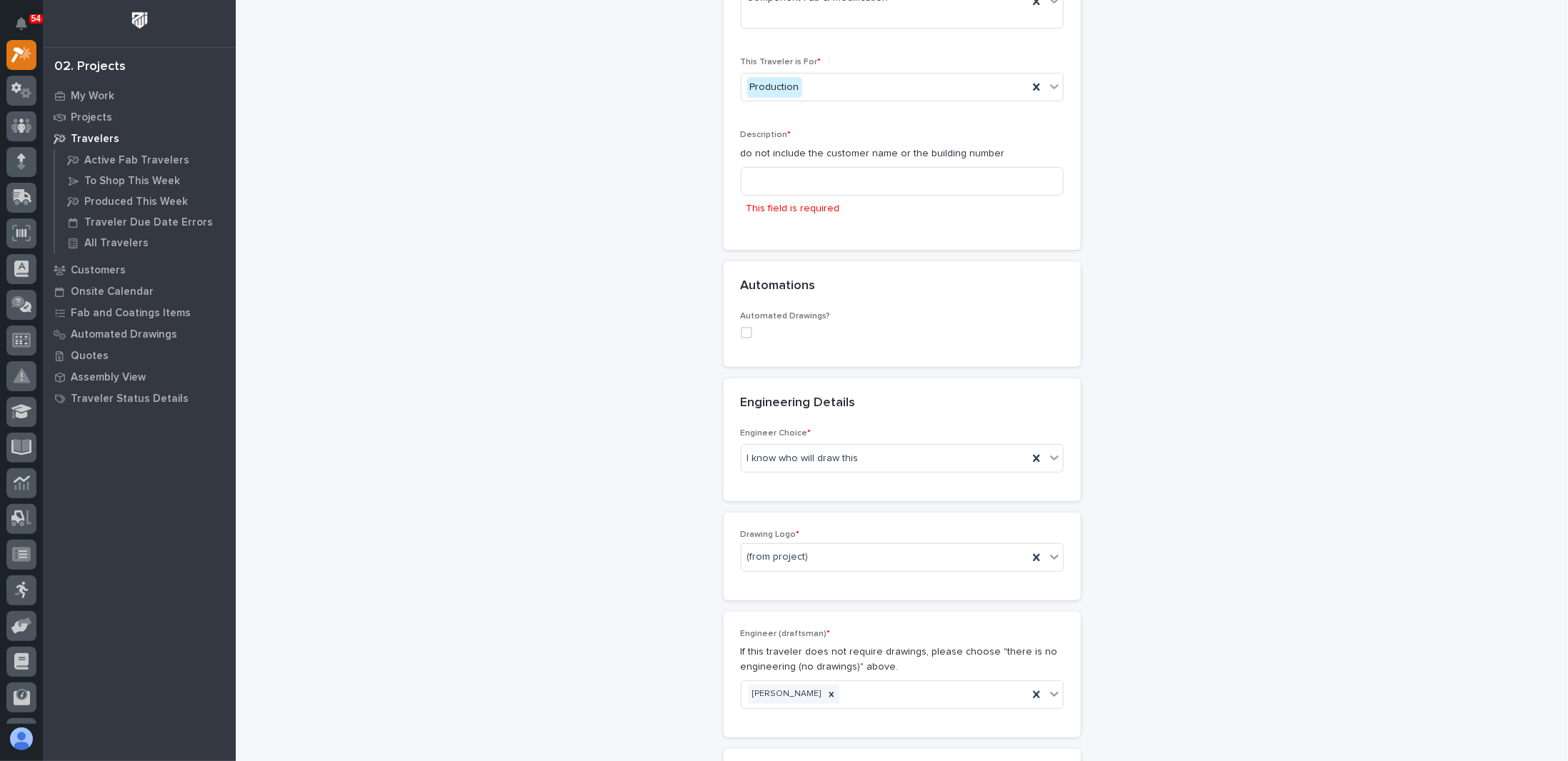
scroll to position [73, 0]
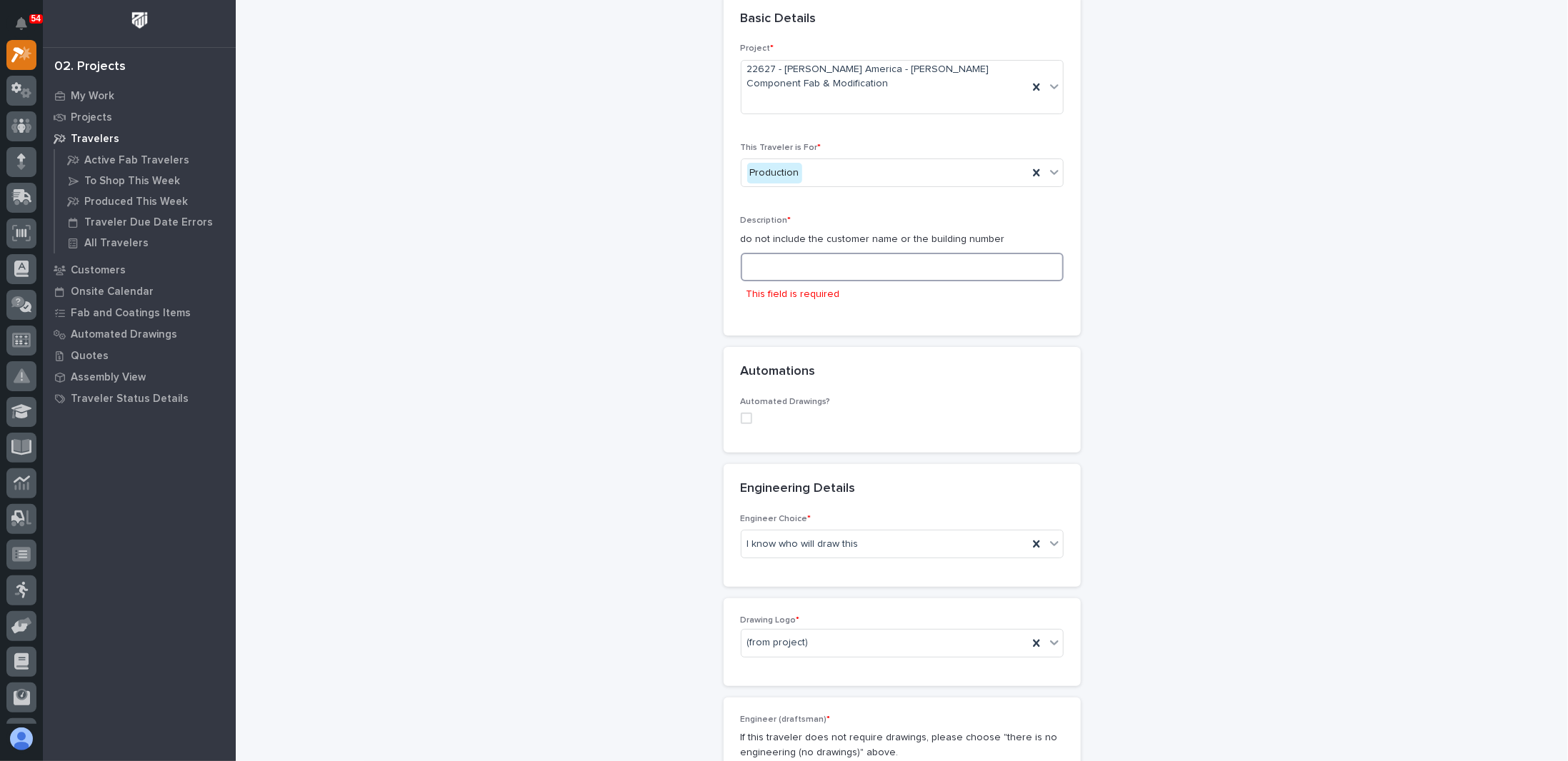
click at [802, 259] on input at bounding box center [902, 267] width 323 height 29
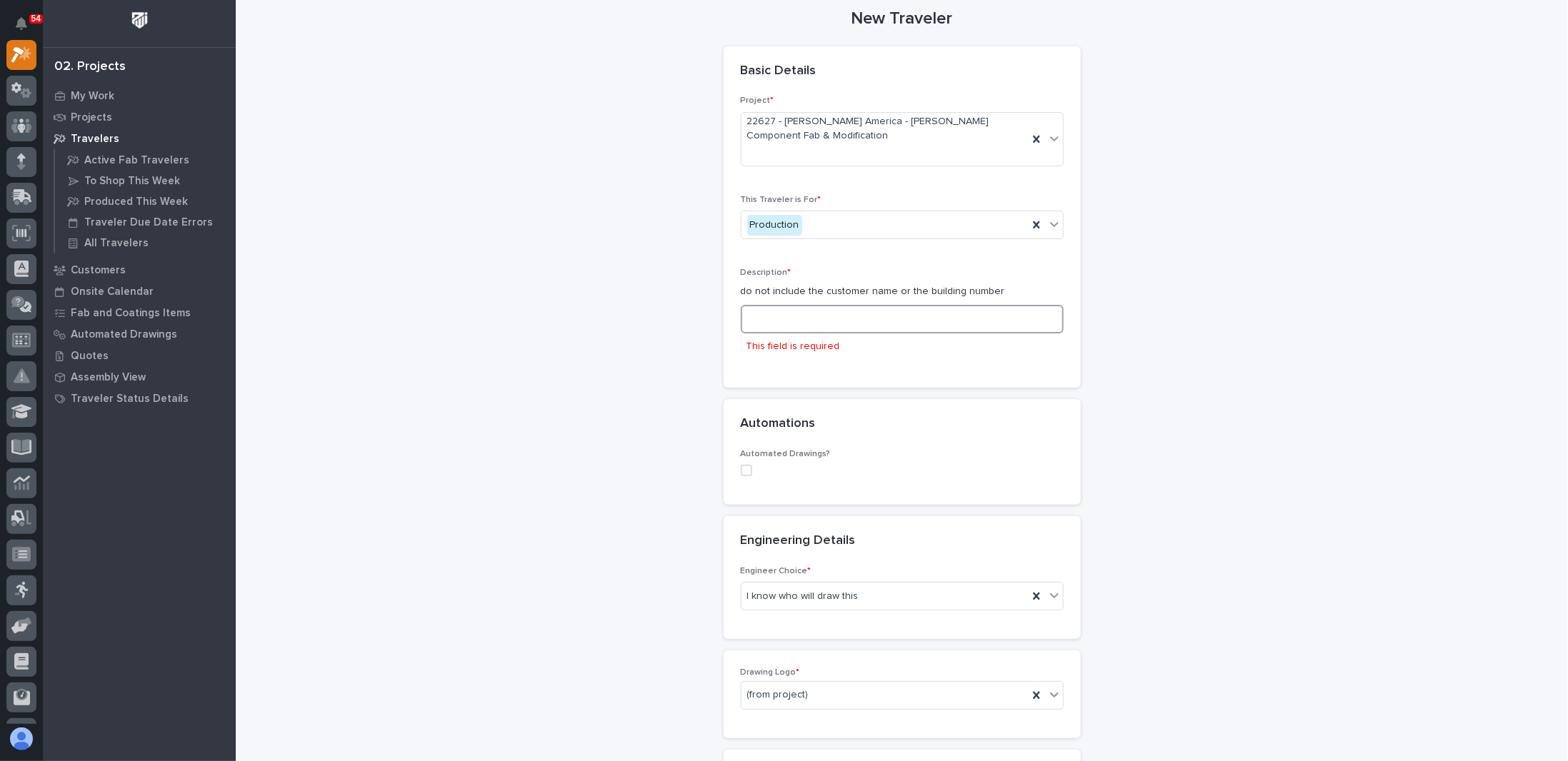
scroll to position [2, 0]
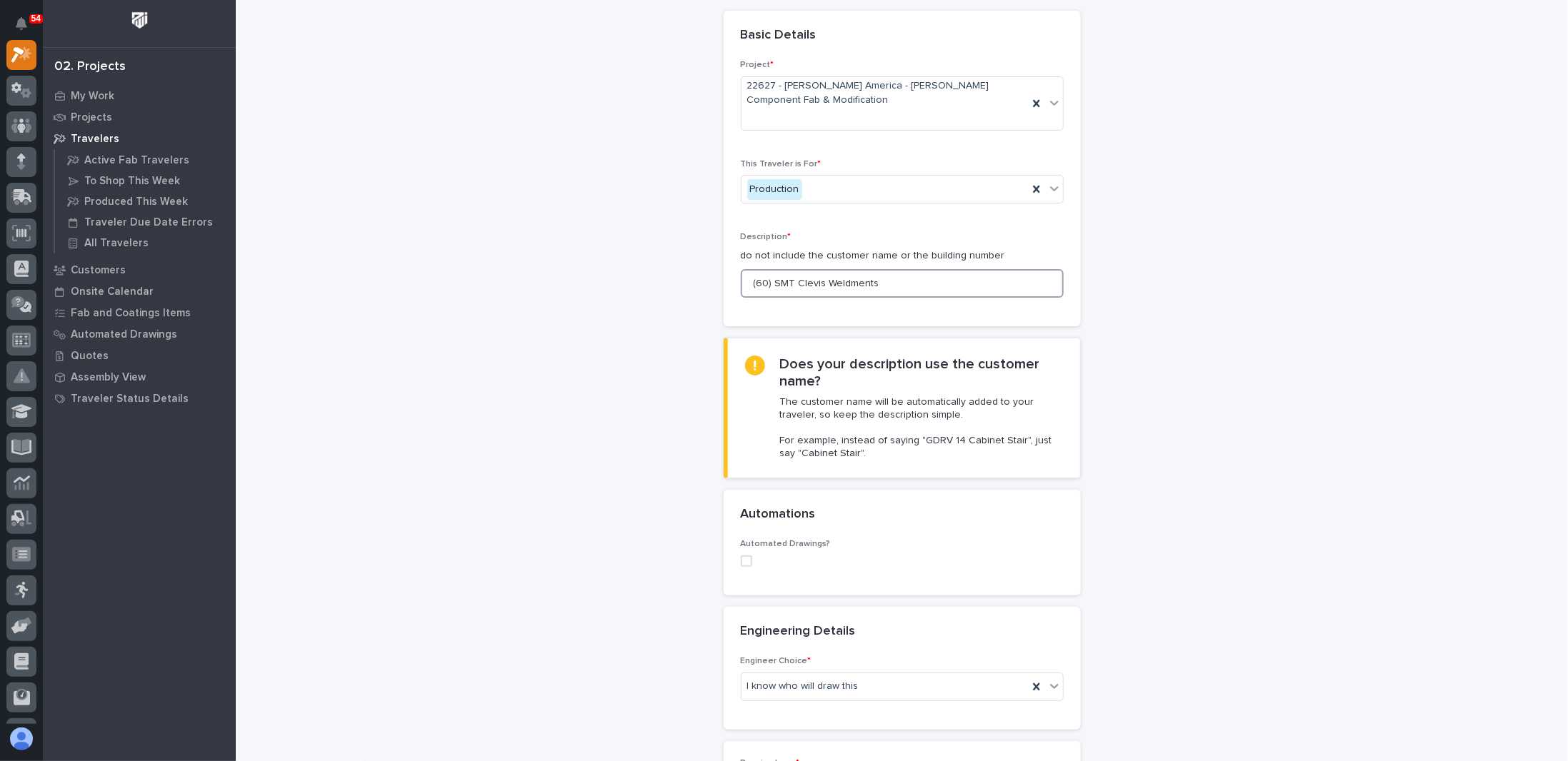
type input "(60) SMT Clevis Weldments"
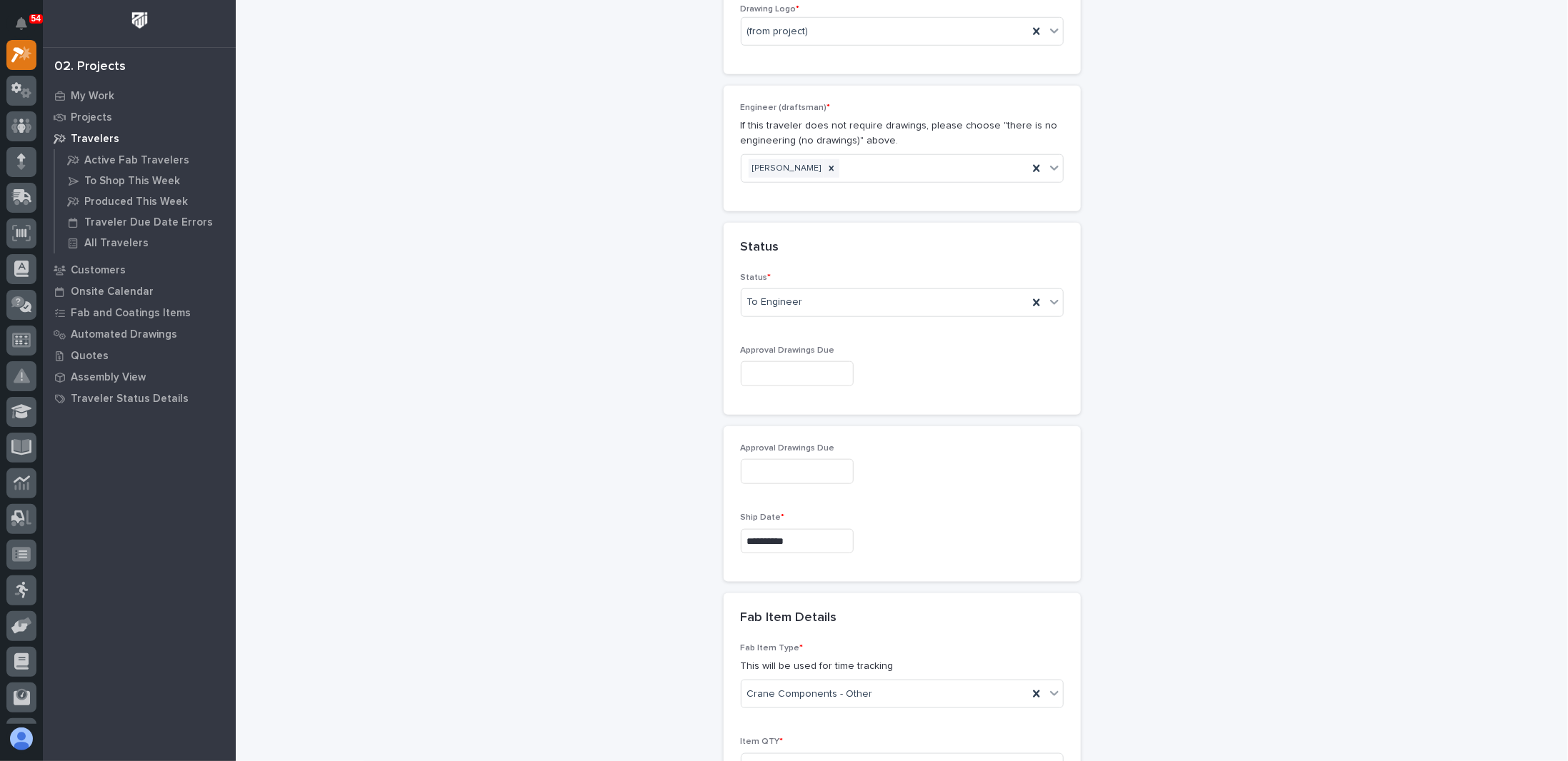
scroll to position [1630, 0]
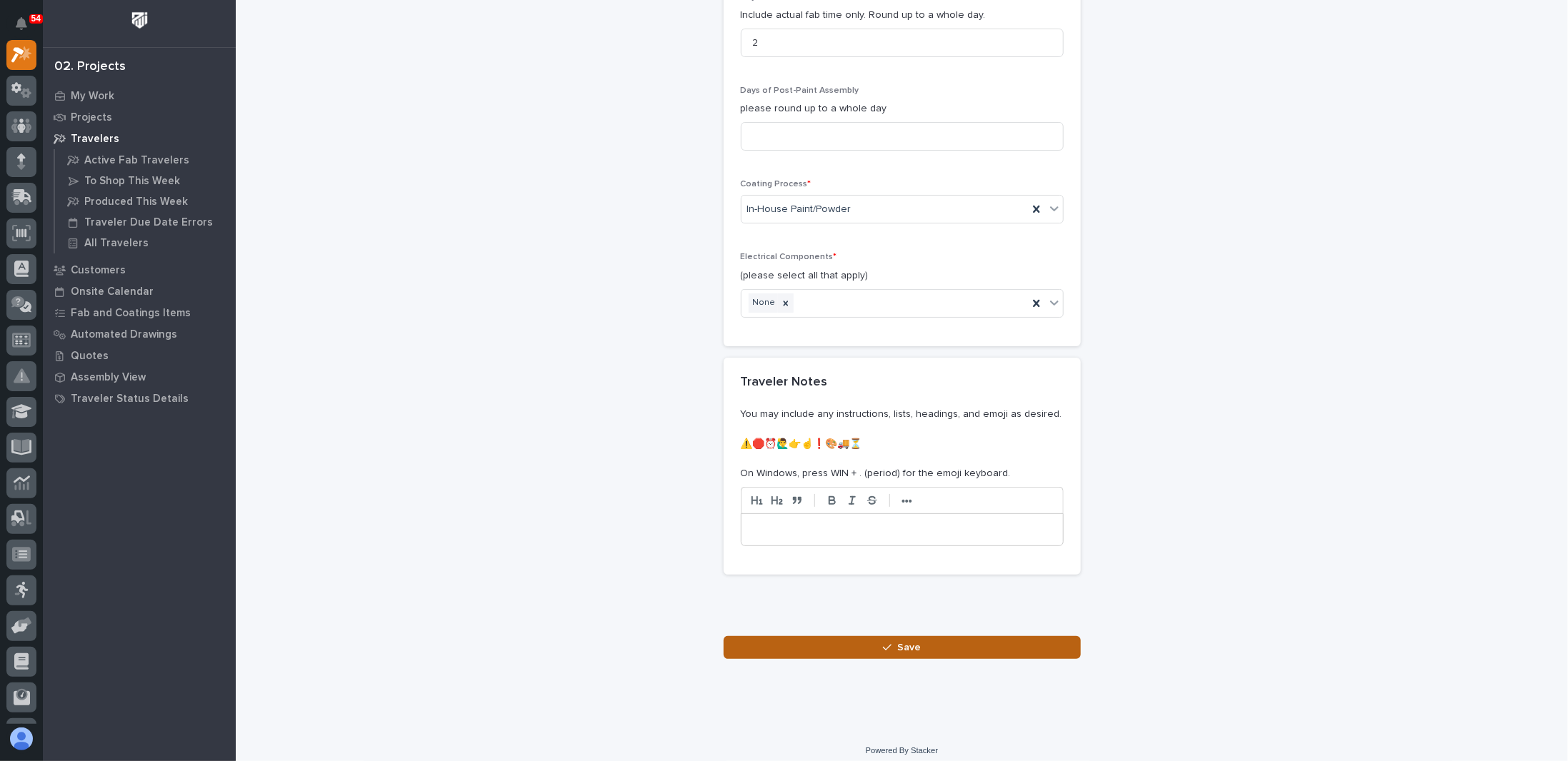
click at [802, 640] on button "Save" at bounding box center [902, 648] width 357 height 23
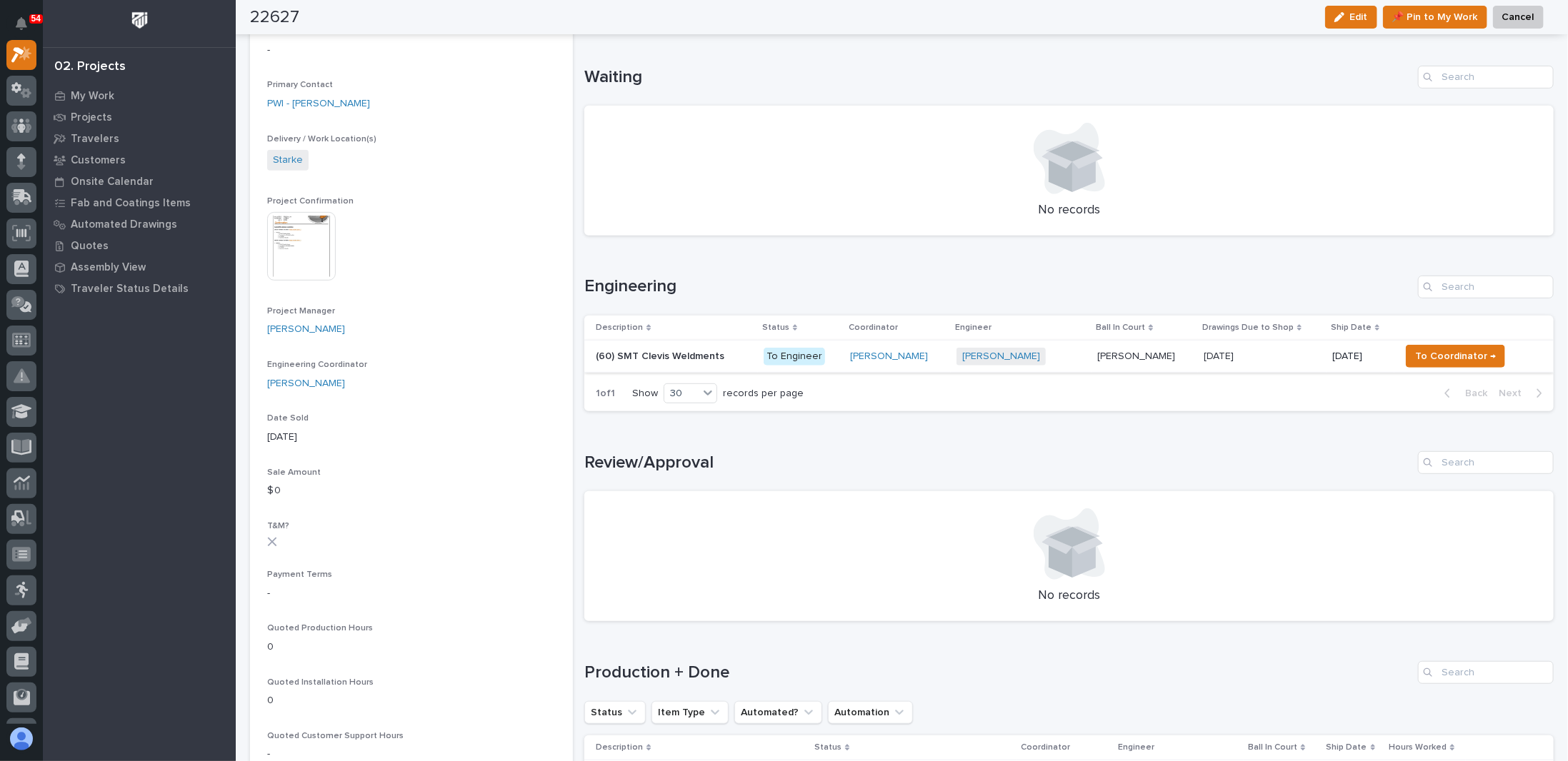
scroll to position [467, 0]
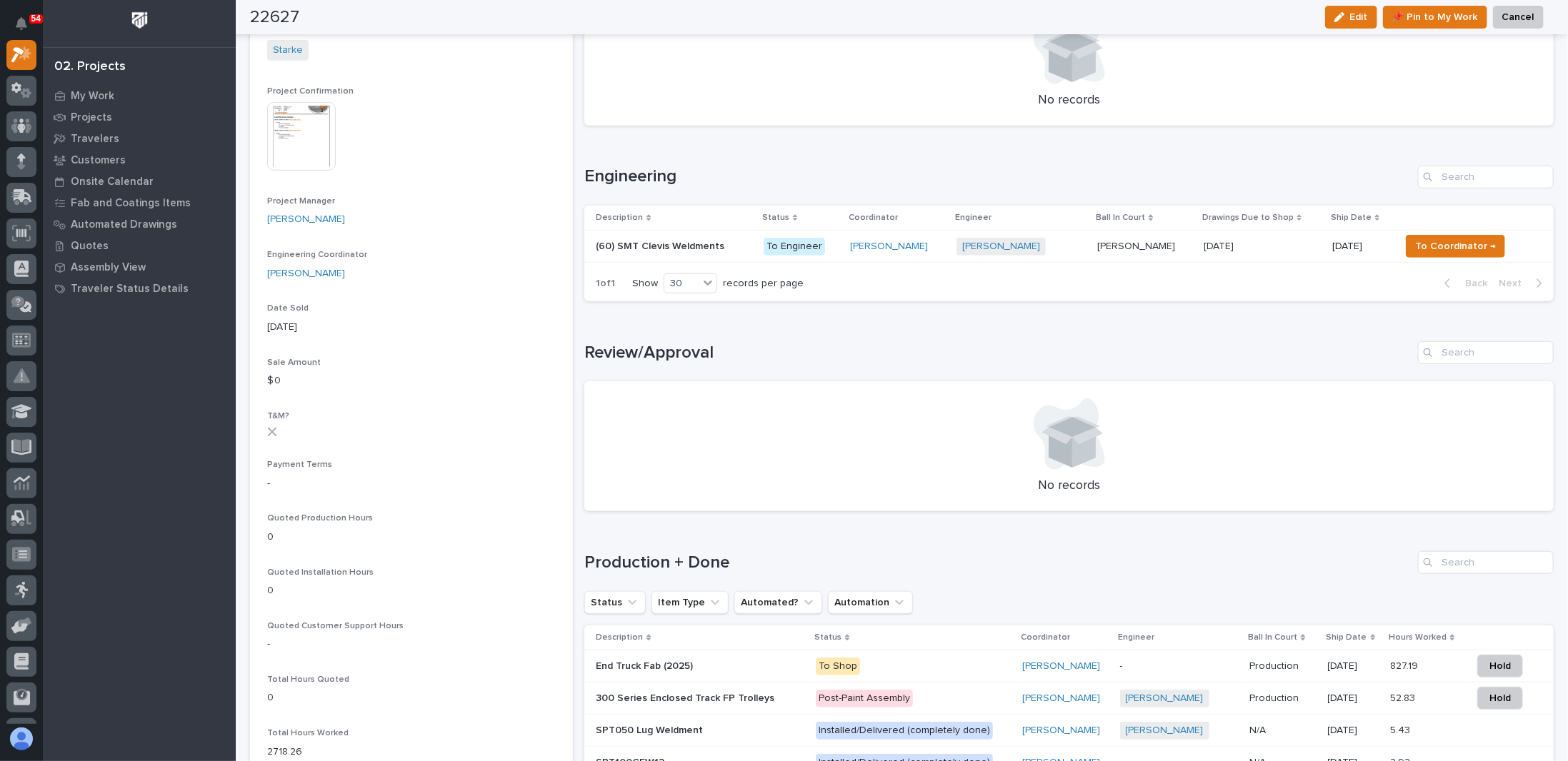
click at [727, 249] on p at bounding box center [673, 247] width 156 height 12
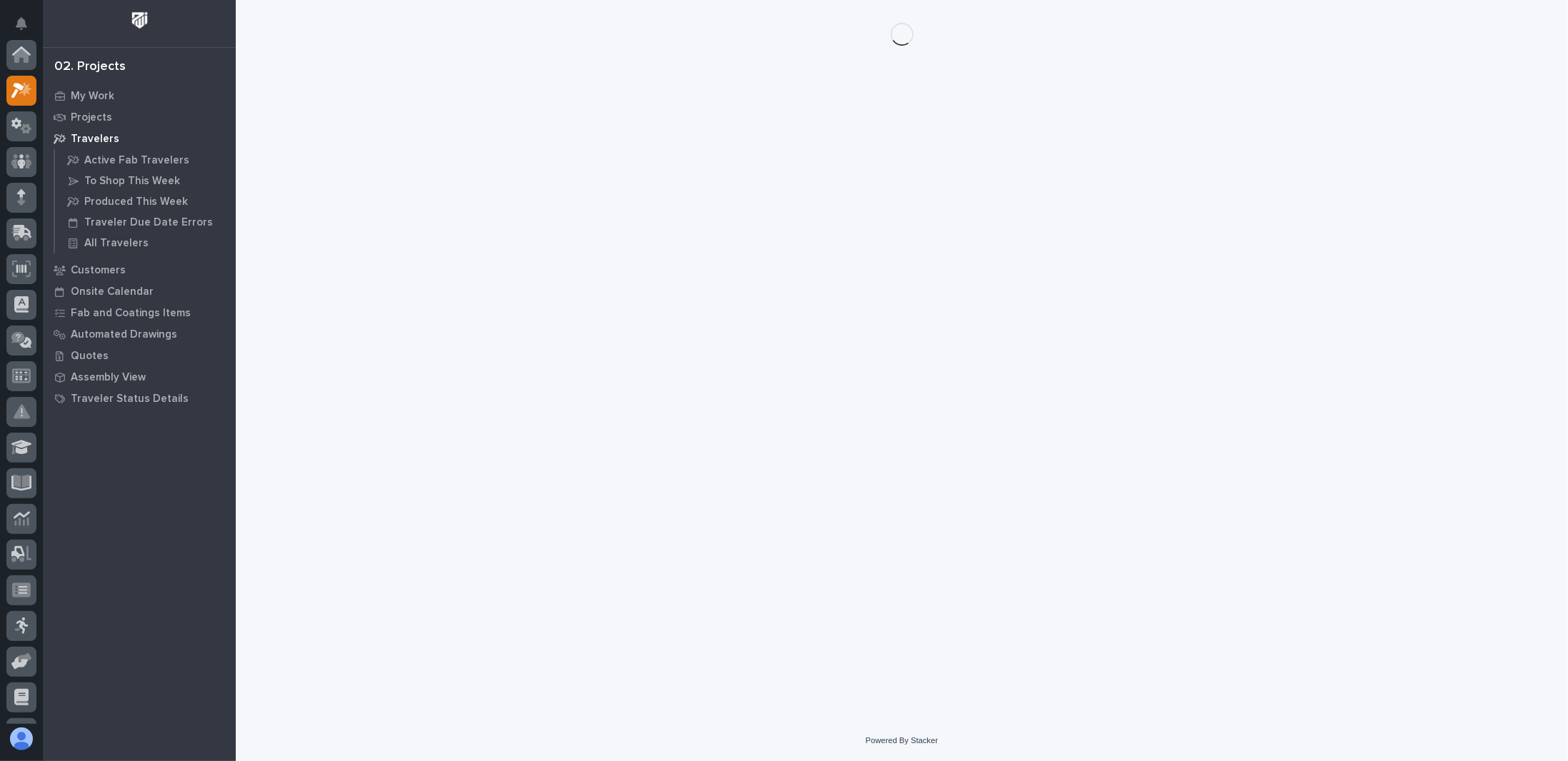
scroll to position [35, 0]
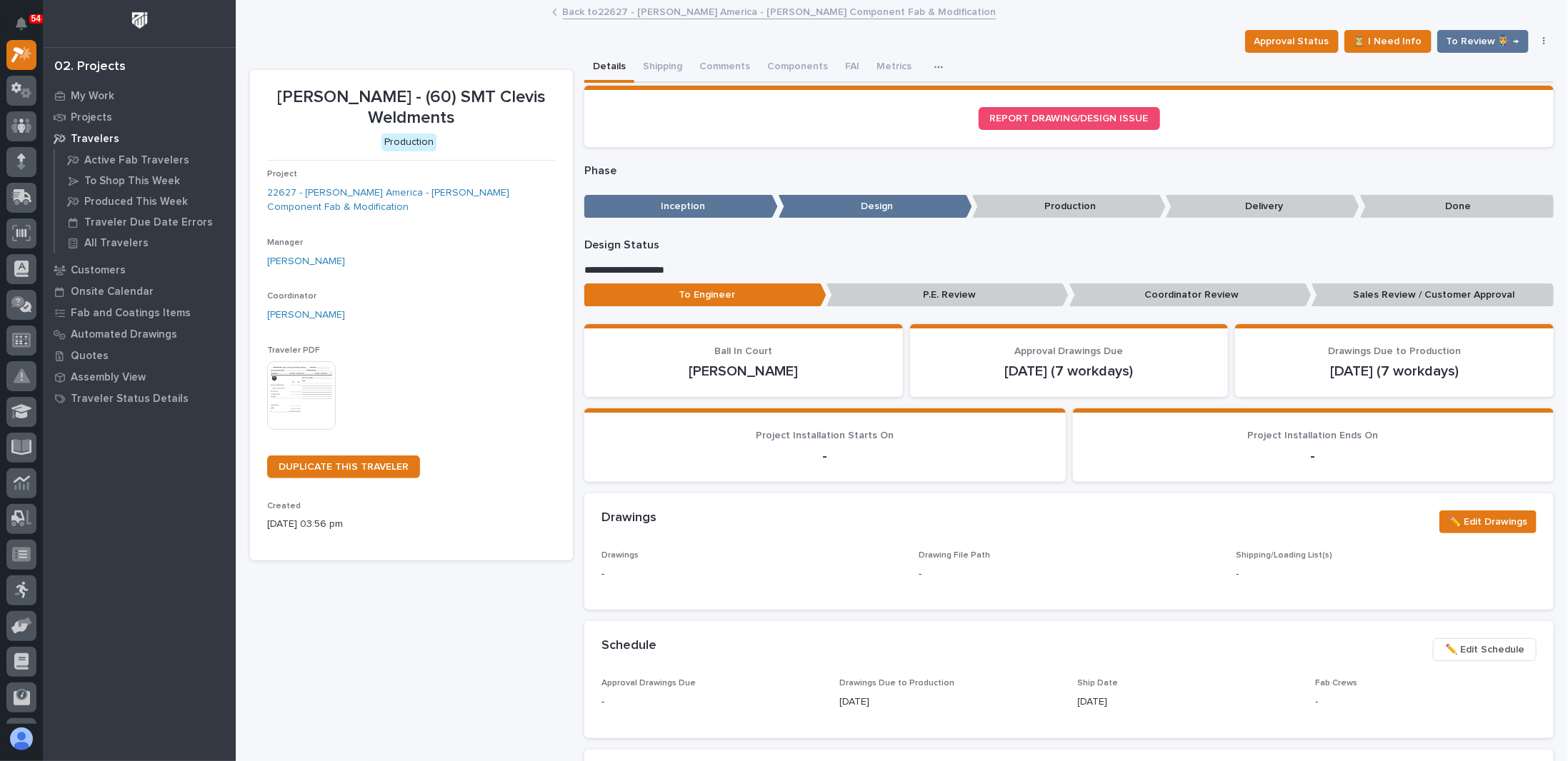
click at [307, 361] on img at bounding box center [301, 395] width 69 height 69
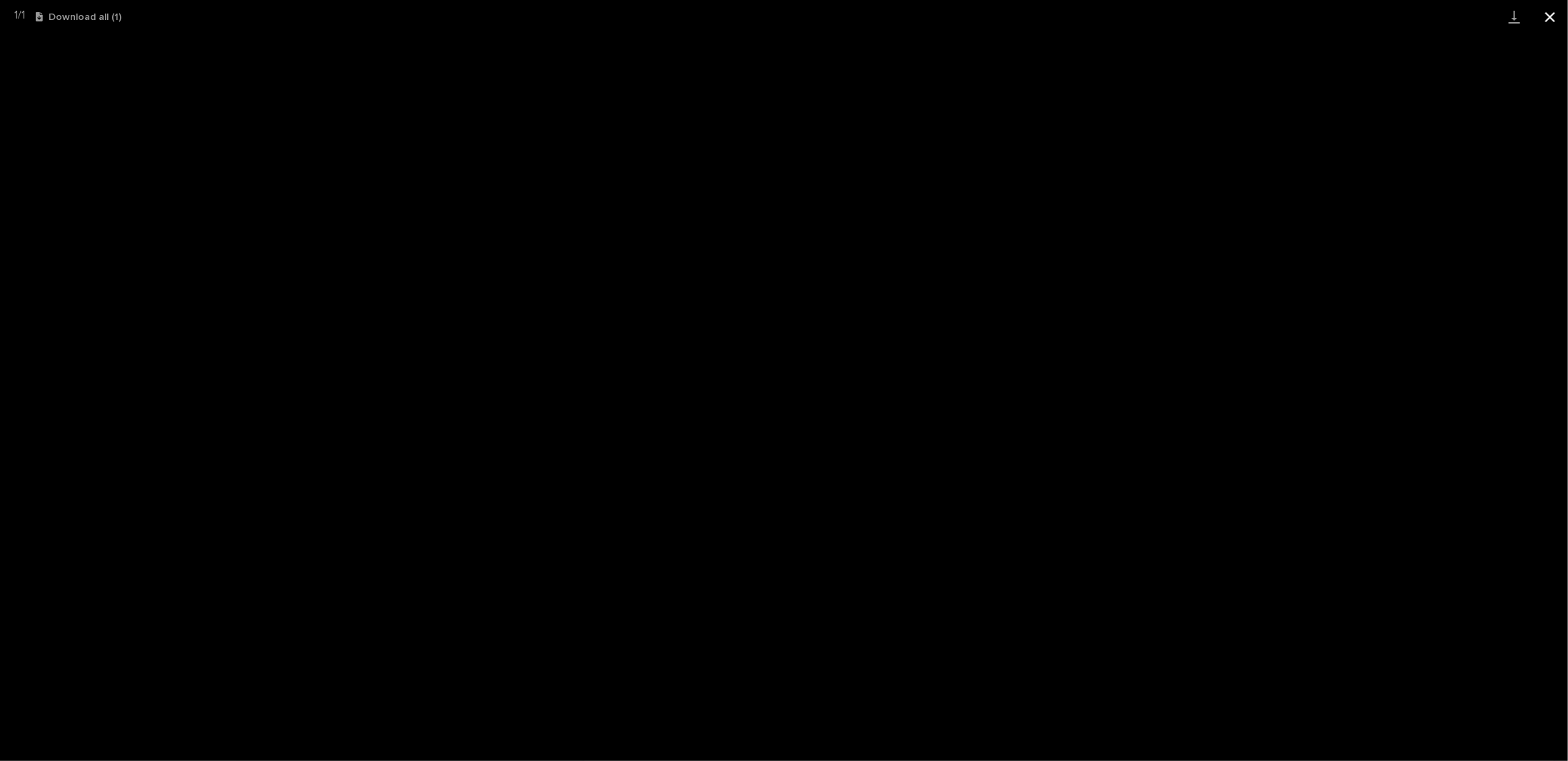
click at [1558, 17] on button "Close gallery" at bounding box center [1549, 16] width 35 height 33
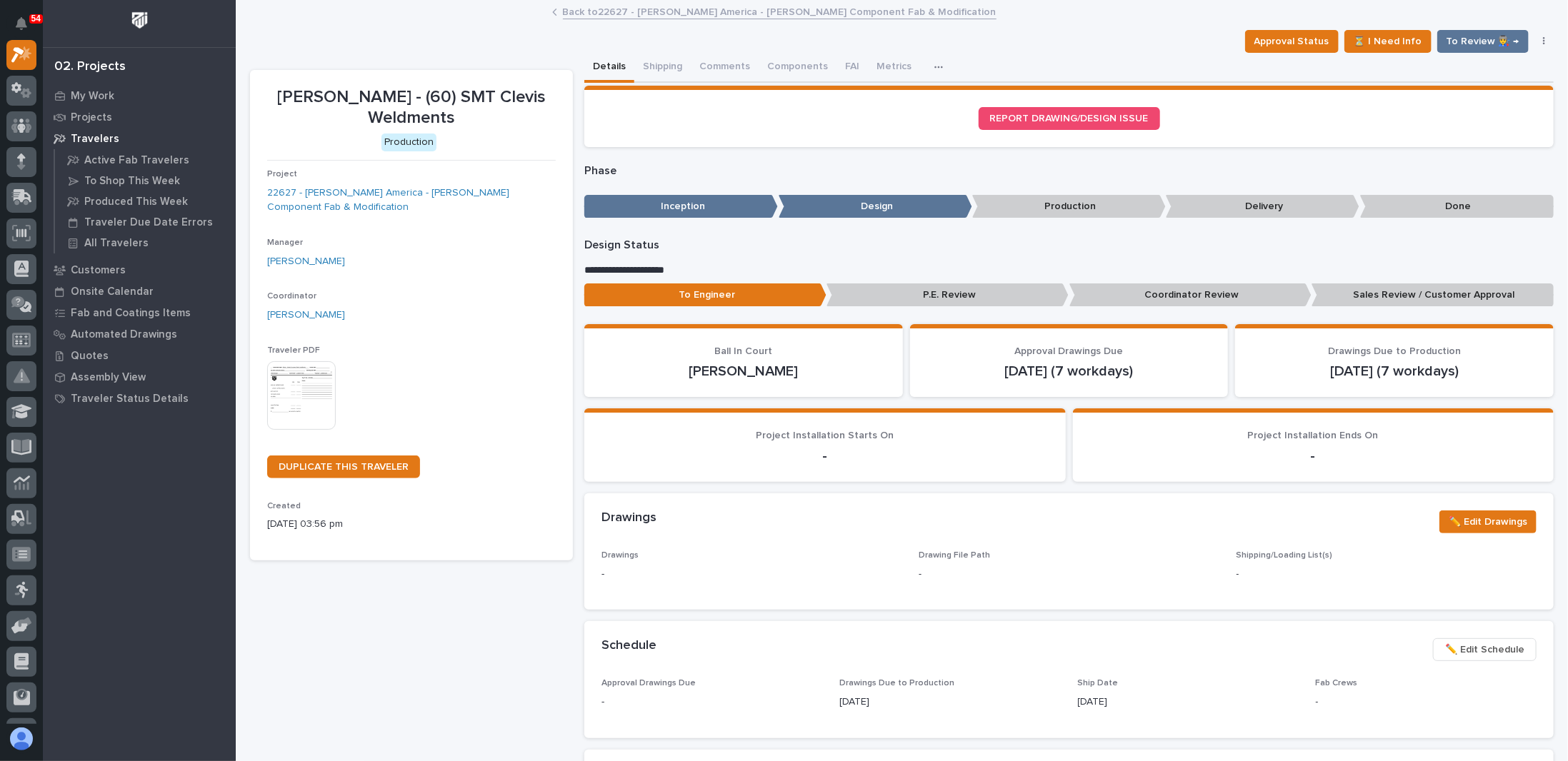
click at [394, 361] on div "This file cannot be opened Download File" at bounding box center [411, 396] width 289 height 71
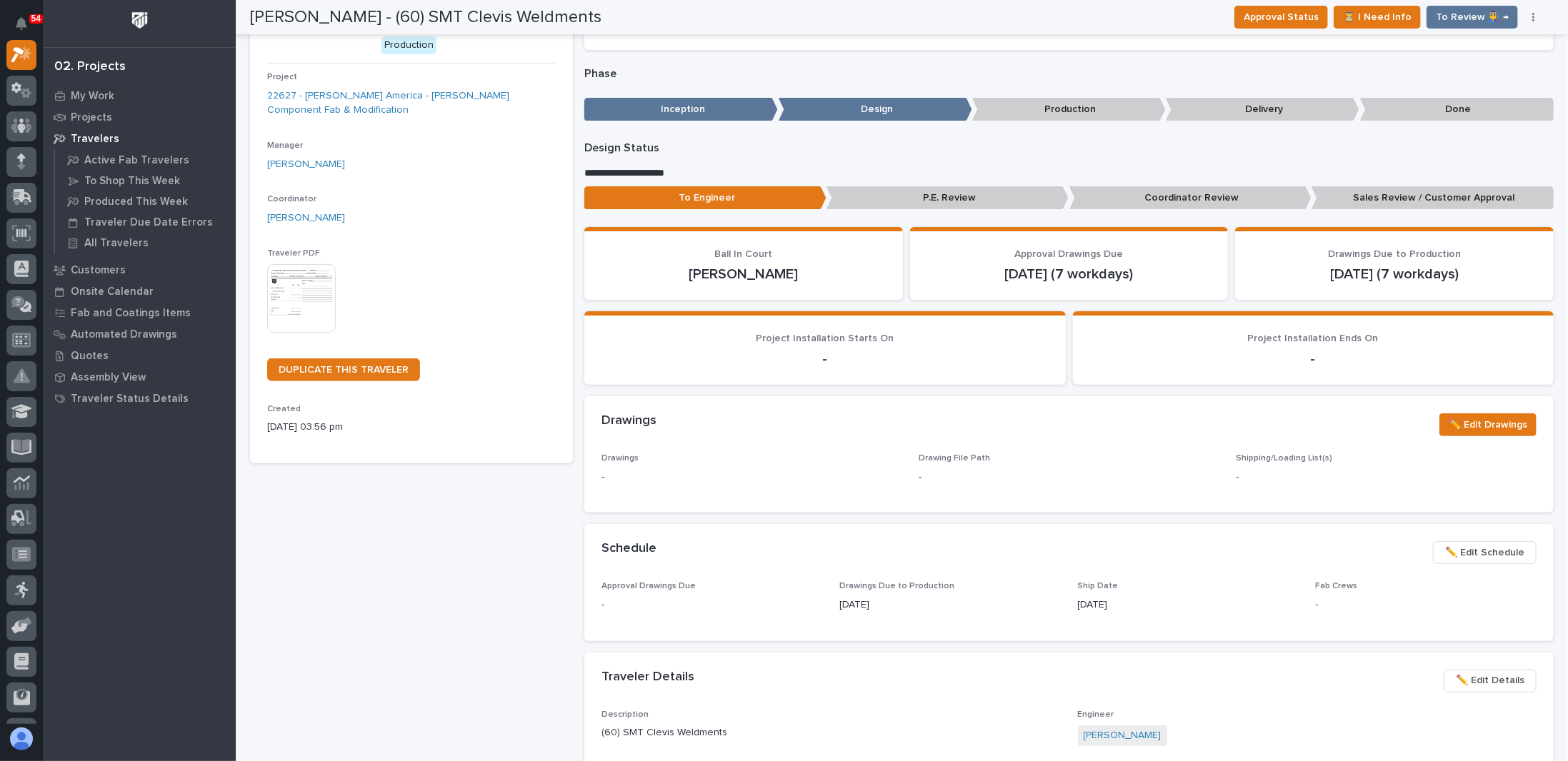
scroll to position [0, 0]
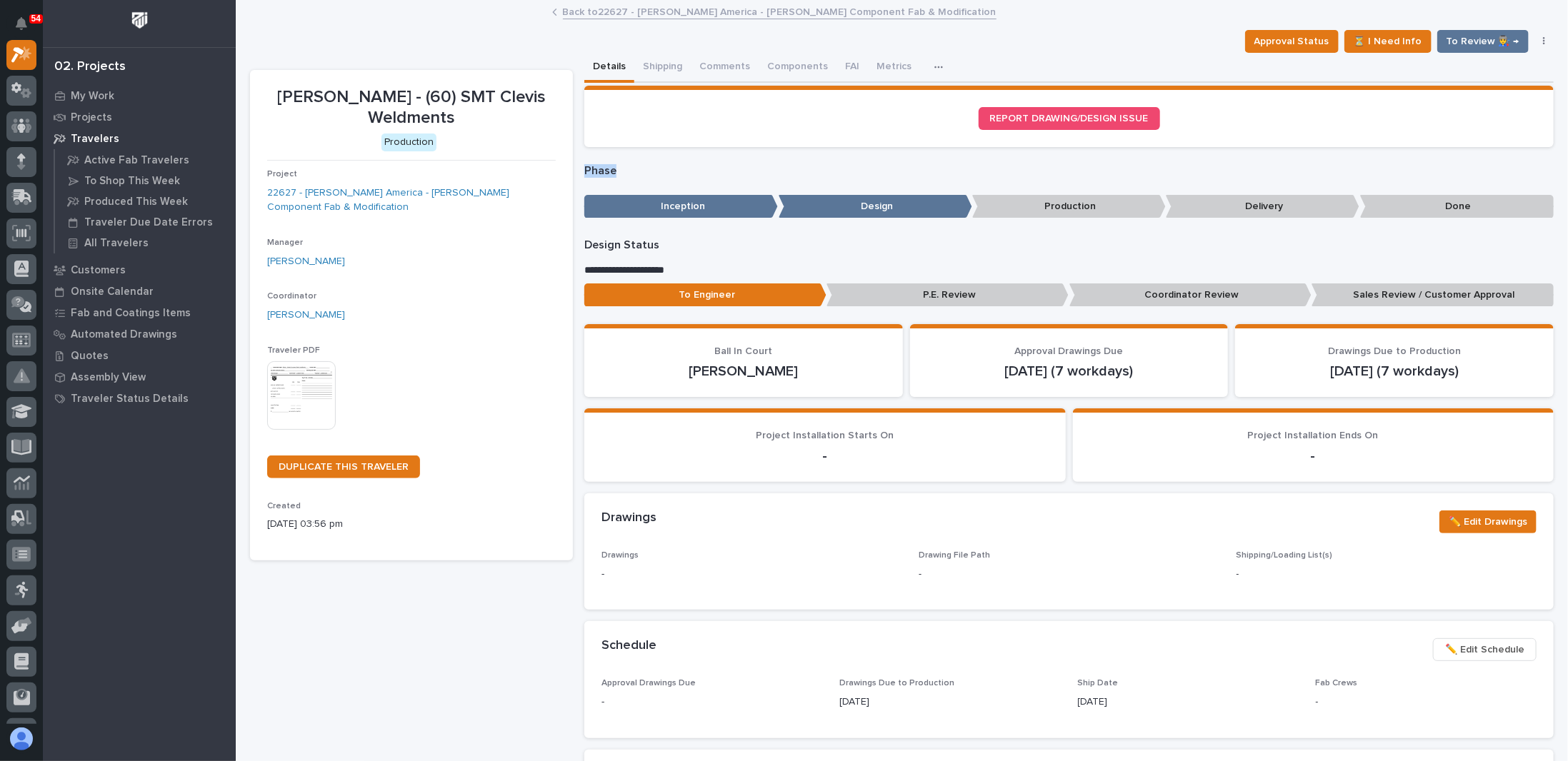
drag, startPoint x: 578, startPoint y: 167, endPoint x: 632, endPoint y: 170, distance: 54.1
click at [631, 170] on div "**********" at bounding box center [901, 753] width 1303 height 1403
click at [632, 170] on p "Phase" at bounding box center [1069, 170] width 970 height 13
click at [593, 14] on link "Back to 22627 - Starke America - Starke Component Fab & Modification" at bounding box center [779, 10] width 433 height 16
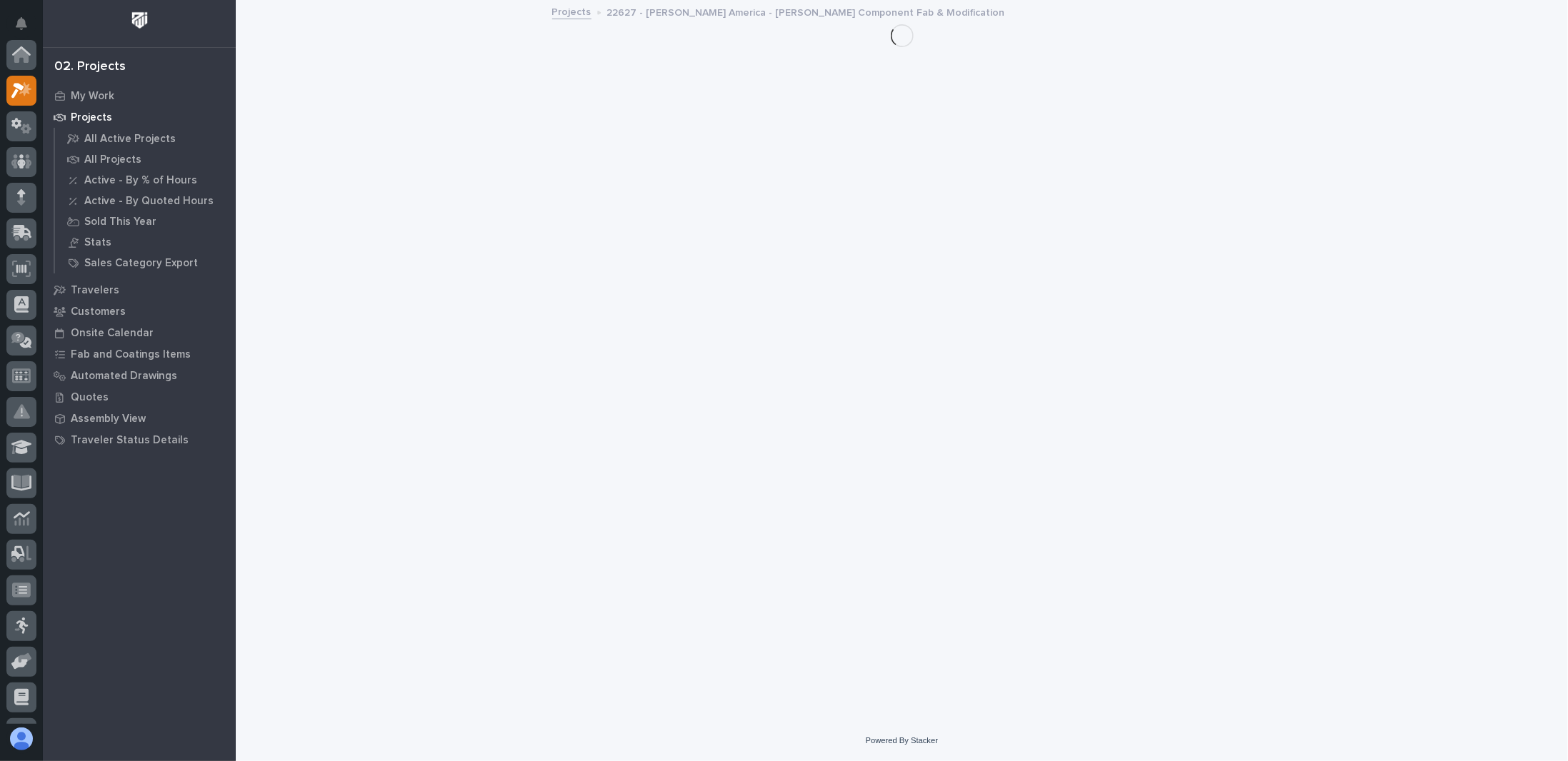
scroll to position [35, 0]
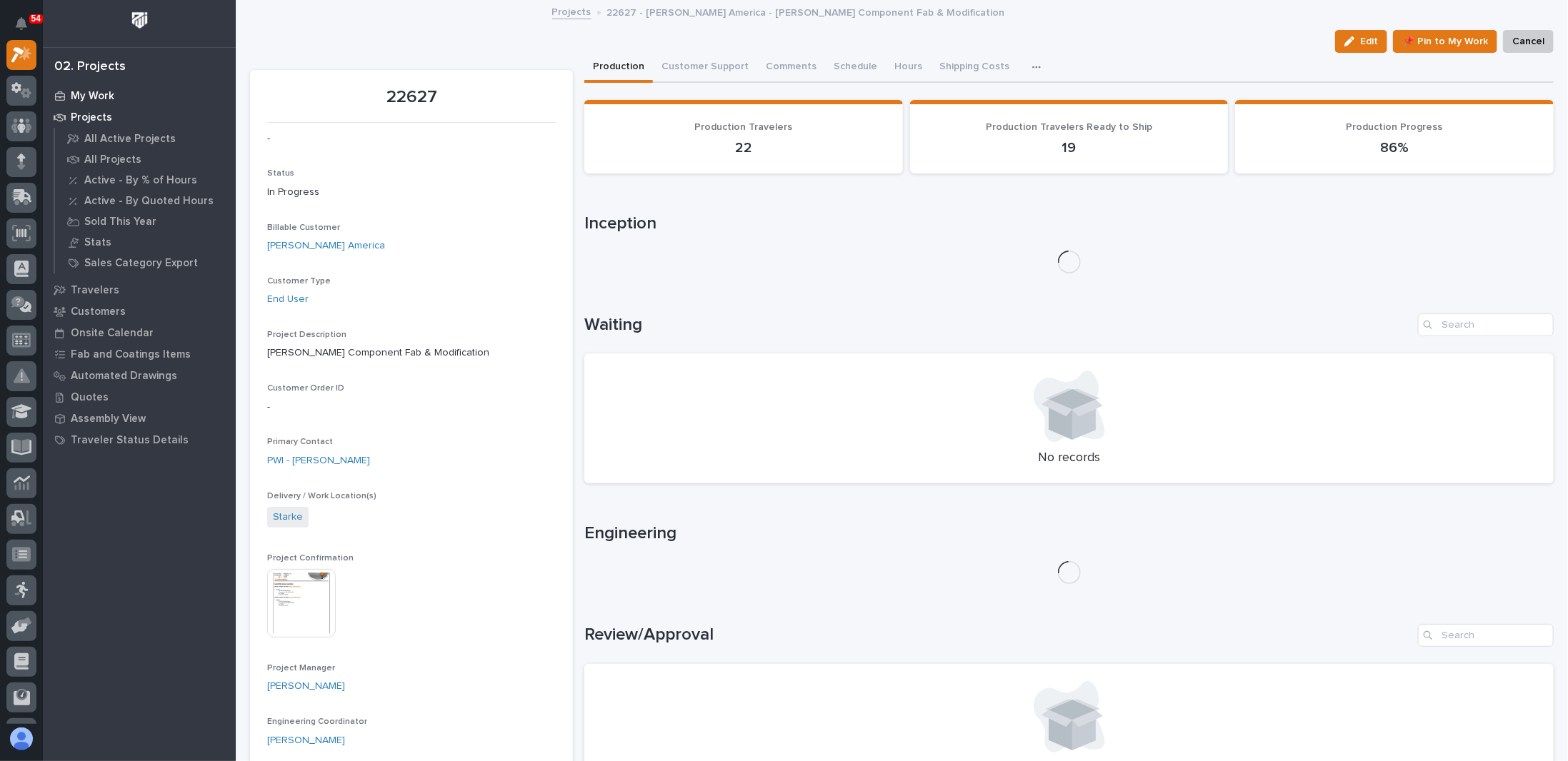
click at [104, 94] on p "My Work" at bounding box center [92, 95] width 44 height 12
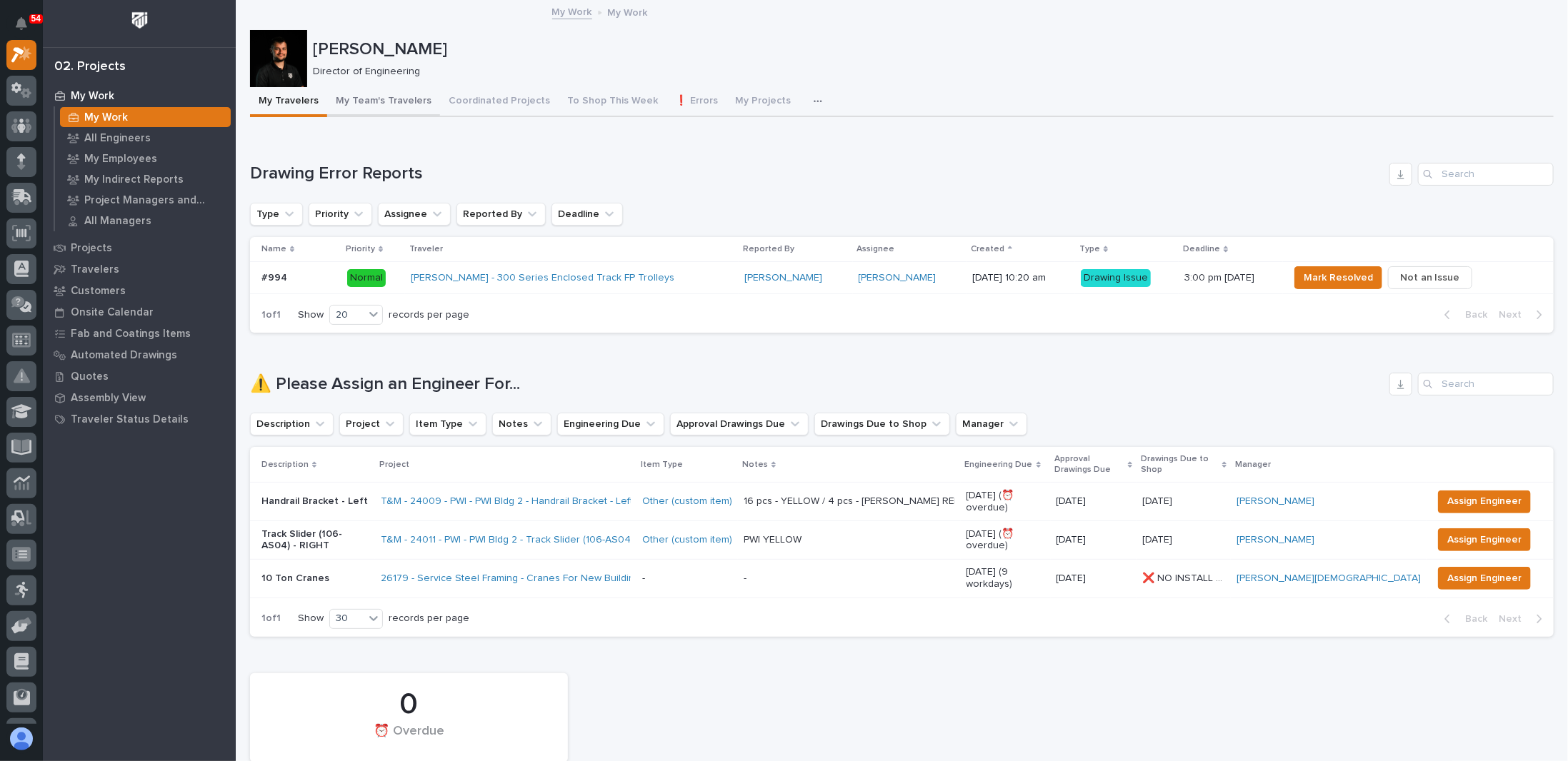
click at [387, 95] on button "My Team's Travelers" at bounding box center [383, 101] width 112 height 30
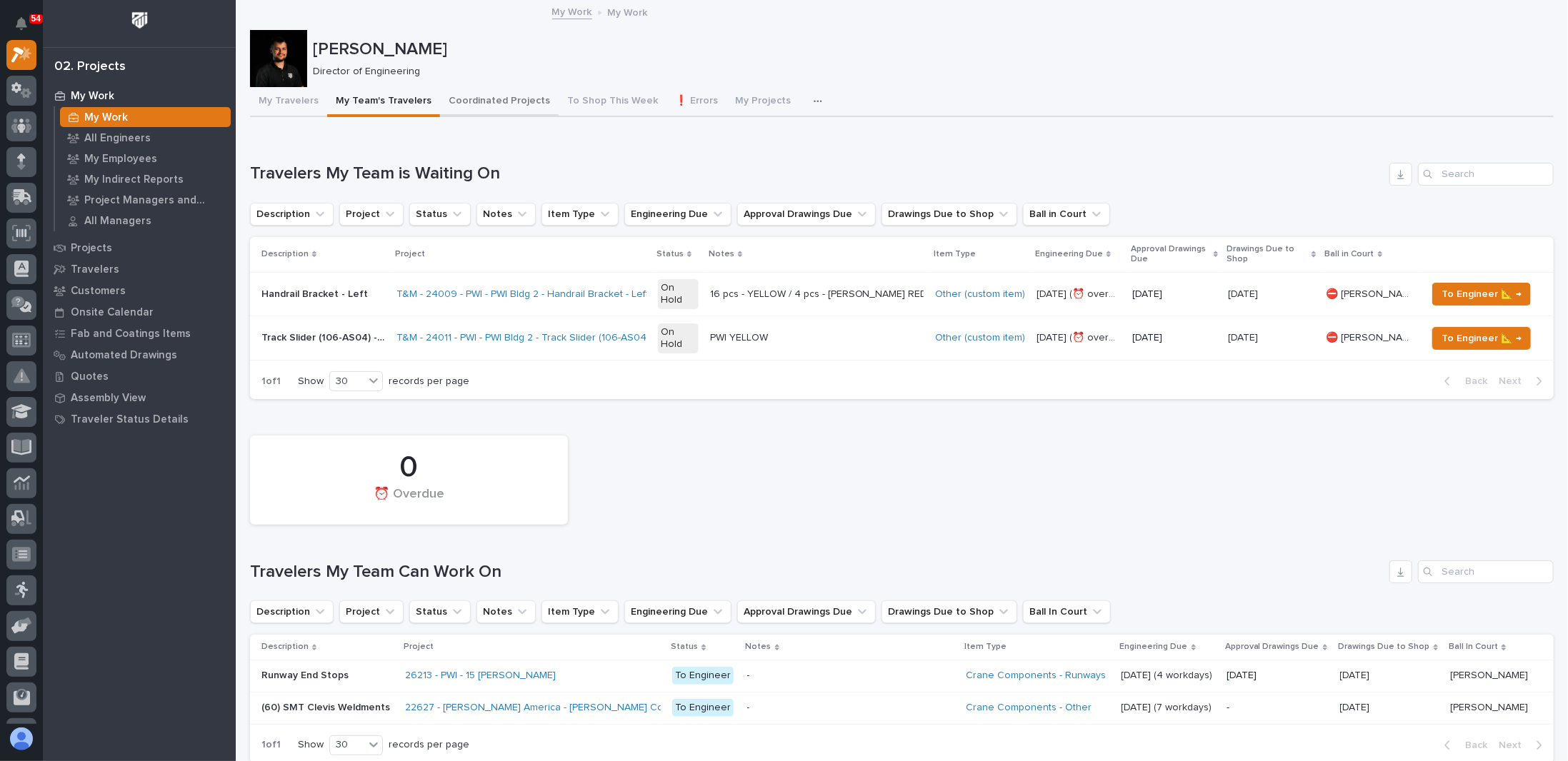
click at [486, 104] on button "Coordinated Projects" at bounding box center [499, 101] width 118 height 30
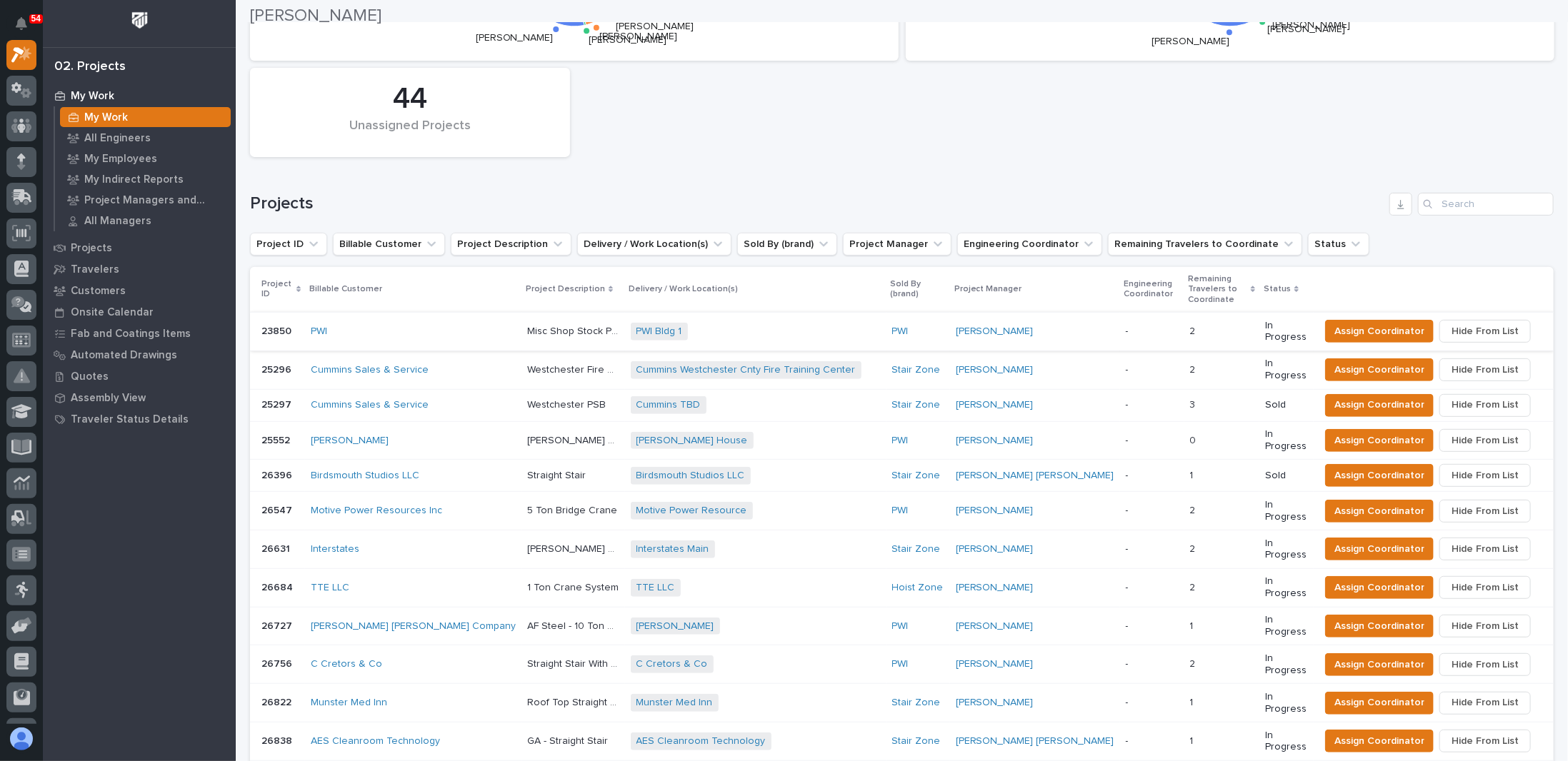
scroll to position [286, 0]
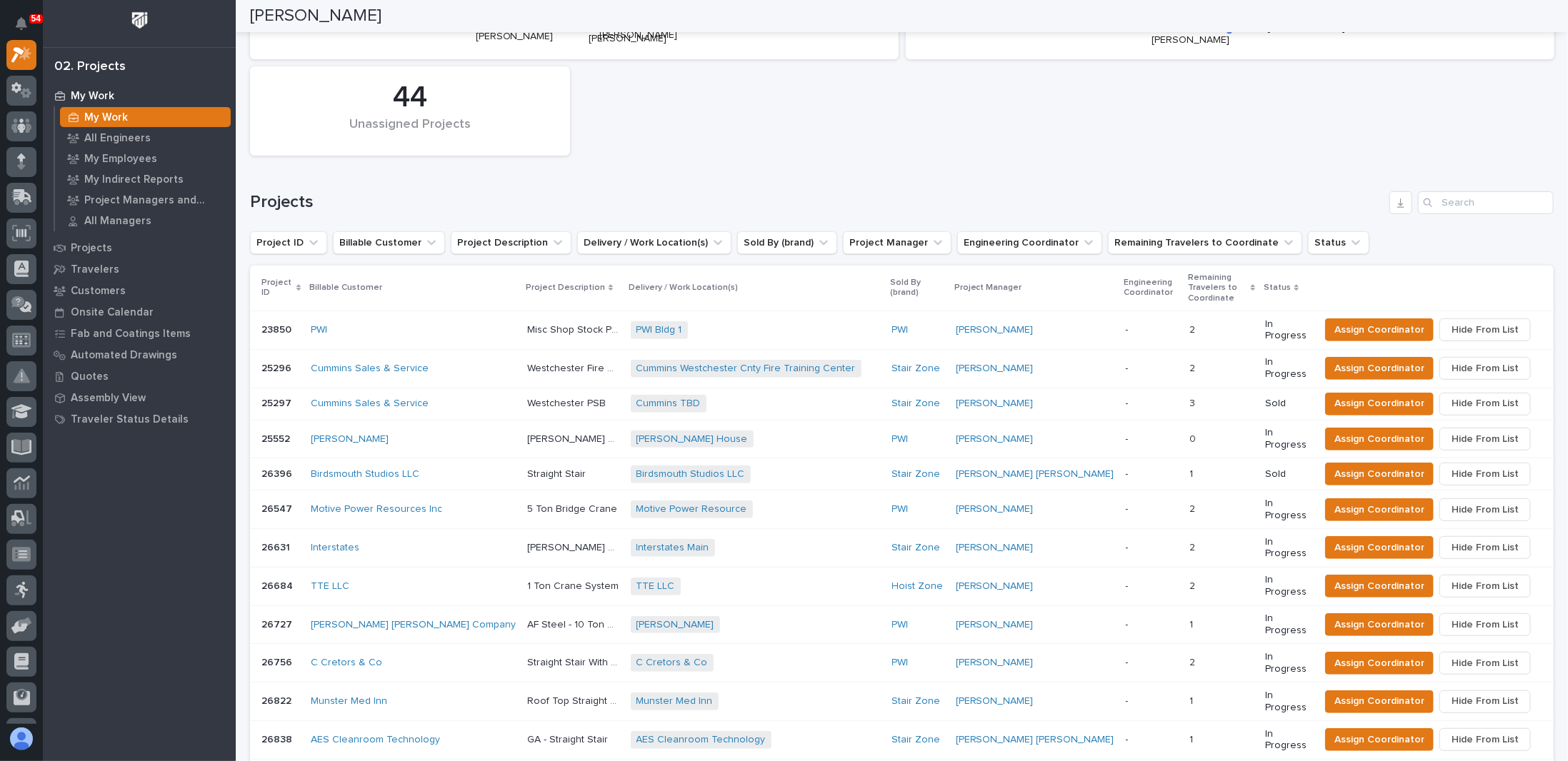
click at [1190, 324] on p at bounding box center [1221, 330] width 64 height 12
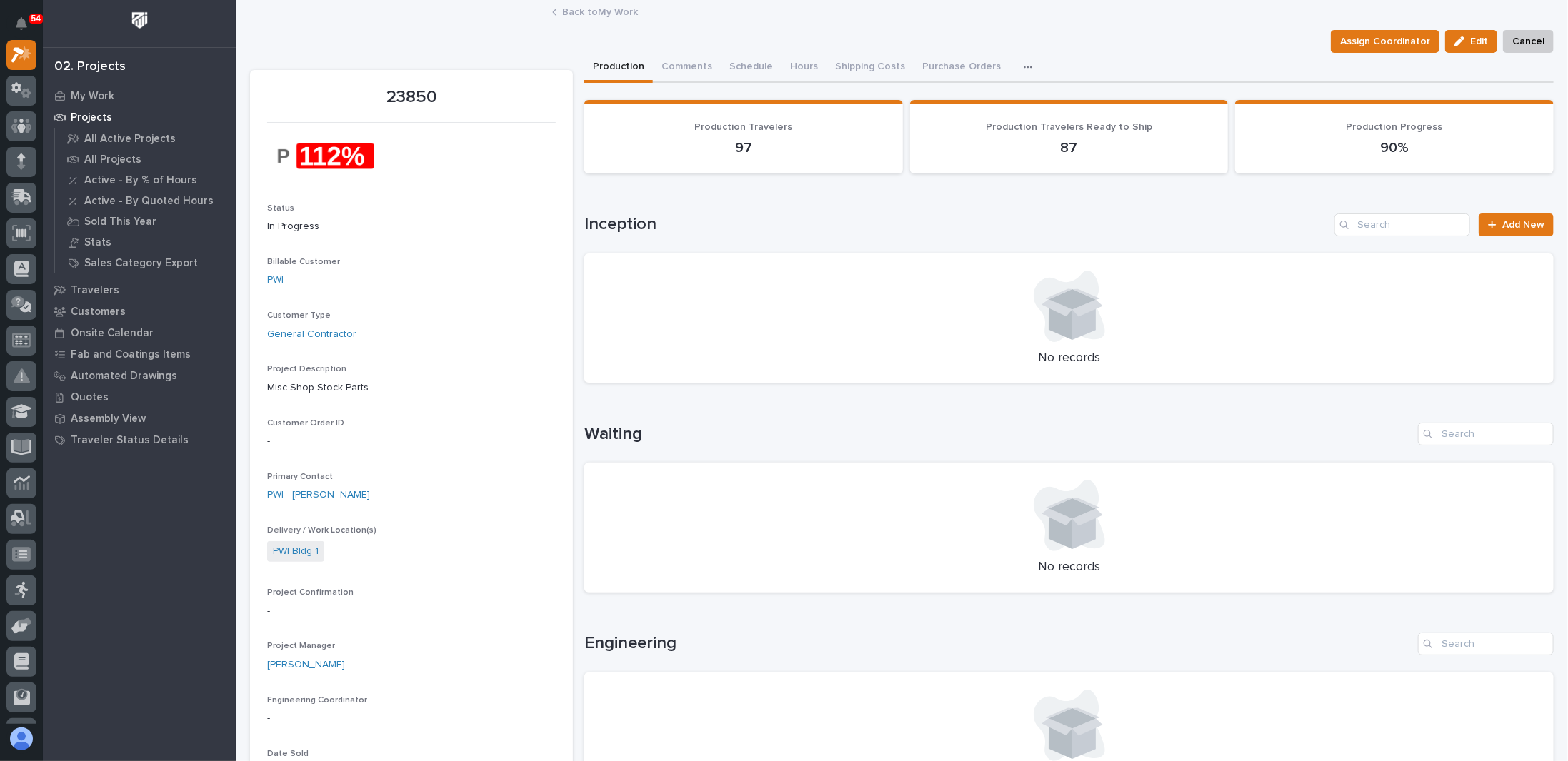
click at [584, 17] on link "Back to My Work" at bounding box center [600, 10] width 75 height 16
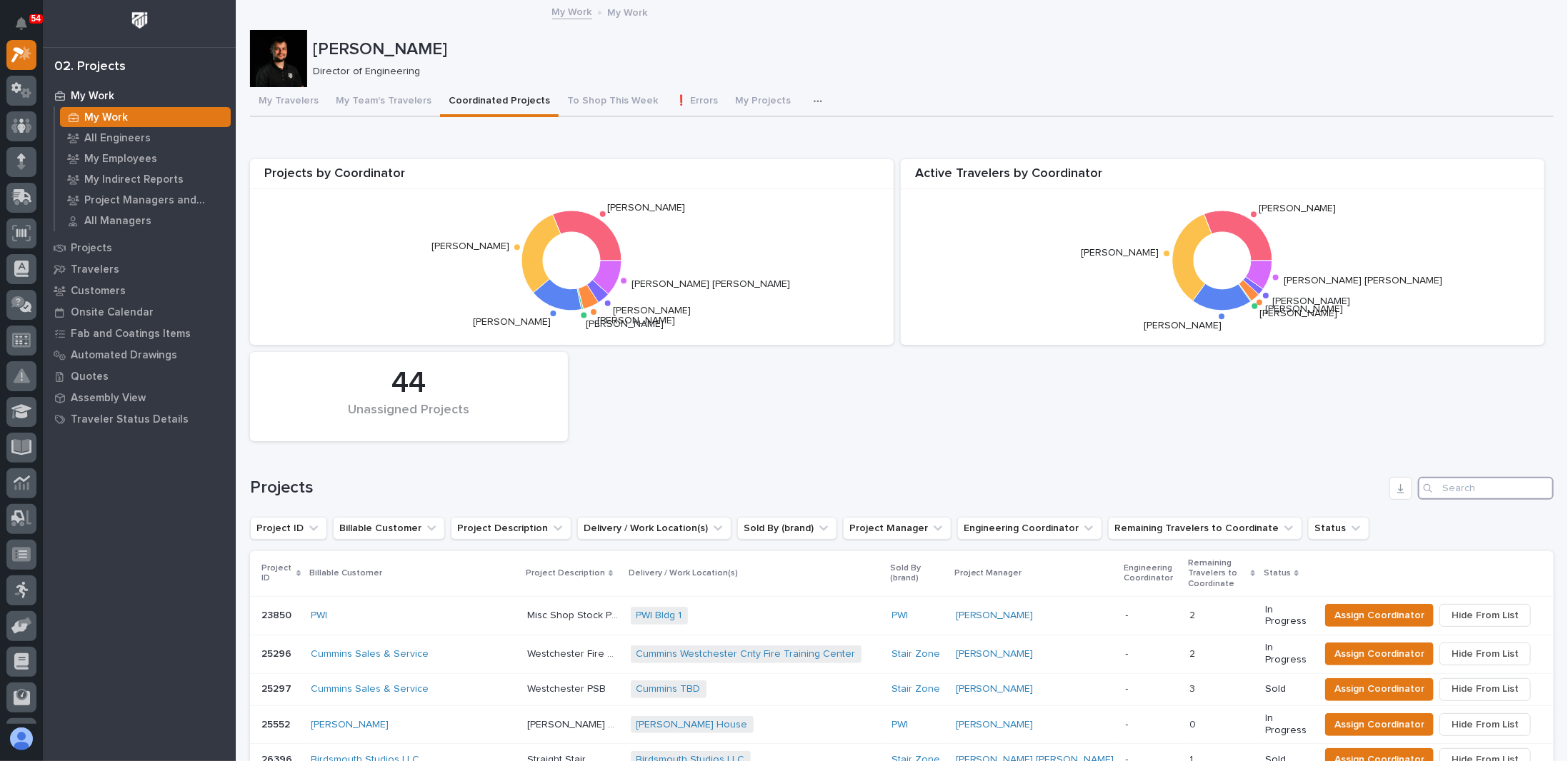
click at [1469, 492] on input "Search" at bounding box center [1485, 489] width 135 height 23
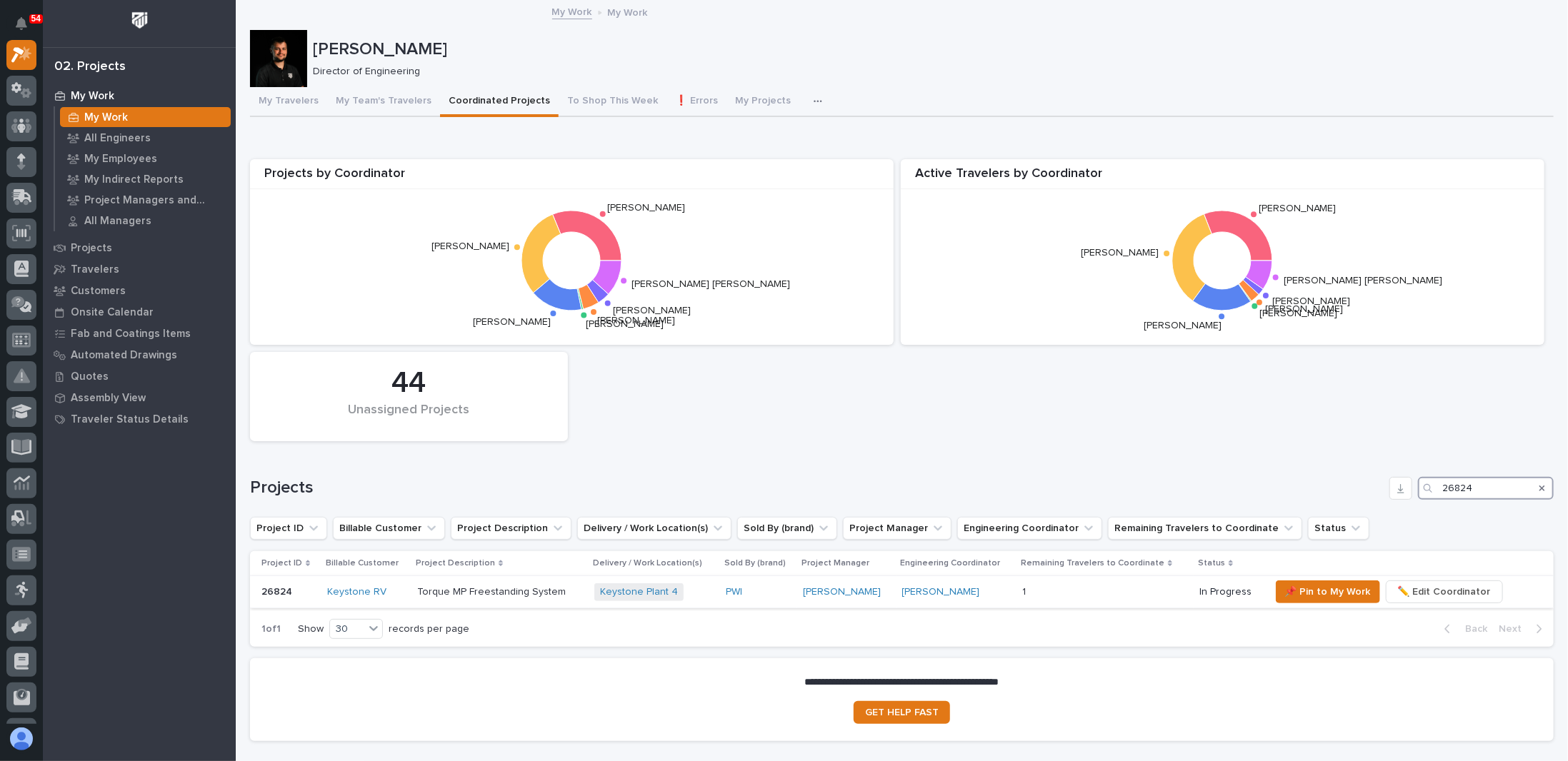
type input "26824"
click at [430, 594] on p "Torque MP Freestanding System" at bounding box center [493, 591] width 151 height 15
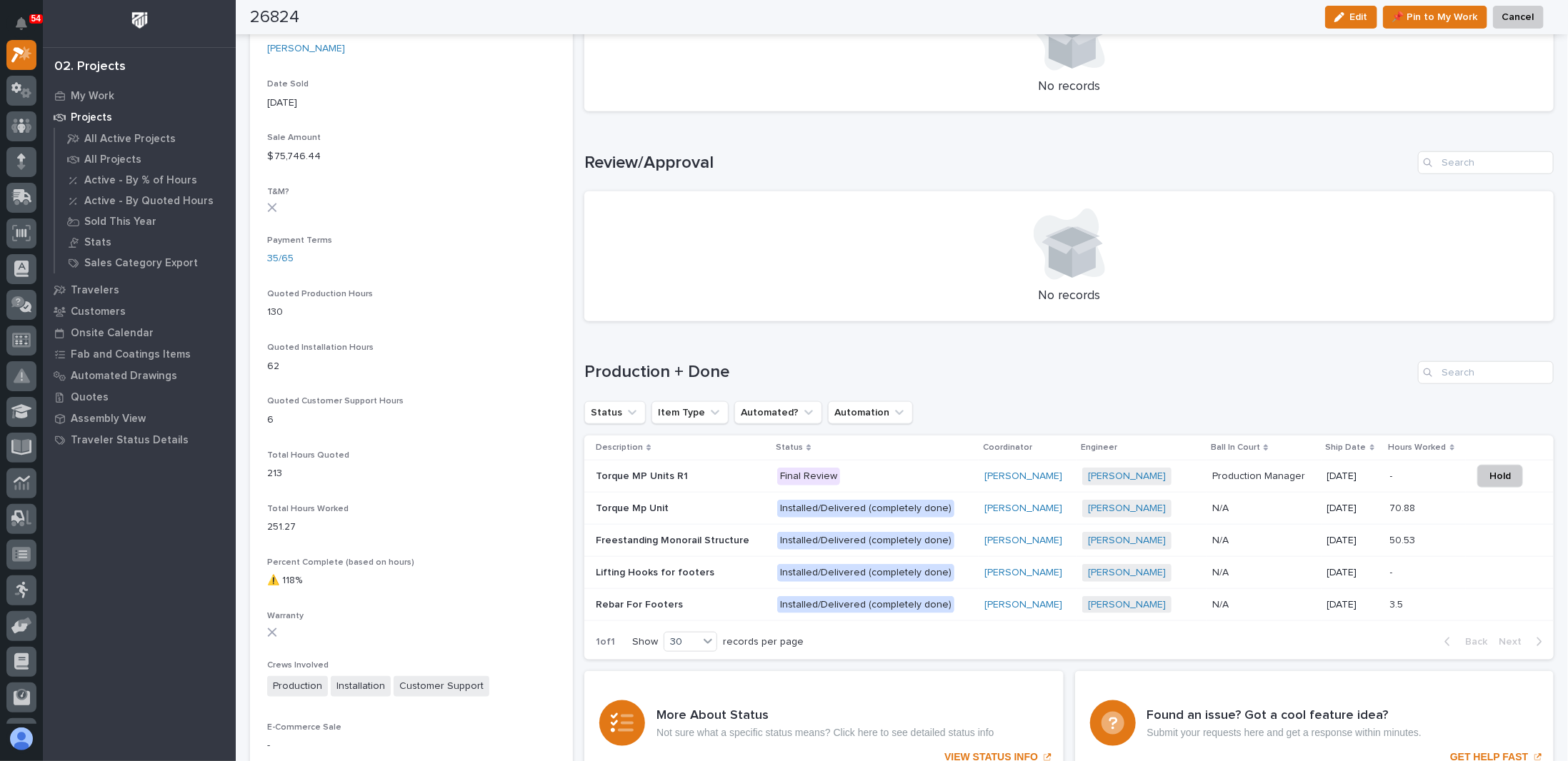
scroll to position [929, 0]
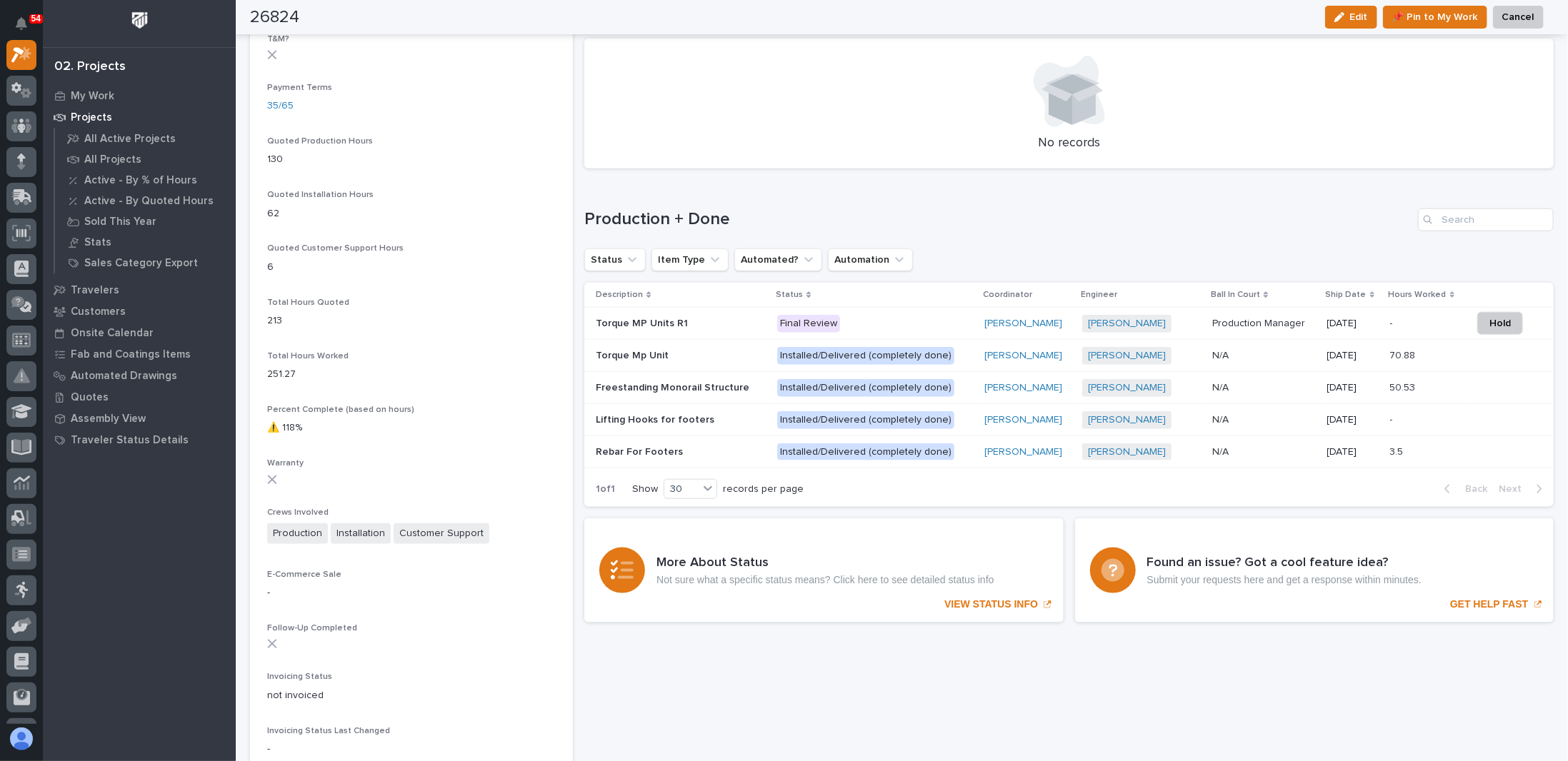
click at [902, 323] on p "Final Review" at bounding box center [874, 324] width 195 height 18
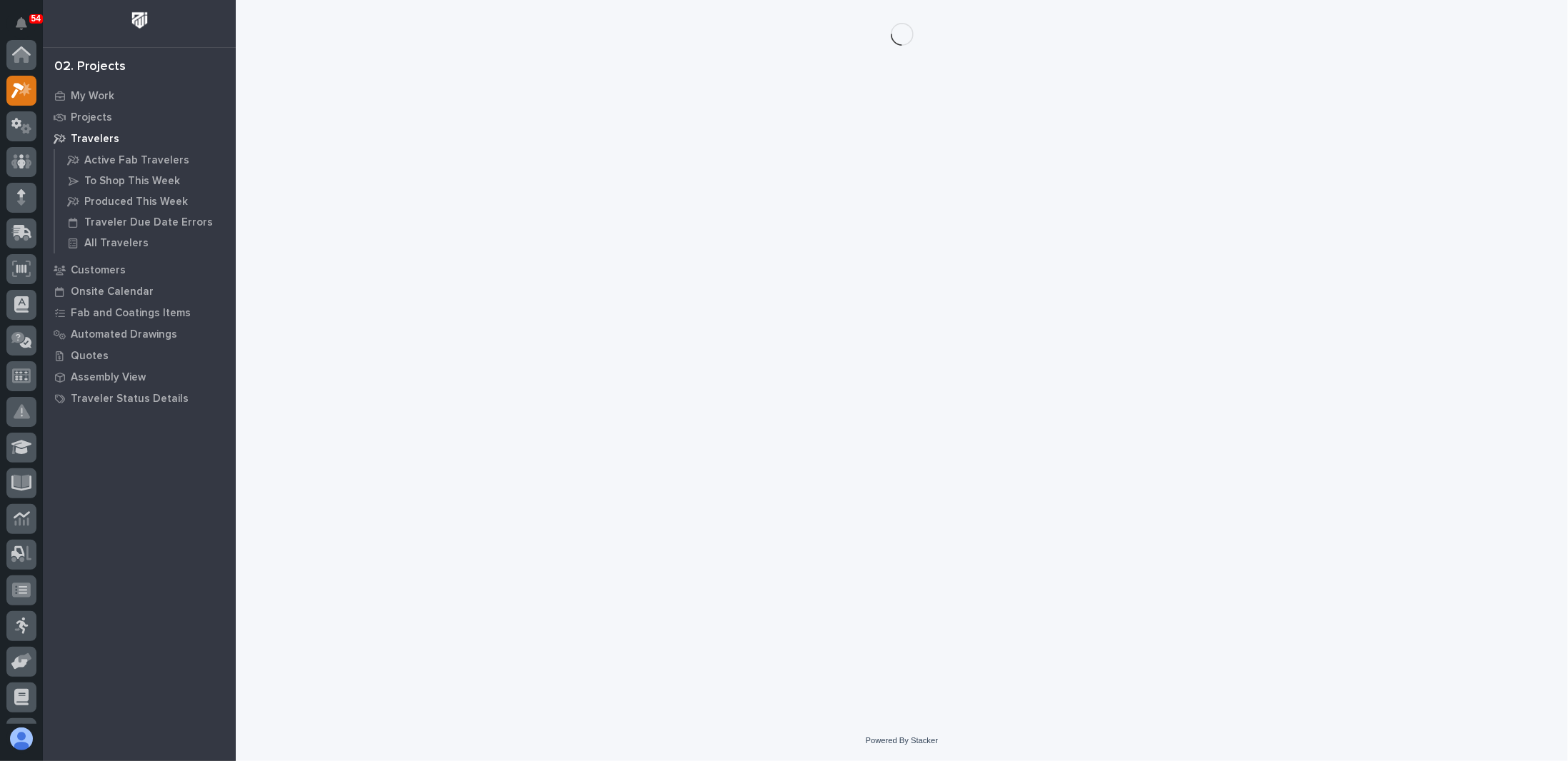
scroll to position [35, 0]
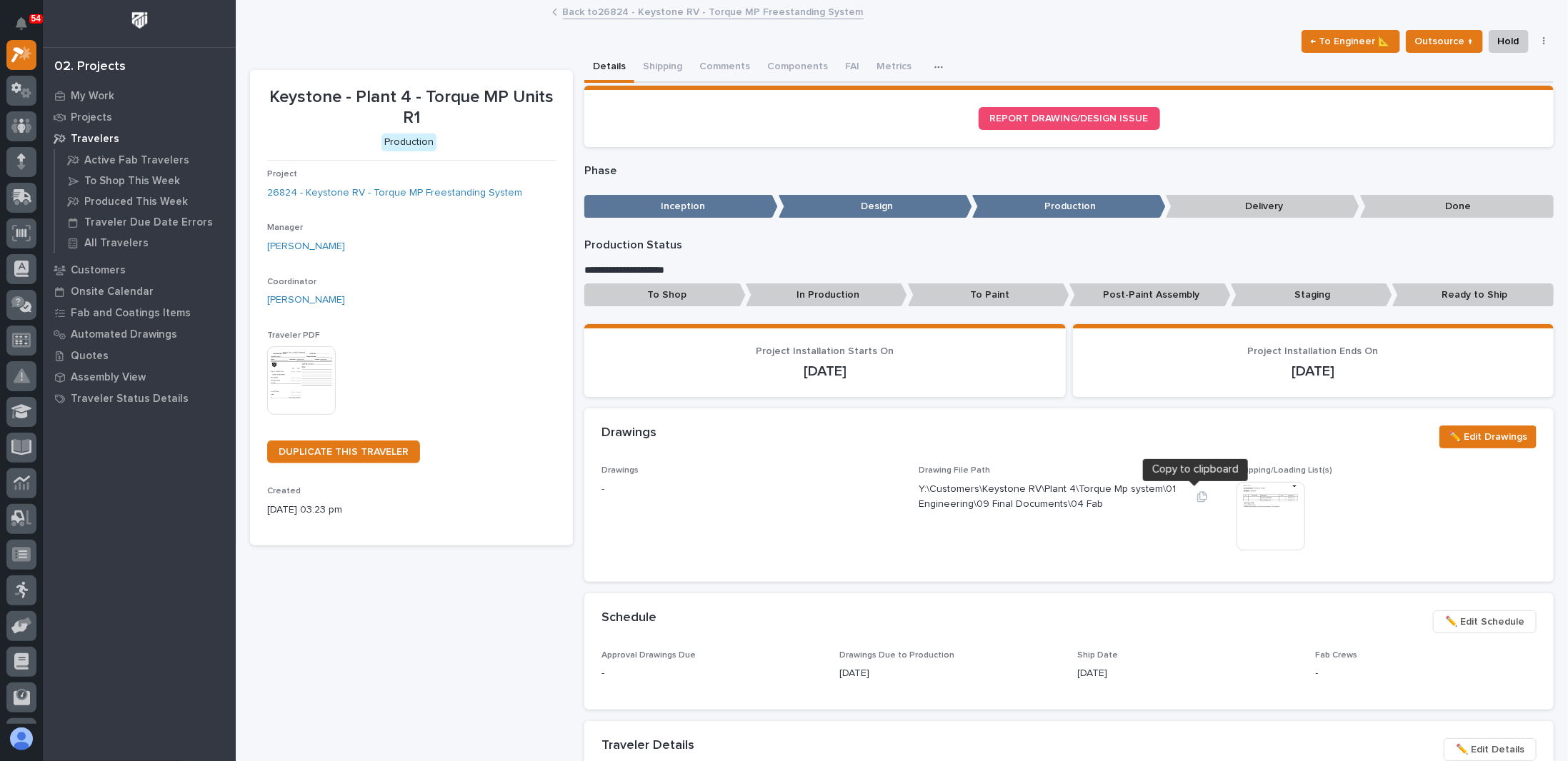
click at [1196, 496] on icon "button" at bounding box center [1202, 497] width 11 height 11
click at [1450, 434] on span "✏️ Edit Drawings" at bounding box center [1488, 437] width 78 height 17
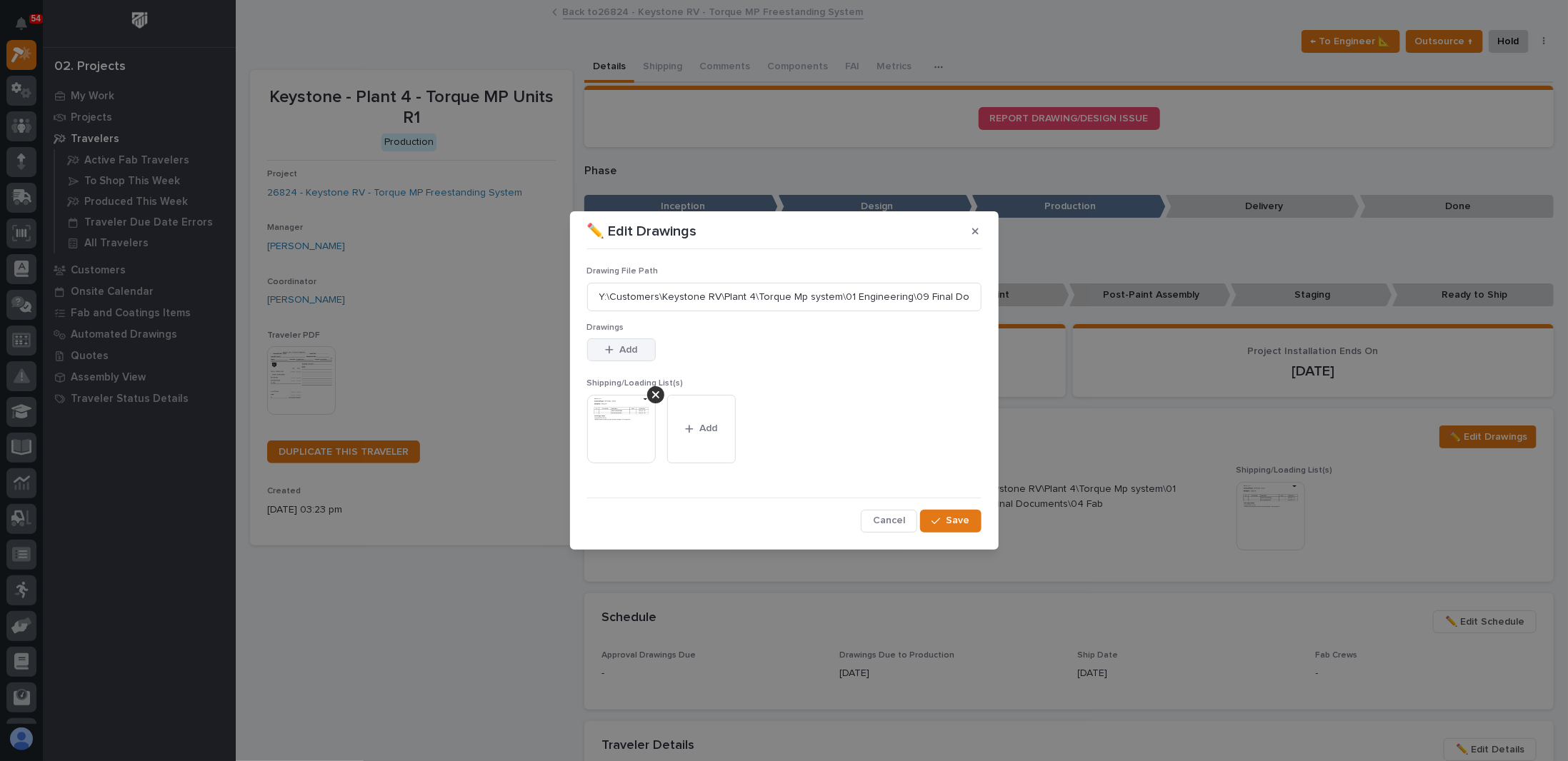
click at [629, 345] on span "Add" at bounding box center [628, 350] width 18 height 12
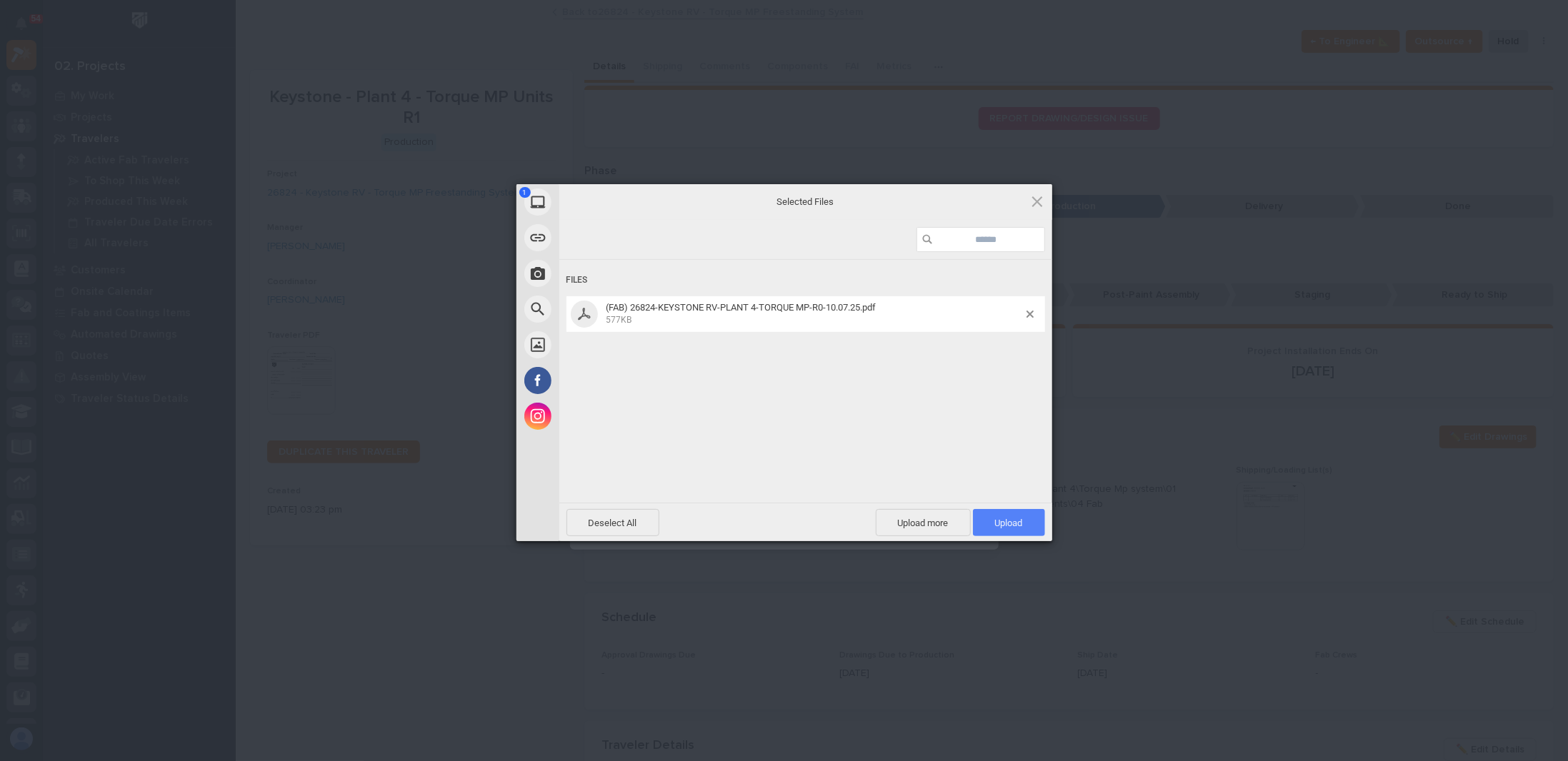
click at [995, 524] on span "Upload 1" at bounding box center [1009, 523] width 28 height 10
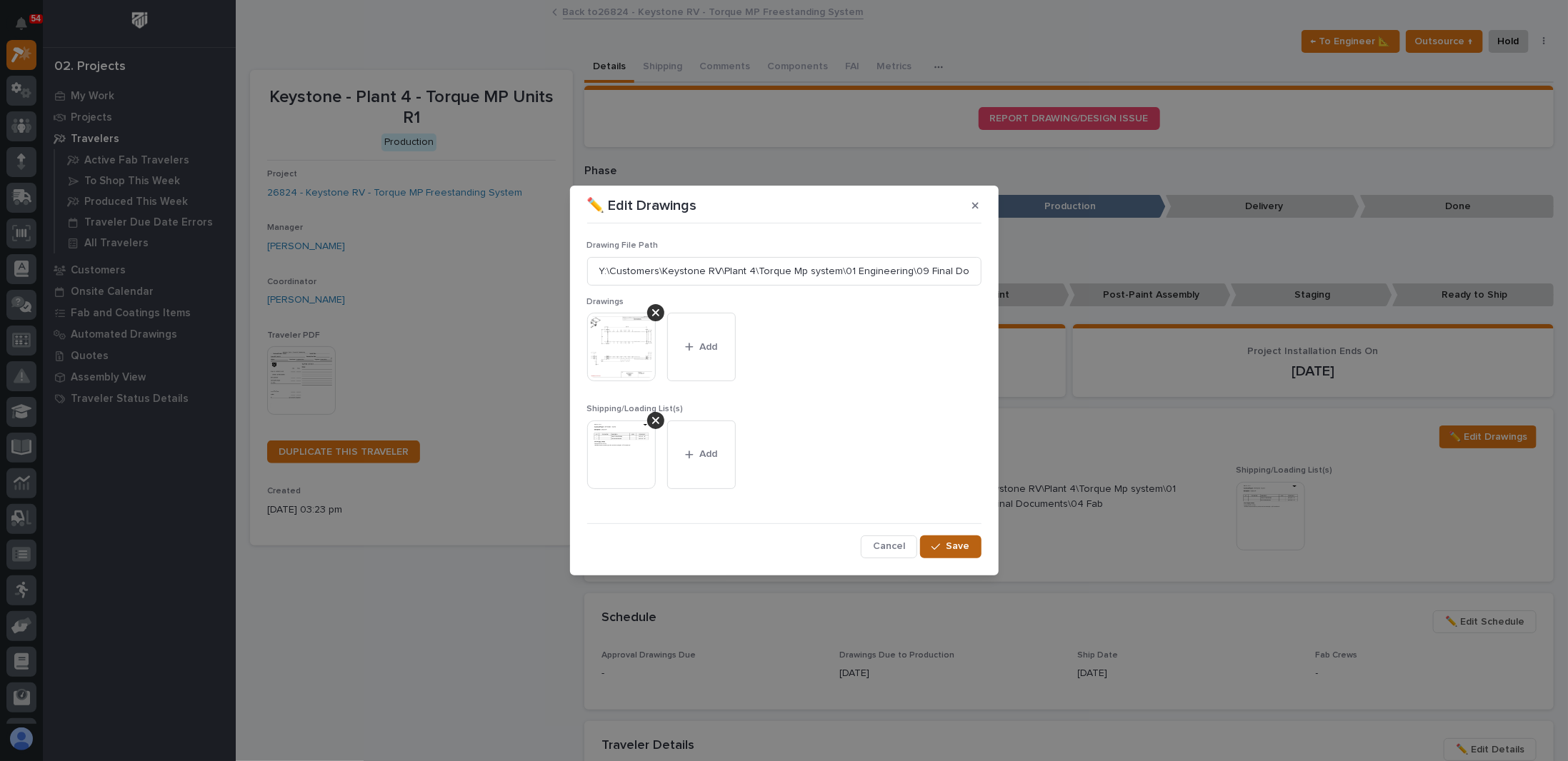
click at [958, 550] on span "Save" at bounding box center [958, 546] width 24 height 12
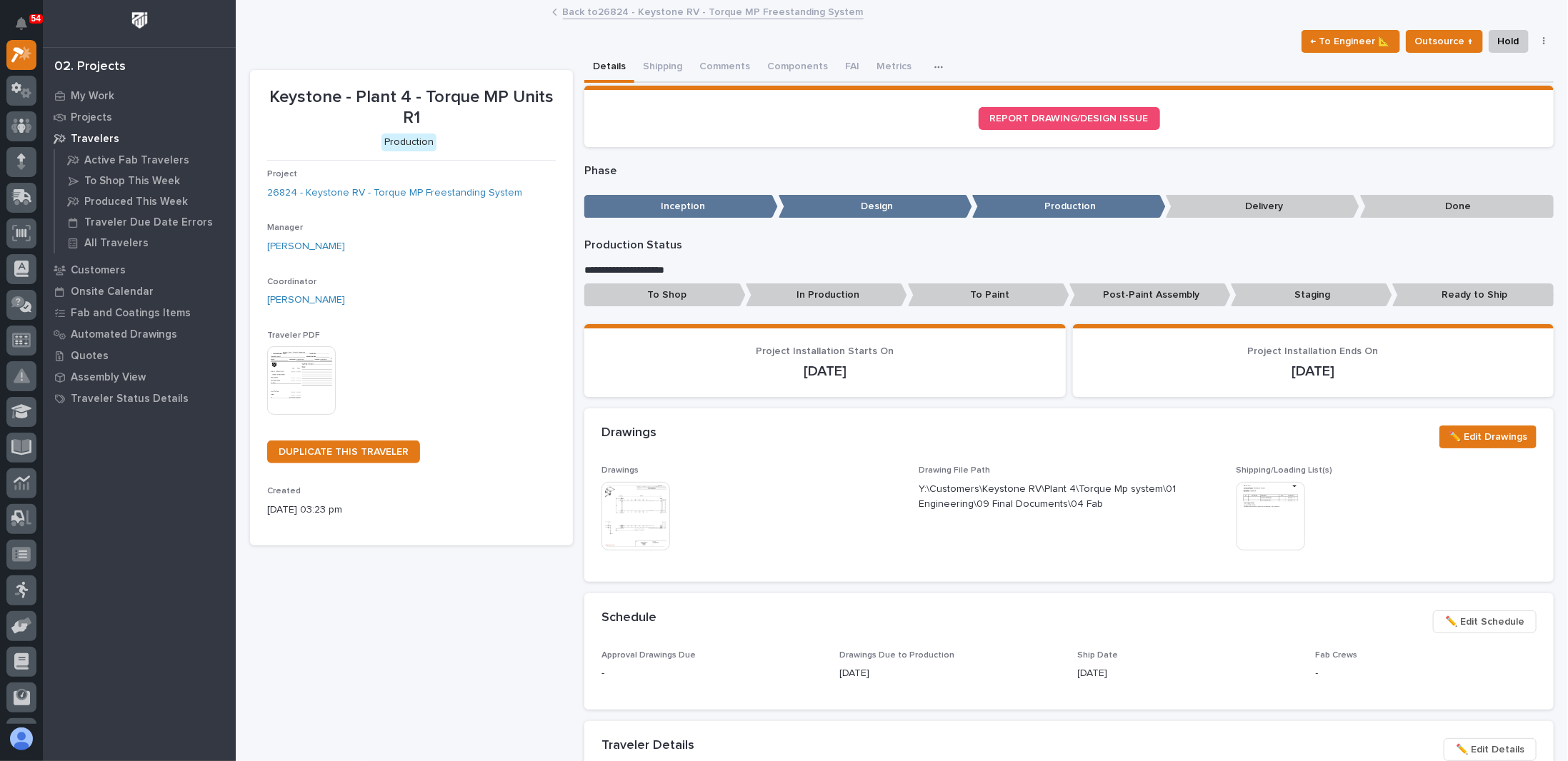
click at [821, 446] on div "Drawings ✏️ Edit Drawings" at bounding box center [1069, 437] width 935 height 23
click at [975, 50] on div "← To Engineer 📐 Outsource ↑ Hold Cancel Change Traveler Type Regenerate PDF Gen…" at bounding box center [901, 41] width 1303 height 23
